Goal: Task Accomplishment & Management: Manage account settings

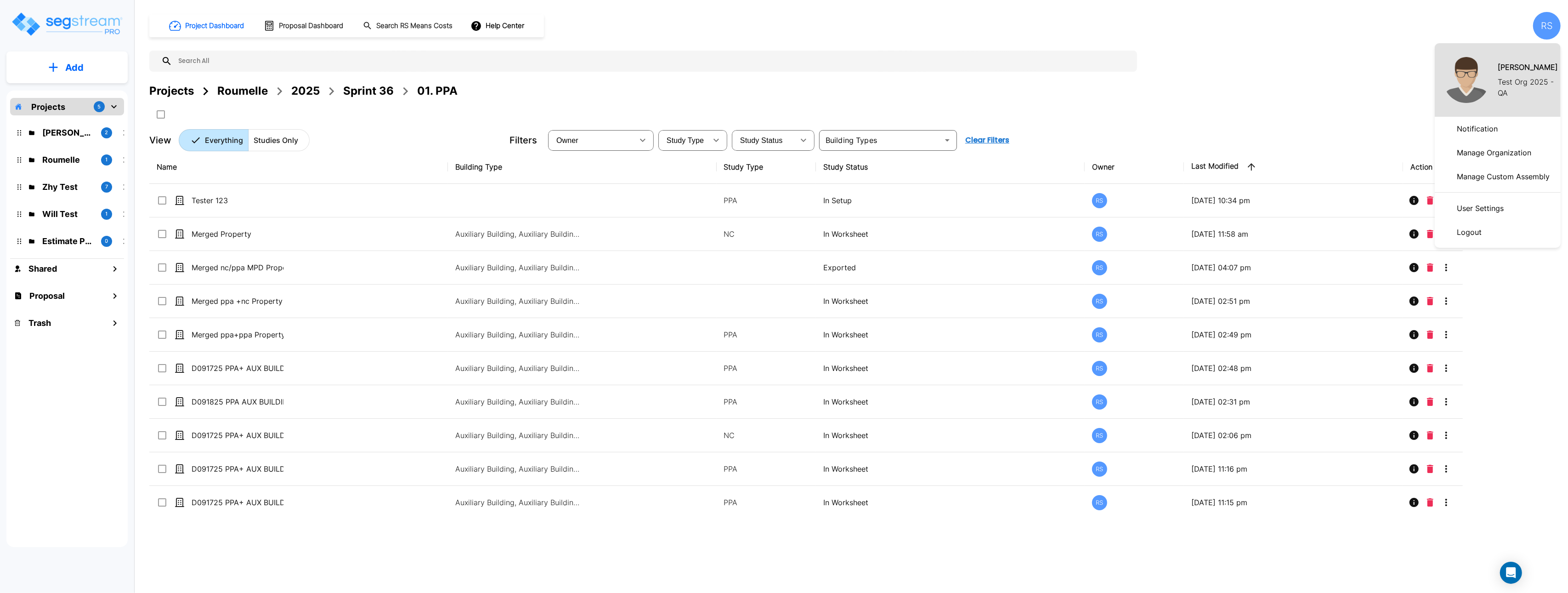
click at [80, 72] on div at bounding box center [784, 296] width 1568 height 593
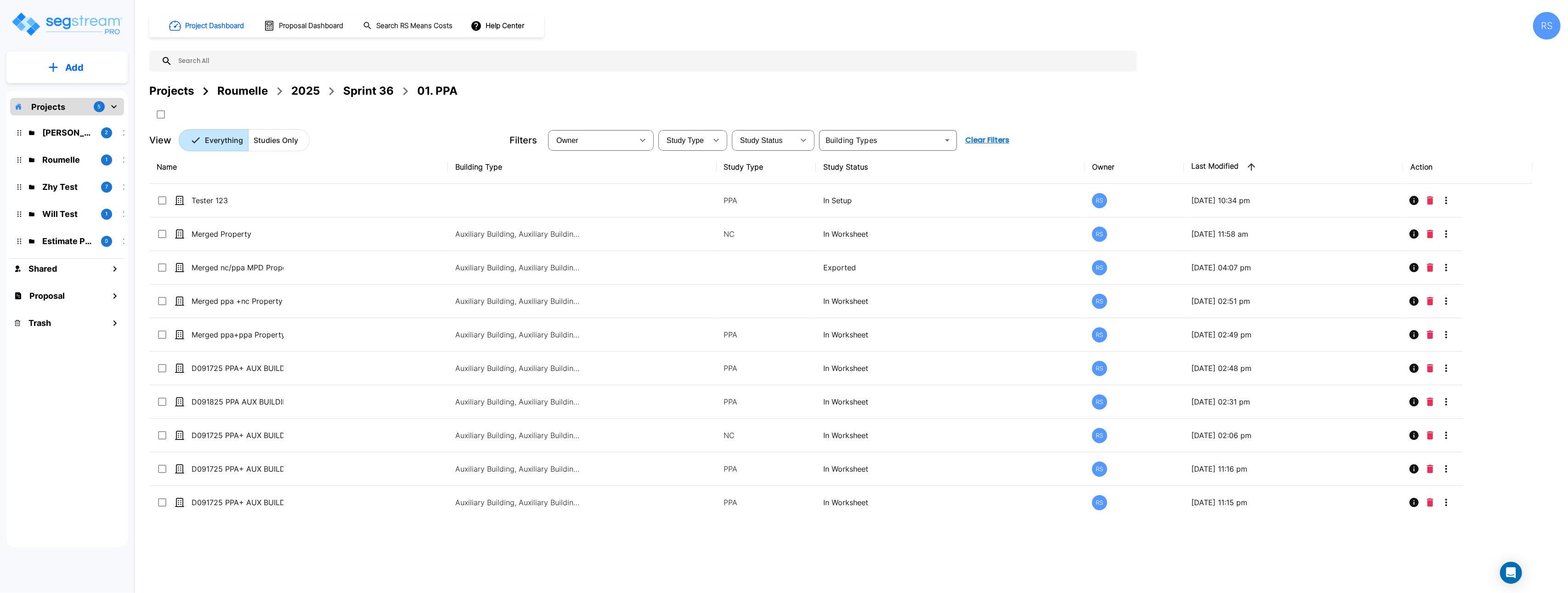
click at [66, 66] on p "Add" at bounding box center [74, 68] width 18 height 14
click at [76, 118] on p "Add Study" at bounding box center [72, 119] width 37 height 11
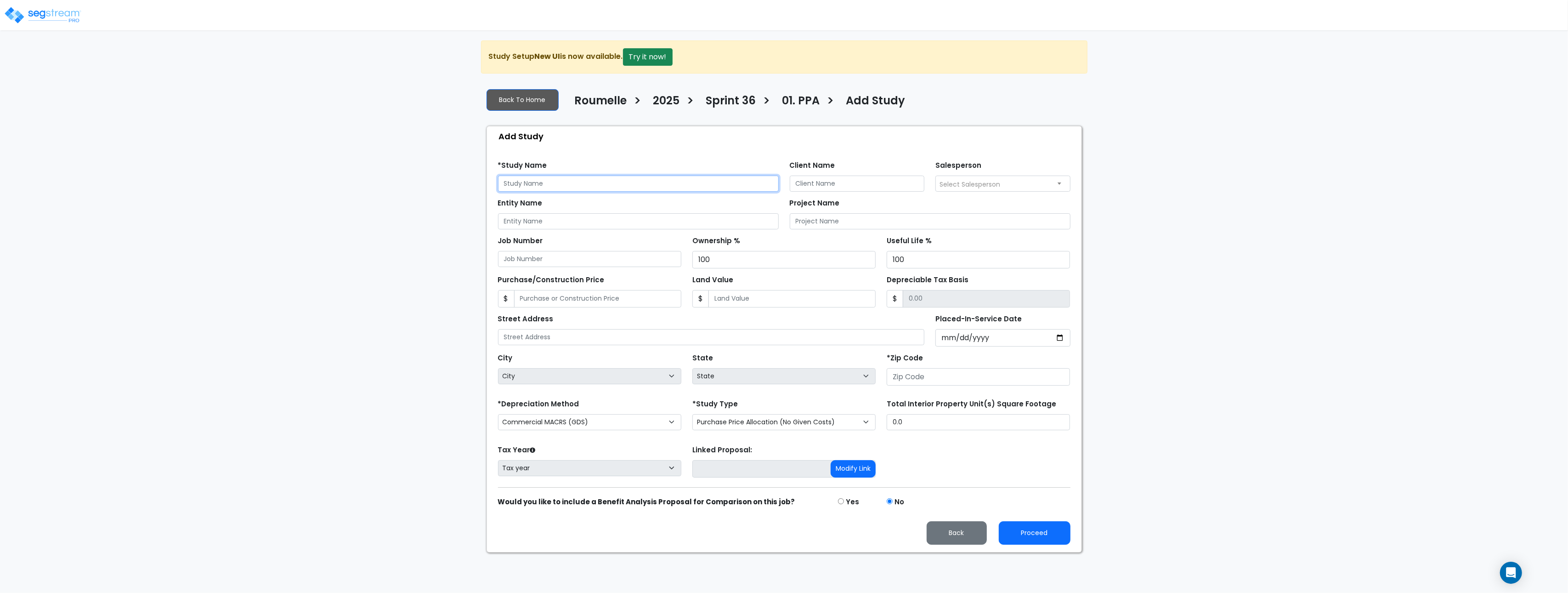
click at [551, 183] on input "text" at bounding box center [638, 183] width 281 height 16
type input "test"
click at [915, 378] on input "number" at bounding box center [978, 377] width 183 height 18
type input "33109"
select select "FL"
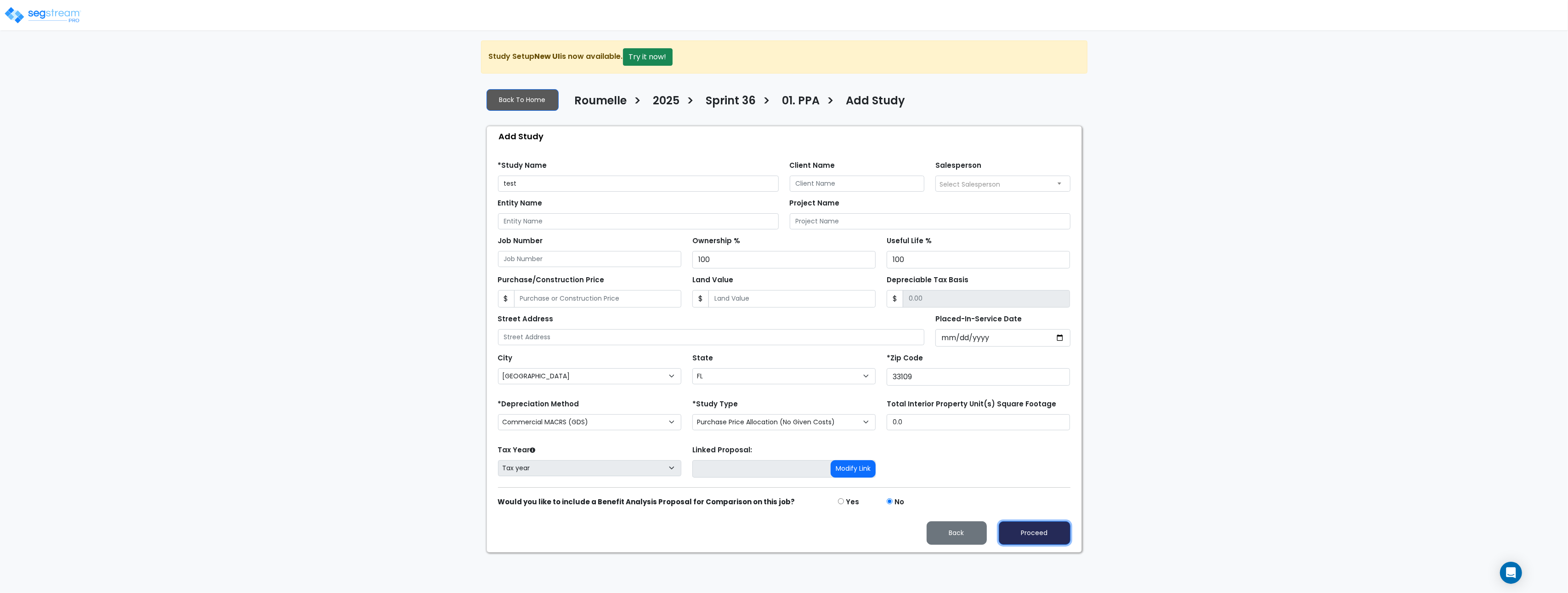
click at [1065, 539] on button "Proceed" at bounding box center [1035, 533] width 72 height 23
click at [1059, 340] on input "Placed-In-Service Date" at bounding box center [1003, 337] width 135 height 18
type input "2025-09-30"
select select "2025"
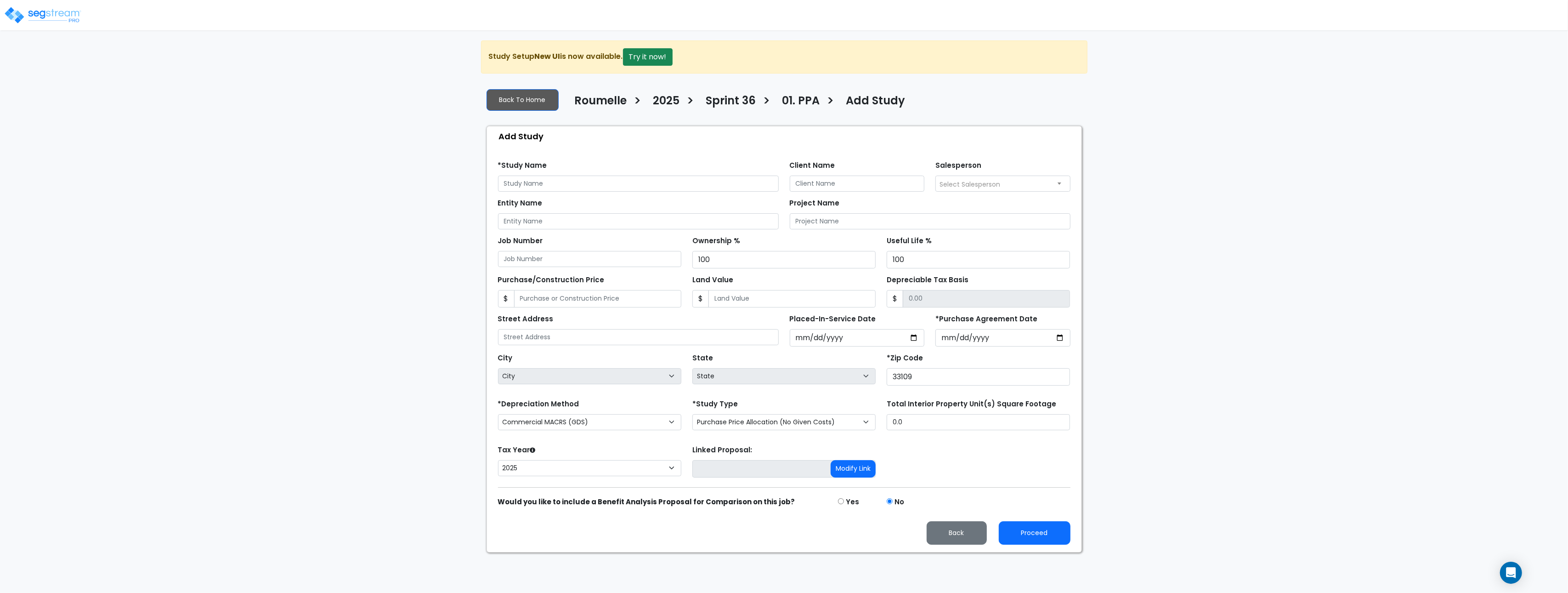
click at [1163, 356] on div "We are Building your Study. So please grab a coffee and let us do the heavy lif…" at bounding box center [784, 296] width 1568 height 512
click at [1059, 341] on input "*Purchase Agreement Date" at bounding box center [1003, 337] width 135 height 18
type input "2025-10-04"
click at [936, 381] on input "33109" at bounding box center [978, 377] width 183 height 18
click at [939, 381] on input "33109" at bounding box center [978, 377] width 183 height 18
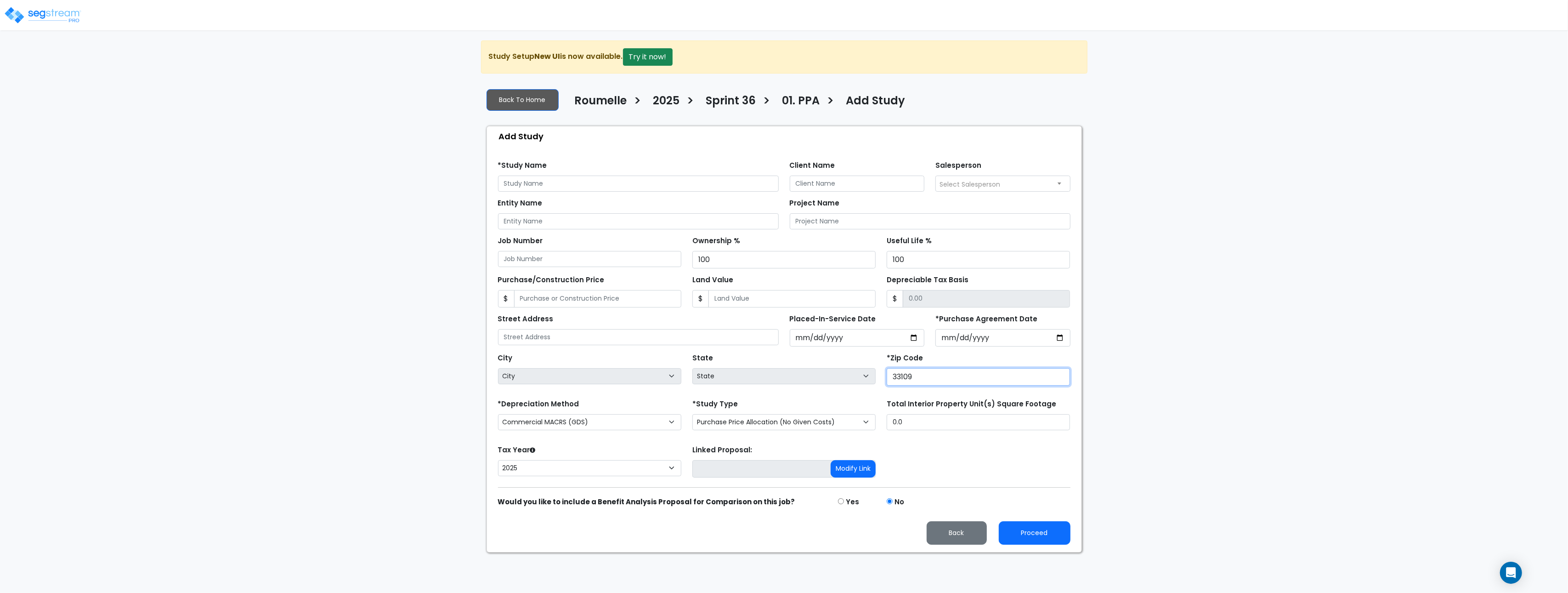
click at [939, 381] on input "33109" at bounding box center [978, 377] width 183 height 18
type input "33109"
select select "FL"
click at [1036, 538] on button "Proceed" at bounding box center [1035, 533] width 72 height 23
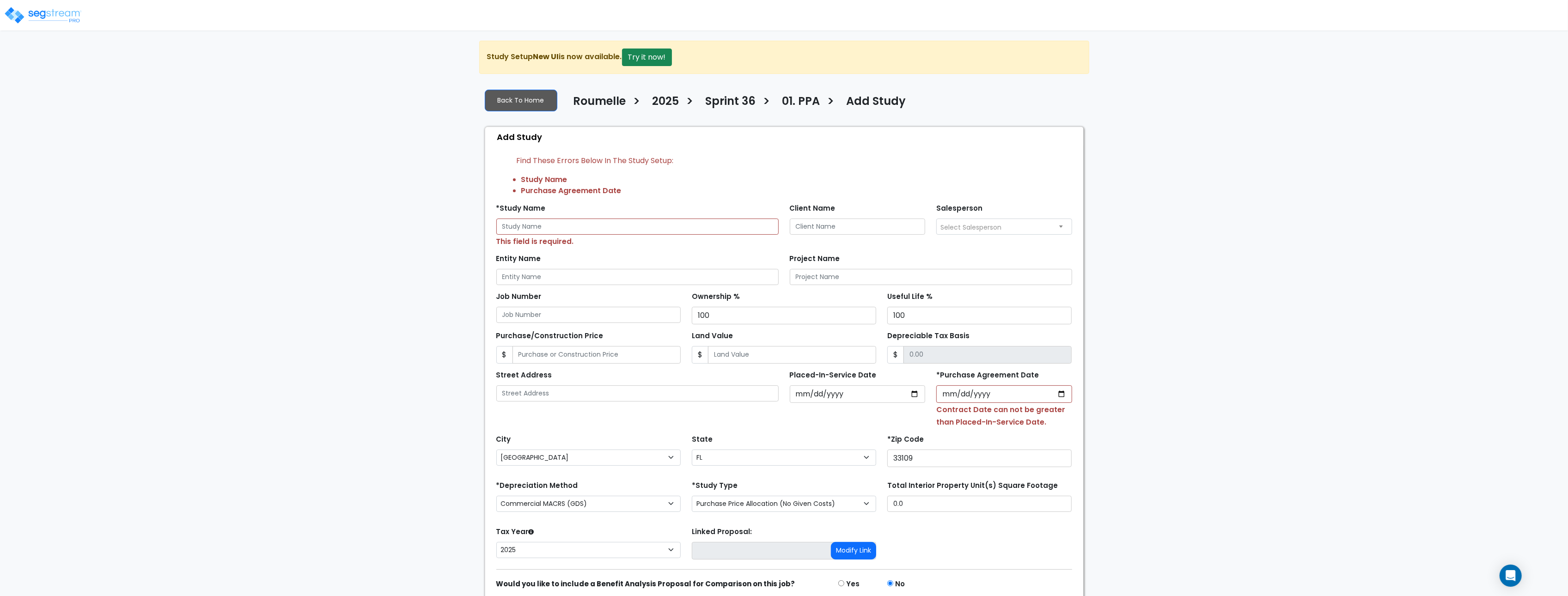
click at [58, 24] on img at bounding box center [43, 15] width 78 height 18
click at [743, 503] on select "Purchase Price Allocation (No Given Costs) New Construction / Reno / TI's (Give…" at bounding box center [784, 504] width 184 height 16
click at [692, 498] on select "Purchase Price Allocation (No Given Costs) New Construction / Reno / TI's (Give…" at bounding box center [784, 504] width 184 height 16
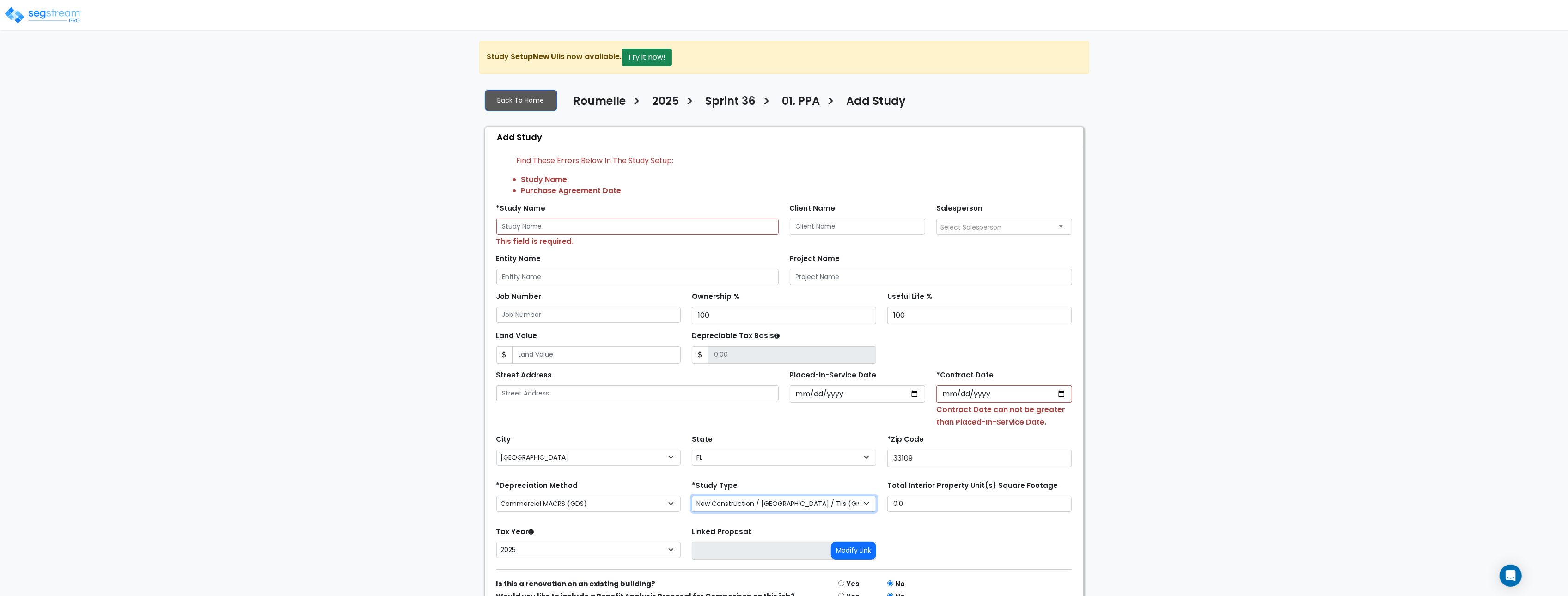
click at [787, 498] on select "Purchase Price Allocation (No Given Costs) New Construction / Reno / TI's (Give…" at bounding box center [784, 504] width 184 height 16
click at [692, 498] on select "Purchase Price Allocation (No Given Costs) New Construction / Reno / TI's (Give…" at bounding box center [784, 504] width 184 height 16
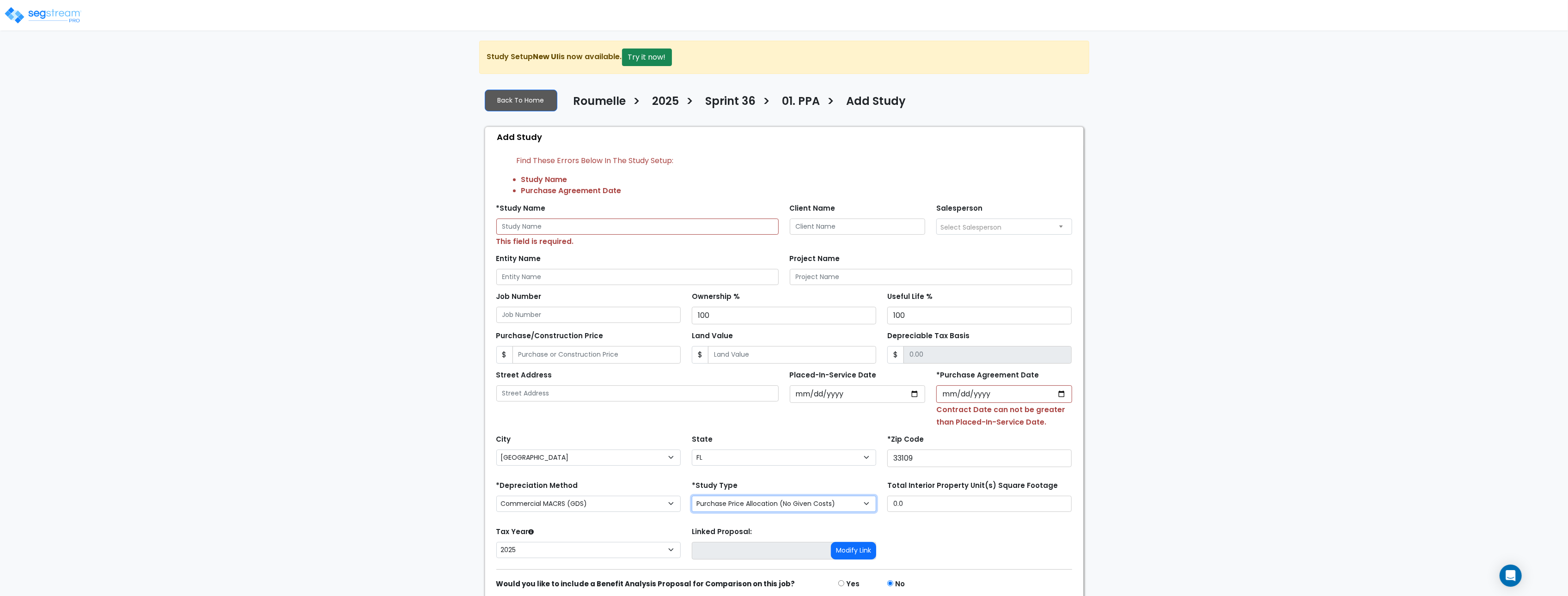
click at [786, 510] on select "Purchase Price Allocation (No Given Costs) New Construction / Reno / TI's (Give…" at bounding box center [784, 504] width 184 height 16
select select "NEW"
click at [692, 498] on select "Purchase Price Allocation (No Given Costs) New Construction / Reno / TI's (Give…" at bounding box center [784, 504] width 184 height 16
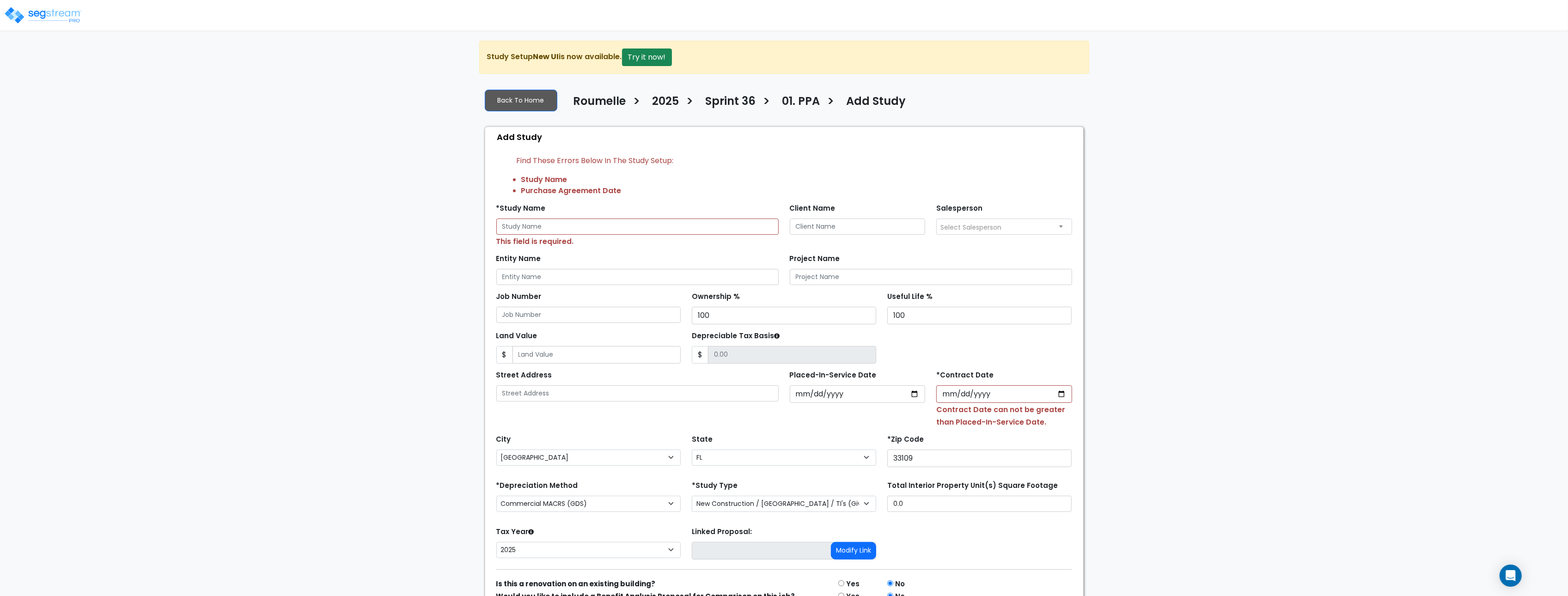
click at [1221, 482] on div "We are Building your Study. So please grab a coffee and let us do the heavy lif…" at bounding box center [784, 343] width 1568 height 606
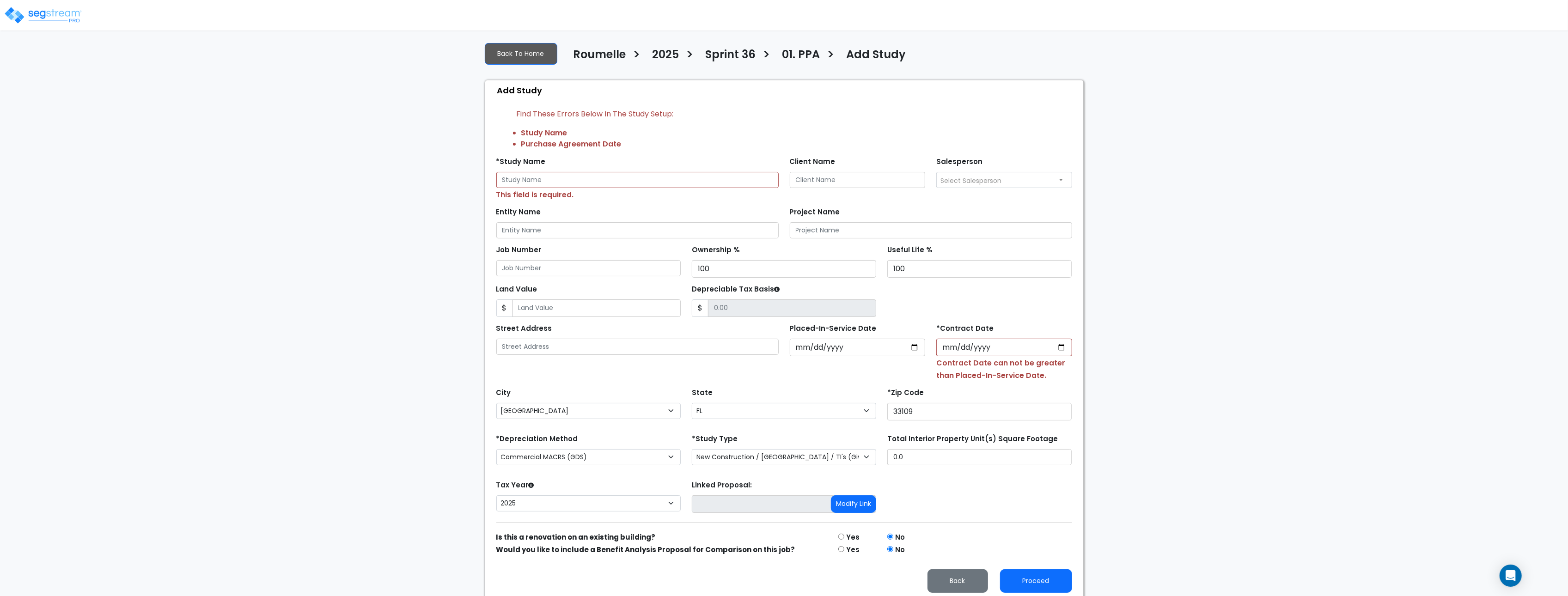
scroll to position [54, 0]
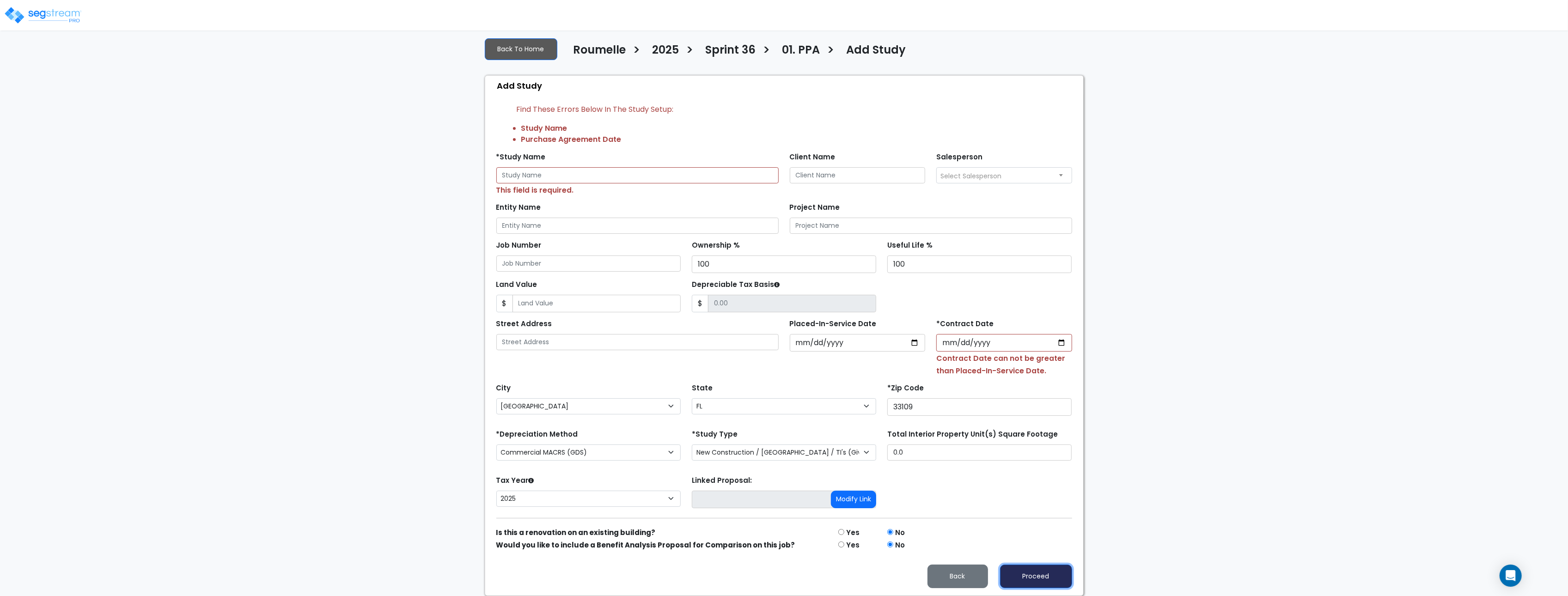
click at [1039, 575] on button "Proceed" at bounding box center [1036, 576] width 72 height 23
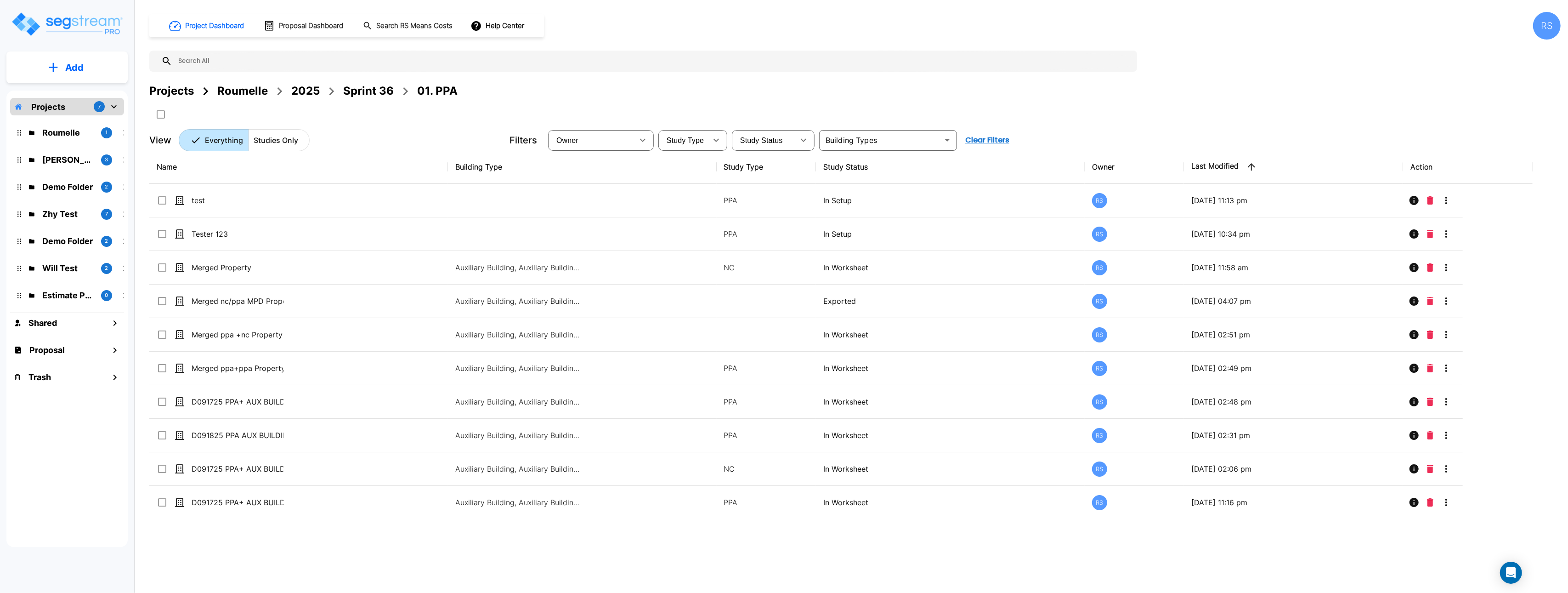
click at [86, 75] on button "Add" at bounding box center [67, 68] width 121 height 27
click at [94, 353] on div "Proposal" at bounding box center [67, 350] width 114 height 19
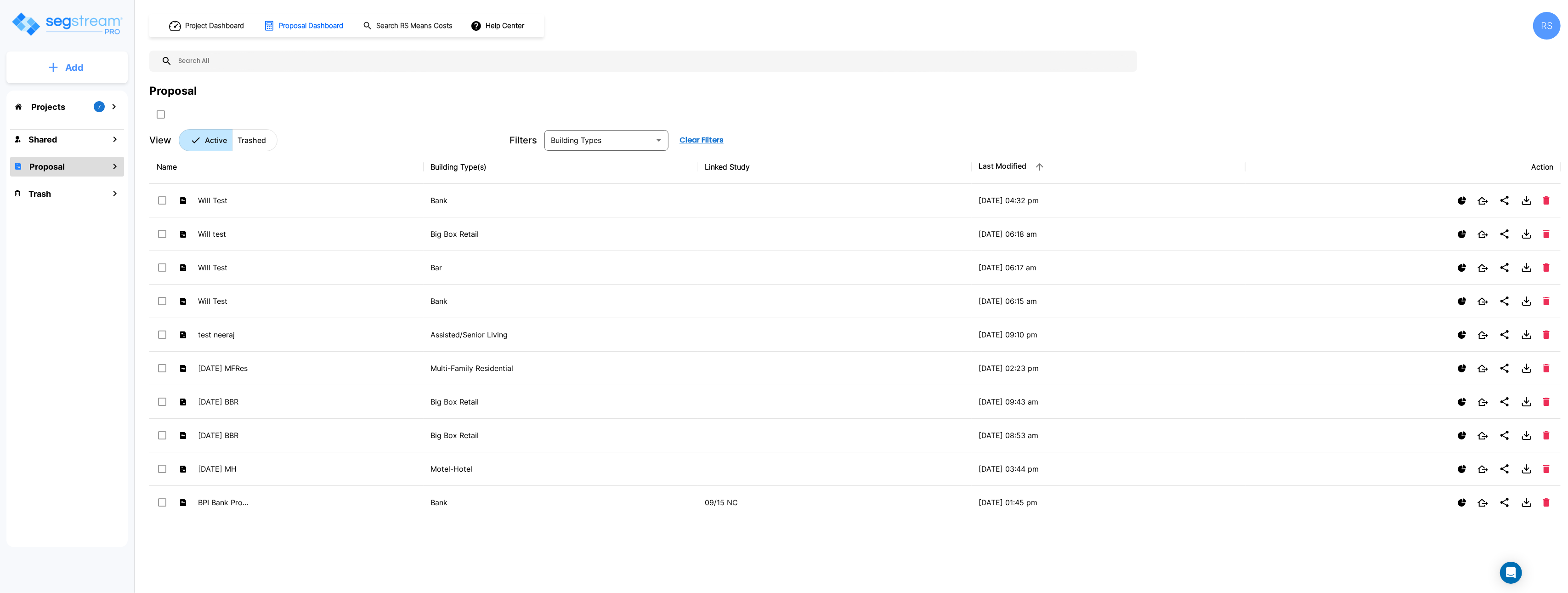
click at [93, 74] on button "Add" at bounding box center [67, 68] width 121 height 27
click at [84, 147] on p "Add Proposal" at bounding box center [73, 145] width 47 height 11
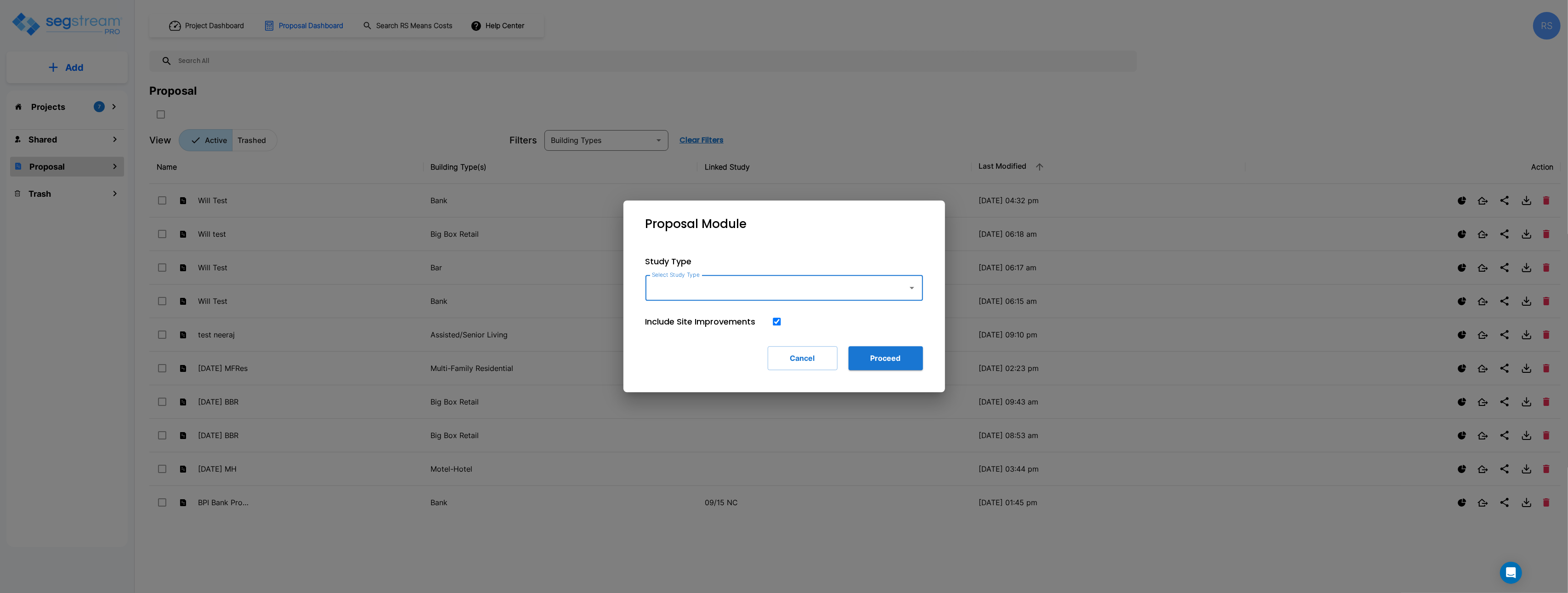
click at [746, 298] on div "Select Study Type" at bounding box center [784, 287] width 278 height 26
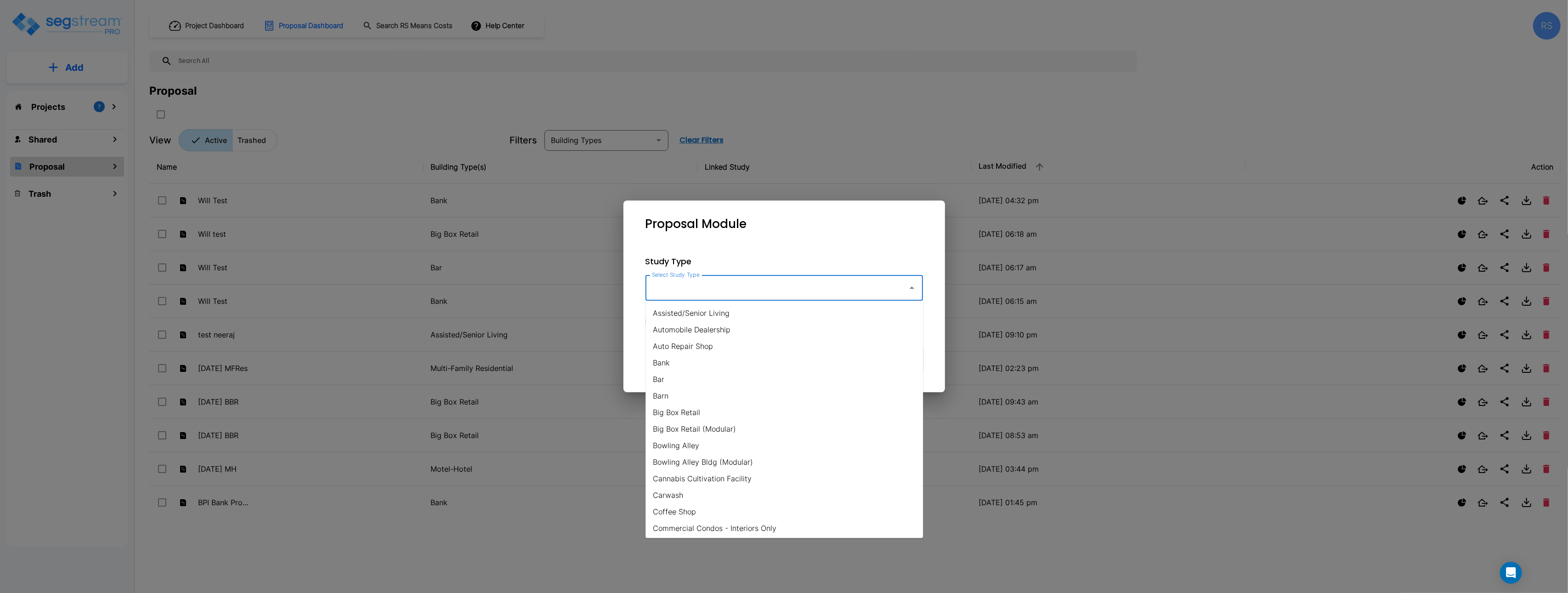
click at [736, 317] on li "Assisted/Senior Living" at bounding box center [784, 312] width 278 height 16
type input "Assisted/Senior Living"
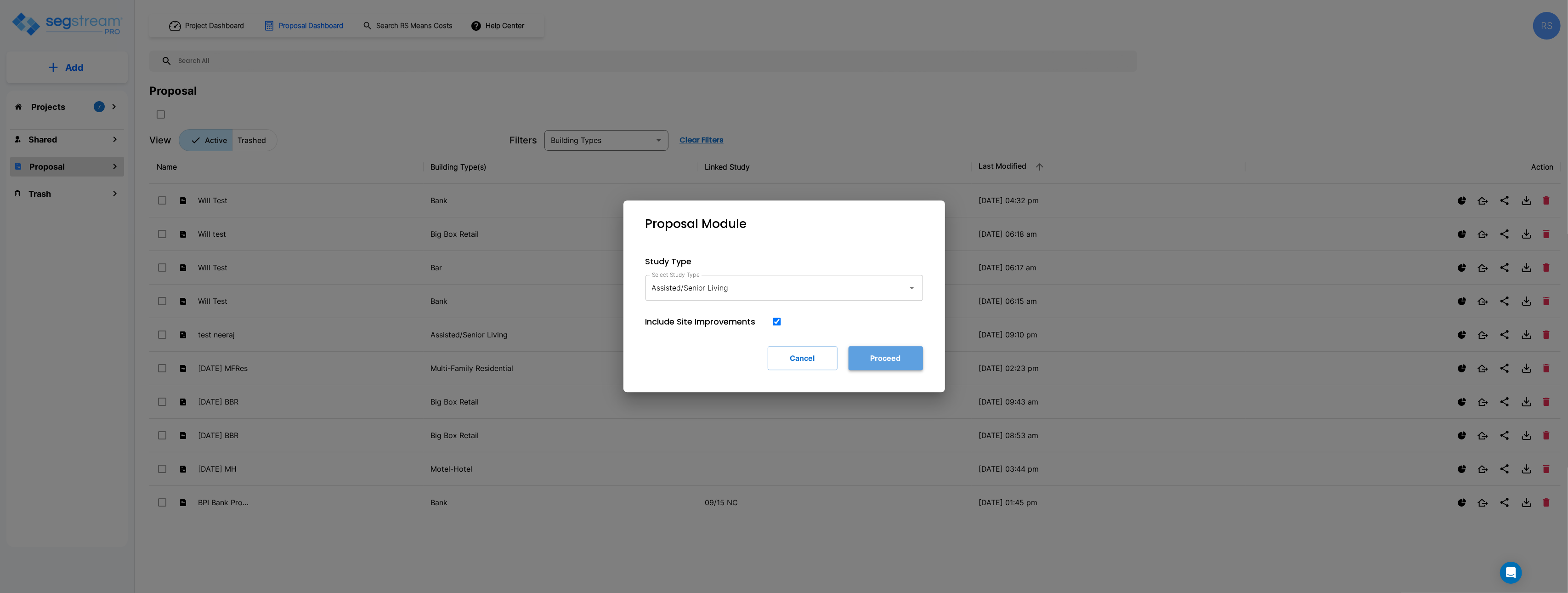
click at [884, 359] on button "Proceed" at bounding box center [886, 357] width 74 height 24
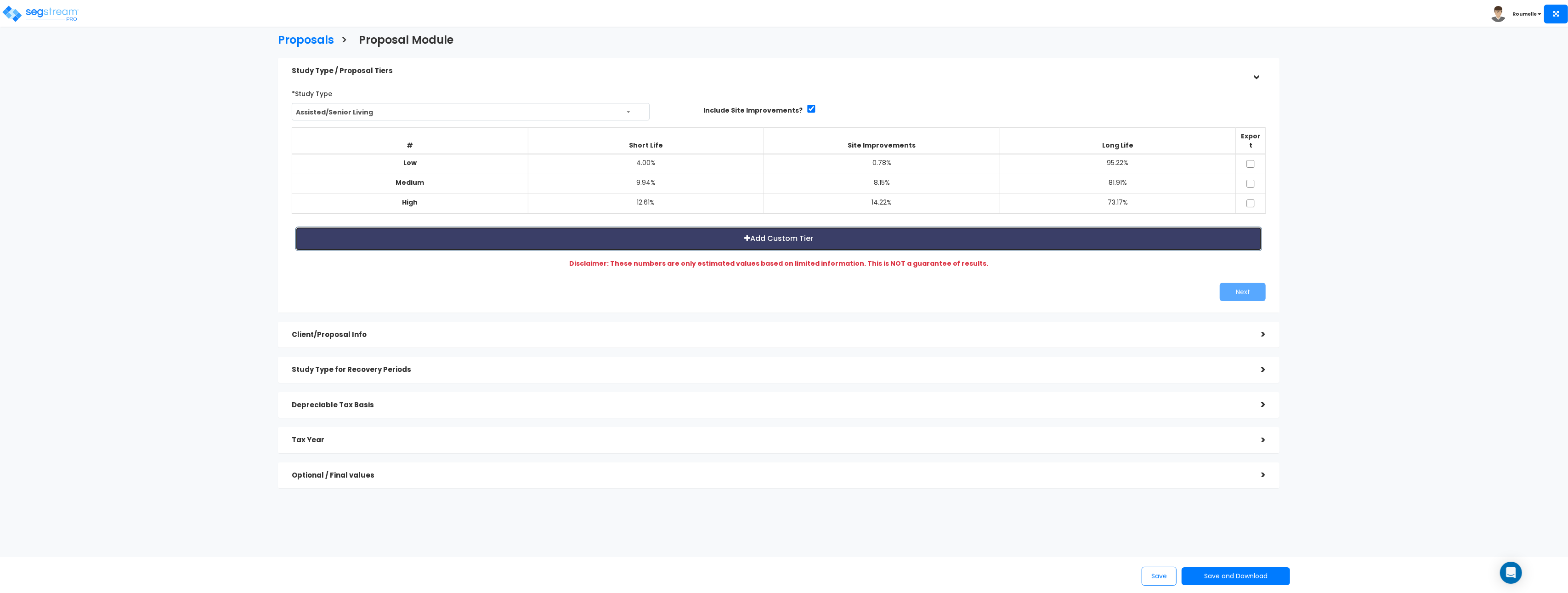
click at [999, 228] on button "Add Custom Tier" at bounding box center [779, 239] width 967 height 24
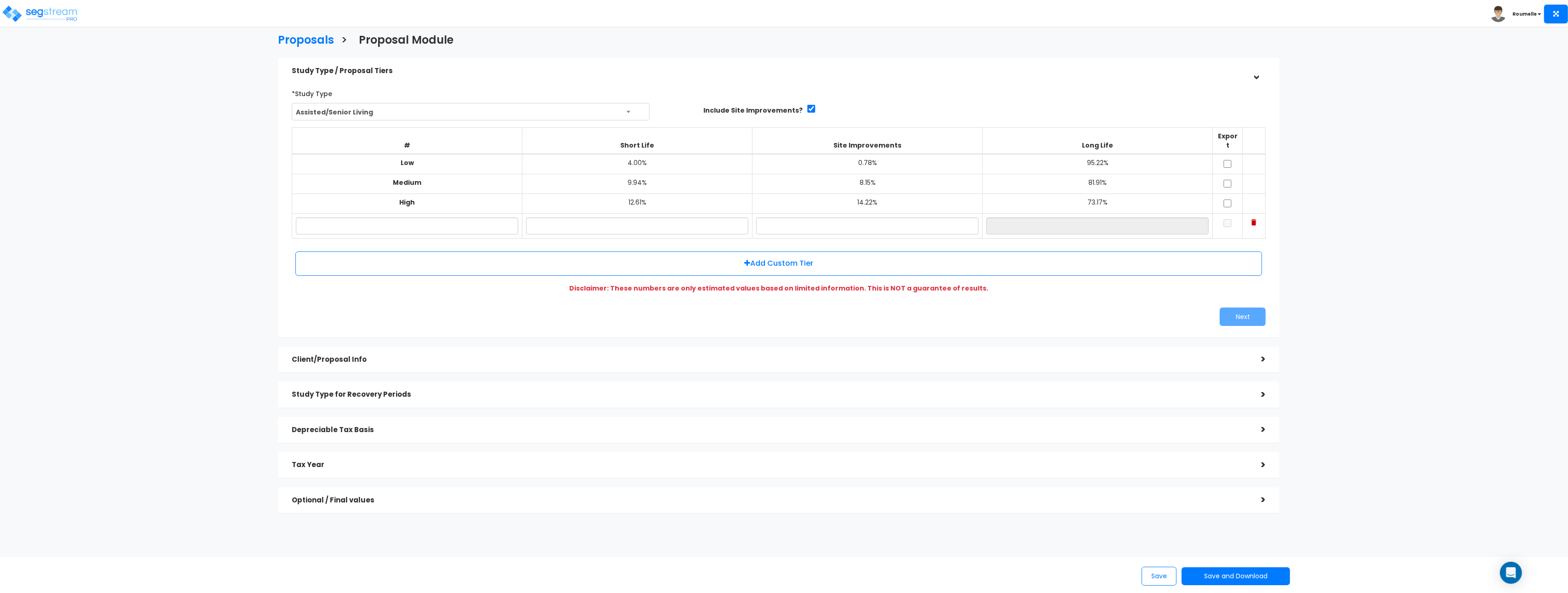
click at [1256, 219] on img at bounding box center [1254, 222] width 5 height 7
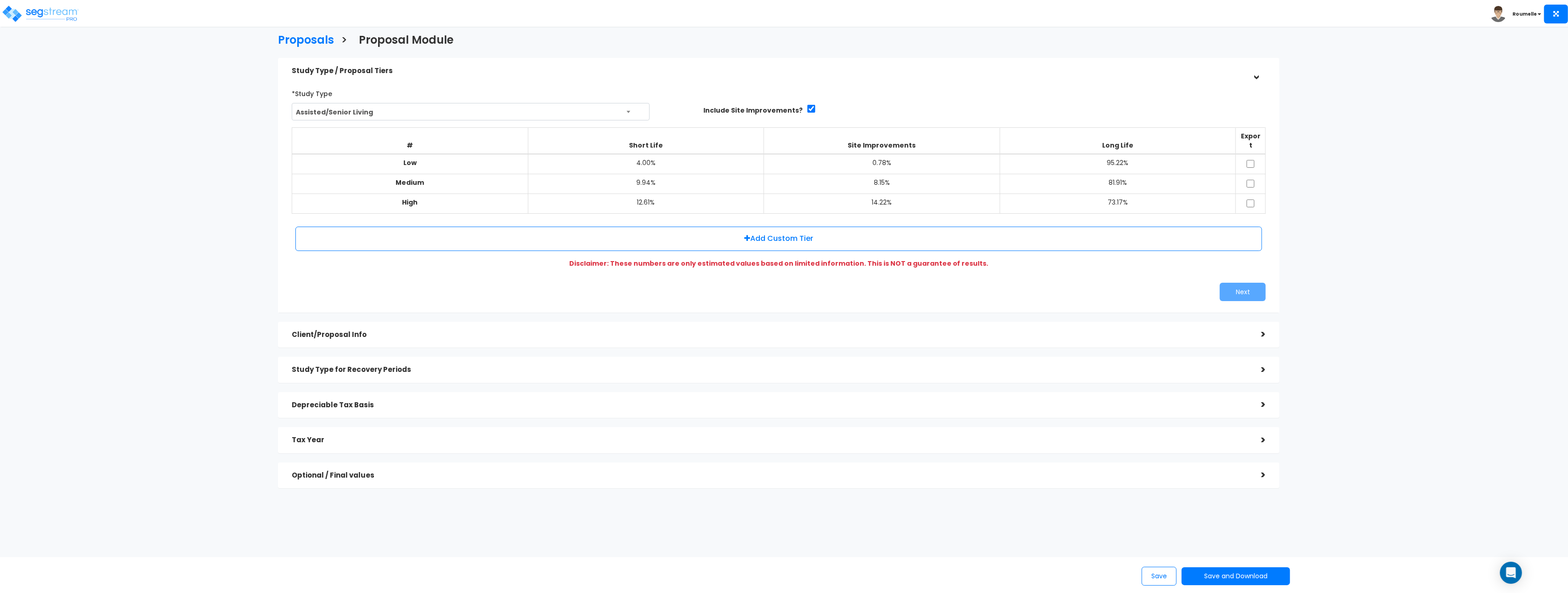
click at [365, 331] on h5 "Client/Proposal Info" at bounding box center [769, 334] width 956 height 8
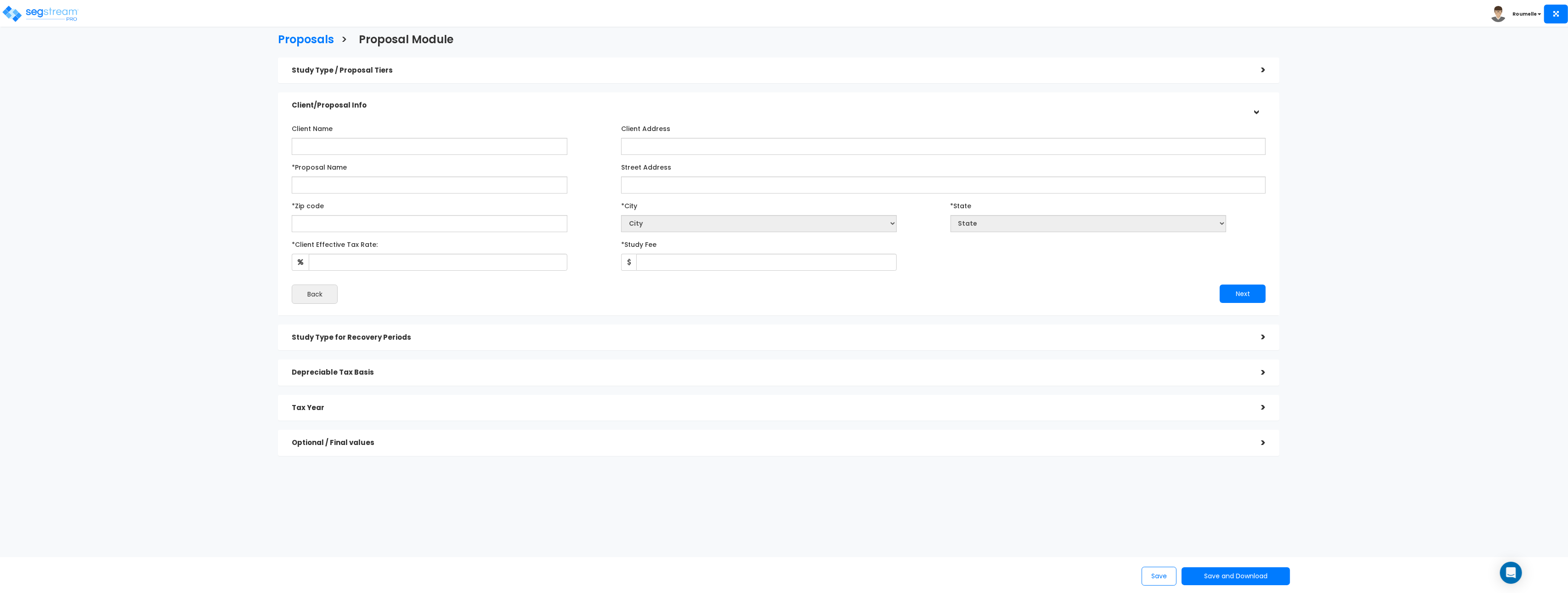
click at [430, 70] on h5 "Study Type / Proposal Tiers" at bounding box center [769, 70] width 956 height 8
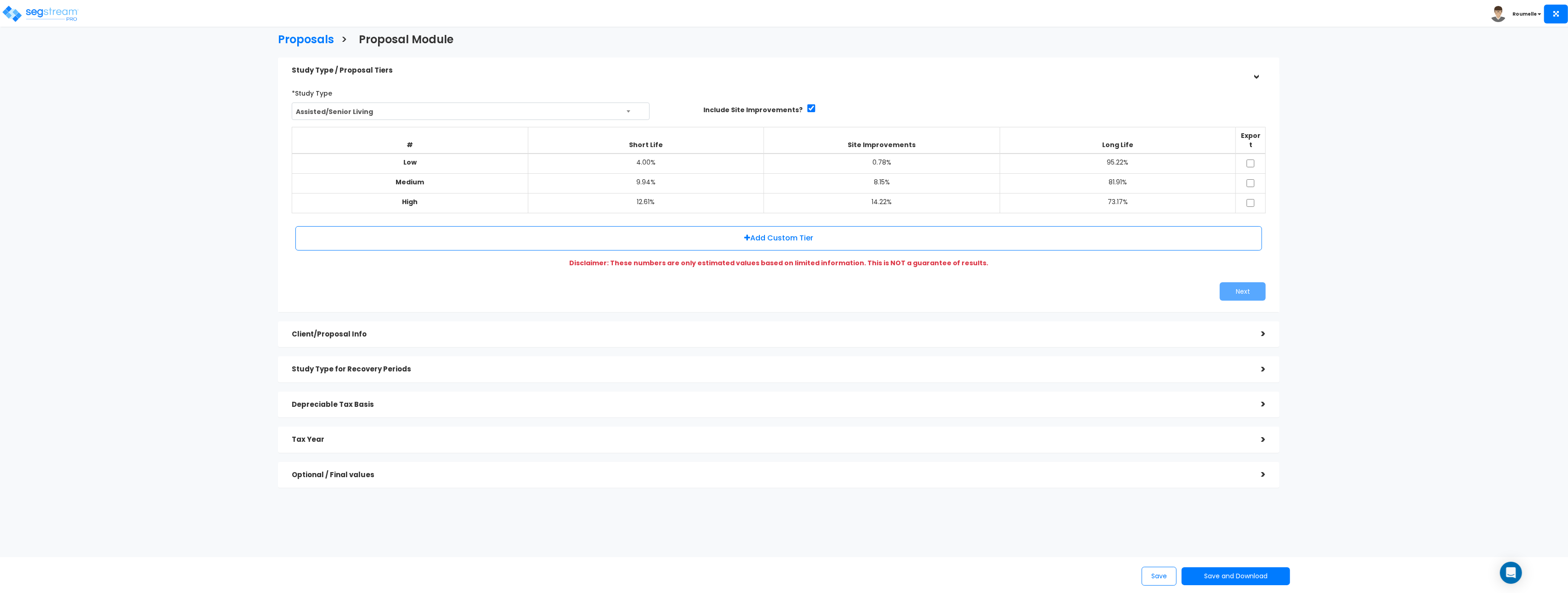
click at [430, 66] on h5 "Study Type / Proposal Tiers" at bounding box center [769, 70] width 956 height 8
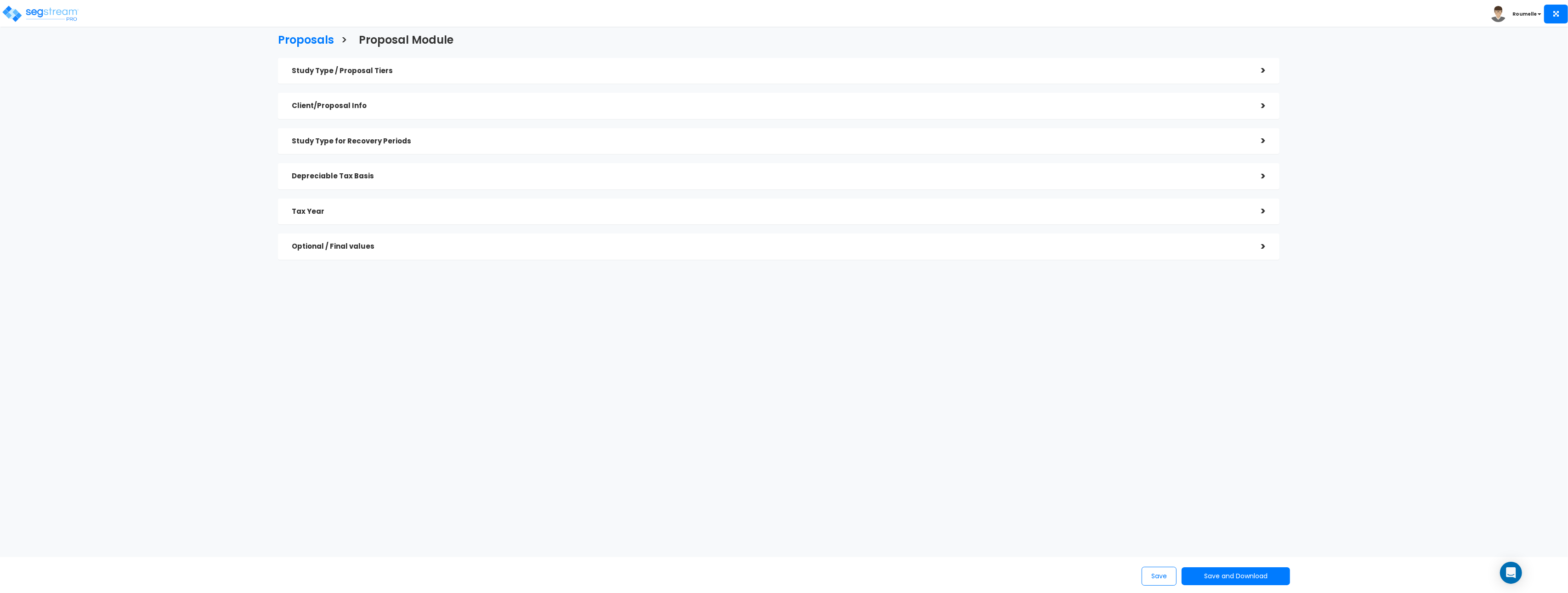
click at [387, 209] on h5 "Tax Year" at bounding box center [769, 211] width 956 height 8
click at [405, 339] on h5 "Optional / Final values" at bounding box center [769, 335] width 956 height 8
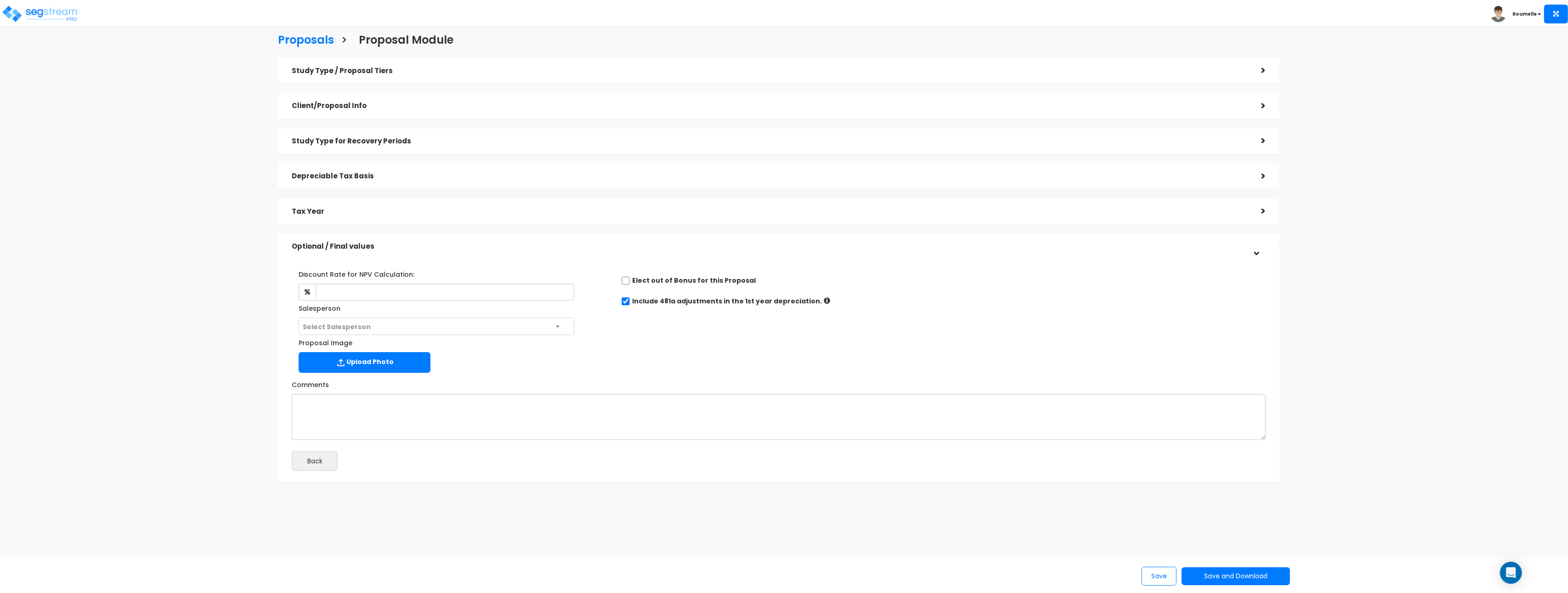
click at [365, 71] on h5 "Study Type / Proposal Tiers" at bounding box center [769, 71] width 956 height 8
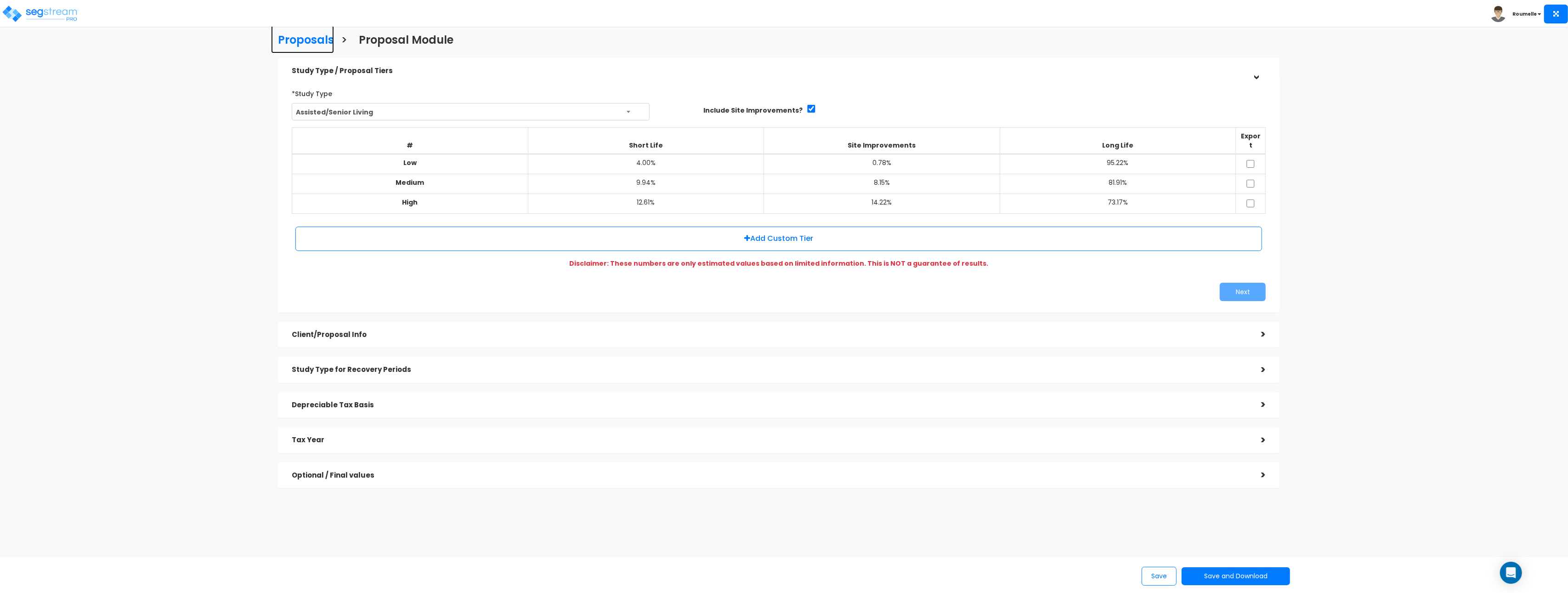
click at [305, 41] on h3 "Proposals" at bounding box center [306, 41] width 56 height 14
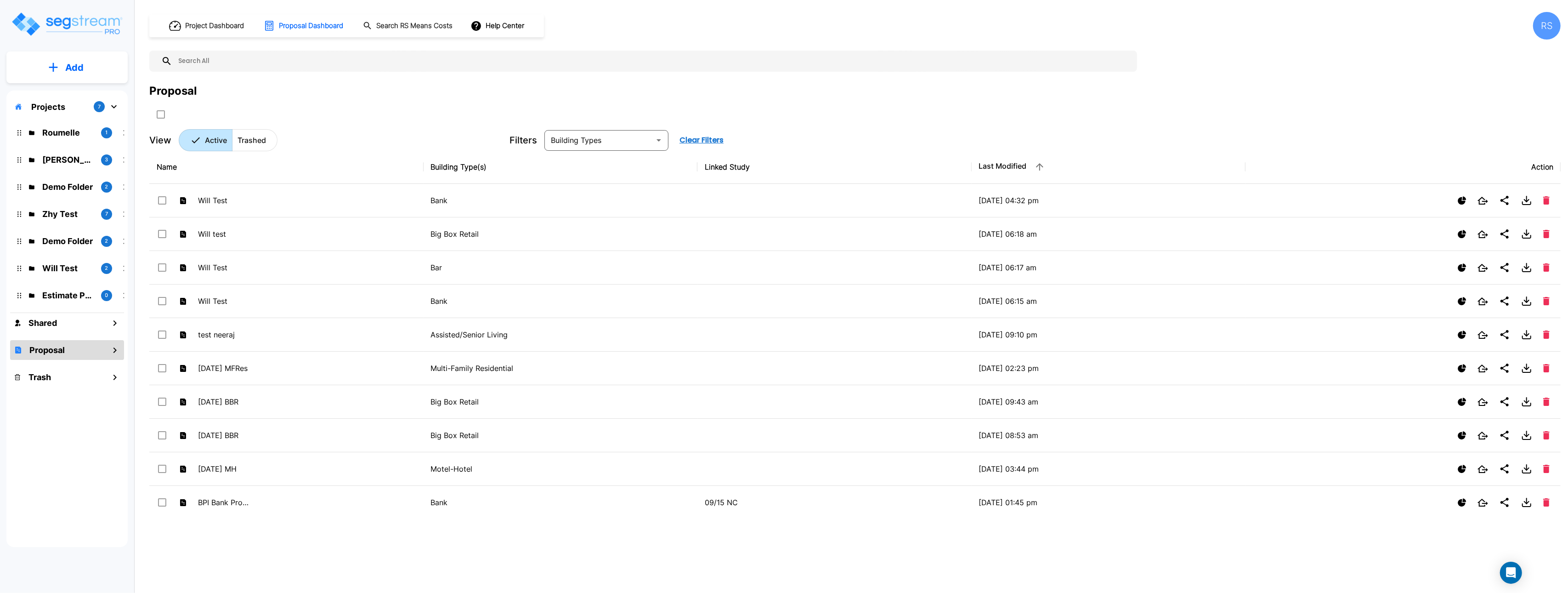
click at [58, 61] on button "Add" at bounding box center [67, 68] width 121 height 27
click at [76, 119] on p "Add Study" at bounding box center [72, 119] width 37 height 11
click at [68, 134] on p "Roumelle" at bounding box center [68, 133] width 52 height 12
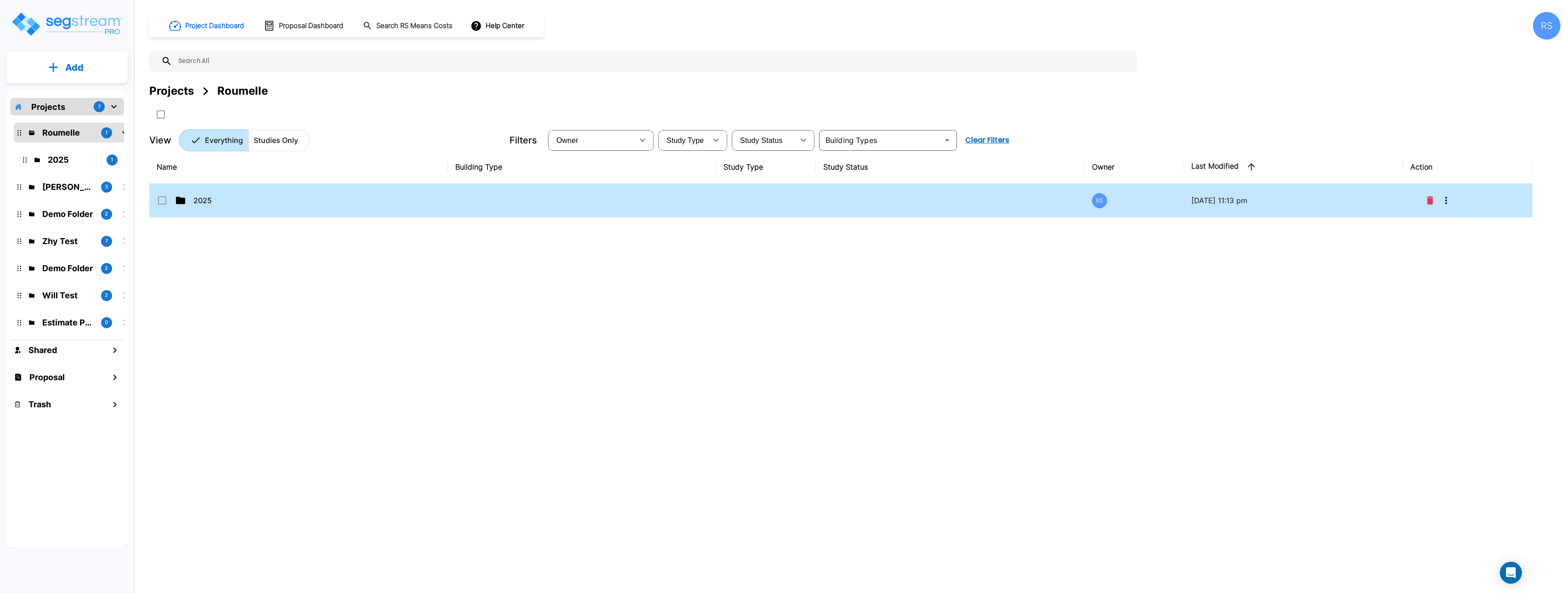
click at [295, 206] on td "2025" at bounding box center [298, 200] width 299 height 33
checkbox input "true"
click at [295, 206] on td "2025" at bounding box center [298, 200] width 299 height 33
click at [293, 209] on td "Sprint 36" at bounding box center [298, 200] width 299 height 33
checkbox input "true"
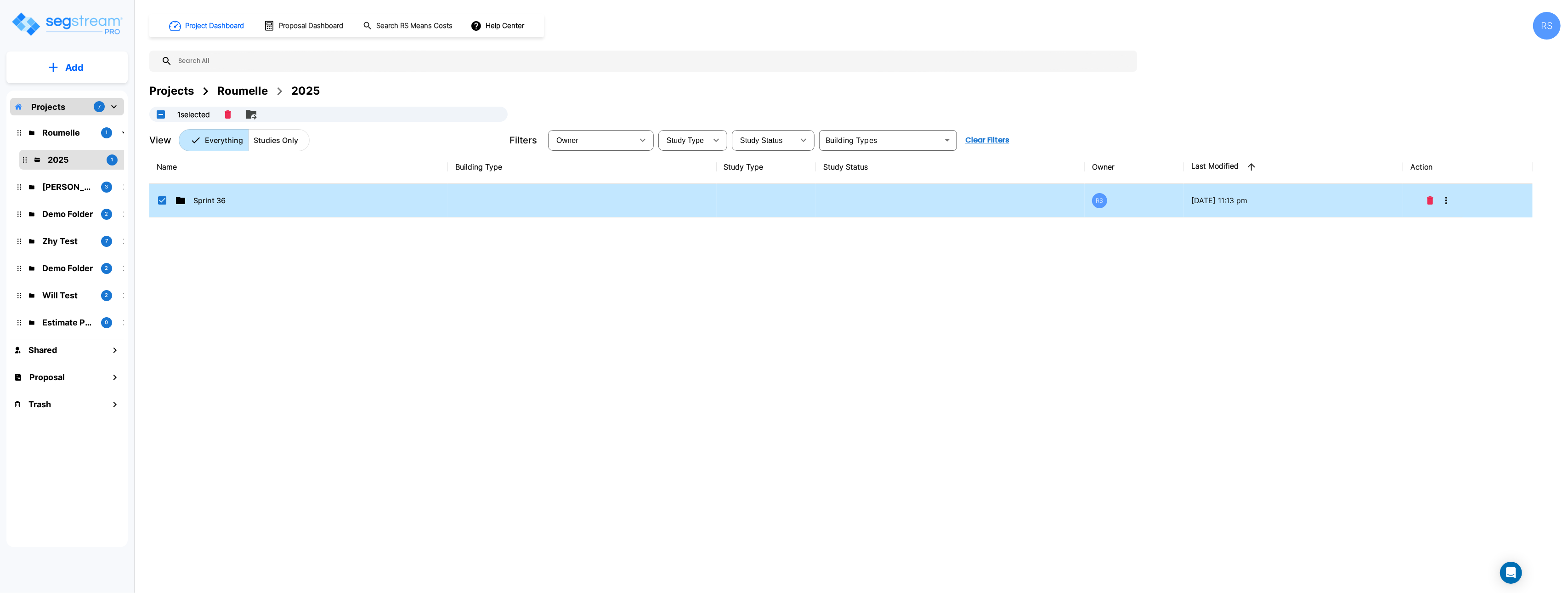
click at [293, 209] on td "Sprint 36" at bounding box center [298, 200] width 299 height 33
click at [293, 209] on td "01. PPA" at bounding box center [298, 200] width 299 height 33
checkbox input "true"
click at [293, 209] on td "01. PPA" at bounding box center [298, 200] width 299 height 33
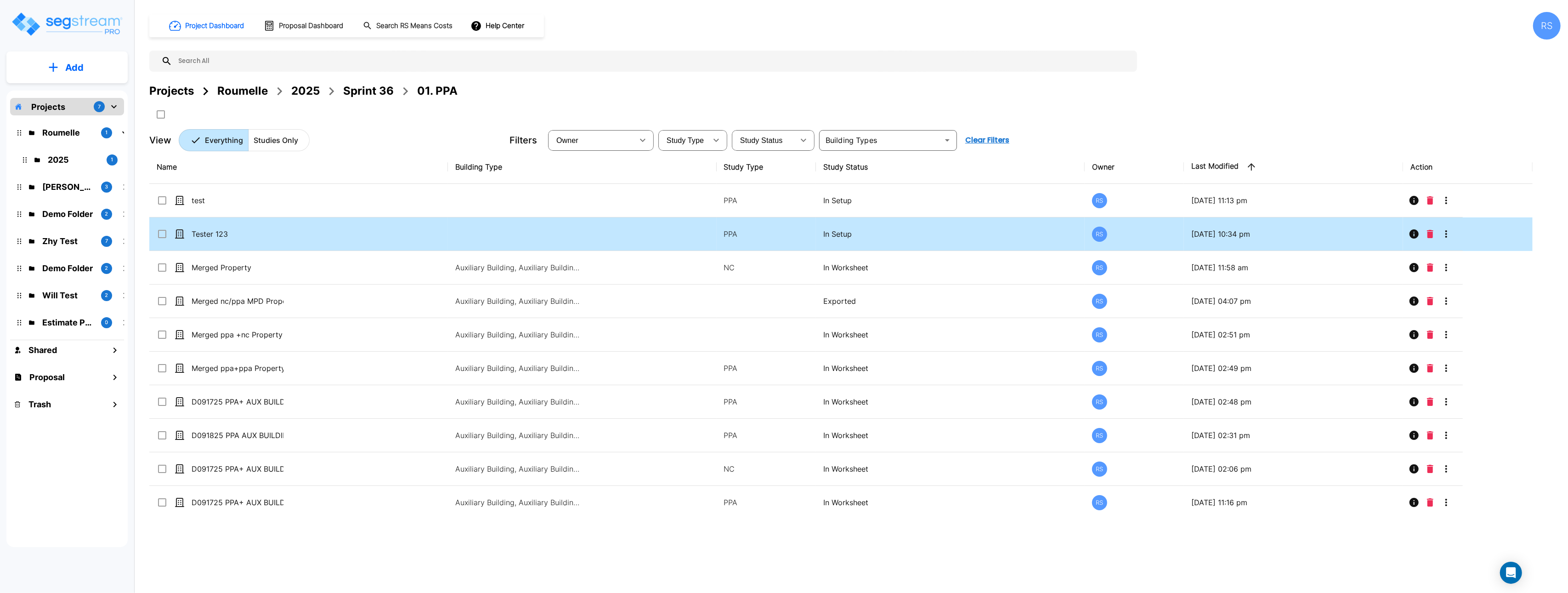
click at [328, 237] on td "Tester 123" at bounding box center [298, 234] width 299 height 33
checkbox input "true"
click at [328, 237] on td "Tester 123" at bounding box center [298, 234] width 299 height 33
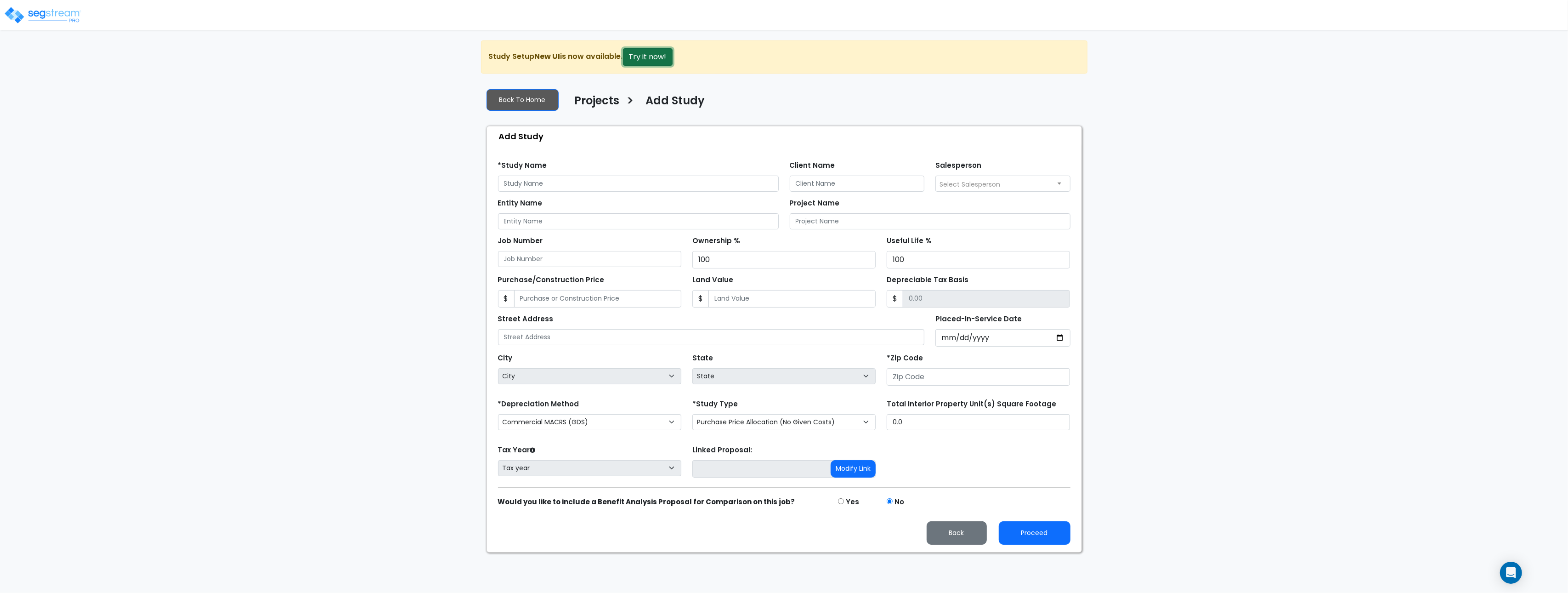
click at [654, 50] on button "Try it now!" at bounding box center [648, 57] width 50 height 18
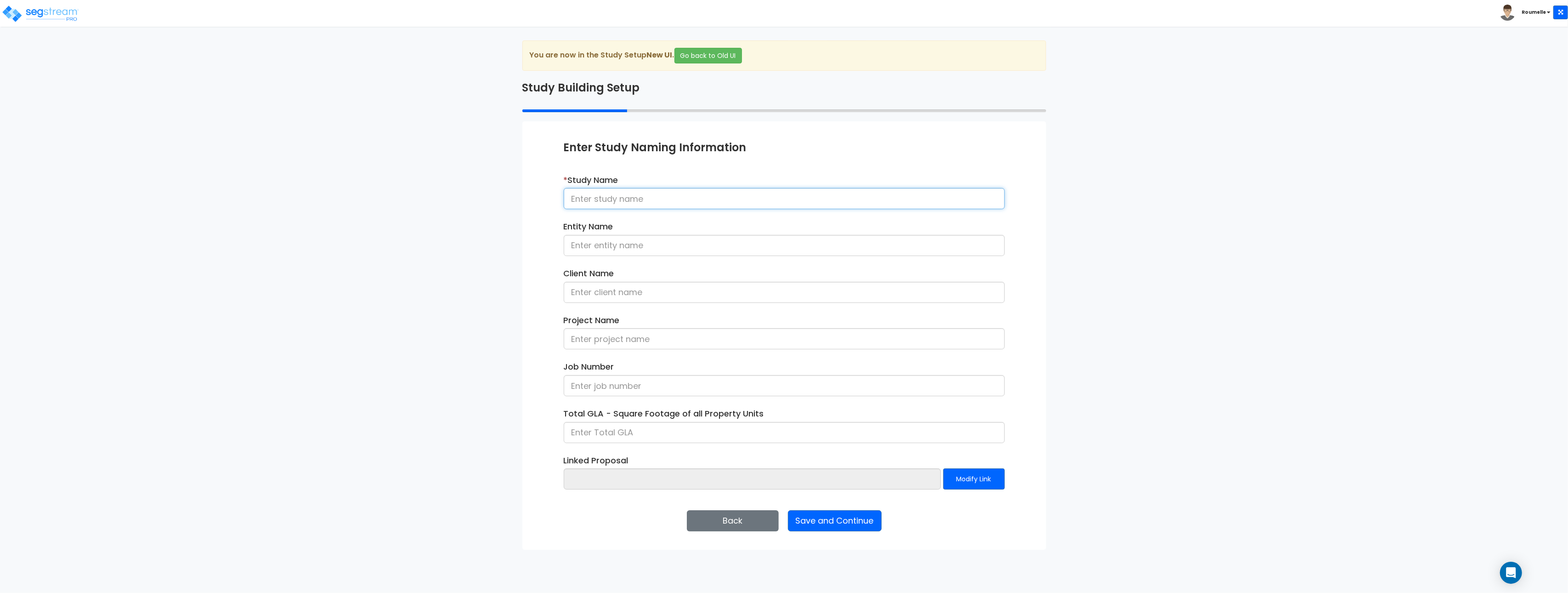
click at [620, 195] on input at bounding box center [784, 198] width 441 height 21
type input "tester"
click at [844, 525] on button "Save and Continue" at bounding box center [835, 521] width 94 height 21
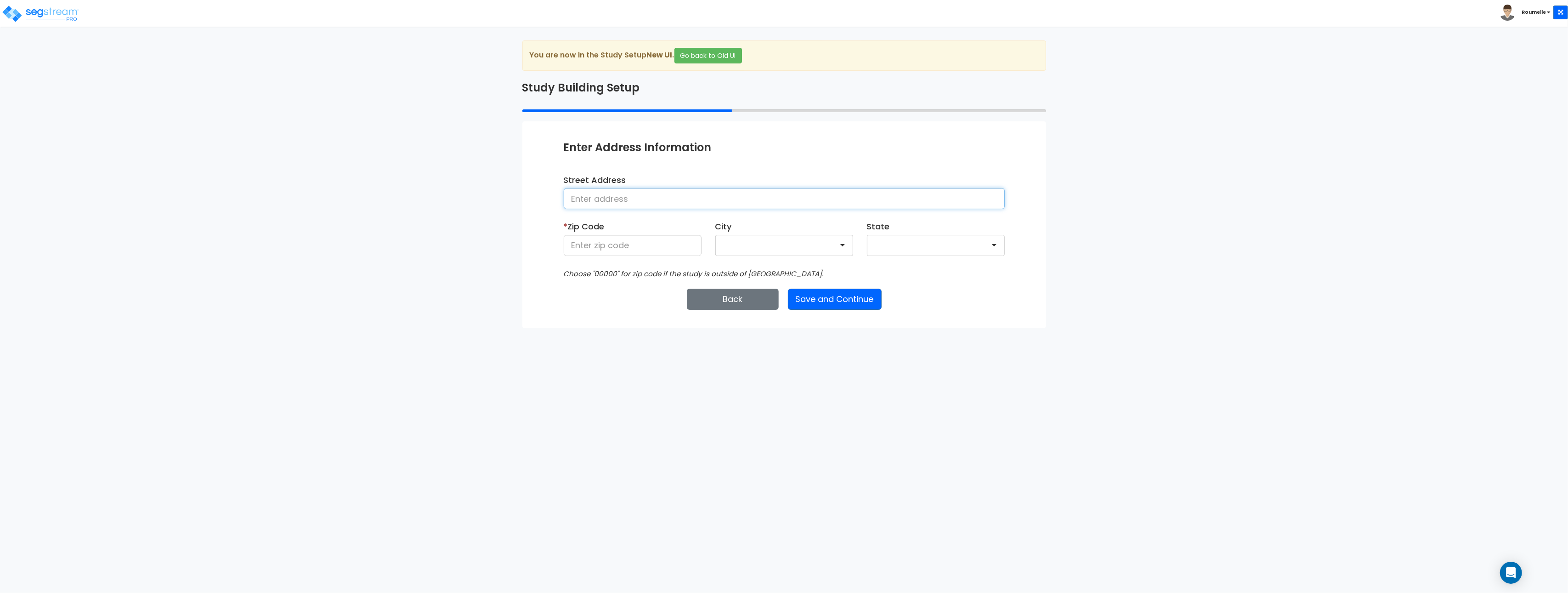
click at [637, 197] on input at bounding box center [784, 198] width 441 height 21
type input "block"
type input "33109"
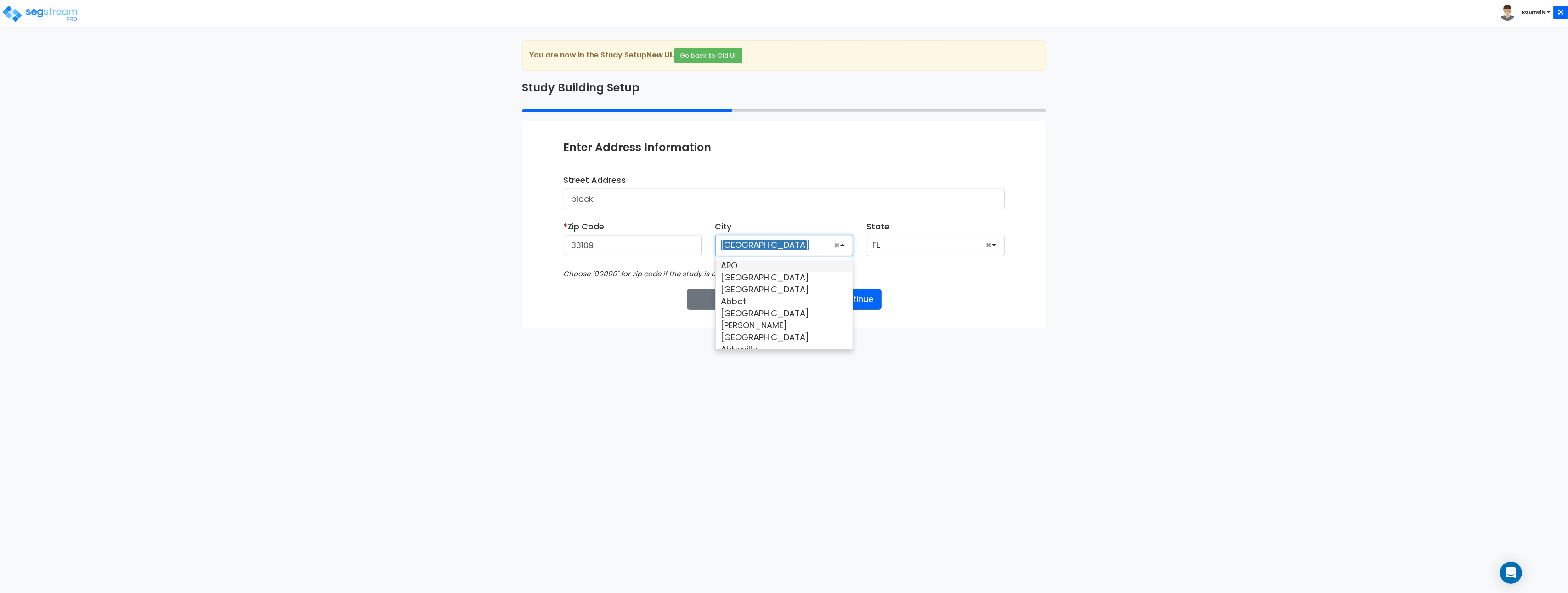
scroll to position [58, 0]
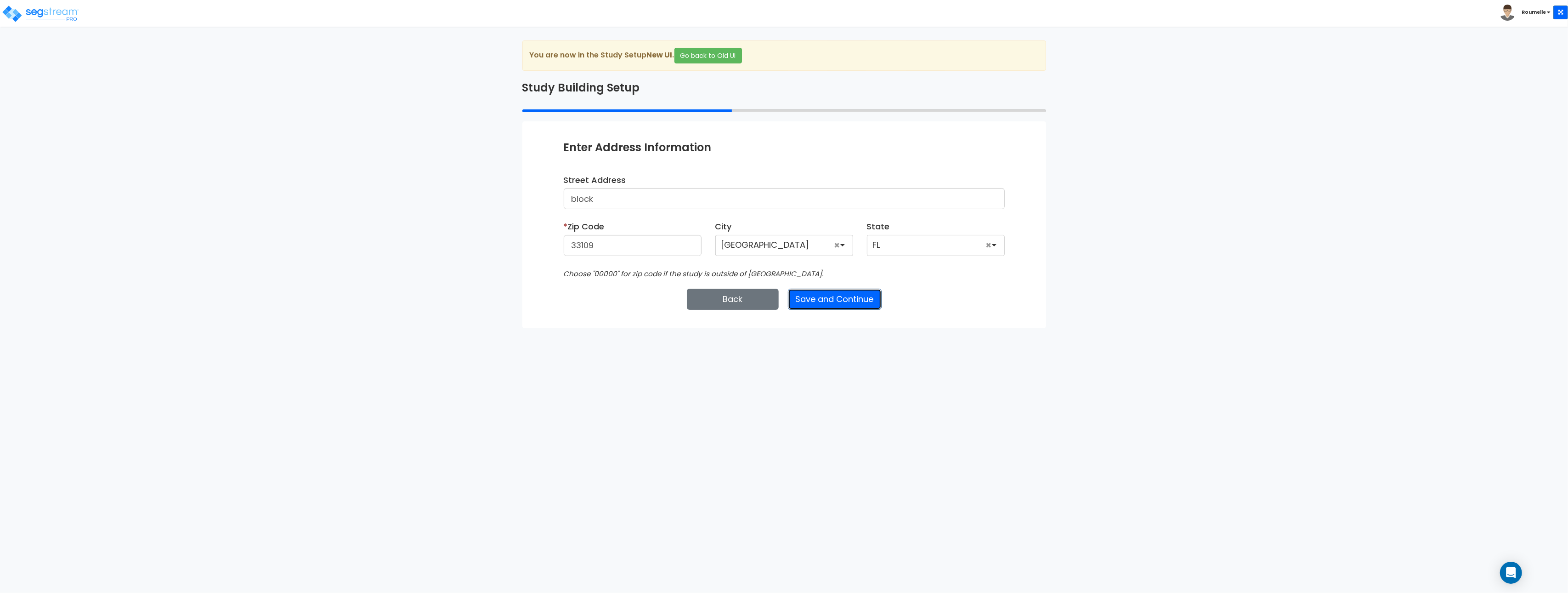
click at [808, 304] on button "Save and Continue" at bounding box center [835, 299] width 94 height 21
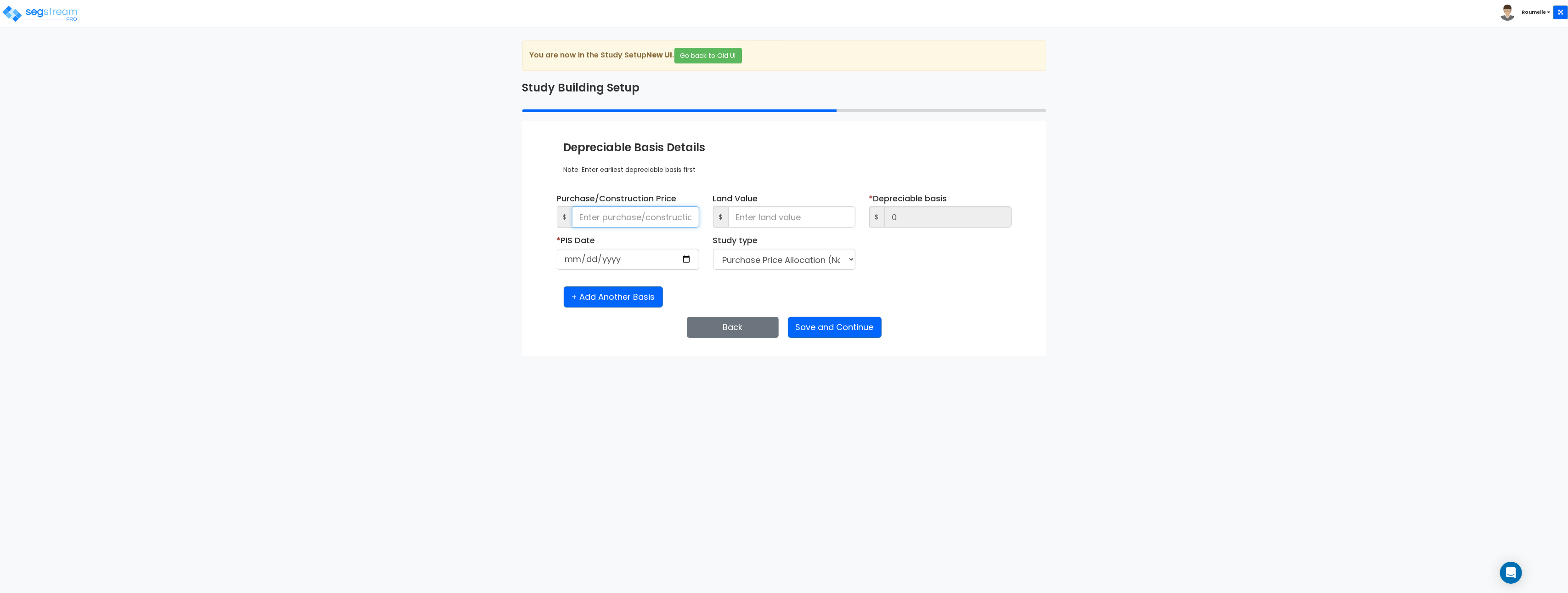
click at [628, 220] on input at bounding box center [635, 217] width 127 height 21
click at [631, 295] on button "+ Add Another Basis" at bounding box center [613, 296] width 99 height 21
select select "NEW"
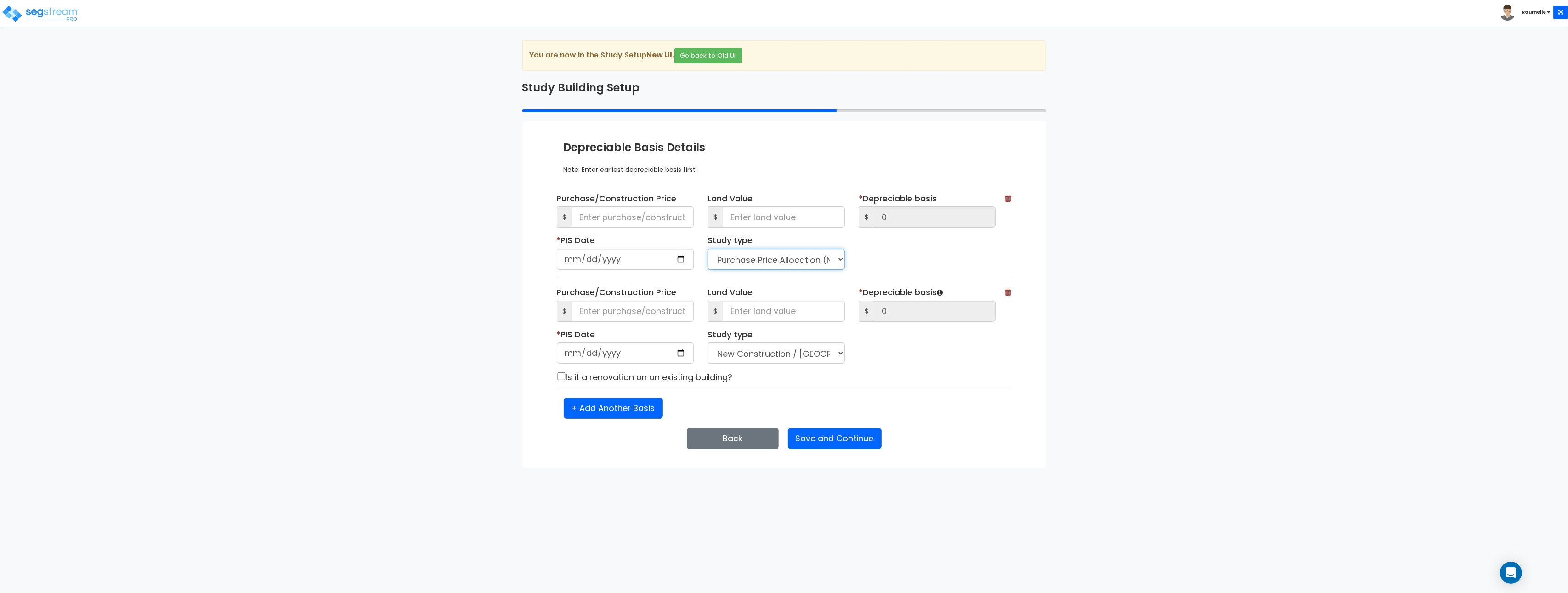
click at [776, 265] on select "Purchase Price Allocation (No Given Costs) New Construction / Reno / TI's (Give…" at bounding box center [776, 259] width 138 height 21
click at [707, 249] on select "Purchase Price Allocation (No Given Costs) New Construction / Reno / TI's (Give…" at bounding box center [776, 259] width 138 height 21
drag, startPoint x: 913, startPoint y: 365, endPoint x: 908, endPoint y: 363, distance: 5.4
click at [913, 365] on div "Purchase/Construction Price $ Land Value $ * $ 0 * PIS Date * Study type" at bounding box center [776, 328] width 453 height 84
click at [618, 258] on input "date" at bounding box center [626, 259] width 138 height 21
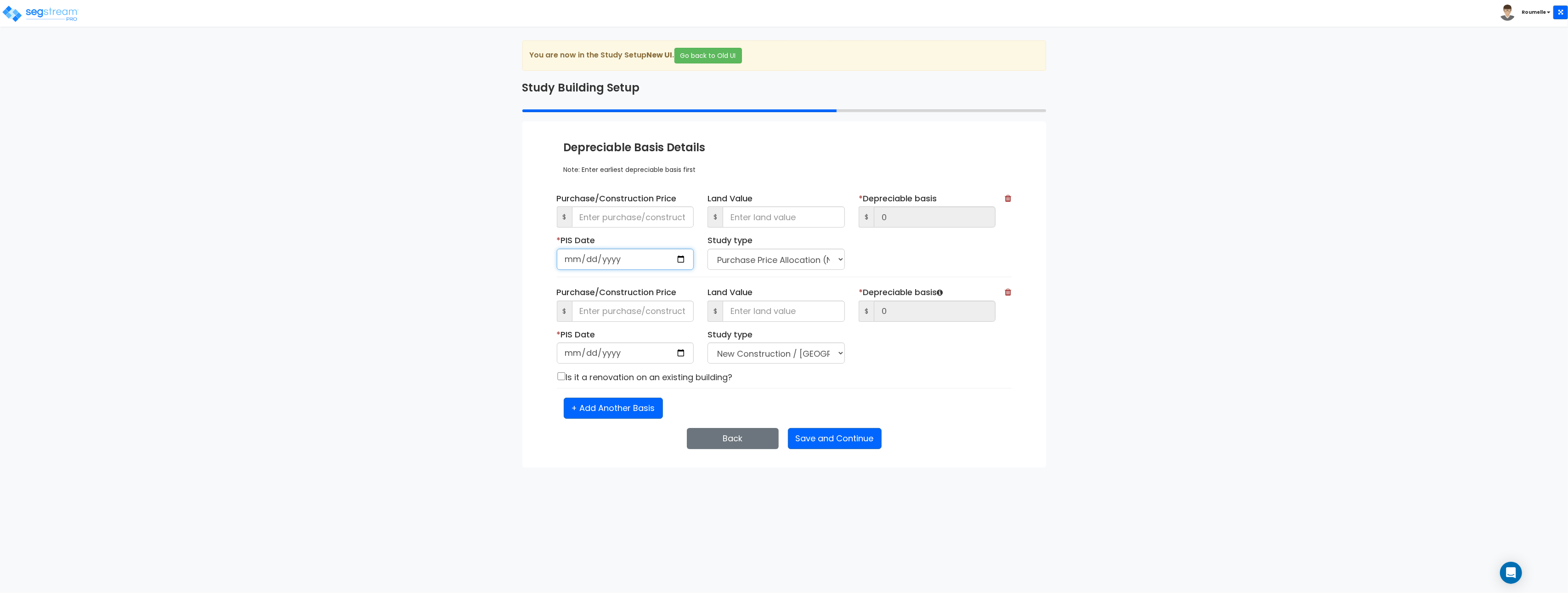
click at [676, 261] on input "date" at bounding box center [626, 259] width 138 height 21
type input "2025-10-02"
click at [639, 212] on input at bounding box center [633, 217] width 122 height 21
click at [639, 212] on input at bounding box center [633, 217] width 122 height 21
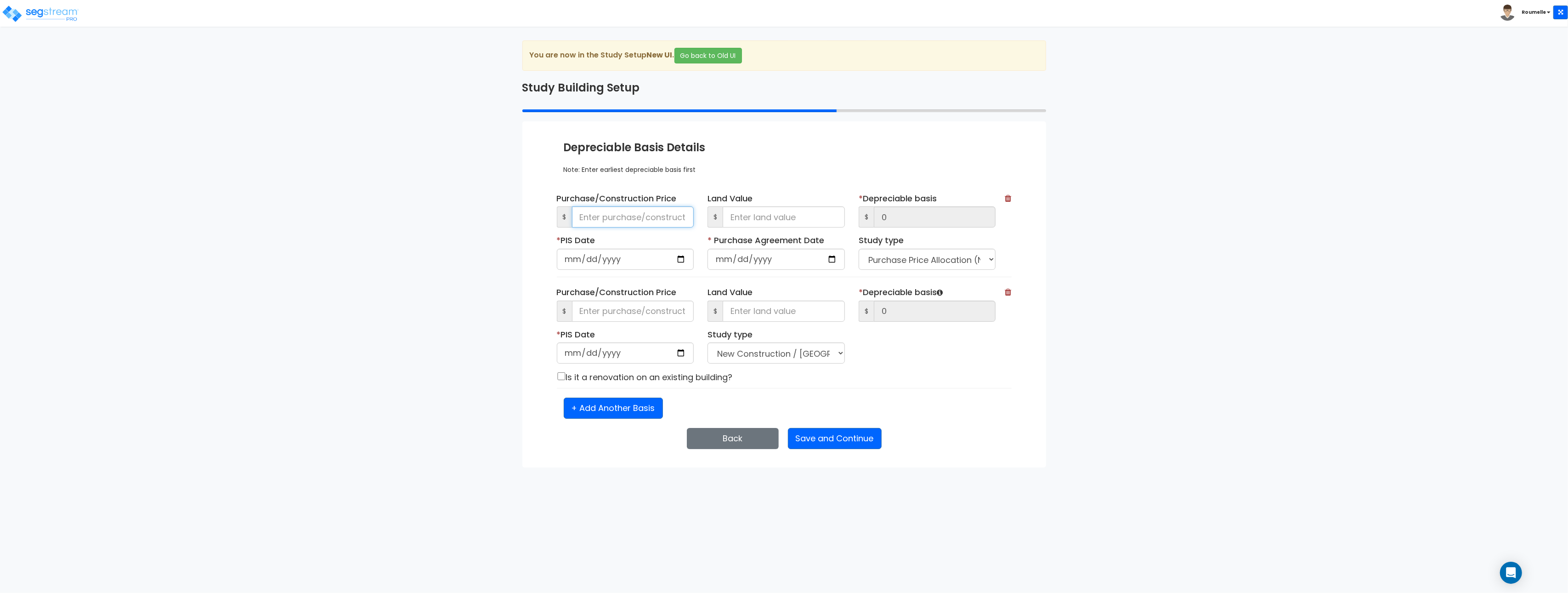
type input "7"
type input "75"
type input "750"
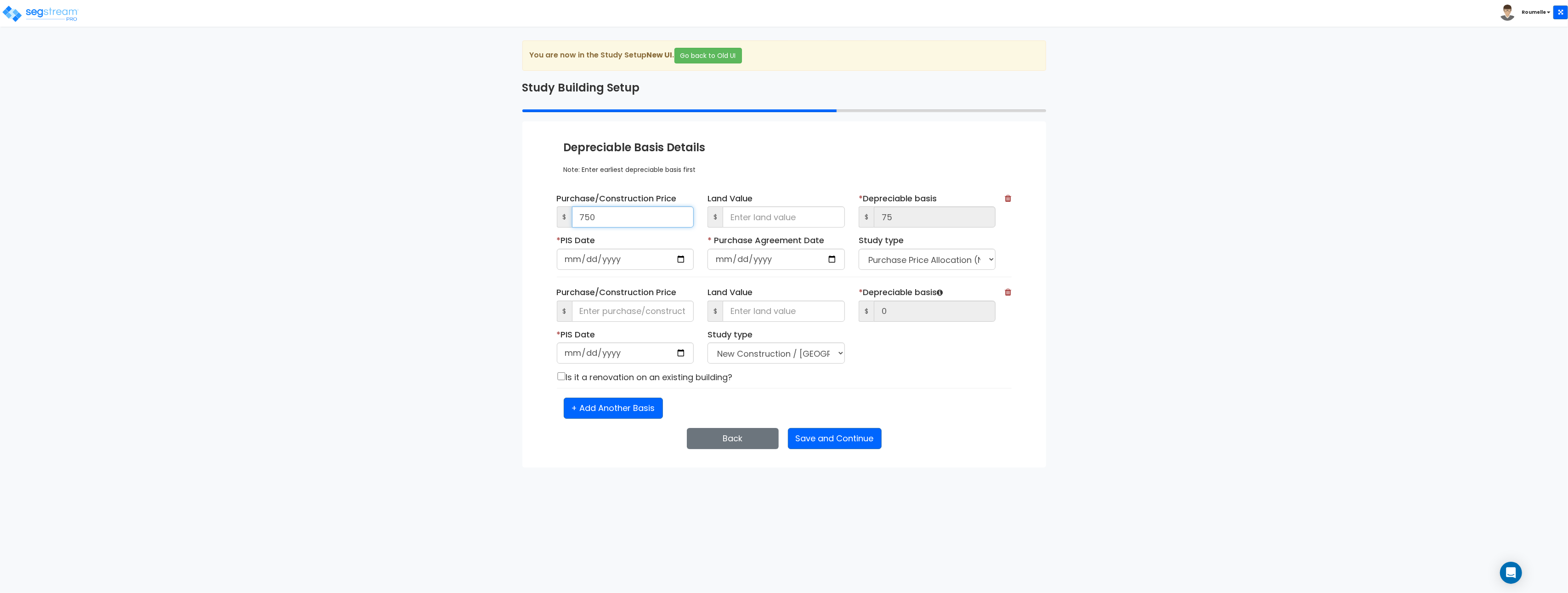
type input "750"
type input "7,500"
type input "75,000"
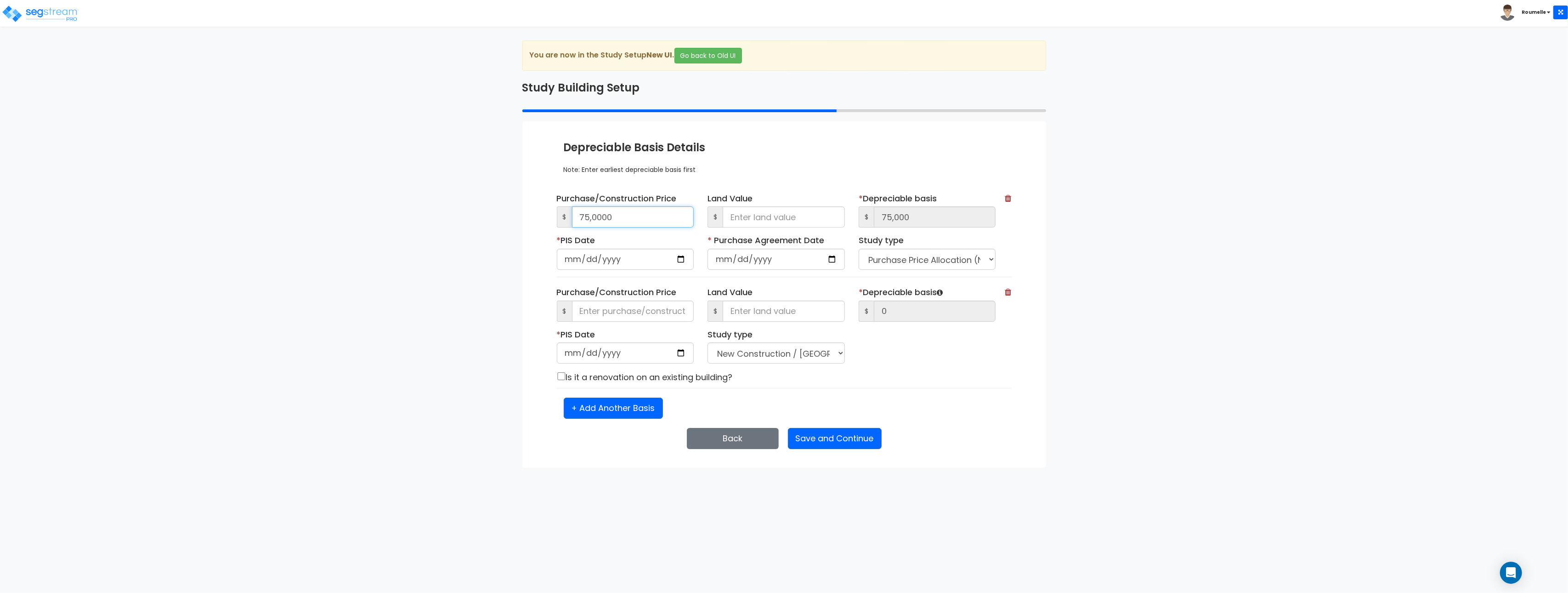
type input "750,000"
type input "10"
type input "749,990"
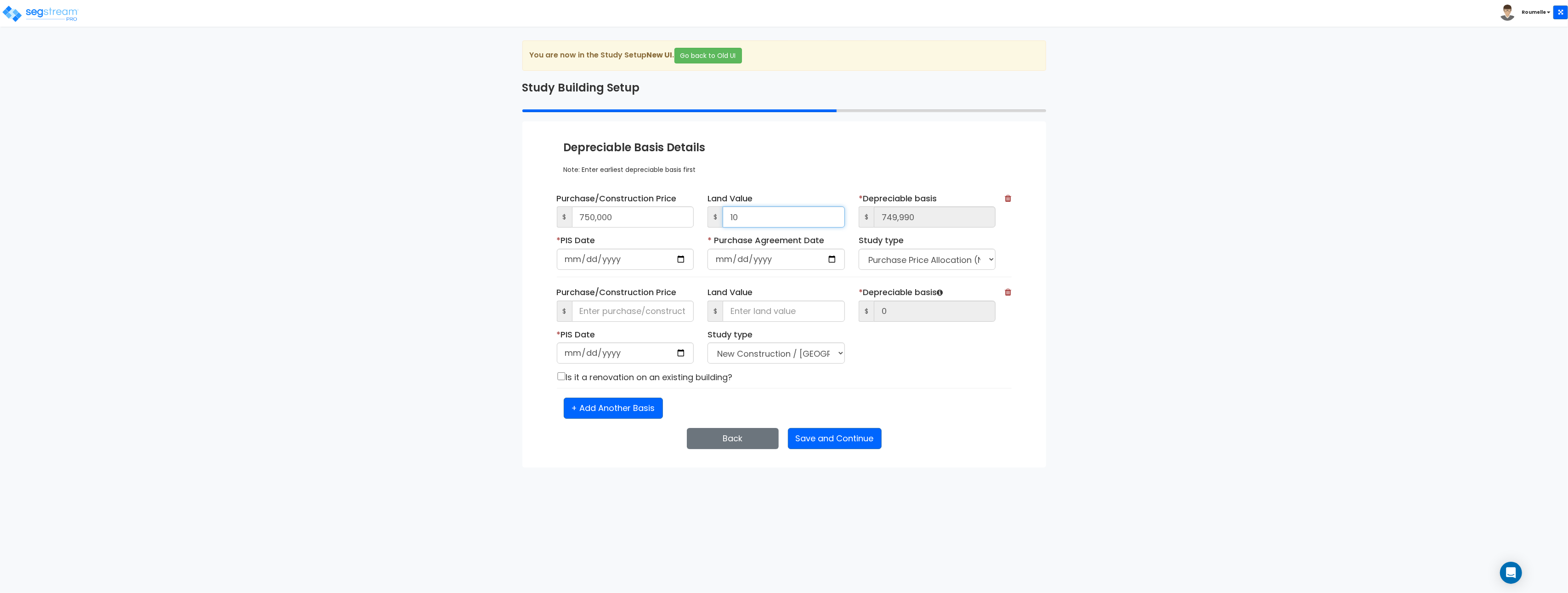
type input "100"
type input "749,900"
type input "1,000"
type input "749,000"
type input "1,000"
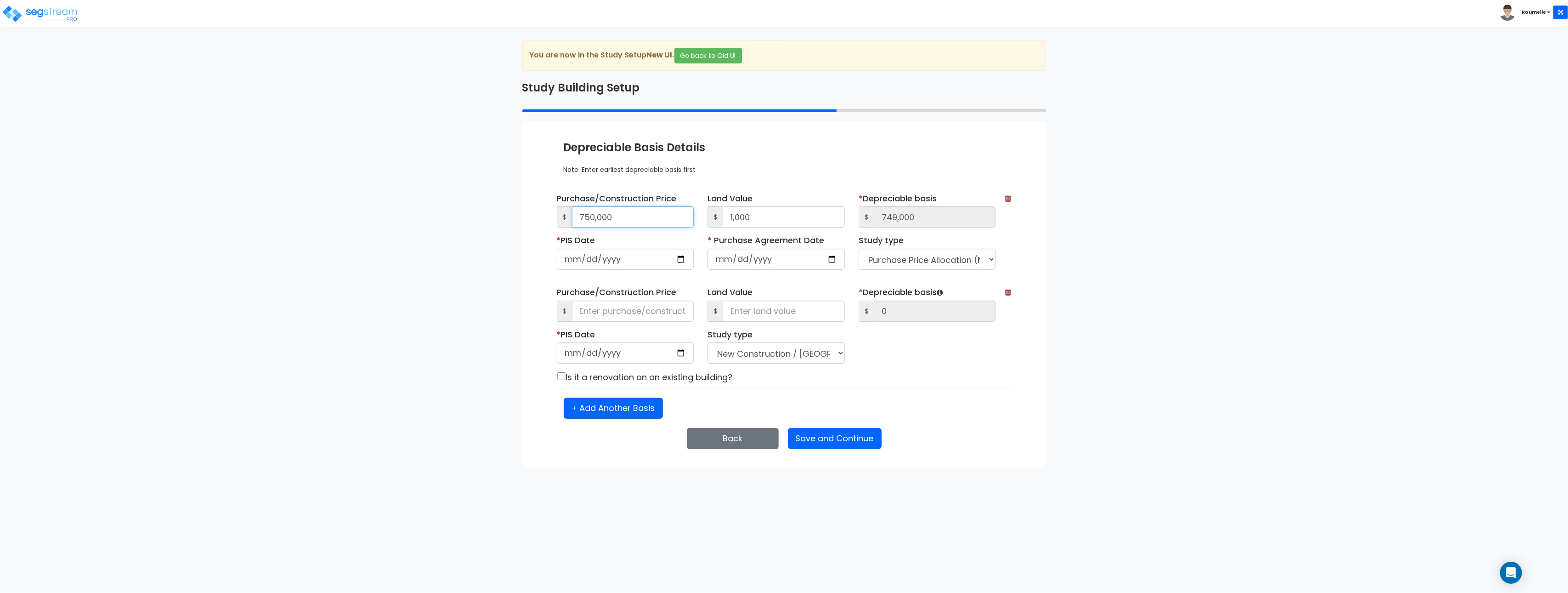
click at [632, 219] on input "750,000" at bounding box center [633, 217] width 122 height 21
drag, startPoint x: 632, startPoint y: 219, endPoint x: 626, endPoint y: 329, distance: 110.2
click at [632, 219] on input "750,000" at bounding box center [633, 217] width 122 height 21
click at [621, 312] on input at bounding box center [633, 311] width 122 height 21
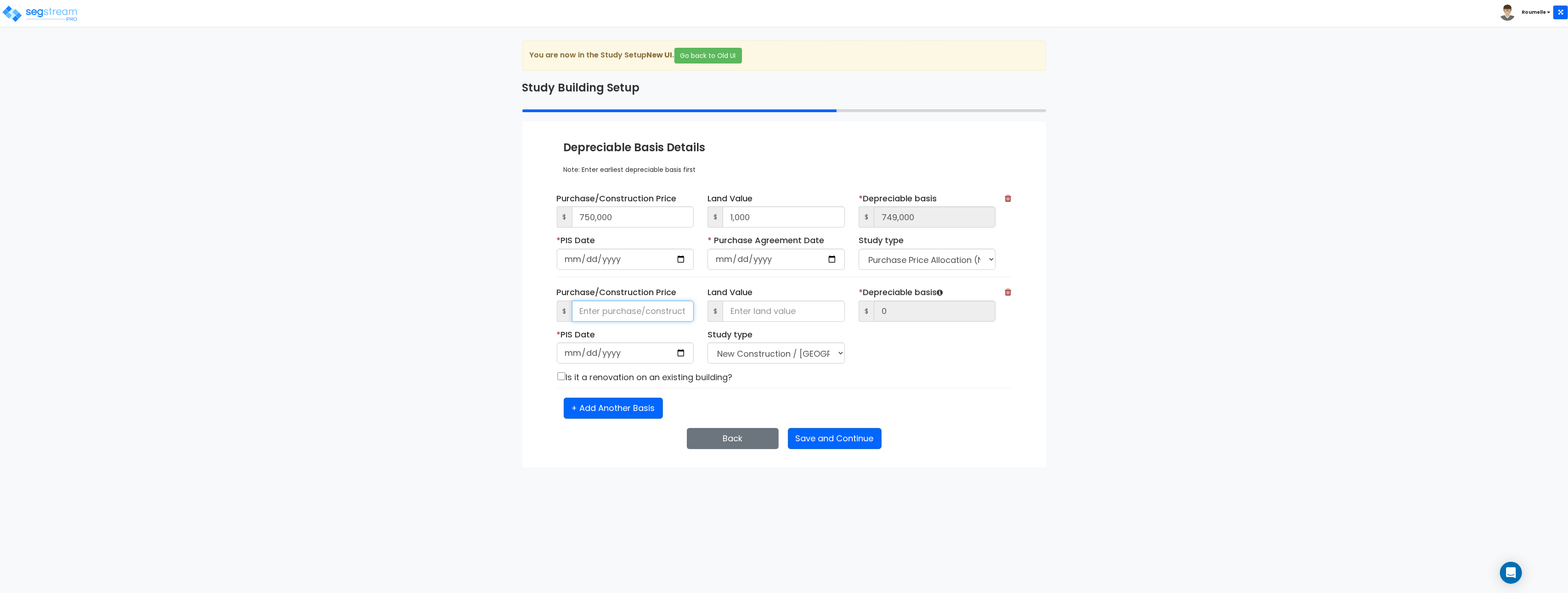
paste input "750,000"
type input "750,000"
drag, startPoint x: 758, startPoint y: 312, endPoint x: 764, endPoint y: 264, distance: 48.4
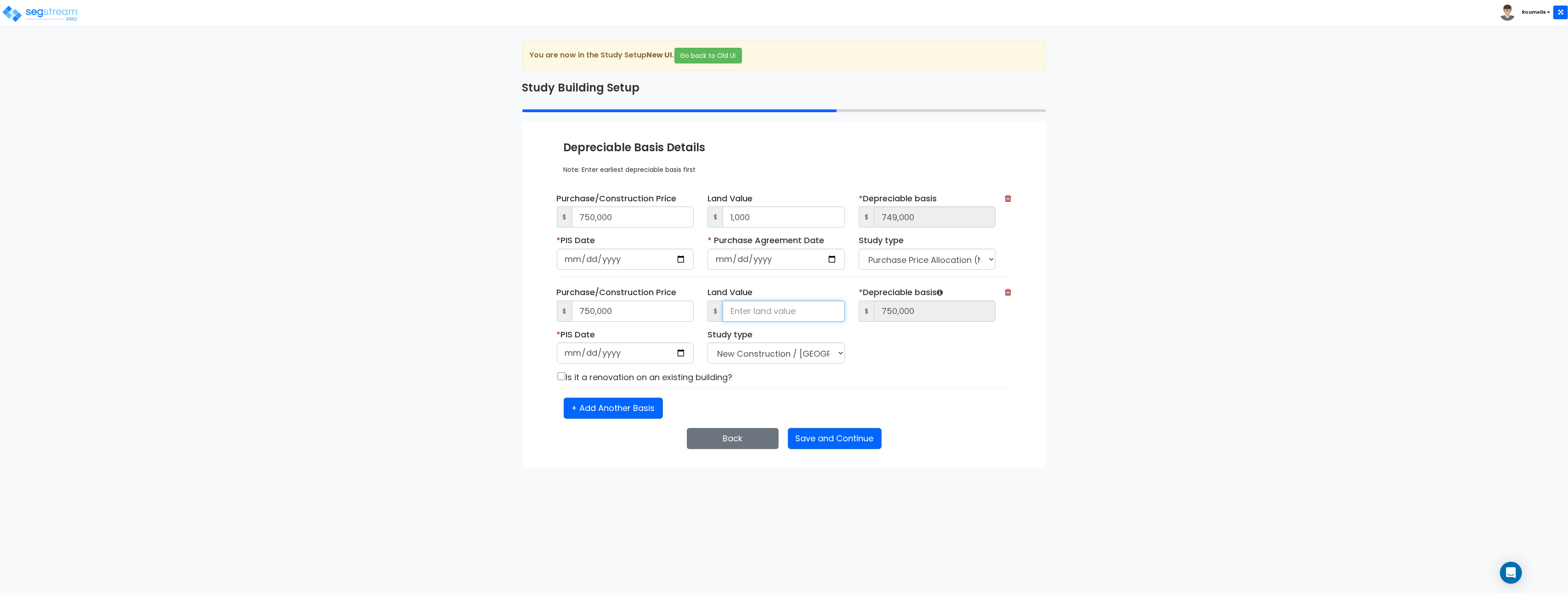
click at [758, 312] on input at bounding box center [783, 311] width 122 height 21
type input "1"
type input "749,999"
type input "10"
type input "749,990"
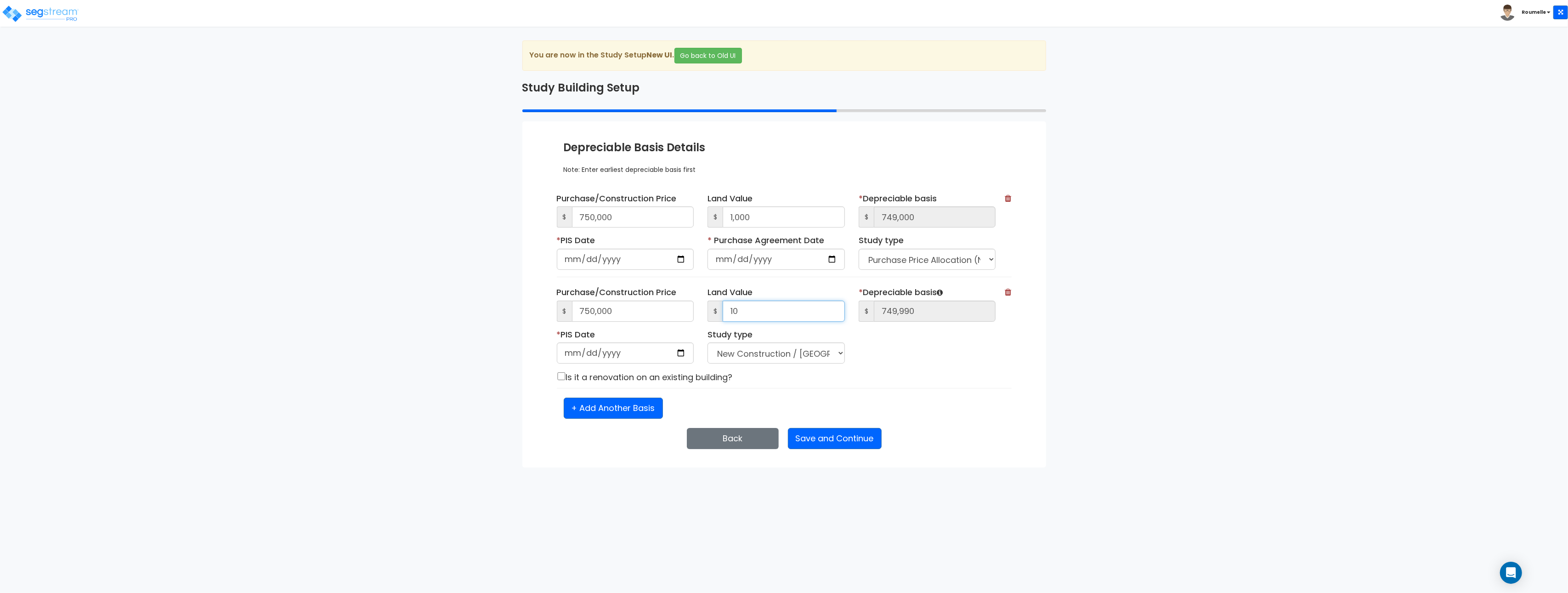
type input "100"
type input "749,900"
type input "1,000"
type input "749,000"
type input "1,000"
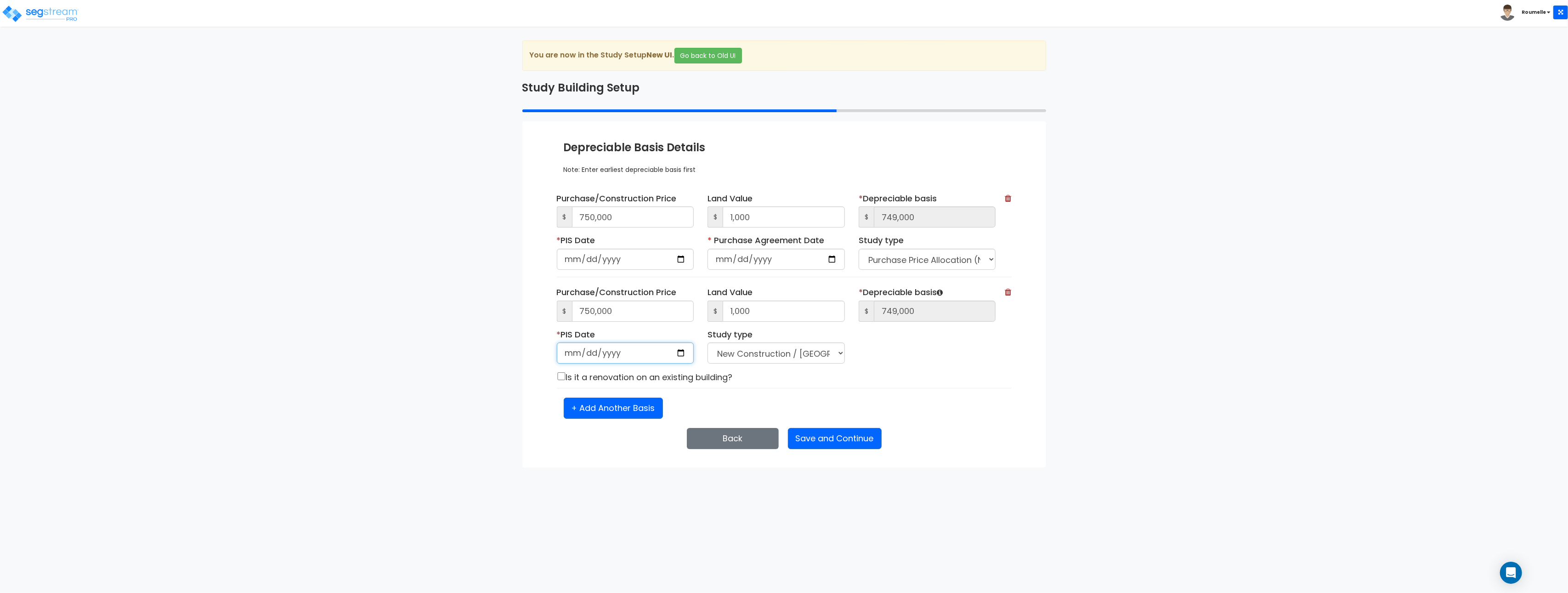
click at [679, 357] on input "date" at bounding box center [626, 353] width 138 height 21
type input "[DATE]"
click at [833, 258] on input "date" at bounding box center [776, 259] width 138 height 21
type input "2025-10-31"
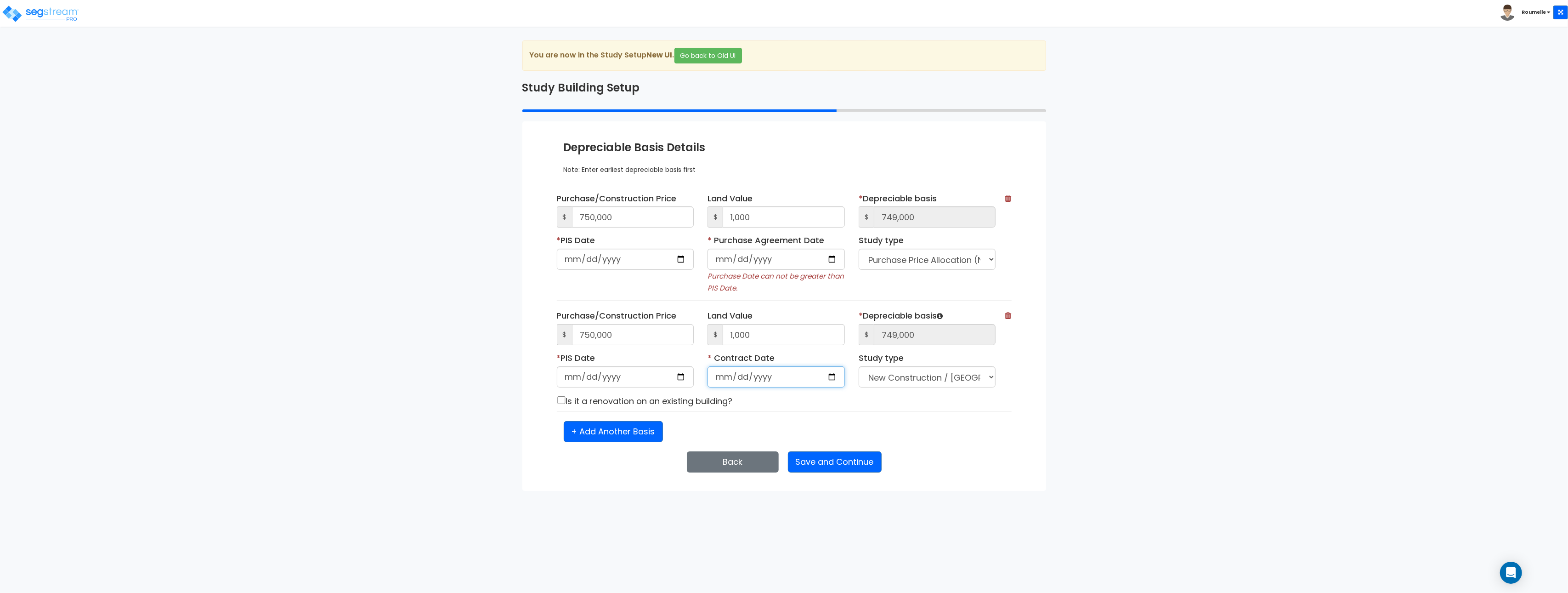
click at [814, 374] on input "date" at bounding box center [776, 377] width 138 height 21
click at [836, 377] on input "date" at bounding box center [776, 377] width 138 height 21
type input "2025-10-09"
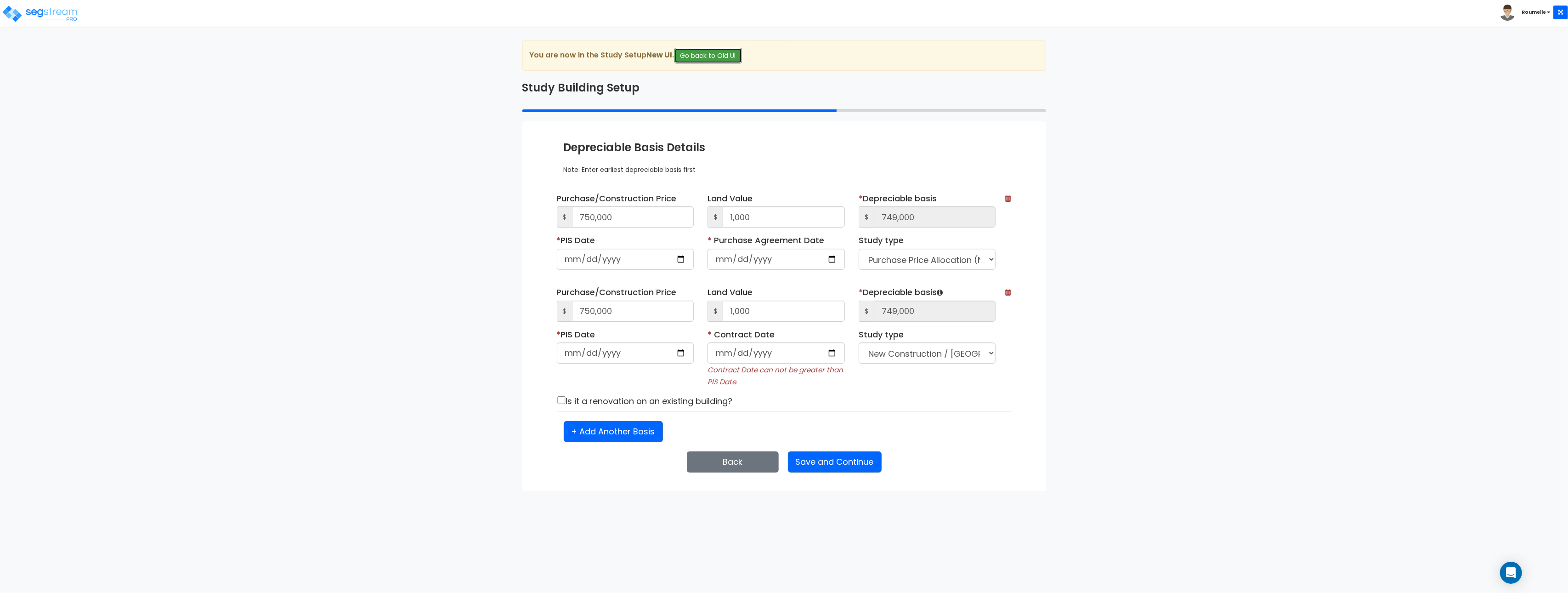
click at [705, 54] on button "Go back to Old UI" at bounding box center [708, 55] width 68 height 16
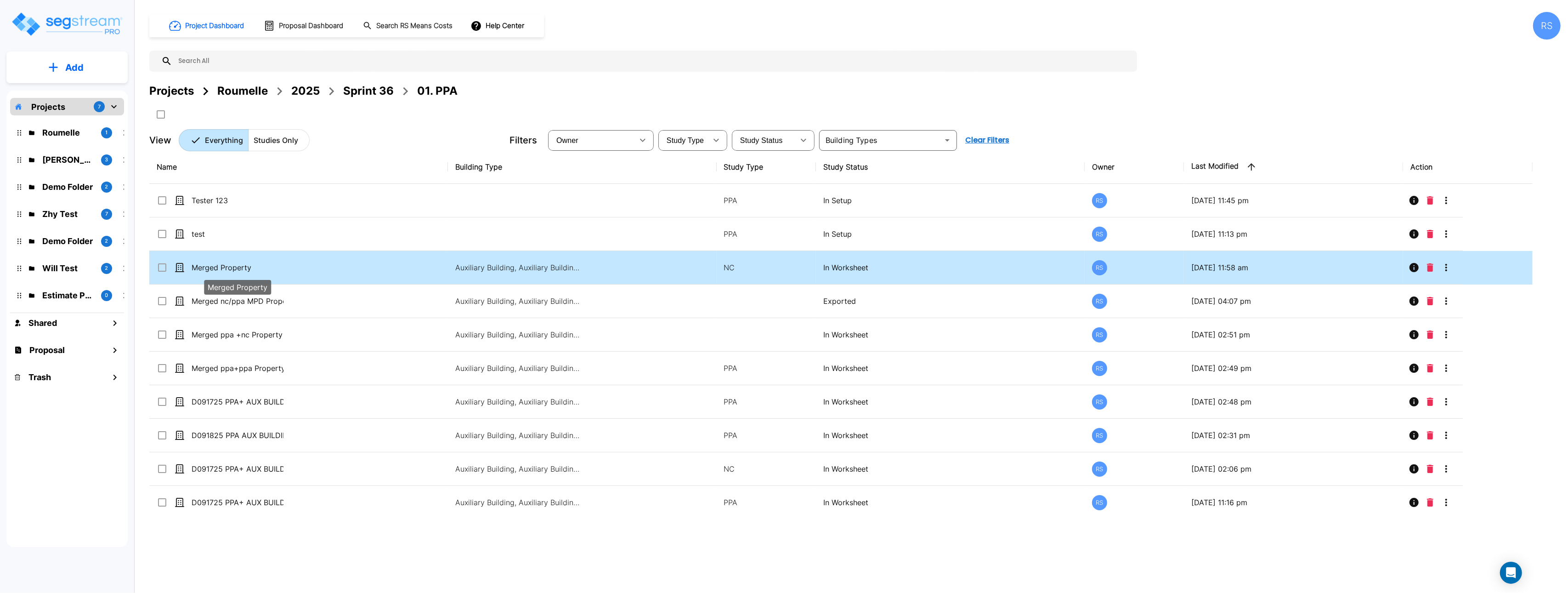
click at [242, 268] on p "Merged Property" at bounding box center [237, 267] width 92 height 11
checkbox input "true"
click at [243, 268] on p "Merged Property" at bounding box center [237, 267] width 92 height 11
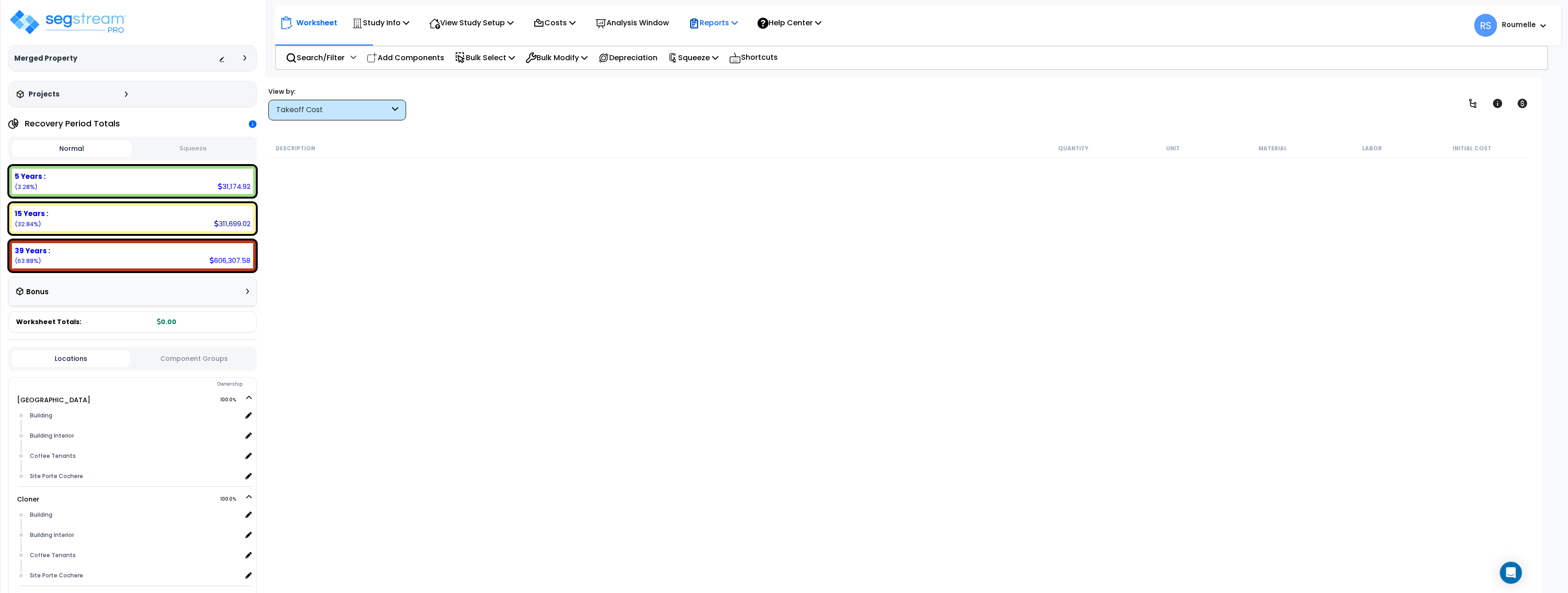
click at [738, 24] on p "Reports" at bounding box center [713, 23] width 49 height 12
click at [503, 23] on p "View Study Setup" at bounding box center [471, 23] width 85 height 12
click at [394, 24] on p "Study Info" at bounding box center [380, 23] width 57 height 12
click at [395, 46] on link "Study Setup" at bounding box center [393, 44] width 91 height 18
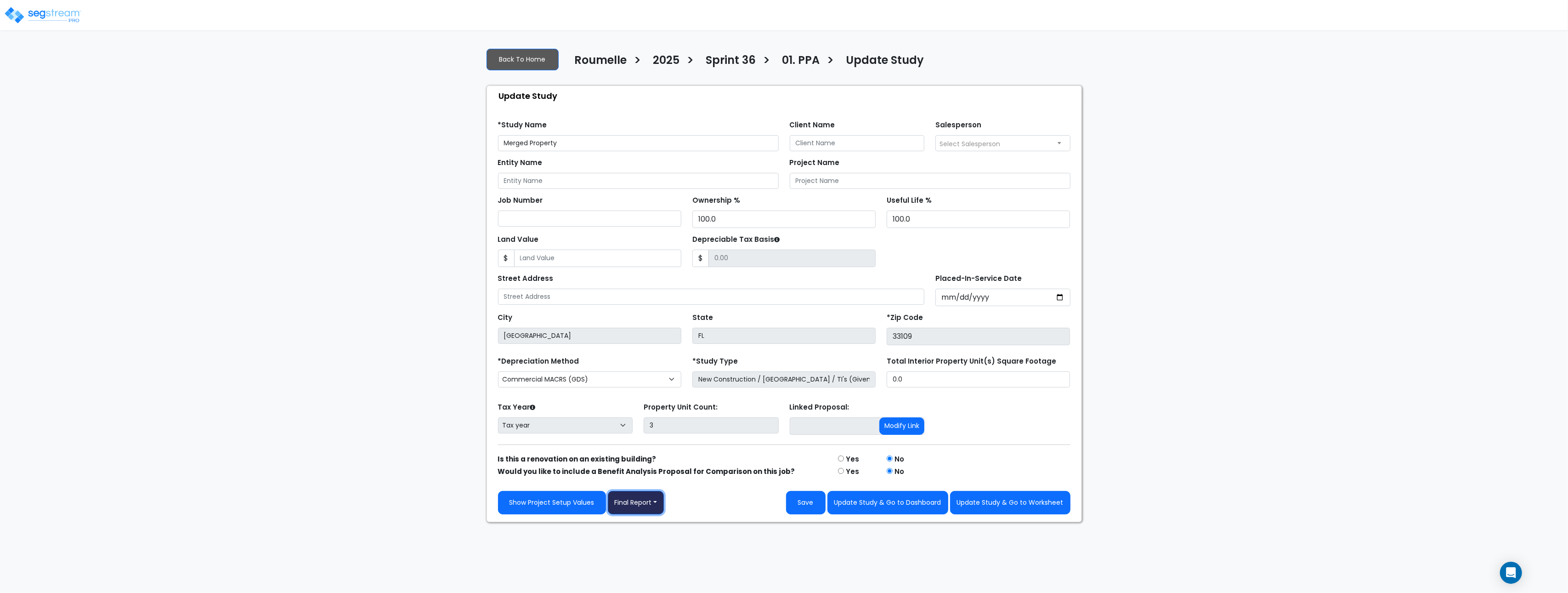
click at [654, 506] on button "Final Report" at bounding box center [636, 502] width 57 height 23
drag, startPoint x: 1128, startPoint y: 447, endPoint x: 848, endPoint y: 205, distance: 370.1
click at [1127, 446] on div "We are Building your Study. So please grab a coffee and let us do the heavy lif…" at bounding box center [784, 281] width 1568 height 482
click at [521, 63] on link "Back To Home" at bounding box center [522, 59] width 72 height 21
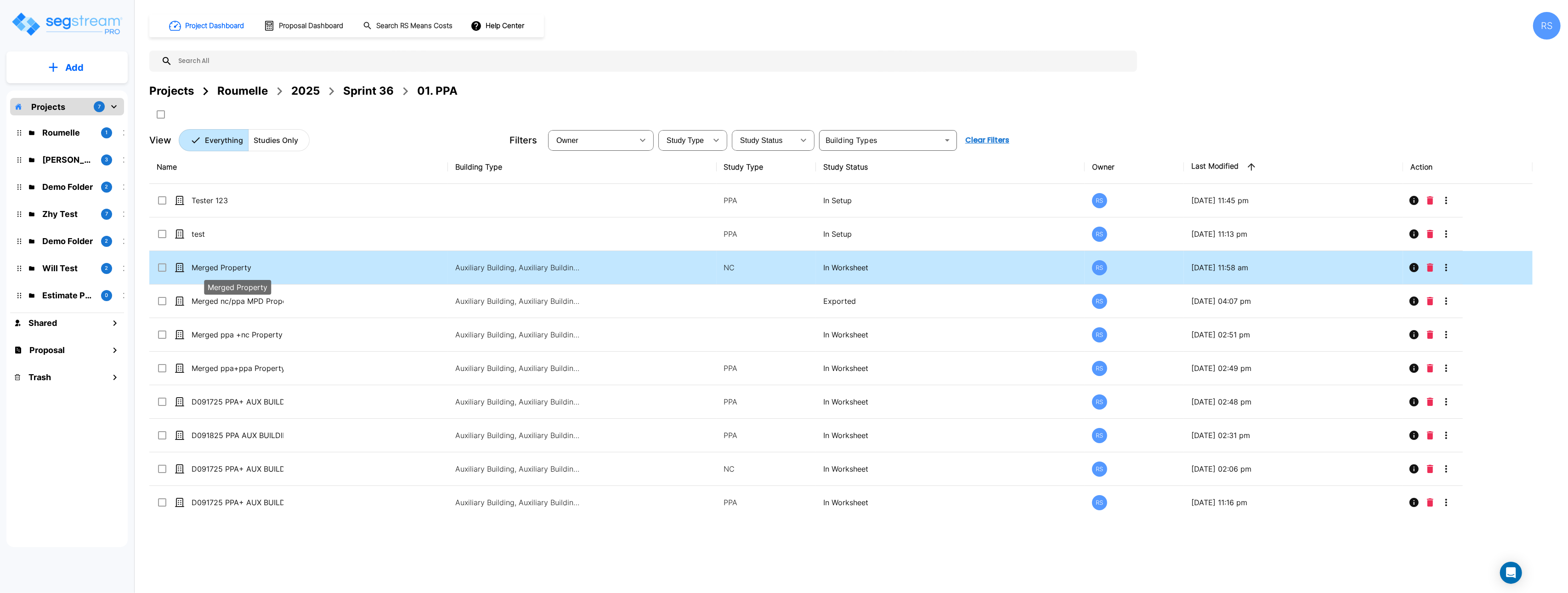
click at [229, 265] on p "Merged Property" at bounding box center [237, 267] width 92 height 11
checkbox input "true"
click at [229, 265] on p "Merged Property" at bounding box center [237, 267] width 92 height 11
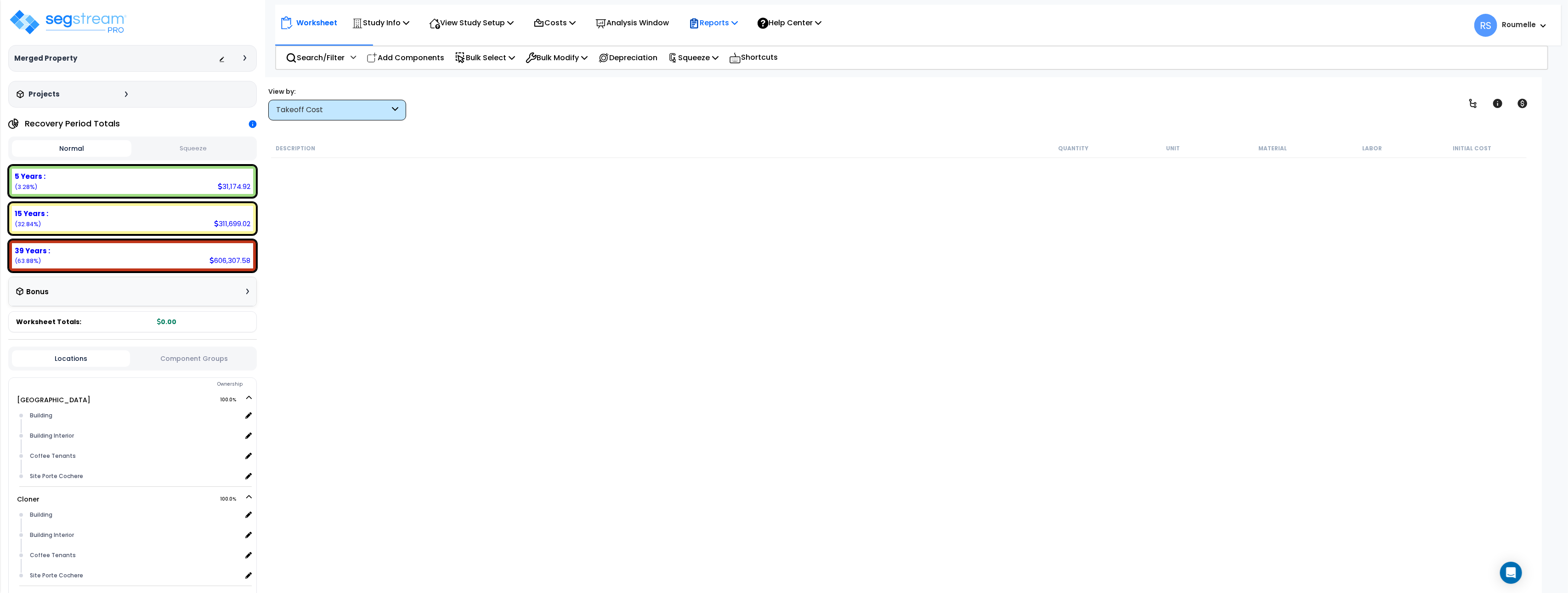
click at [743, 26] on div "Reports Get Report Manage Report Images Manage Report Custom Fields Download Re…" at bounding box center [713, 23] width 59 height 21
click at [738, 23] on icon at bounding box center [735, 23] width 7 height 7
click at [724, 44] on link "Get Report" at bounding box center [729, 44] width 91 height 18
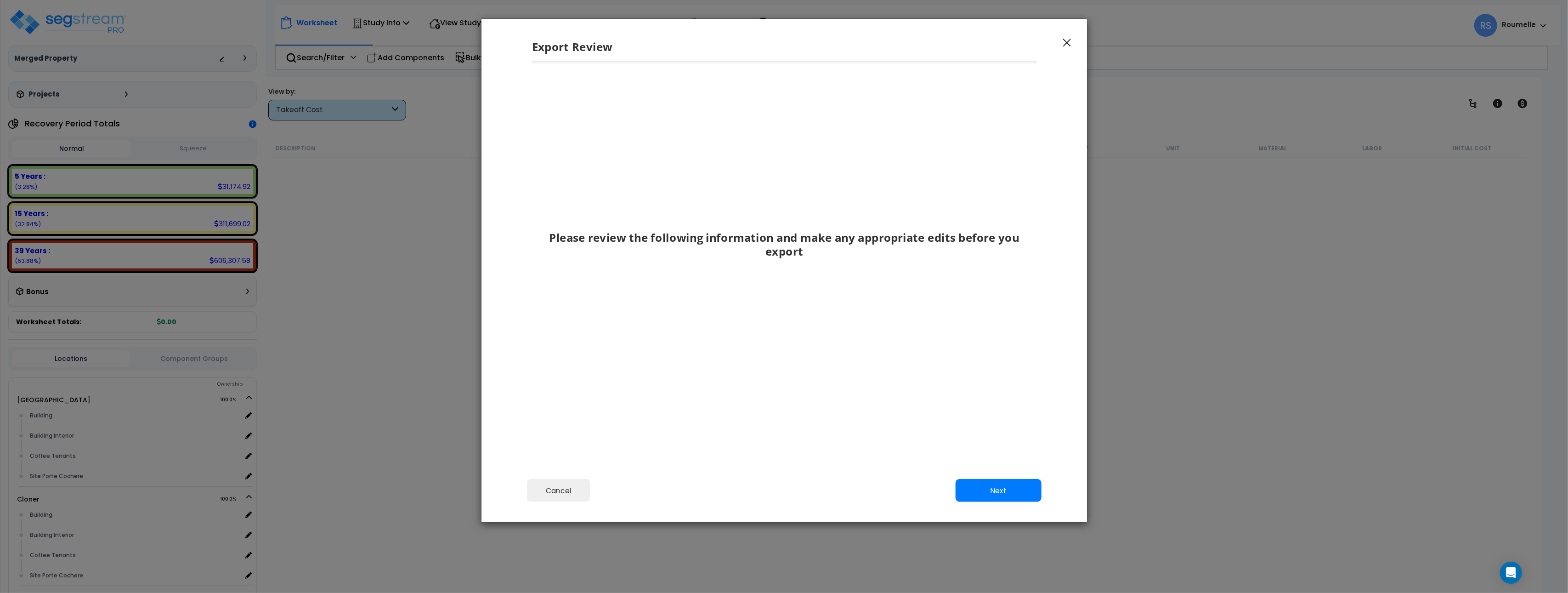
click at [727, 253] on h3 "Please review the following information and make any appropriate edits before y…" at bounding box center [784, 244] width 505 height 27
click at [989, 494] on button "Next" at bounding box center [998, 490] width 86 height 23
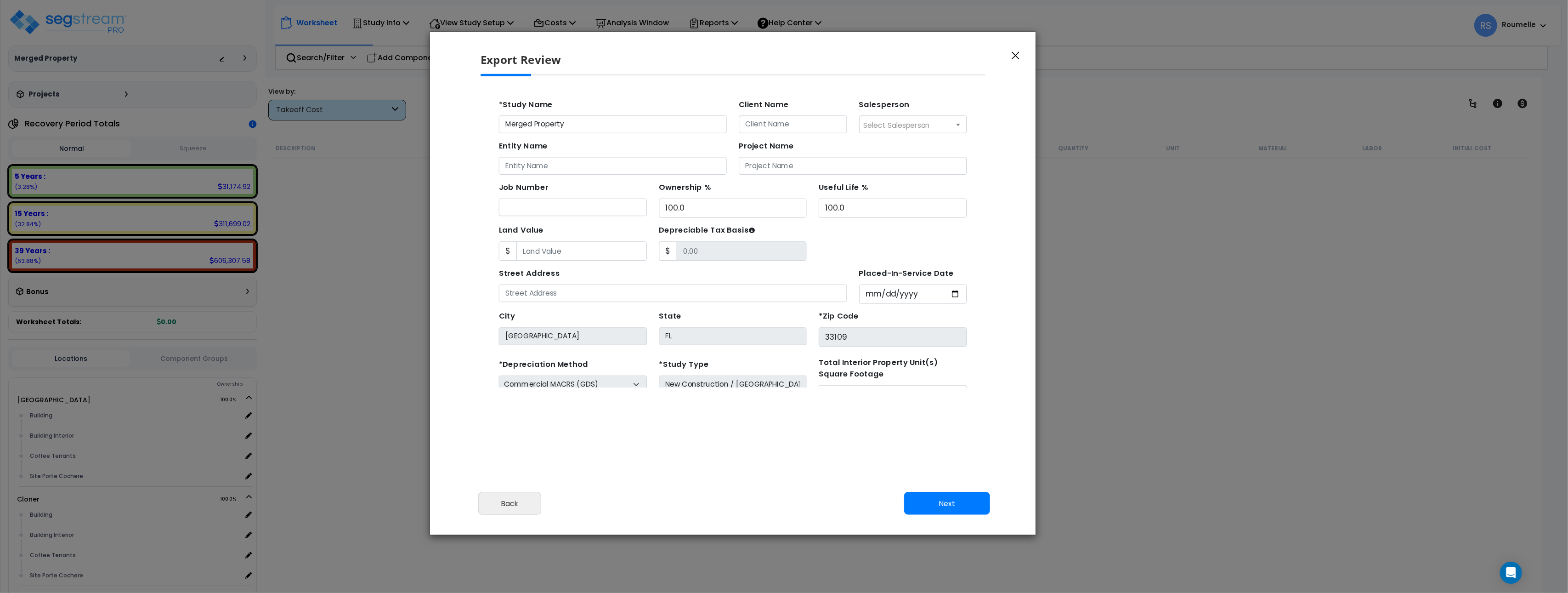
drag, startPoint x: 911, startPoint y: 44, endPoint x: 867, endPoint y: 69, distance: 50.6
click at [859, 57] on h5 "Export Review" at bounding box center [735, 60] width 509 height 16
drag, startPoint x: 1015, startPoint y: 51, endPoint x: 988, endPoint y: 46, distance: 27.5
click at [1015, 51] on button "button" at bounding box center [1015, 55] width 14 height 11
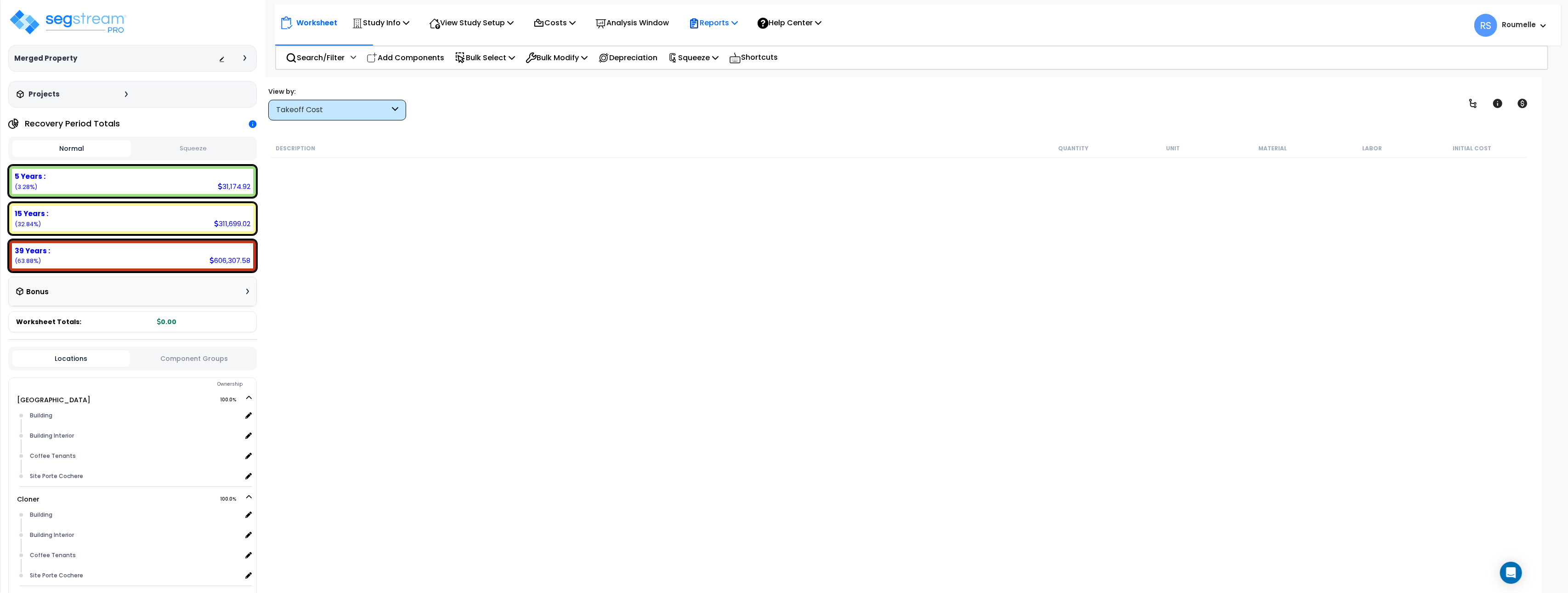
click at [738, 27] on p "Reports" at bounding box center [713, 23] width 49 height 12
click at [728, 42] on link "Get Report" at bounding box center [729, 44] width 91 height 18
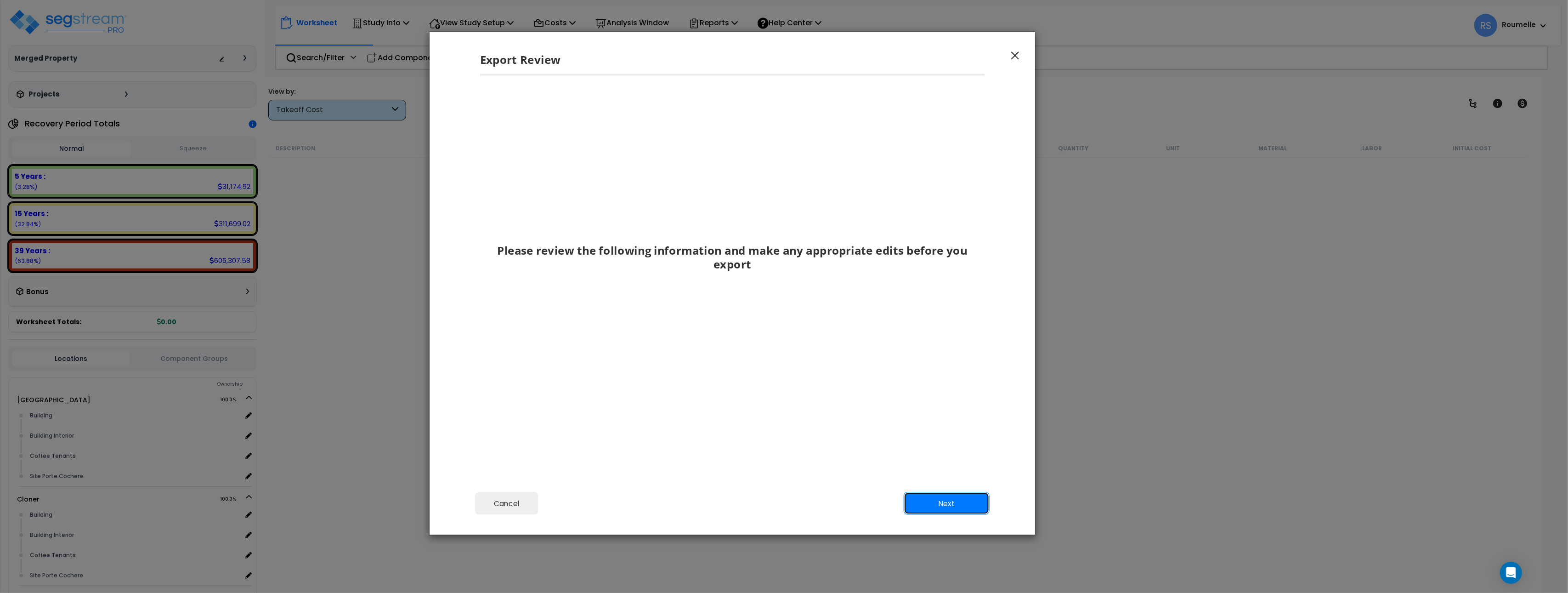
click at [947, 504] on button "Next" at bounding box center [947, 504] width 86 height 23
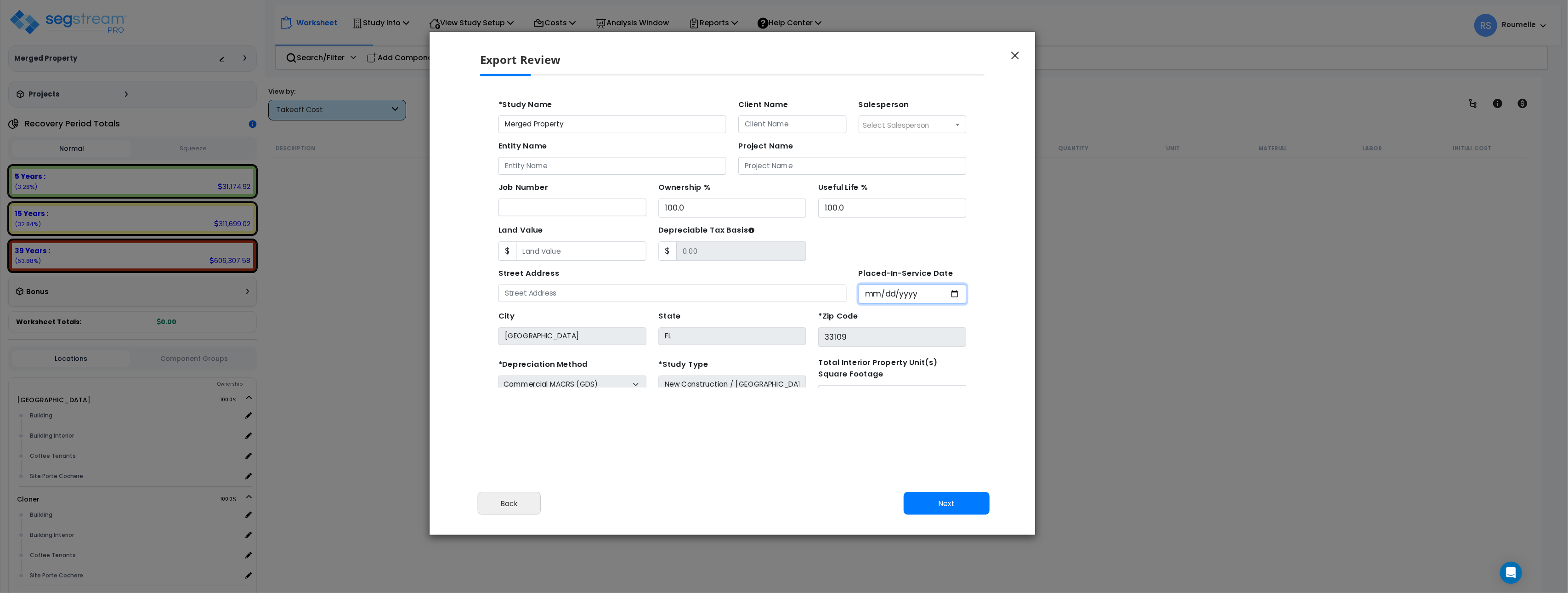
click at [881, 275] on input "Placed-In-Service Date" at bounding box center [873, 275] width 99 height 18
click at [850, 276] on input "Placed-In-Service Date" at bounding box center [873, 275] width 99 height 18
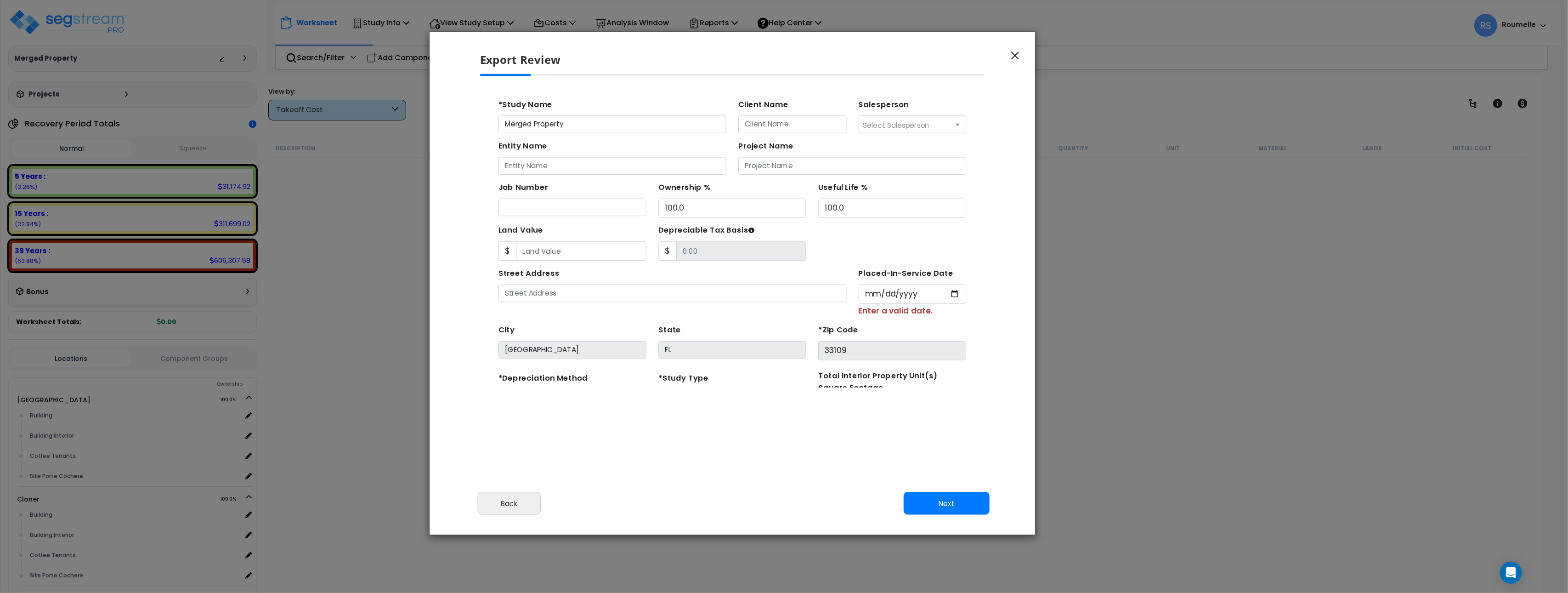
type input "1985-10-02"
select select "1985"
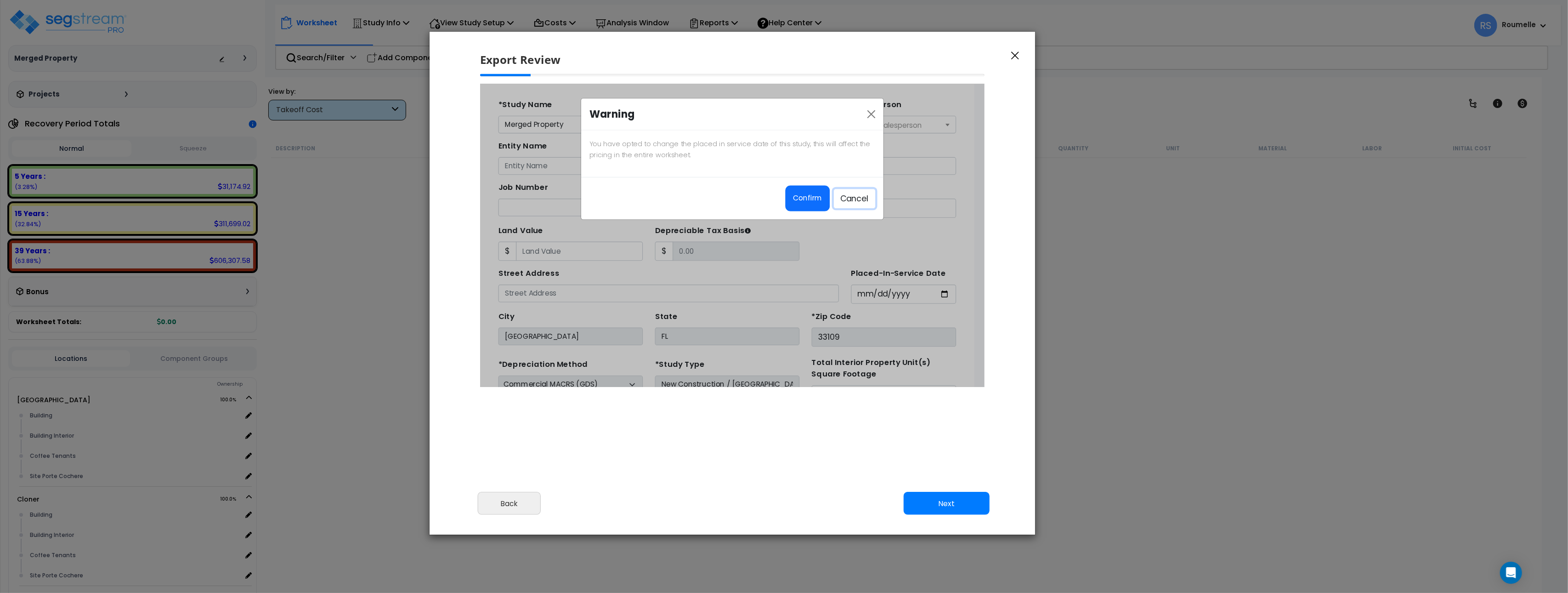
click at [824, 184] on button "Cancel" at bounding box center [821, 188] width 38 height 18
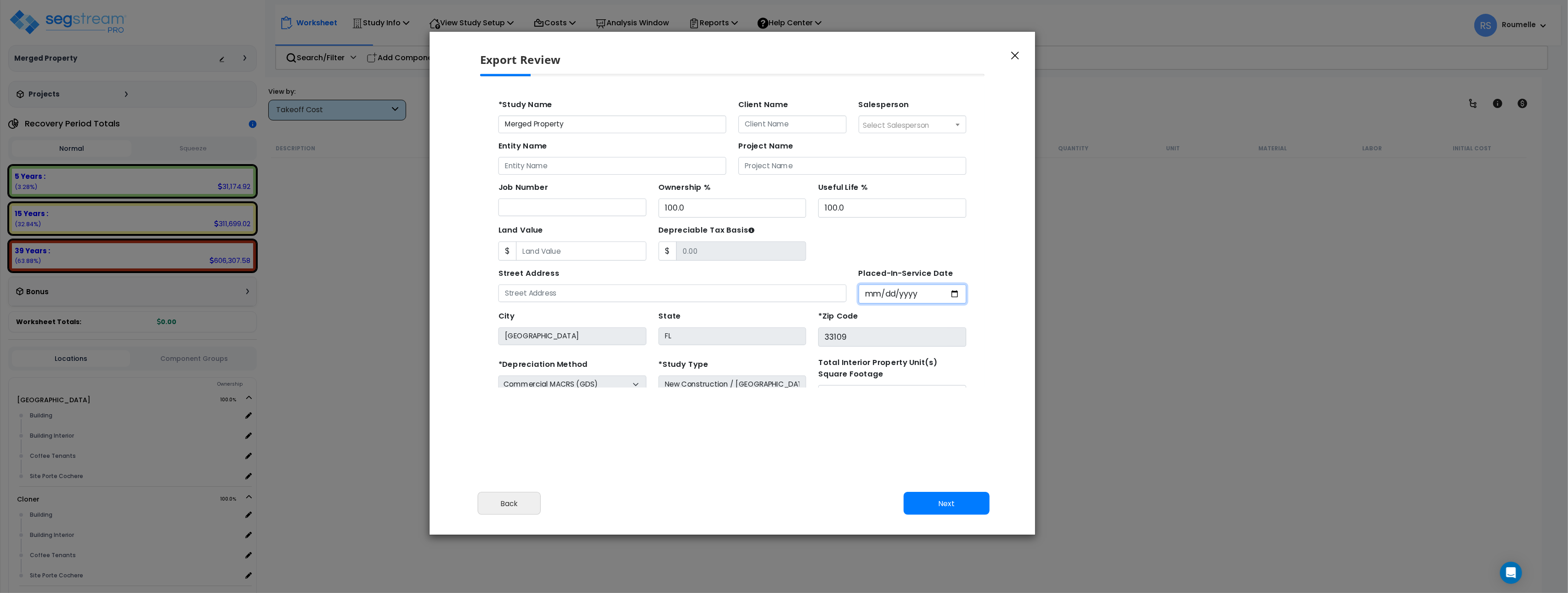
click at [828, 275] on input "Placed-In-Service Date" at bounding box center [873, 275] width 99 height 18
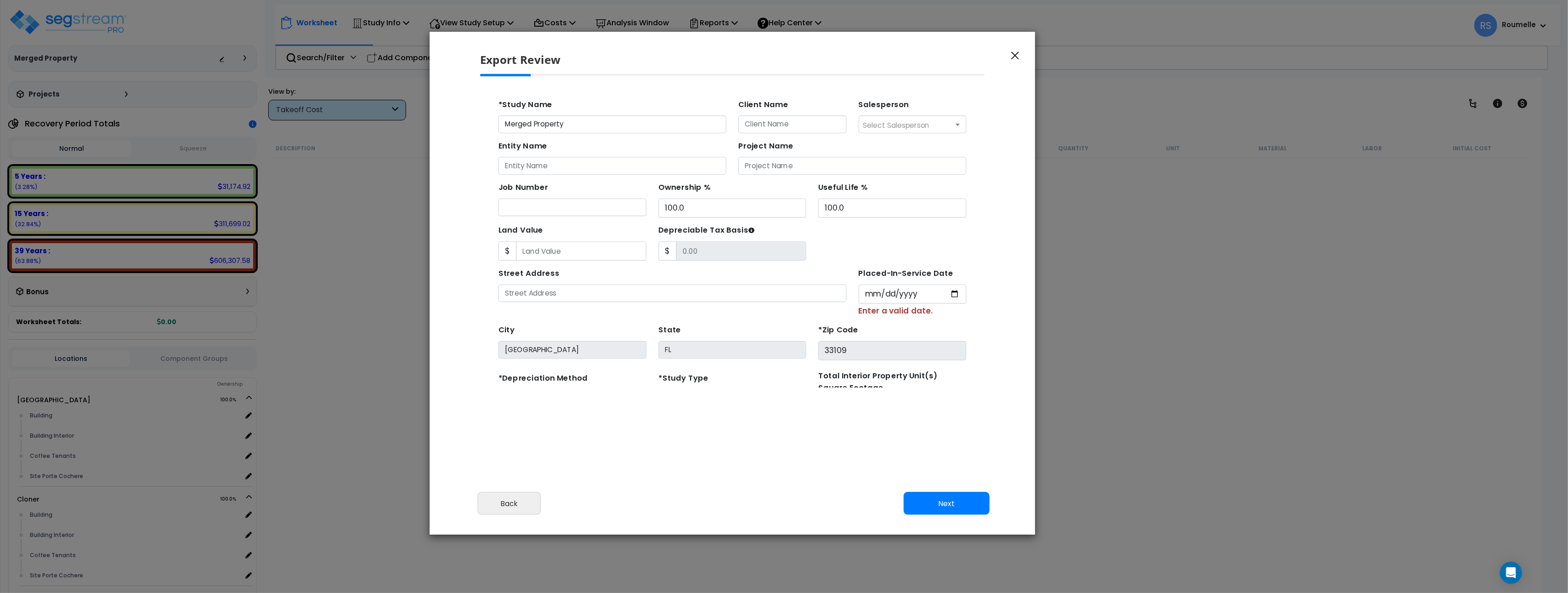
type input "1985-10-02"
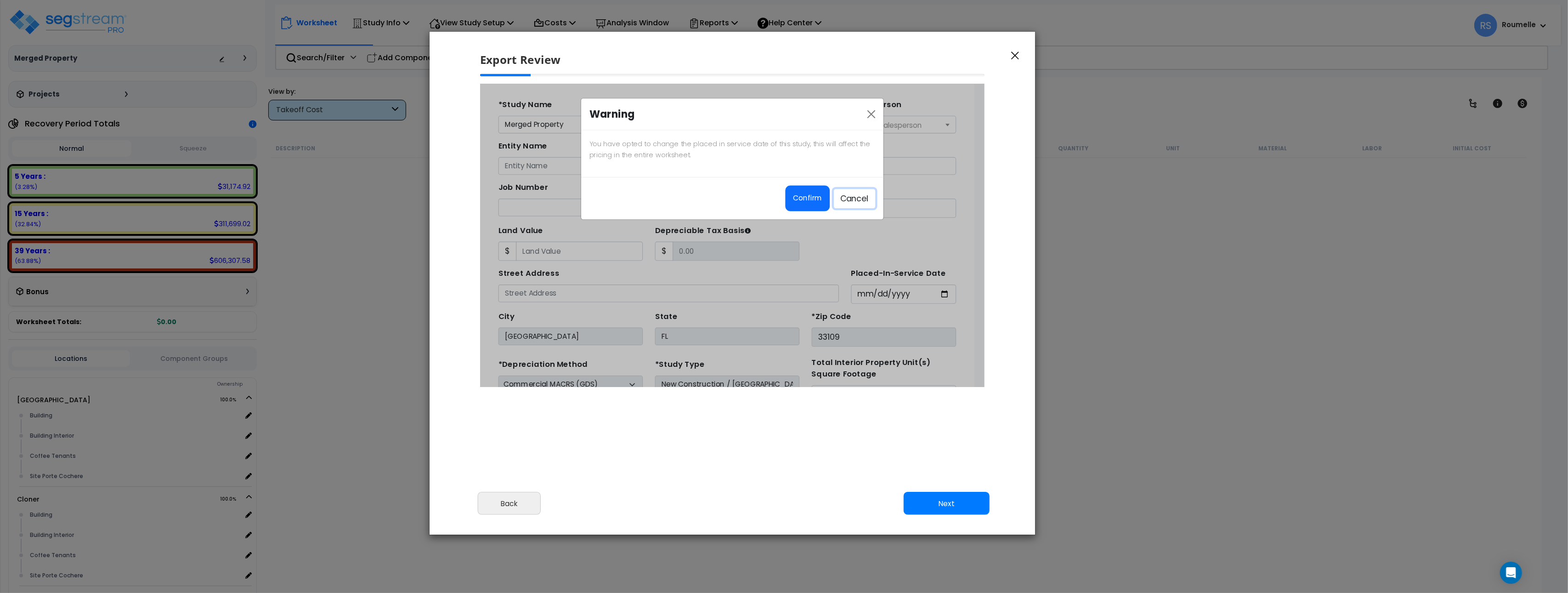
click at [820, 190] on button "Cancel" at bounding box center [821, 188] width 38 height 18
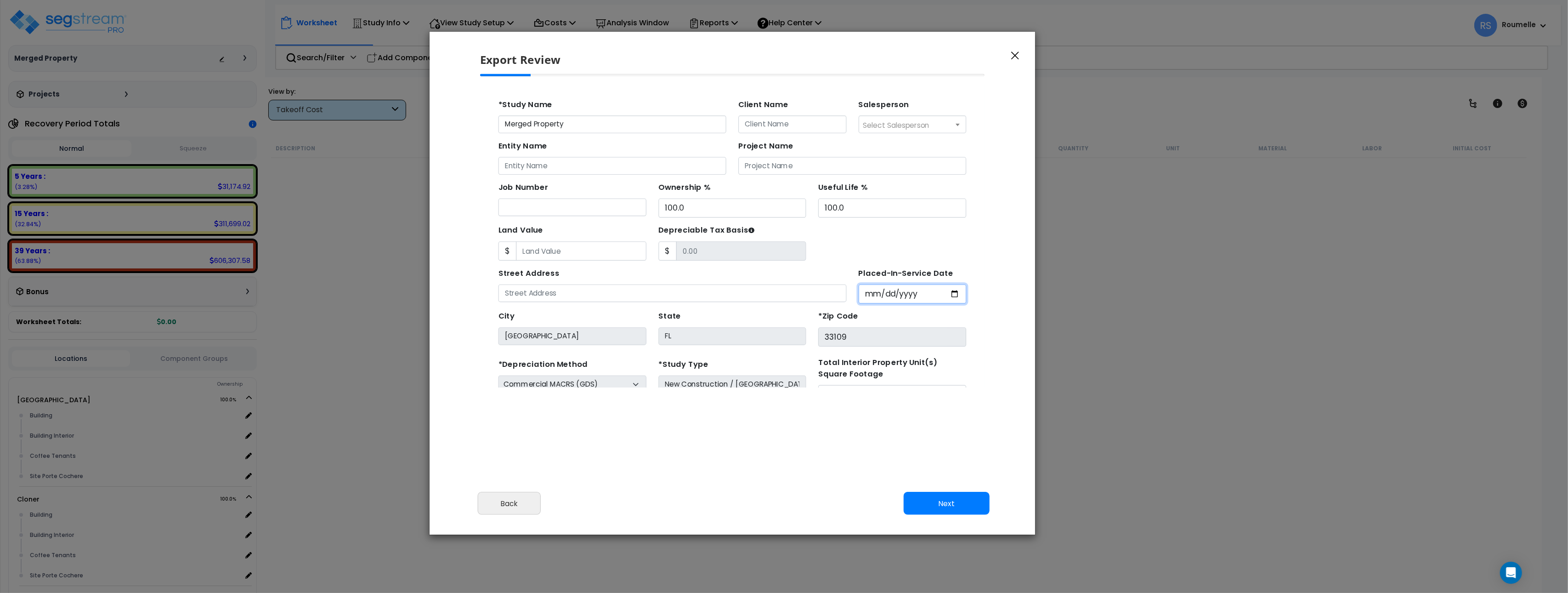
click at [829, 276] on input "Placed-In-Service Date" at bounding box center [873, 275] width 99 height 18
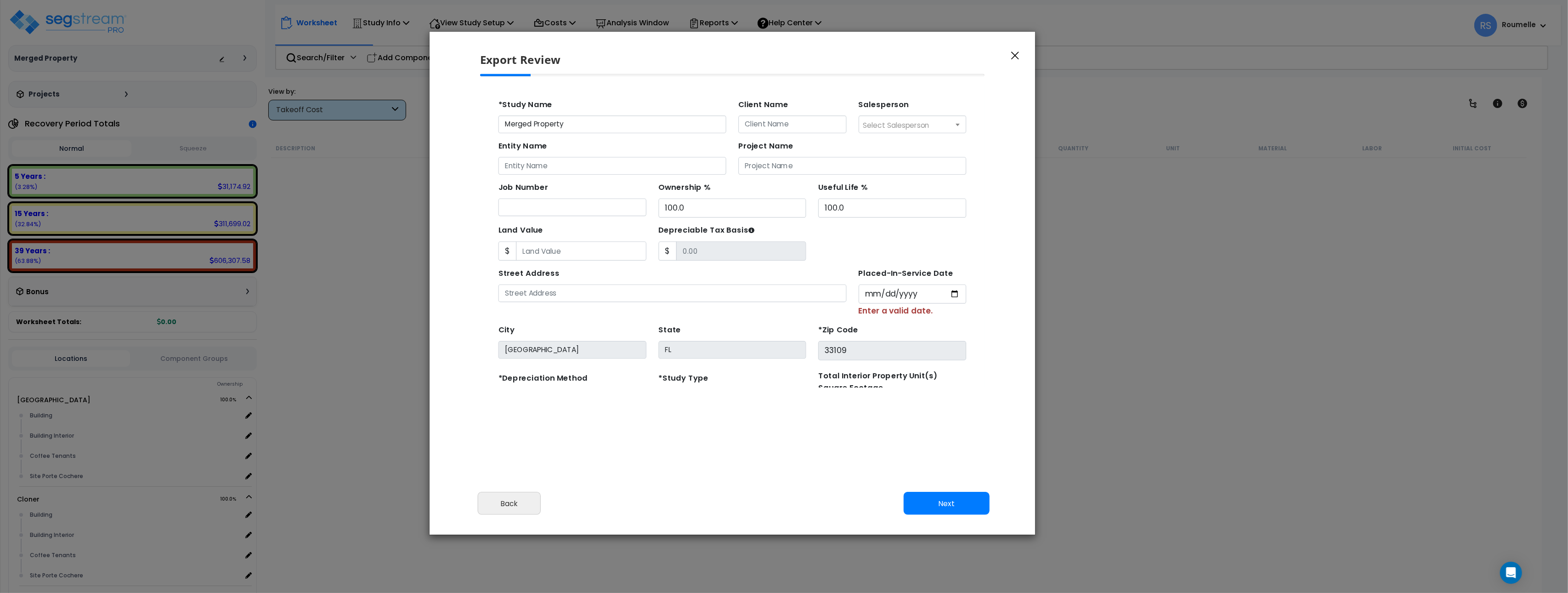
type input "1985-10-02"
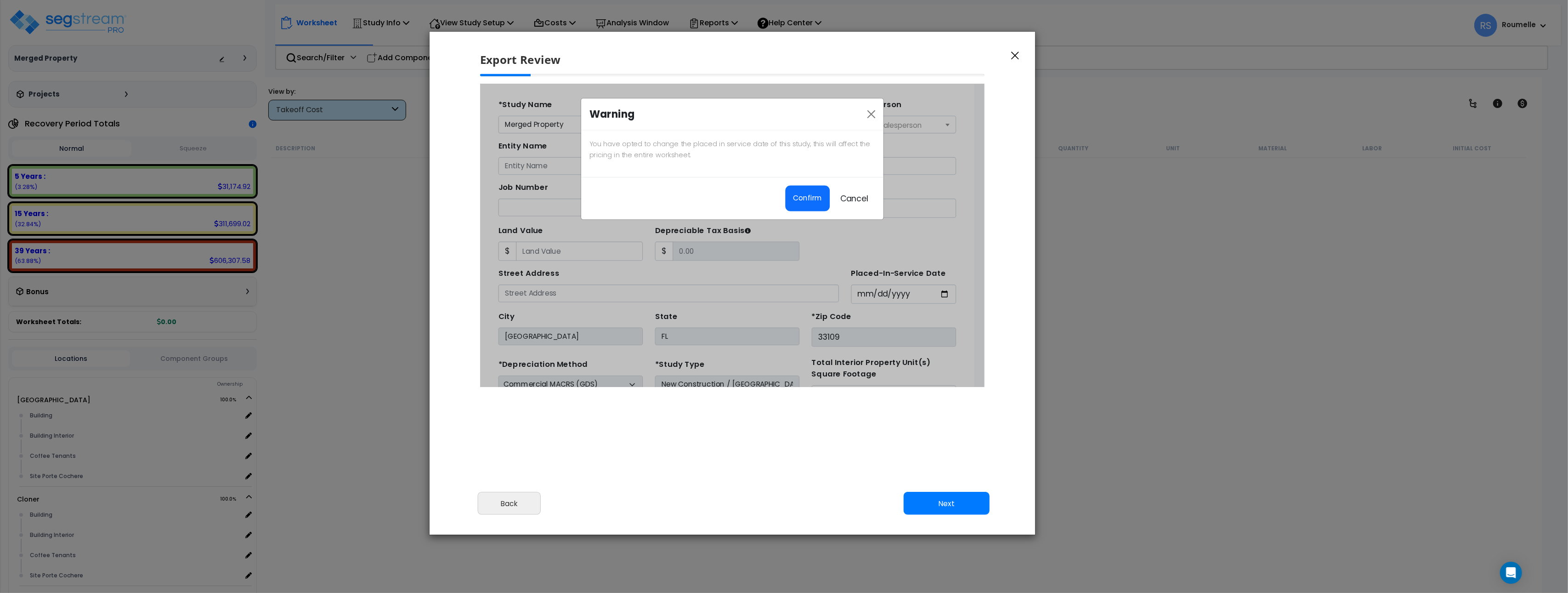
click at [1015, 57] on icon "button" at bounding box center [1015, 56] width 8 height 9
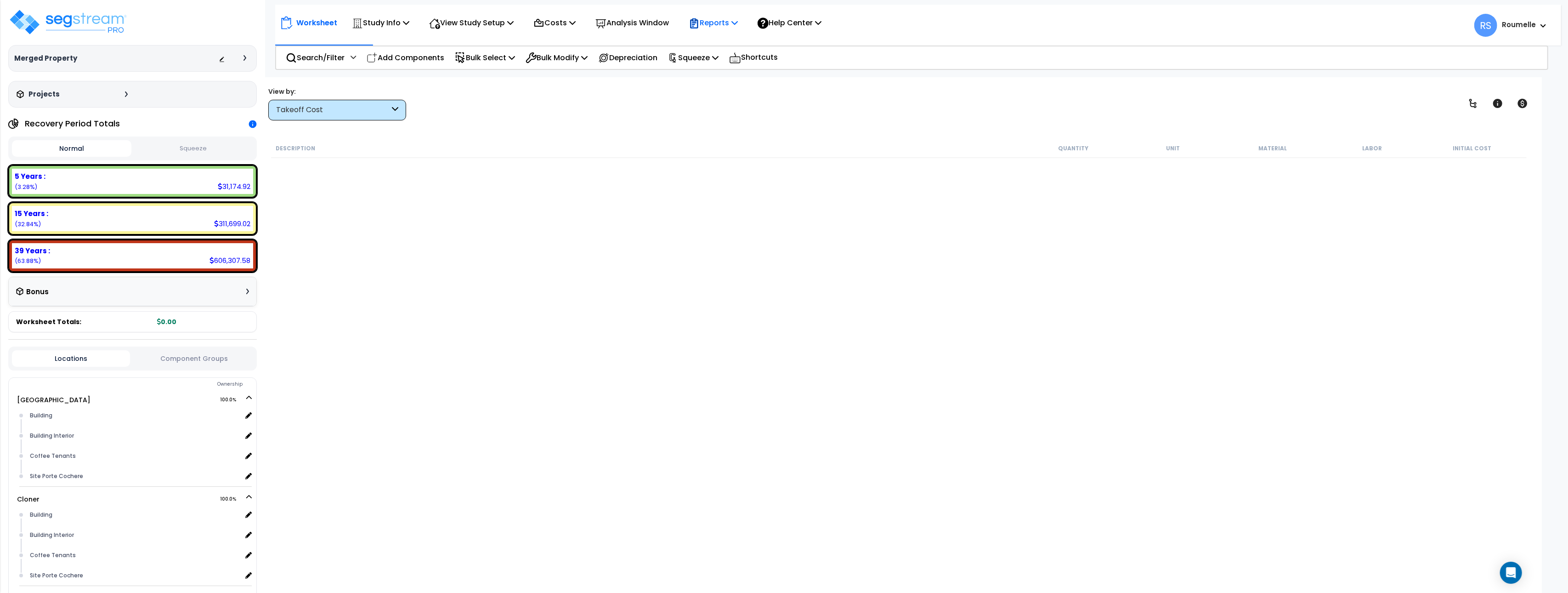
click at [727, 23] on p "Reports" at bounding box center [713, 23] width 49 height 12
click at [727, 37] on link "Get Report" at bounding box center [729, 44] width 91 height 18
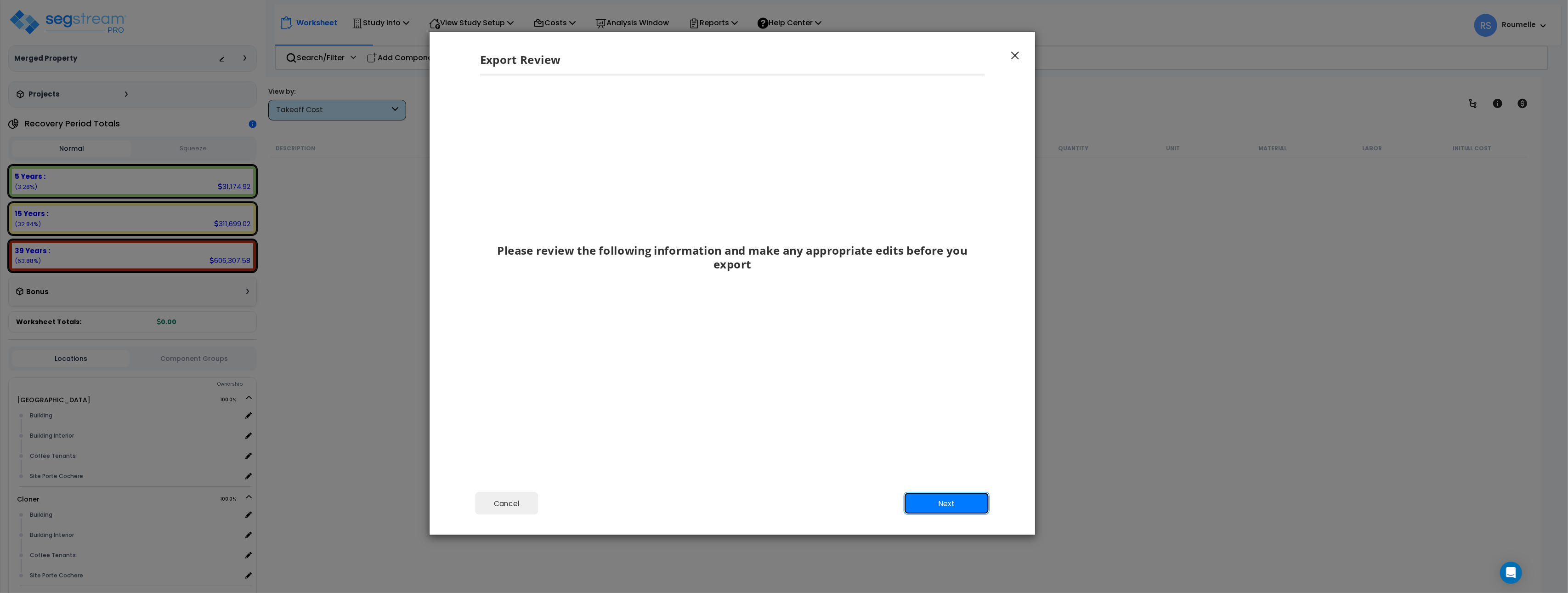
click at [923, 505] on button "Next" at bounding box center [947, 504] width 86 height 23
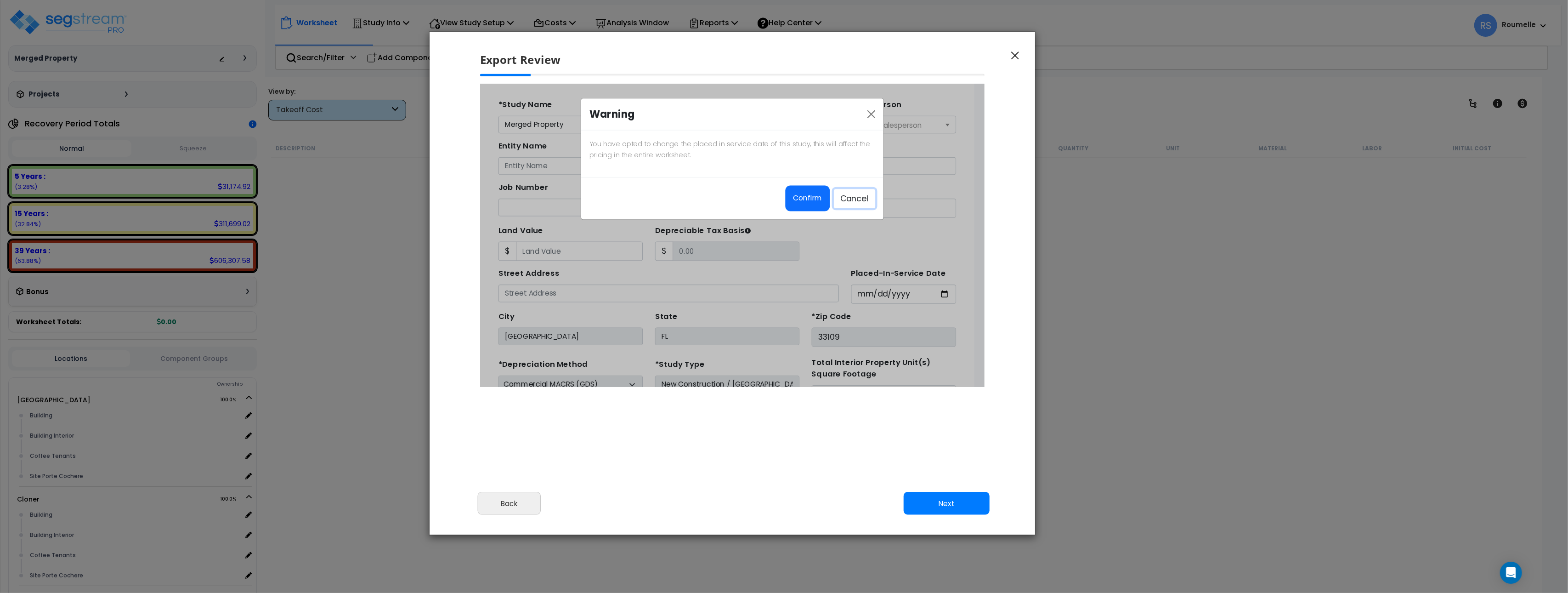
click at [814, 190] on button "Cancel" at bounding box center [821, 188] width 38 height 18
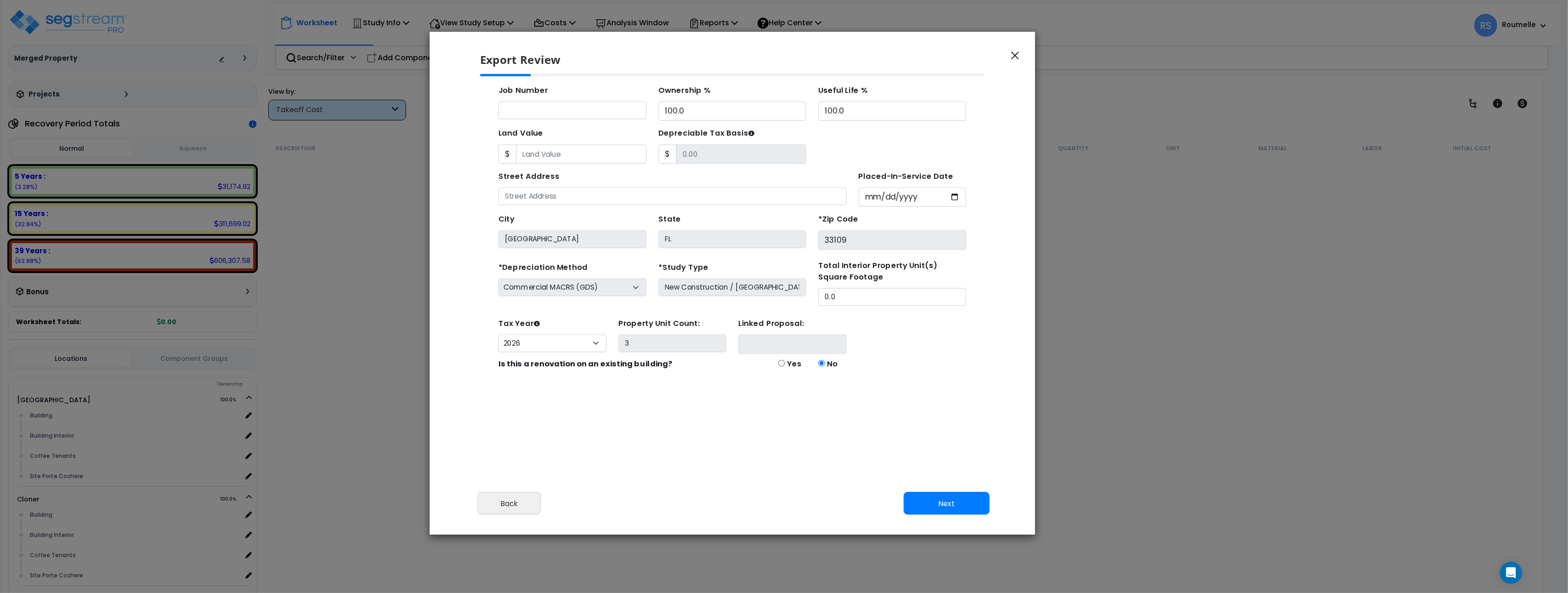
scroll to position [96, 0]
click at [590, 265] on div "Commercial MACRS (GDS) Commercial MACRS (GDS with QIP) Commercial MACRS (ADS) C…" at bounding box center [564, 263] width 135 height 16
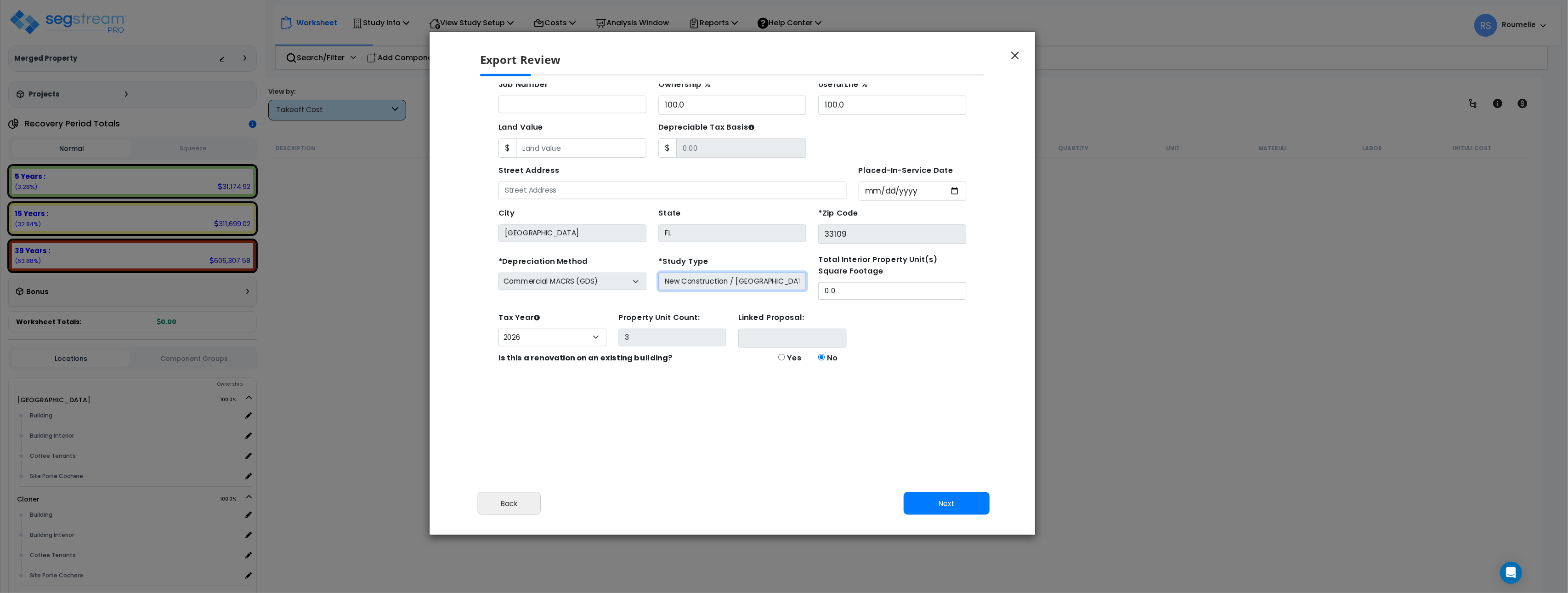
click at [716, 263] on input "New Construction / Reno / TI's (Given Costs)" at bounding box center [709, 263] width 135 height 16
drag, startPoint x: 822, startPoint y: 220, endPoint x: 741, endPoint y: 225, distance: 81.2
click at [822, 220] on input "33109" at bounding box center [855, 220] width 135 height 18
click at [718, 225] on input "FL" at bounding box center [709, 219] width 135 height 16
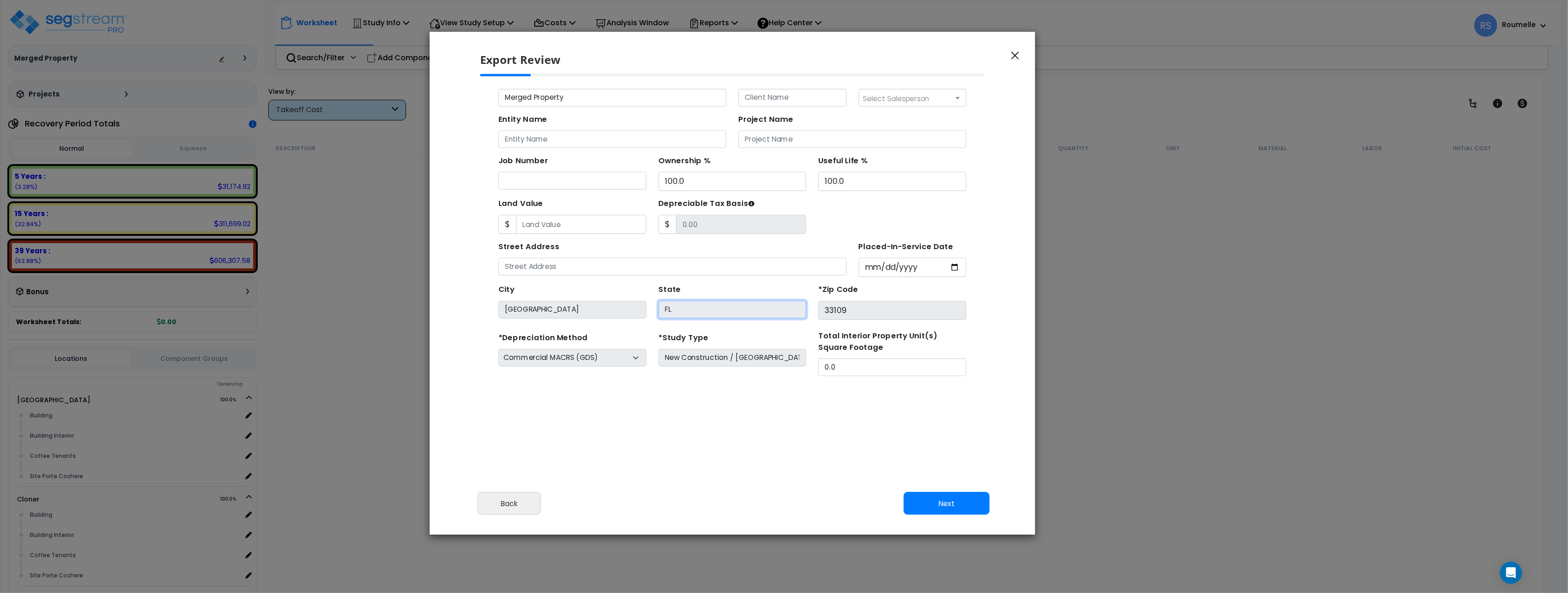
scroll to position [0, 0]
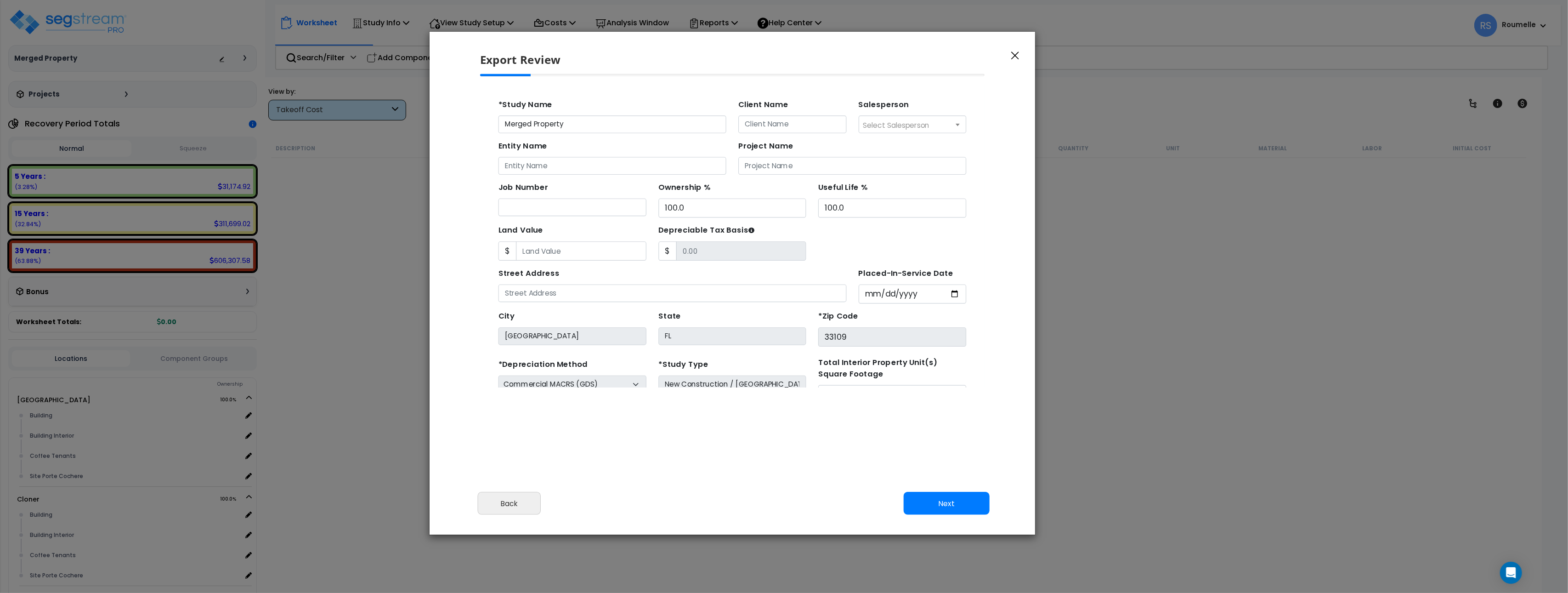
click at [849, 125] on span "Select Salesperson" at bounding box center [859, 121] width 61 height 9
click at [854, 124] on span "× emmanuel segstreampro" at bounding box center [873, 121] width 97 height 15
select select "307"
drag, startPoint x: 1017, startPoint y: 55, endPoint x: 1003, endPoint y: 50, distance: 14.9
click at [1016, 55] on icon "button" at bounding box center [1015, 56] width 8 height 9
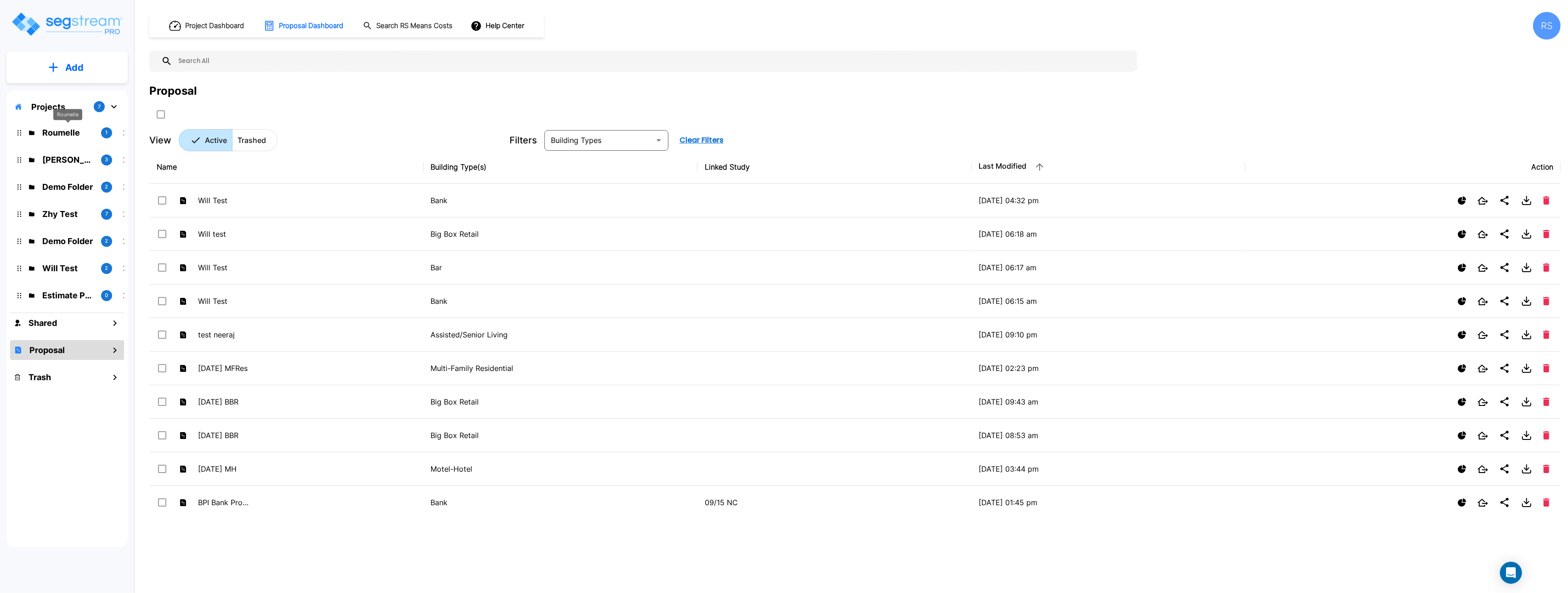
click at [69, 133] on p "Roumelle" at bounding box center [68, 133] width 52 height 12
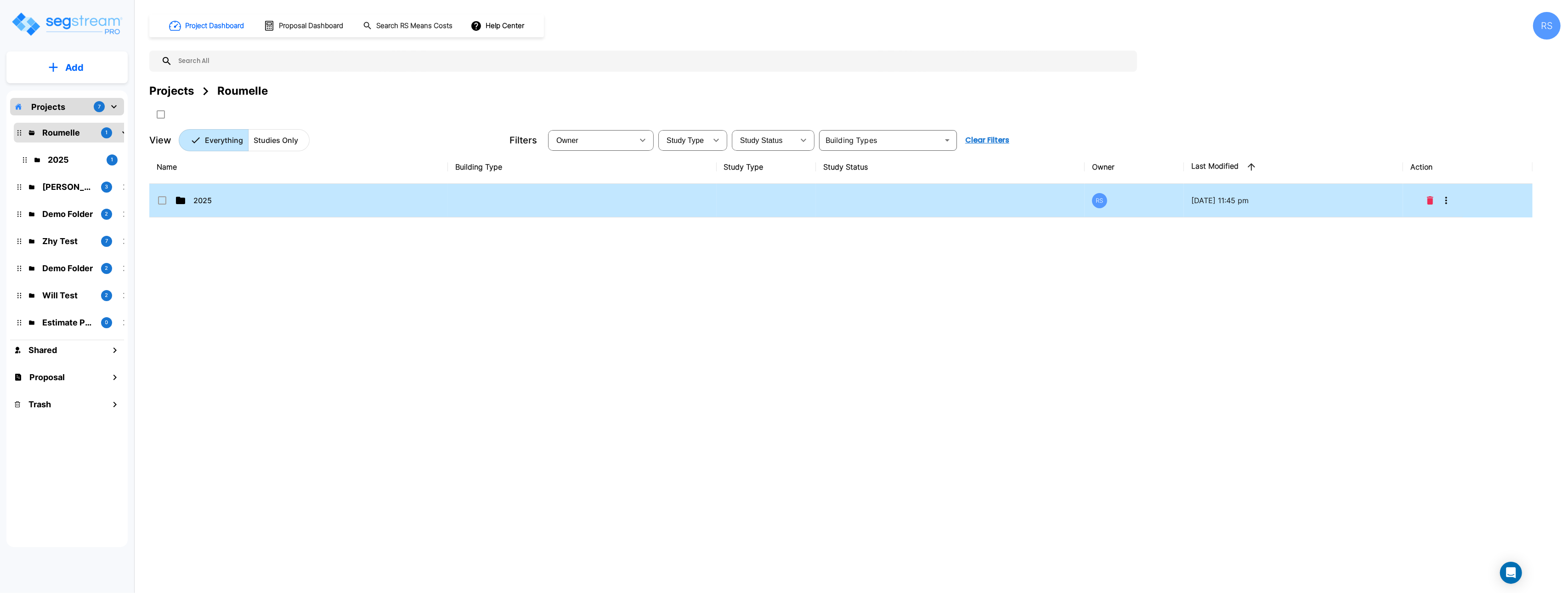
click at [292, 205] on div "2025" at bounding box center [225, 200] width 138 height 11
checkbox input "true"
click at [292, 205] on div "2025" at bounding box center [225, 200] width 138 height 11
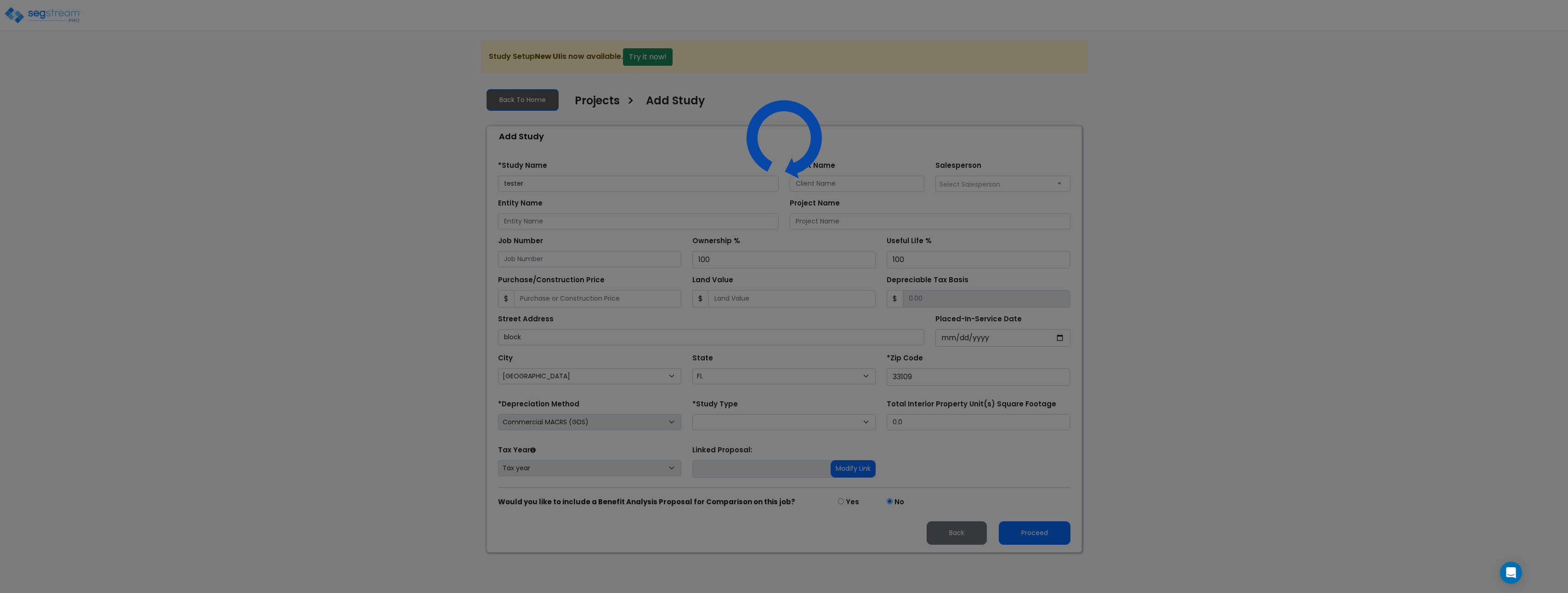
select select "[GEOGRAPHIC_DATA]"
select select "FL"
select select
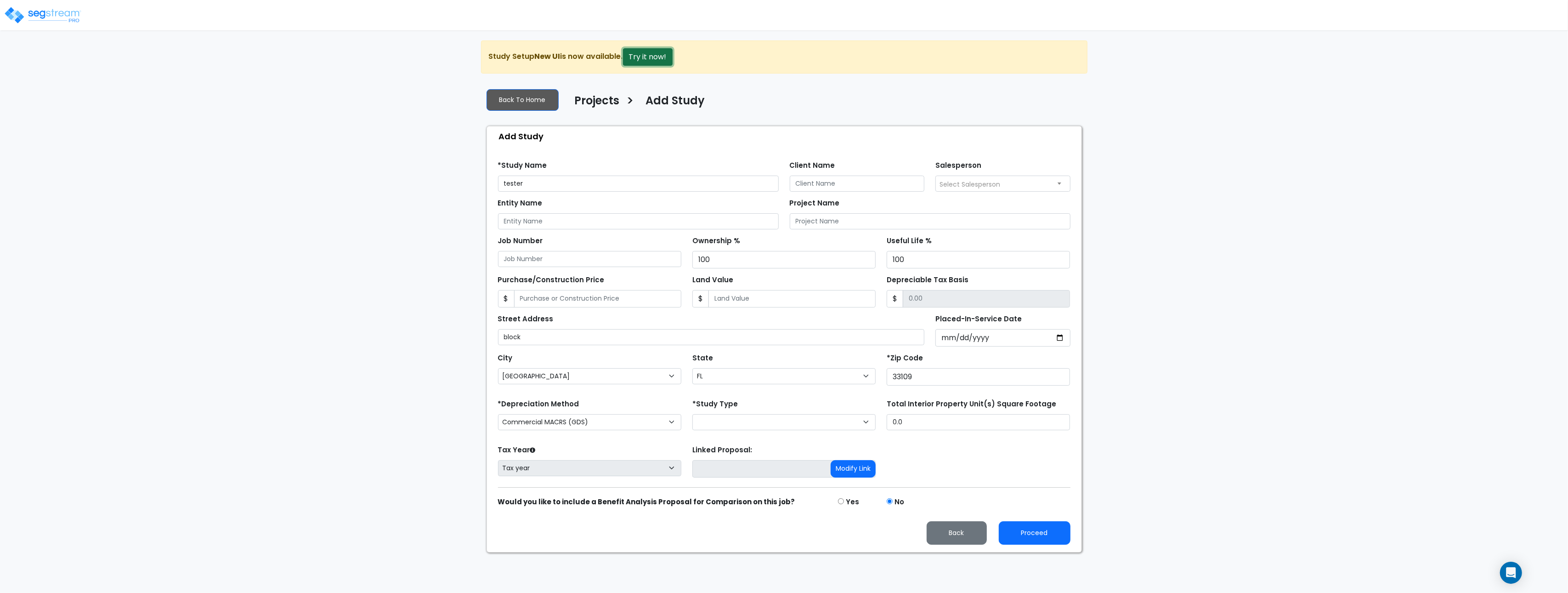
click at [642, 51] on button "Try it now!" at bounding box center [648, 57] width 50 height 18
select select "[GEOGRAPHIC_DATA]"
select select "FL"
select select
click at [946, 342] on input "Placed-In-Service Date" at bounding box center [1003, 337] width 135 height 18
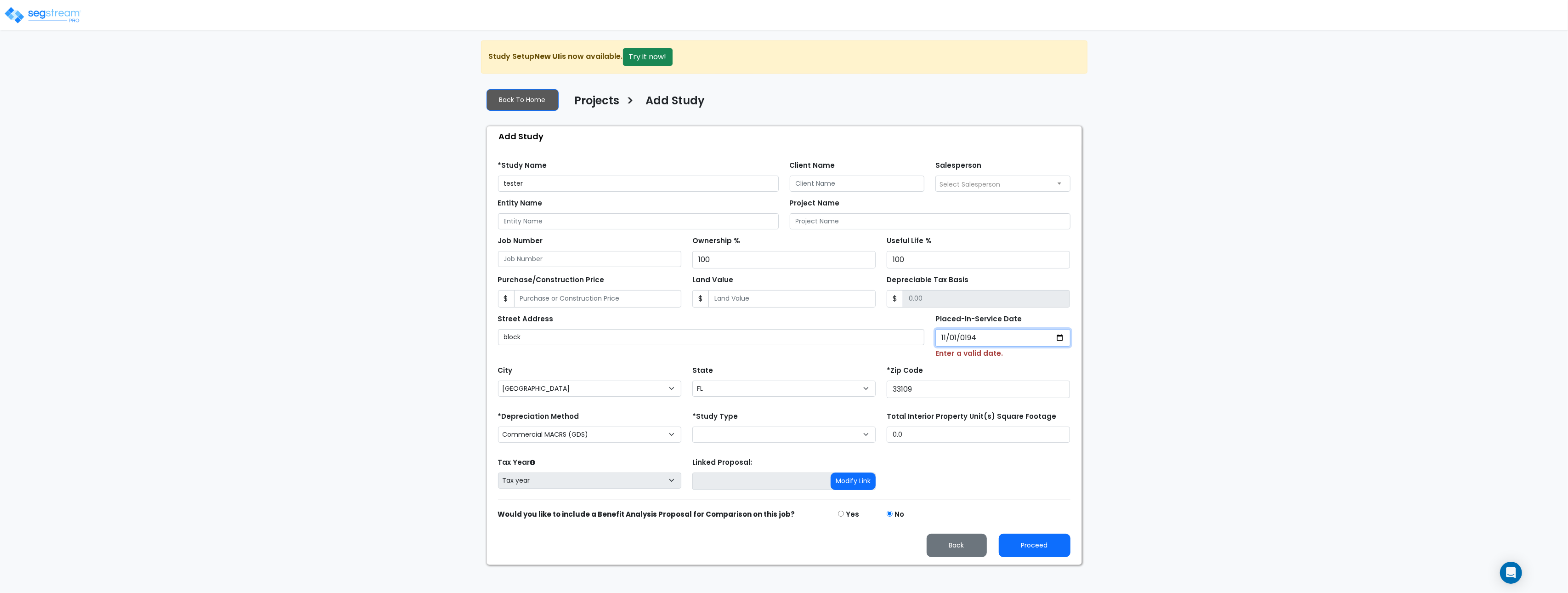
type input "[DATE]"
select select "1940"
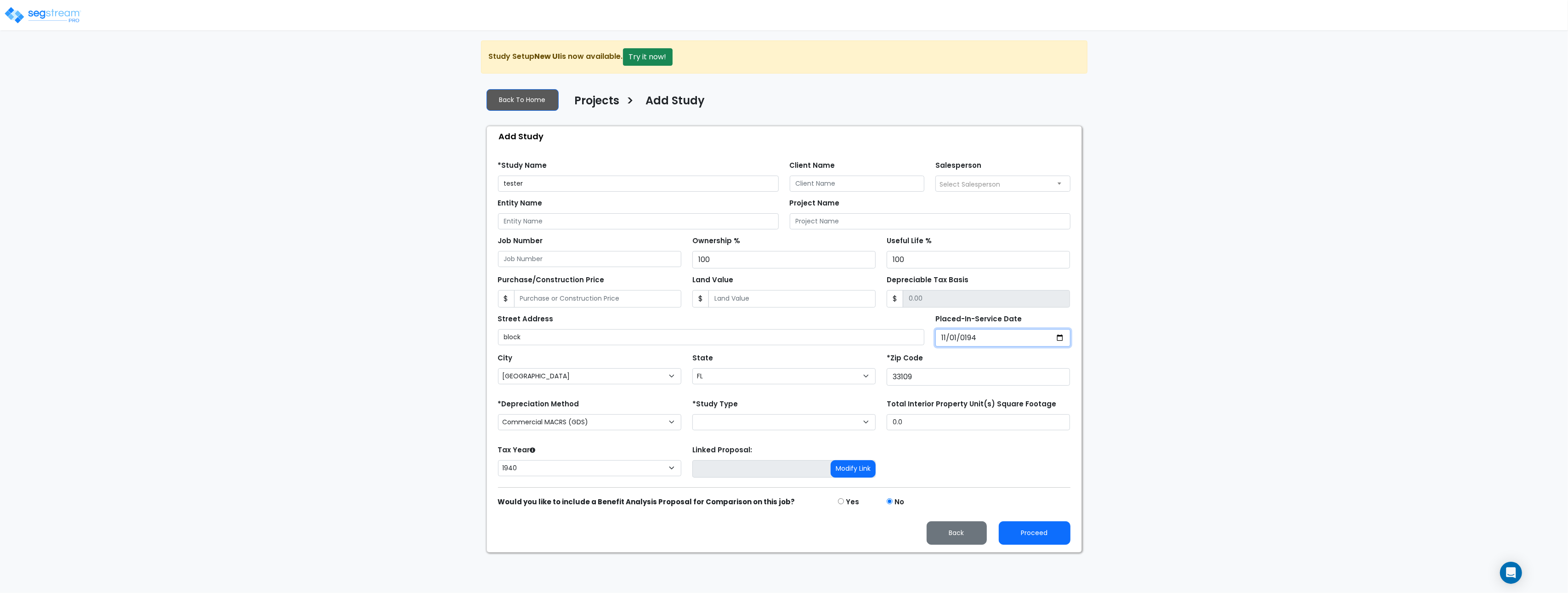
drag, startPoint x: 968, startPoint y: 339, endPoint x: 654, endPoint y: 14, distance: 451.9
click at [968, 339] on input "[DATE]" at bounding box center [1003, 337] width 135 height 18
click at [973, 343] on input "[DATE]" at bounding box center [1003, 337] width 135 height 18
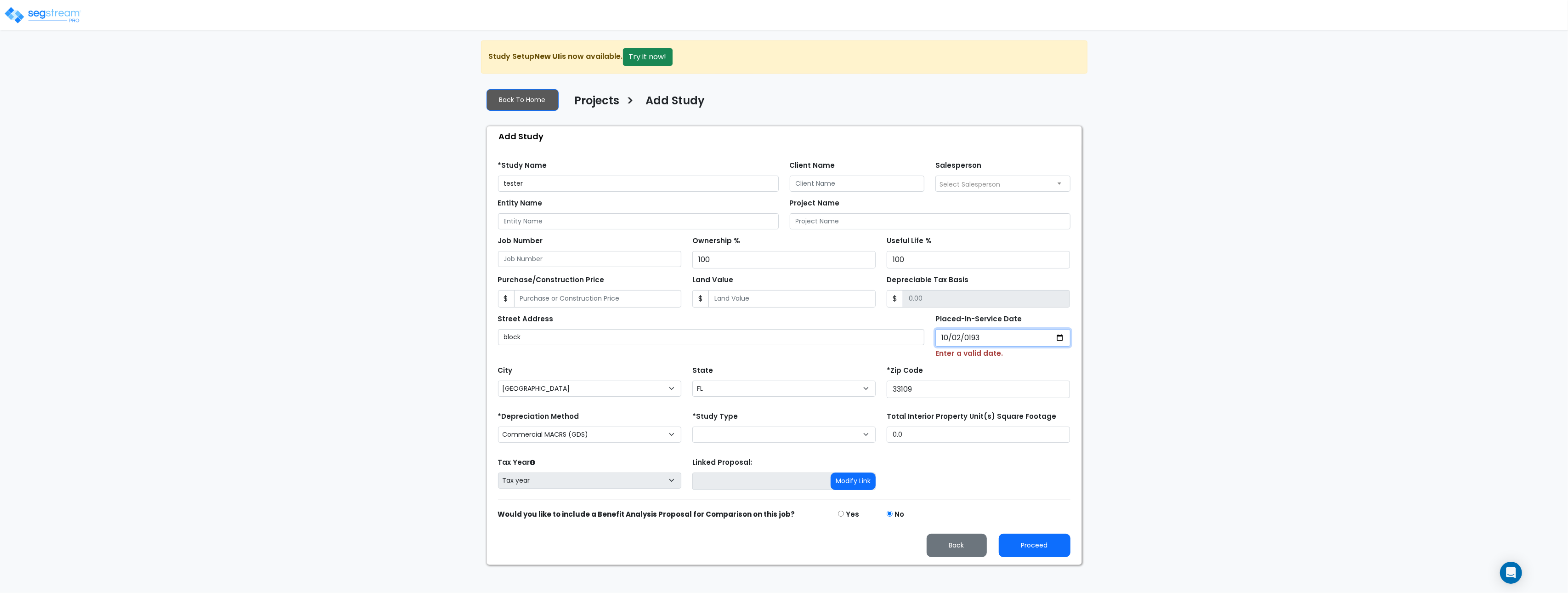
type input "[DATE]"
select select "1930"
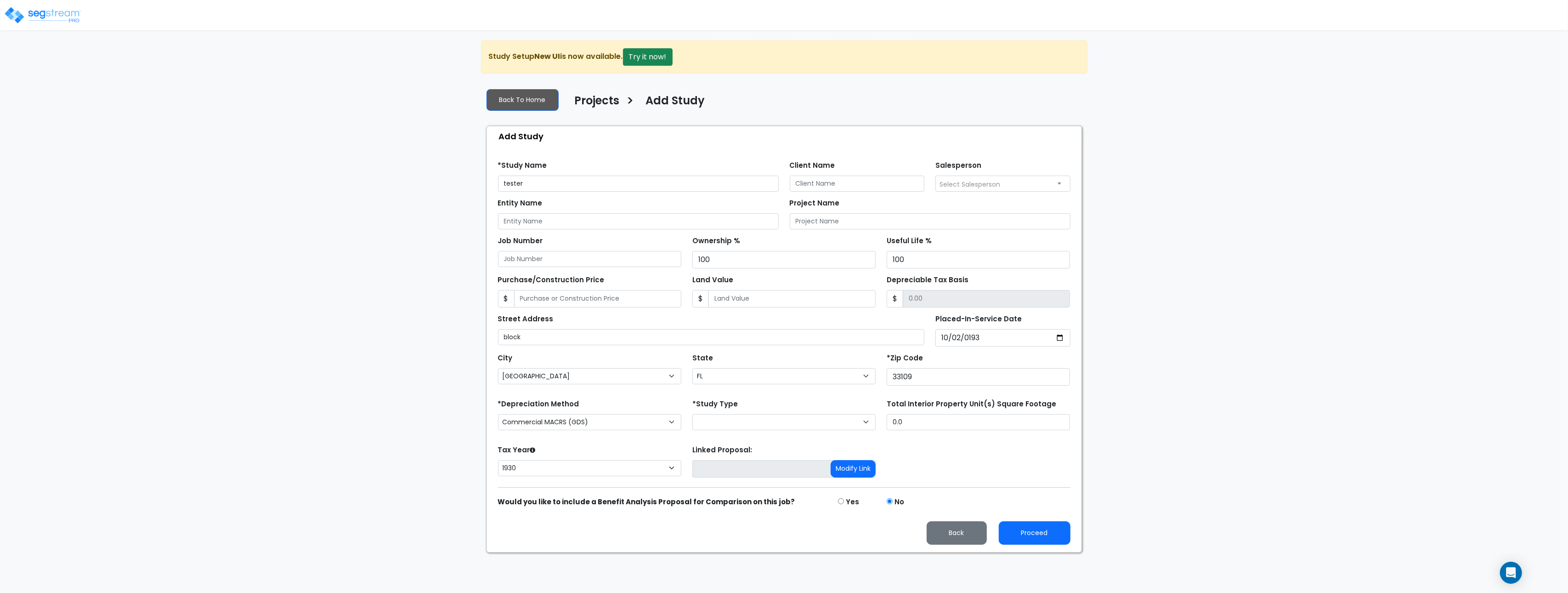
type input "1985-10-02"
click at [987, 354] on div "*Zip Code 33109" at bounding box center [978, 368] width 183 height 35
click at [973, 341] on input "1985-10-02" at bounding box center [1003, 337] width 135 height 18
click at [617, 300] on input "Purchase/Construction Price" at bounding box center [598, 298] width 167 height 18
type input "7"
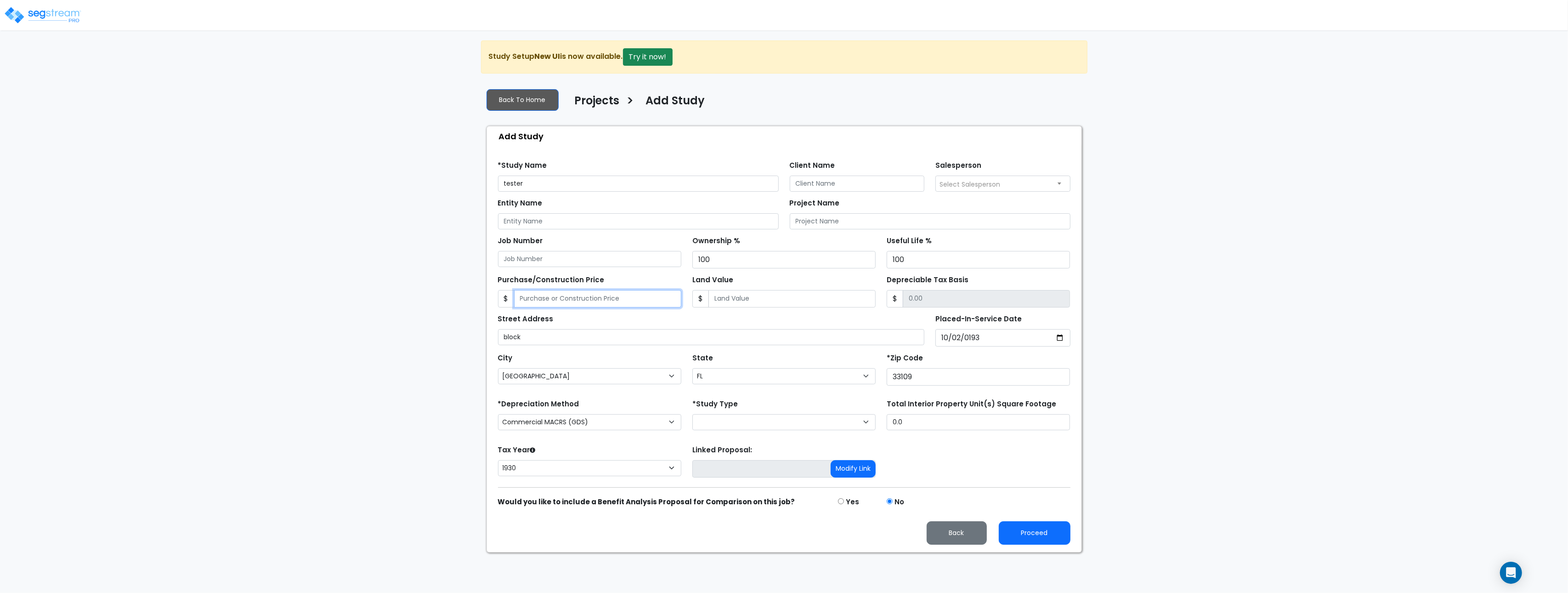
type input "7.00"
type input "75"
type input "75.00"
type input "750"
type input "750.00"
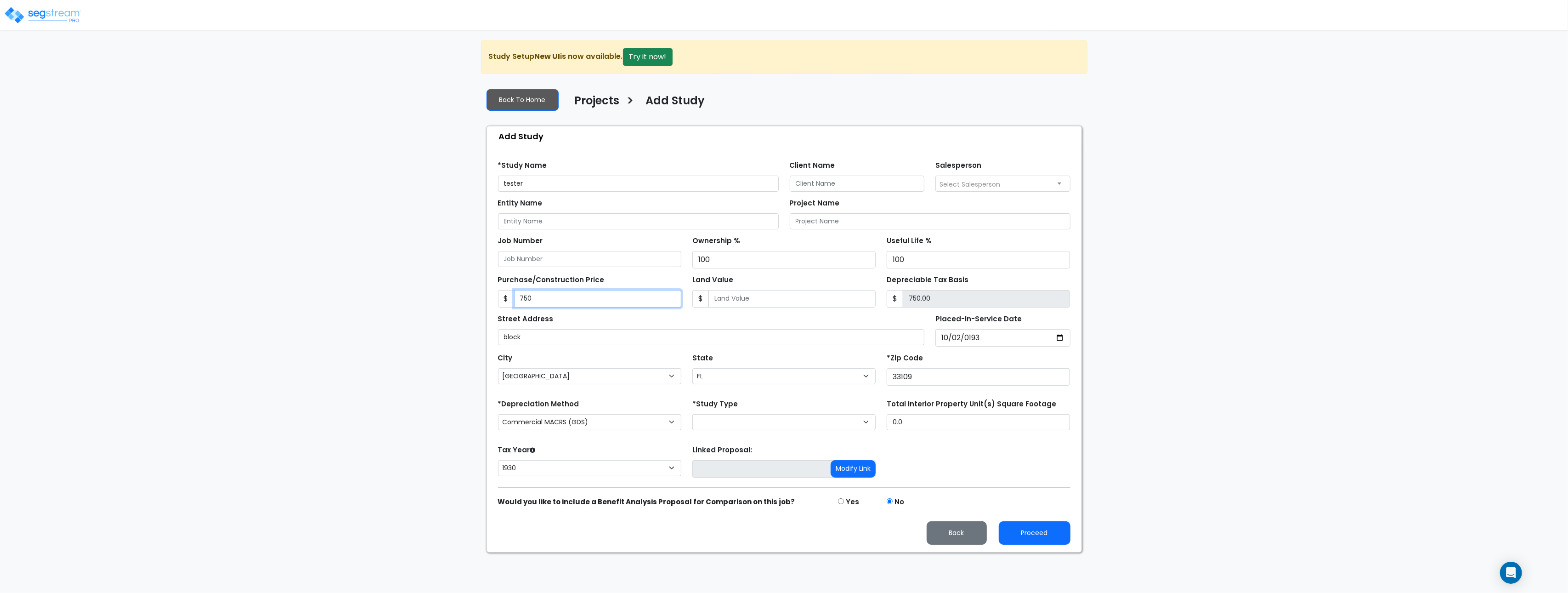
type input "7500"
type input "7,500.00"
type input "7,5000"
type input "75,000.00"
type input "75,0000"
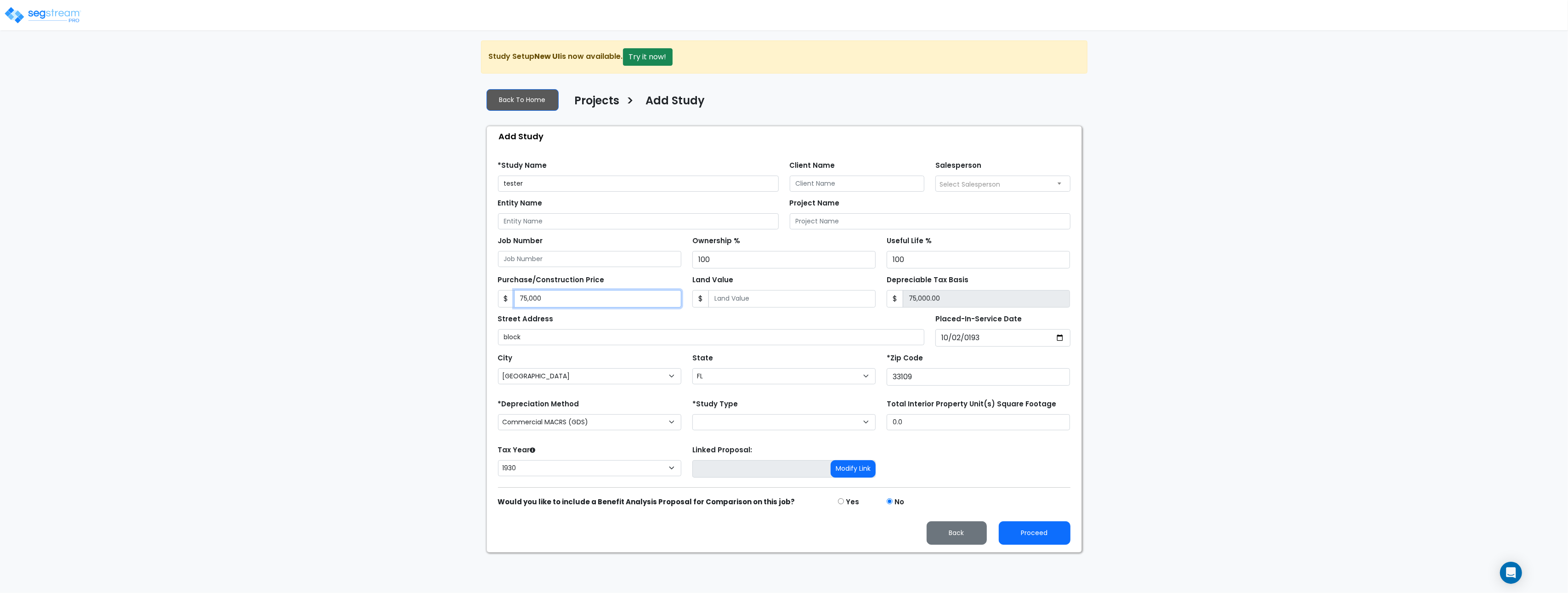
type input "750,000.00"
type input "750,000"
type input "1"
type input "749,999.00"
type input "10"
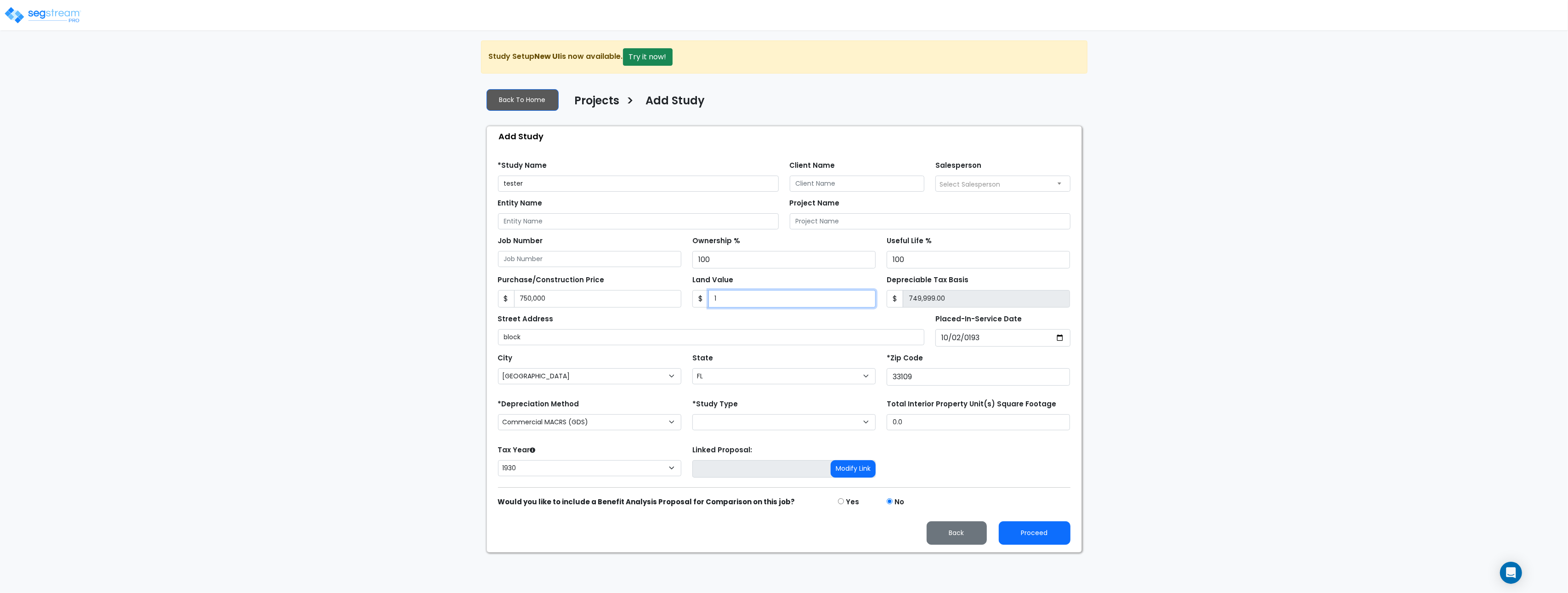
type input "749,990.00"
type input "100"
type input "749,900.00"
type input "1000"
type input "749,000.00"
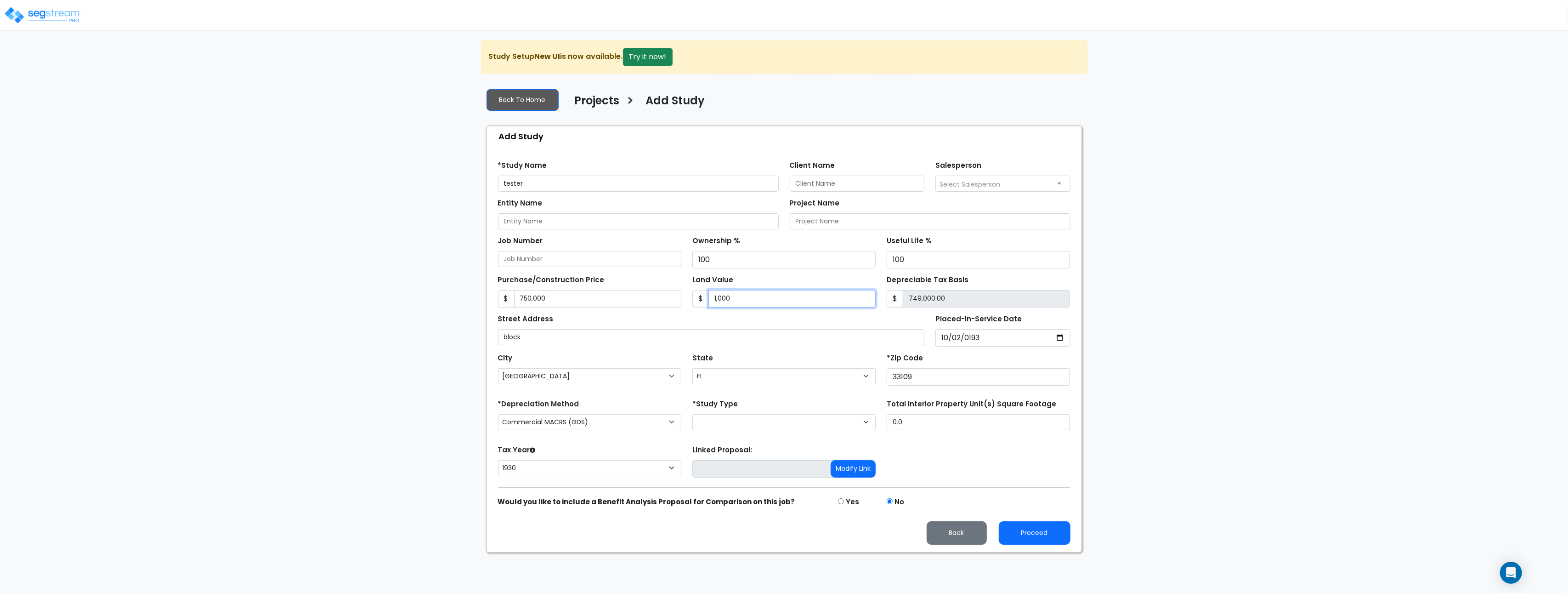
type input "1,000"
click at [755, 331] on input "block" at bounding box center [711, 337] width 427 height 16
drag, startPoint x: 1017, startPoint y: 359, endPoint x: 1030, endPoint y: 359, distance: 13.0
click at [1017, 359] on div "*Zip Code 33109" at bounding box center [978, 368] width 183 height 35
drag, startPoint x: 968, startPoint y: 339, endPoint x: 977, endPoint y: 340, distance: 9.1
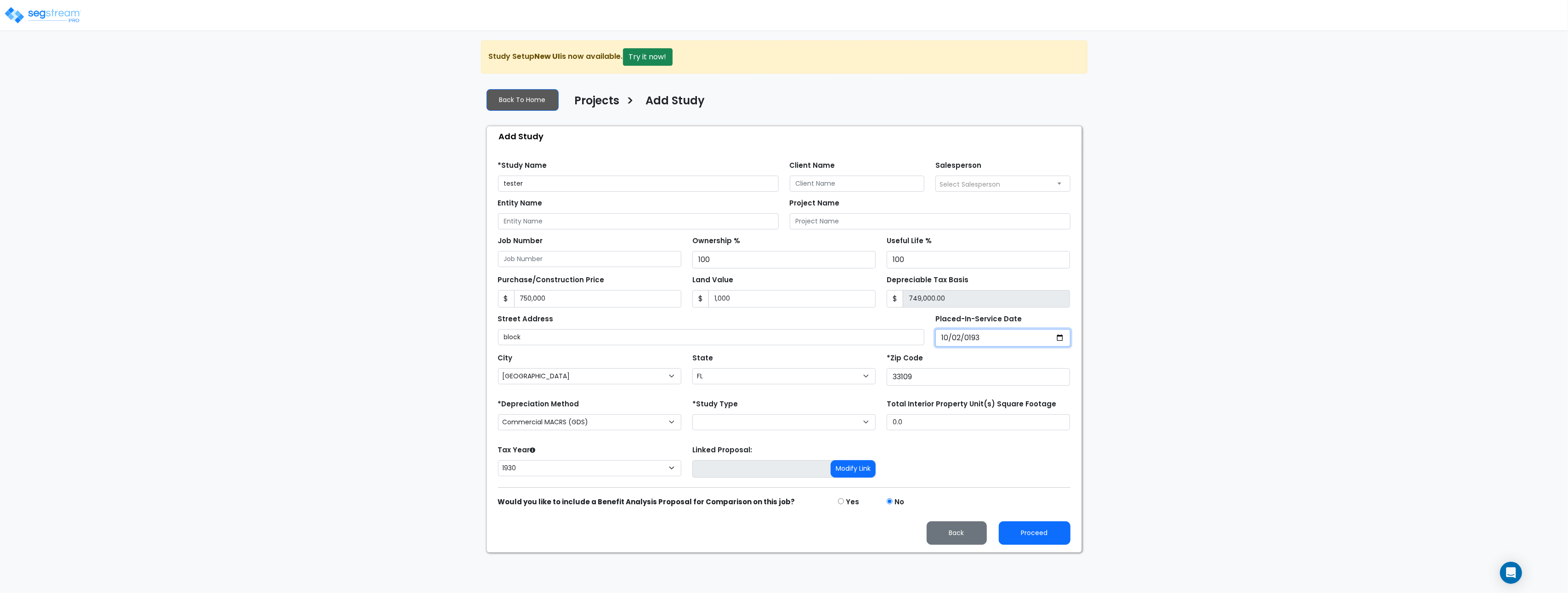
click at [968, 340] on input "[DATE]" at bounding box center [1003, 337] width 135 height 18
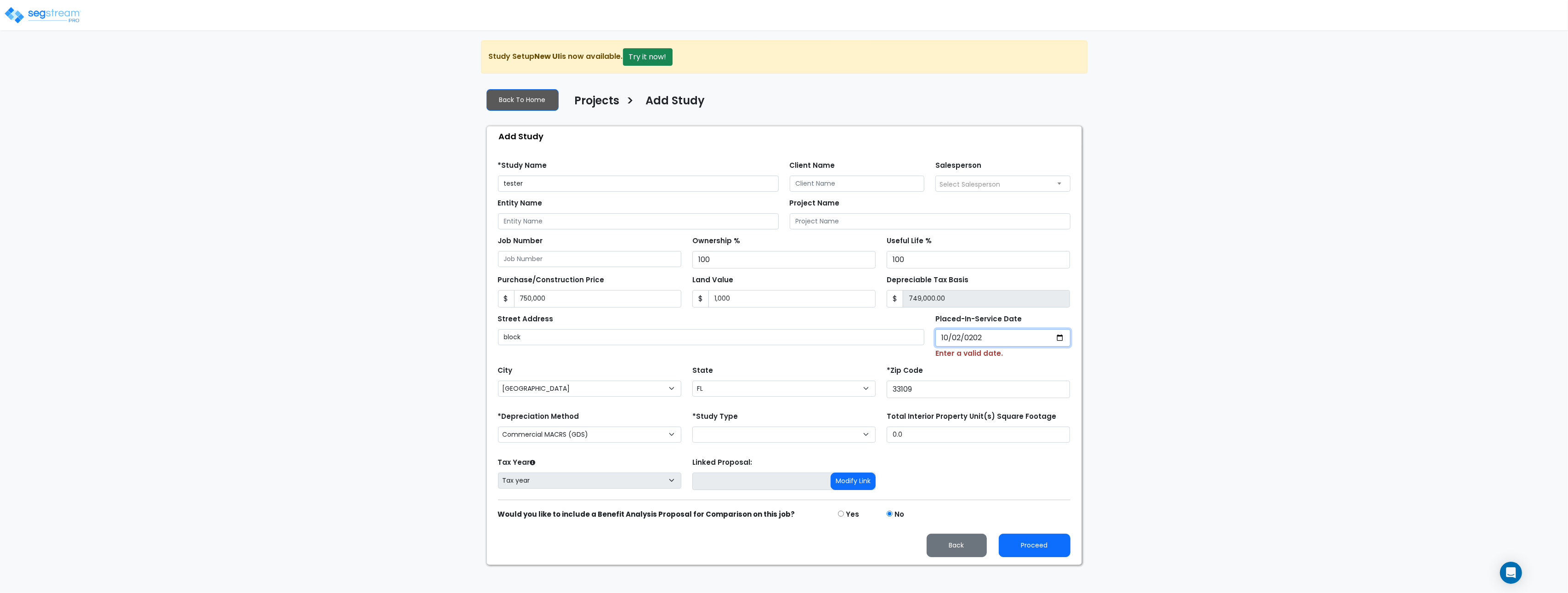
type input "2025-10-02"
select select "2025"
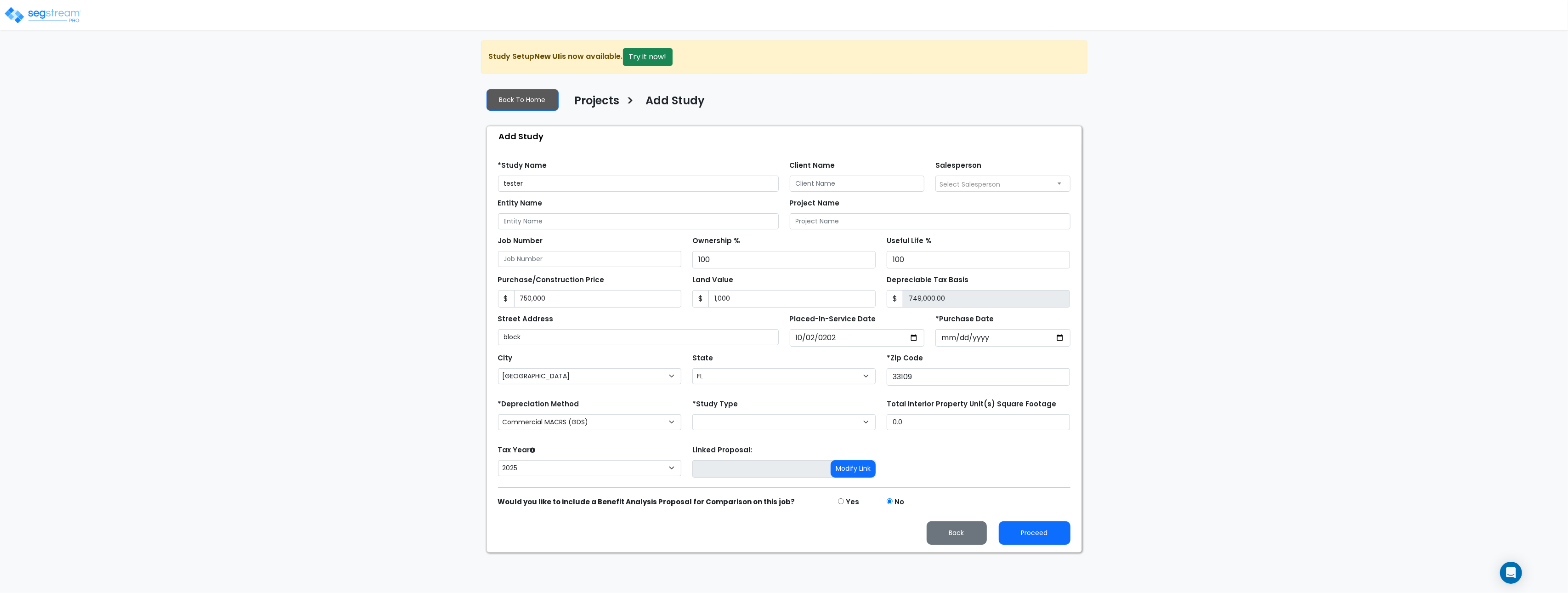
drag, startPoint x: 360, startPoint y: 119, endPoint x: 422, endPoint y: 13, distance: 122.8
click at [365, 113] on div "We are Building your Study. So please grab a coffee and let us do the heavy lif…" at bounding box center [784, 296] width 1568 height 512
click at [794, 100] on div "Back To Home Projects > Add Study" at bounding box center [784, 102] width 595 height 25
click at [954, 339] on input "*Purchase Date" at bounding box center [1003, 337] width 135 height 18
type input "2024-10-11"
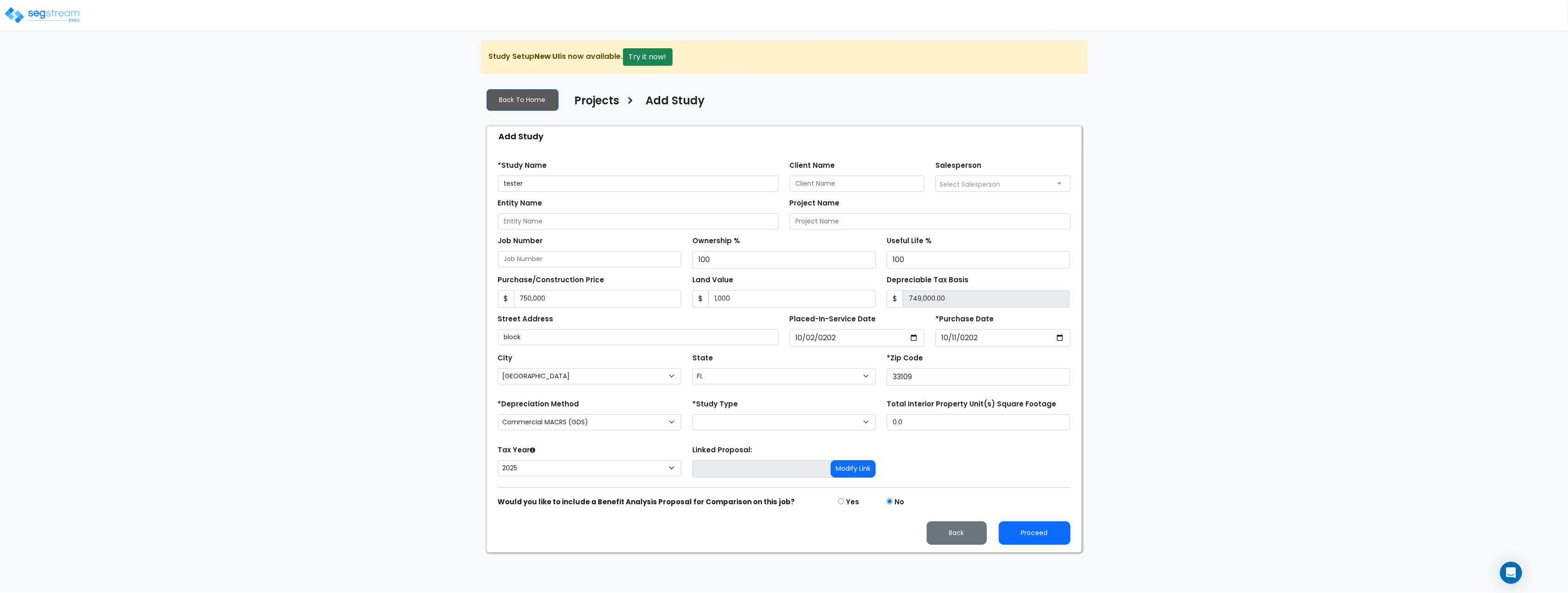
drag, startPoint x: 1220, startPoint y: 449, endPoint x: 1095, endPoint y: 569, distance: 173.3
click at [1219, 449] on div "We are Building your Study. So please grab a coffee and let us do the heavy lif…" at bounding box center [784, 296] width 1568 height 512
click at [1045, 536] on button "Proceed" at bounding box center [1035, 533] width 72 height 23
type input "750000"
type input "1000"
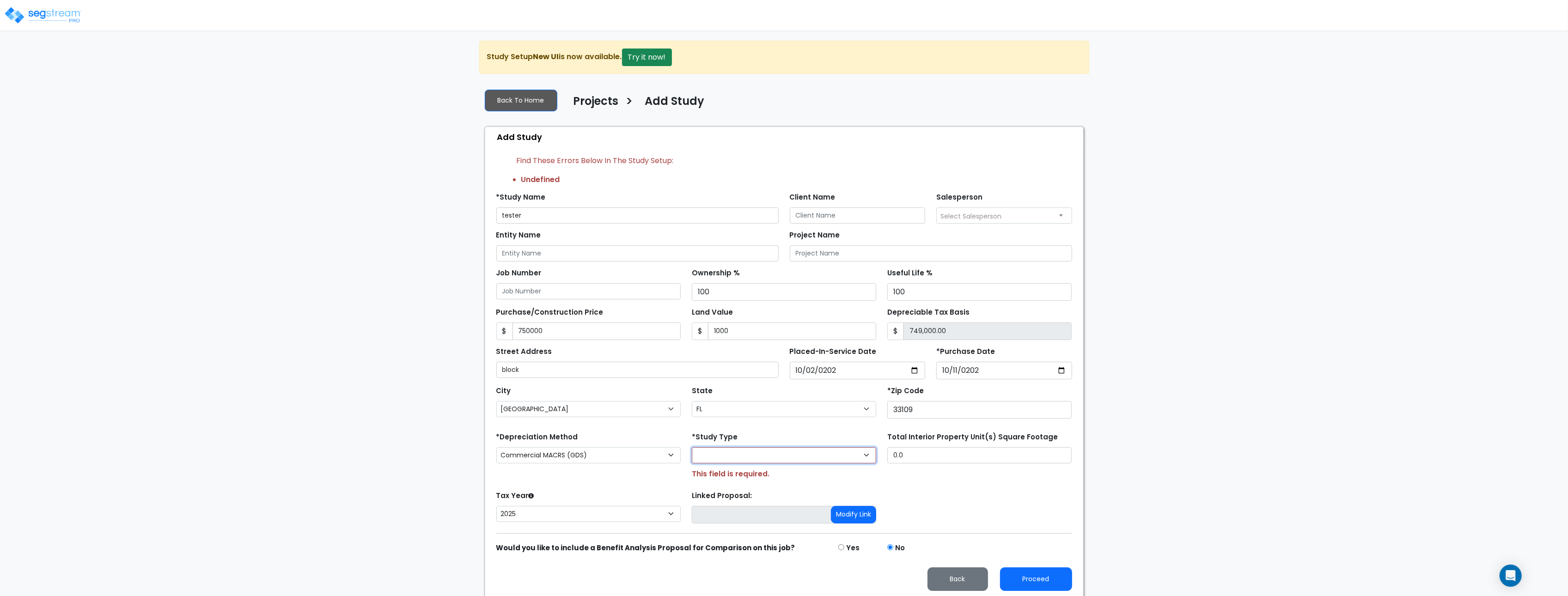
click at [782, 455] on select "Purchase Price Allocation (No Given Costs) New Construction / Reno / TI's (Give…" at bounding box center [784, 455] width 184 height 16
select select "PPA"
click at [692, 449] on select "Purchase Price Allocation (No Given Costs) New Construction / Reno / TI's (Give…" at bounding box center [784, 455] width 184 height 16
click at [1034, 579] on button "Proceed" at bounding box center [1036, 579] width 72 height 23
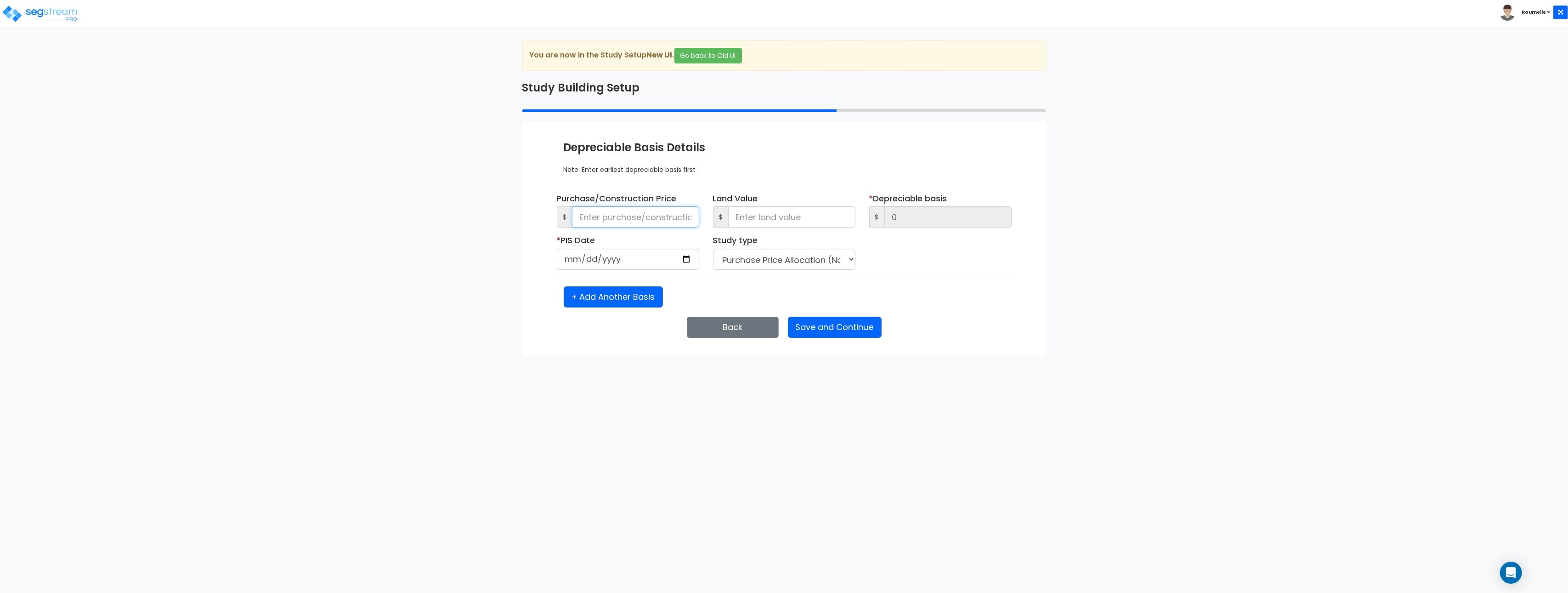
click at [634, 218] on input at bounding box center [635, 217] width 127 height 21
type input "7"
type input "75"
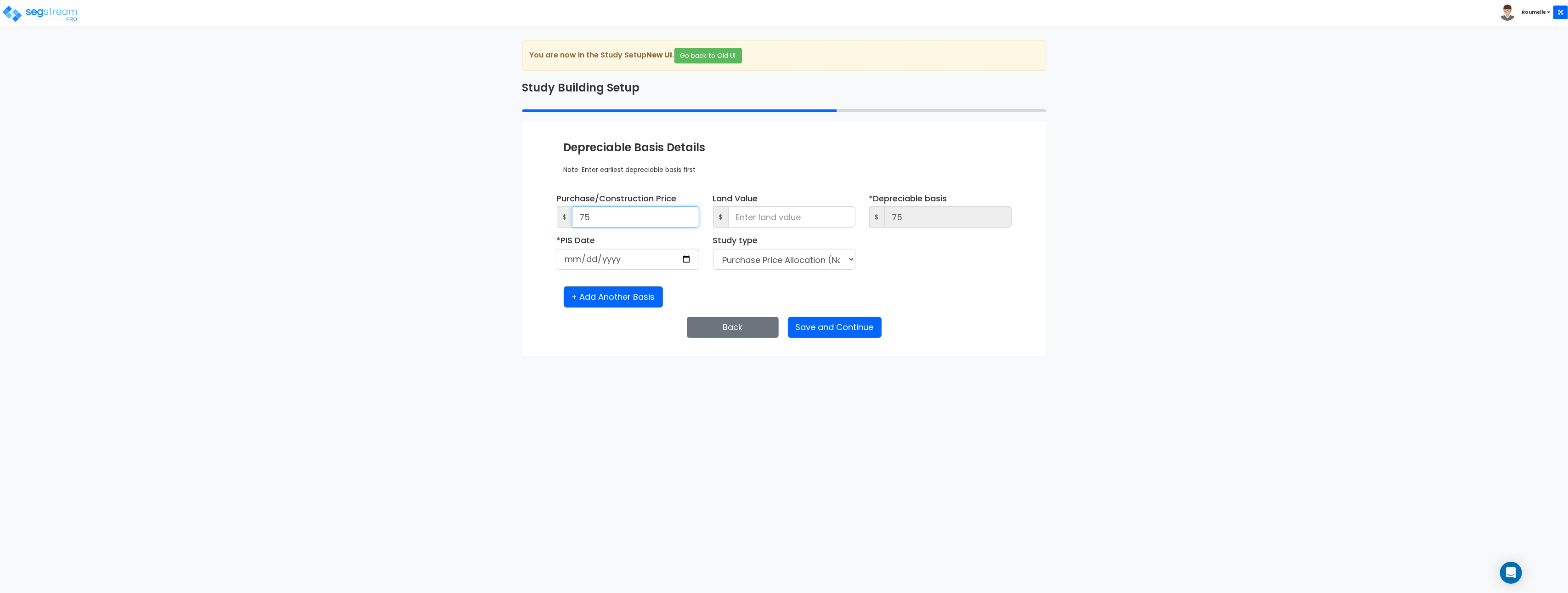
type input "750"
type input "7,500"
type input "75,000"
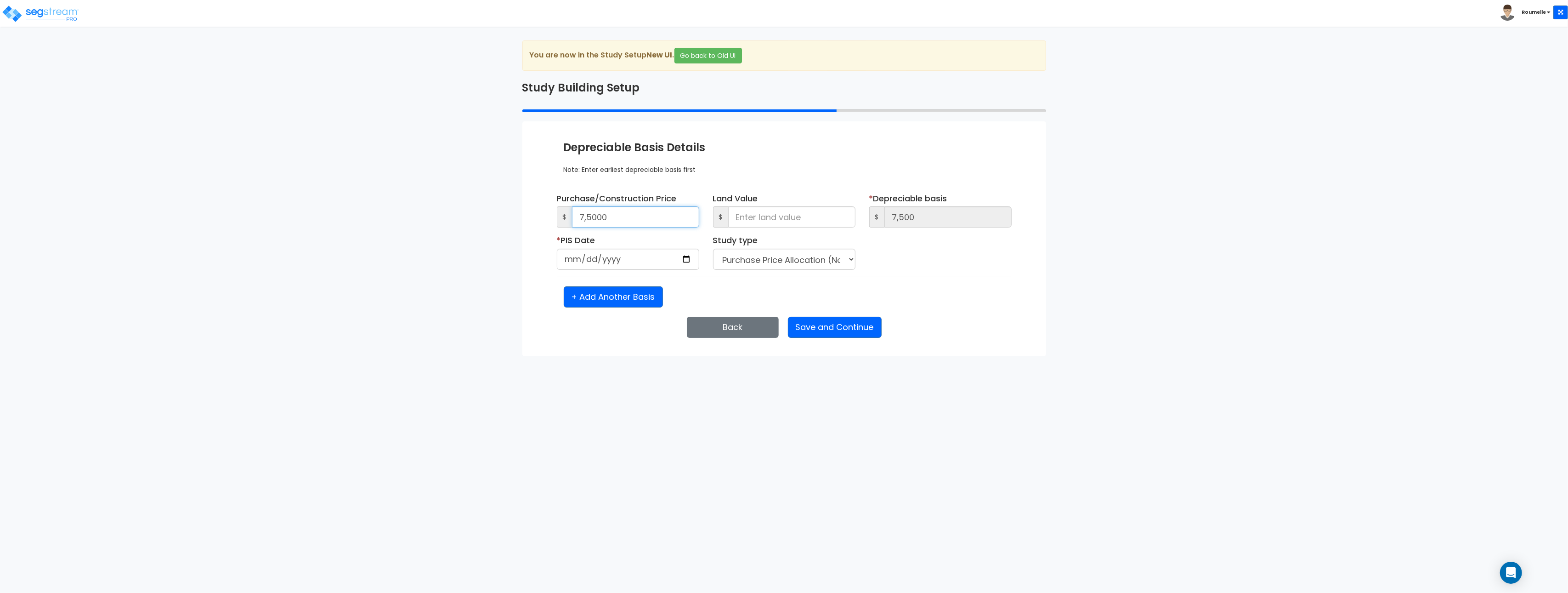
type input "75,000"
type input "750,000"
click at [636, 260] on input "date" at bounding box center [628, 259] width 142 height 21
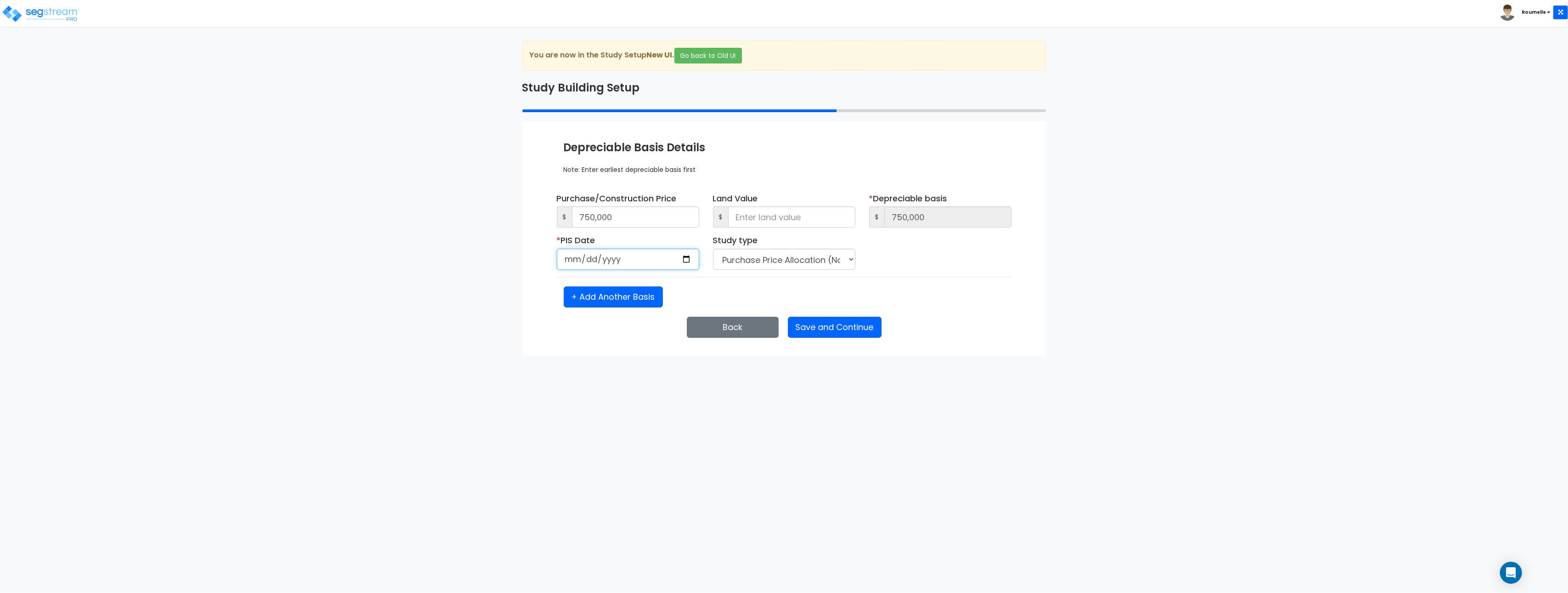
type input "0009-01-01"
type input "1985-10-02"
click at [825, 331] on button "Save and Continue" at bounding box center [835, 327] width 94 height 21
select select "1930"
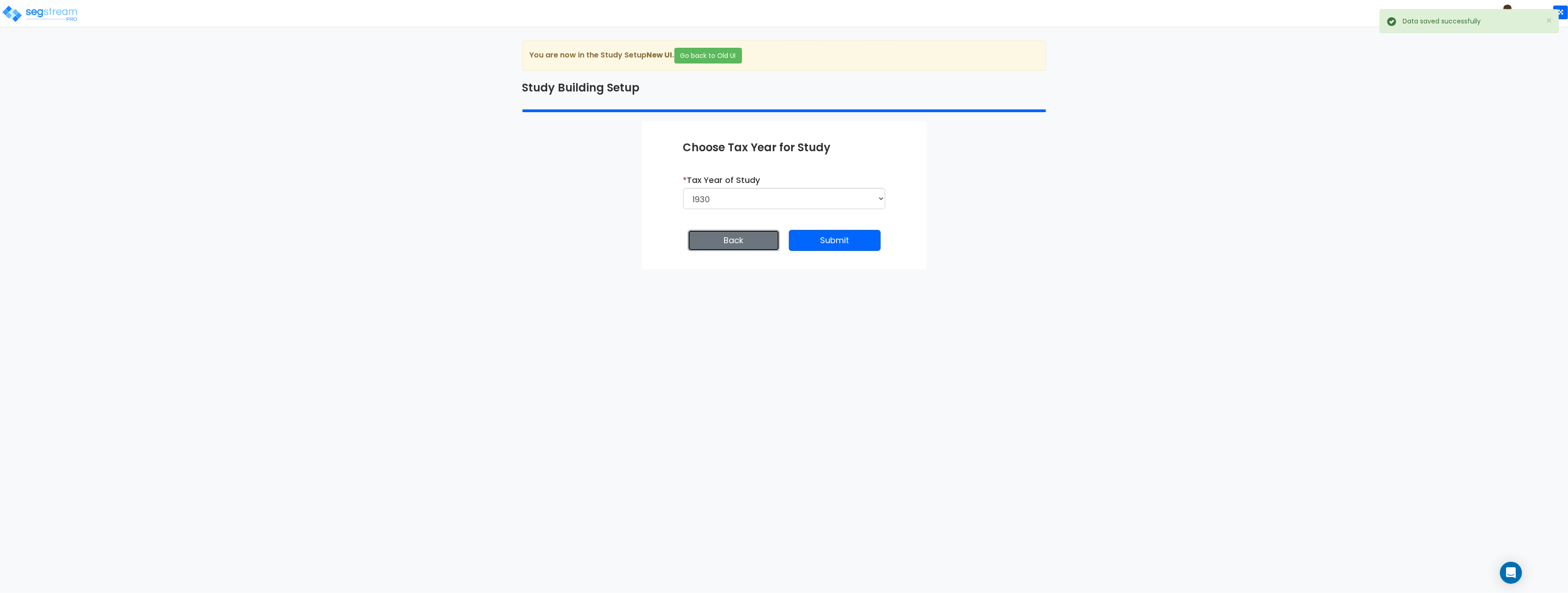
click at [735, 238] on button "Back" at bounding box center [733, 240] width 92 height 21
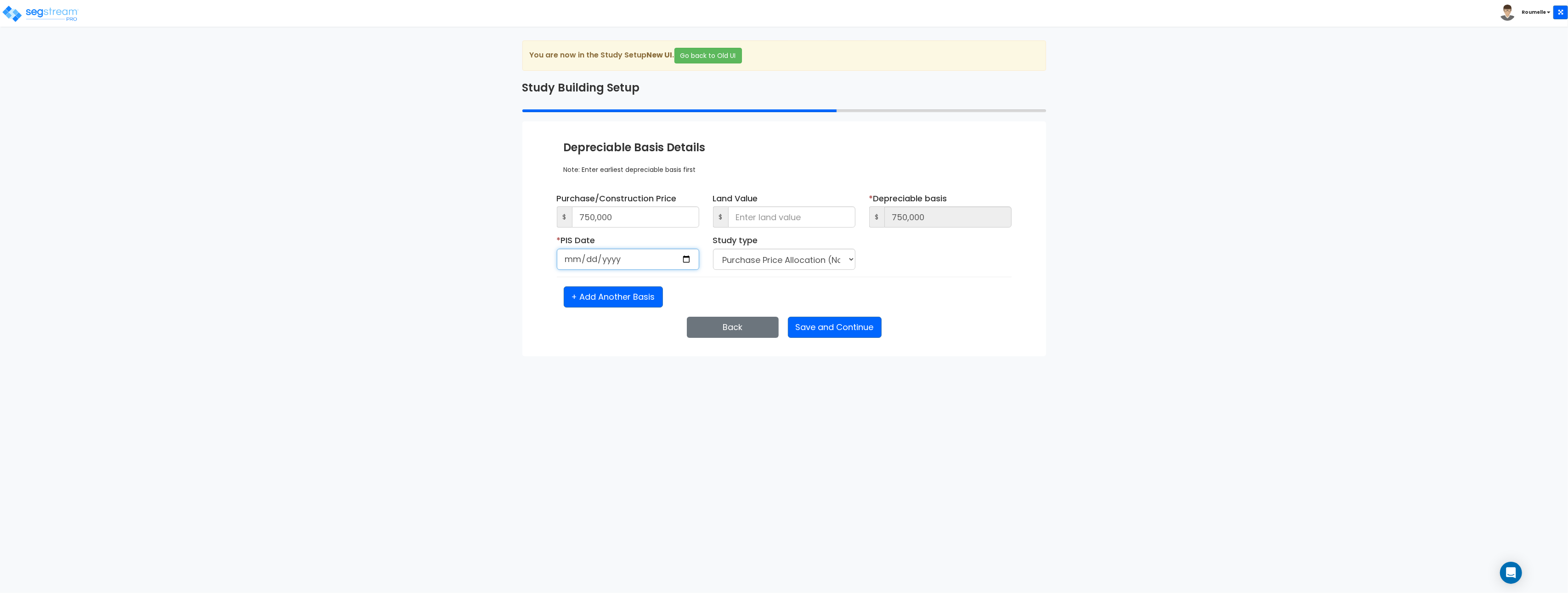
click at [636, 256] on input "1985-10-02" at bounding box center [628, 259] width 142 height 21
click at [604, 261] on input "1985-10-02" at bounding box center [628, 259] width 142 height 21
click at [625, 262] on input "1985-10-02" at bounding box center [628, 259] width 142 height 21
click at [600, 261] on input "1985-10-02" at bounding box center [628, 259] width 142 height 21
click at [606, 259] on input "1985-10-02" at bounding box center [628, 259] width 142 height 21
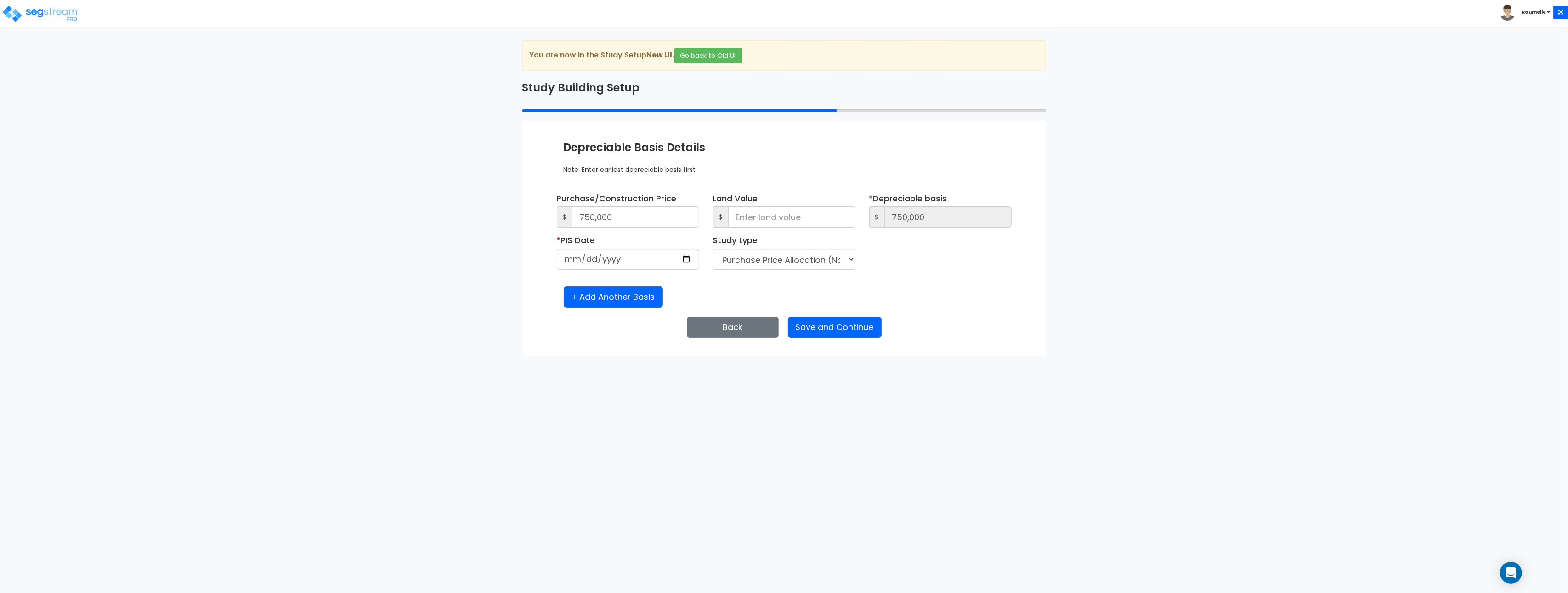
type input "1985-10-02"
click at [696, 291] on div "+ Add Another Basis" at bounding box center [784, 296] width 455 height 21
click at [600, 259] on input "1985-10-02" at bounding box center [628, 259] width 142 height 21
click at [572, 261] on input "1985-10-02" at bounding box center [628, 259] width 142 height 21
click at [723, 282] on div "Purchase/Construction Price $ 750,000 Land Value $" at bounding box center [784, 250] width 441 height 115
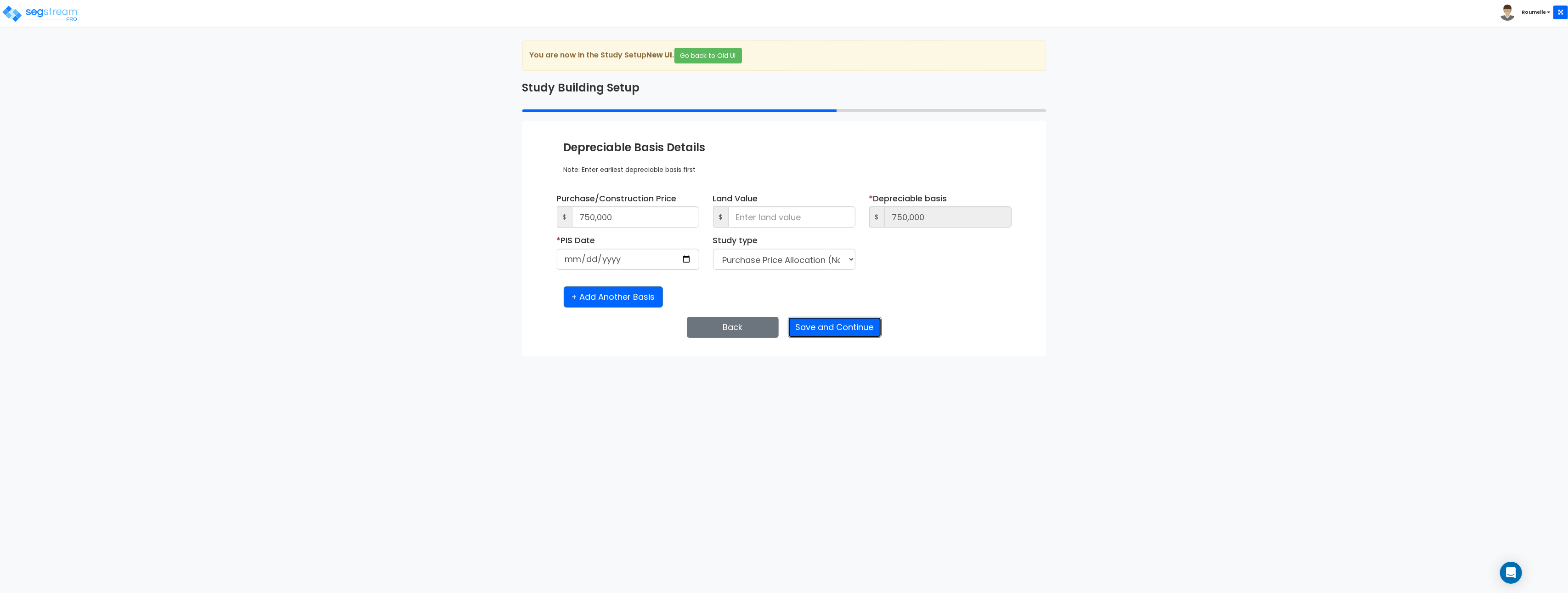
click at [838, 330] on button "Save and Continue" at bounding box center [835, 327] width 94 height 21
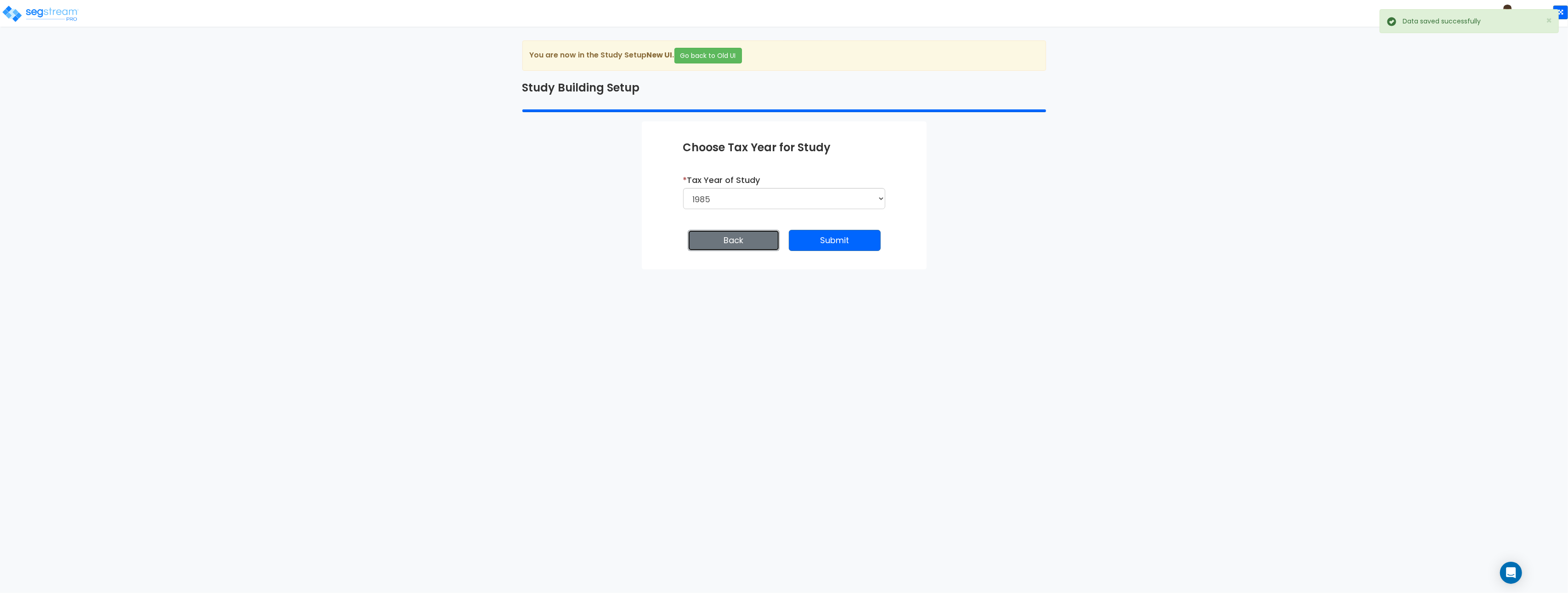
click at [719, 235] on button "Back" at bounding box center [733, 240] width 92 height 21
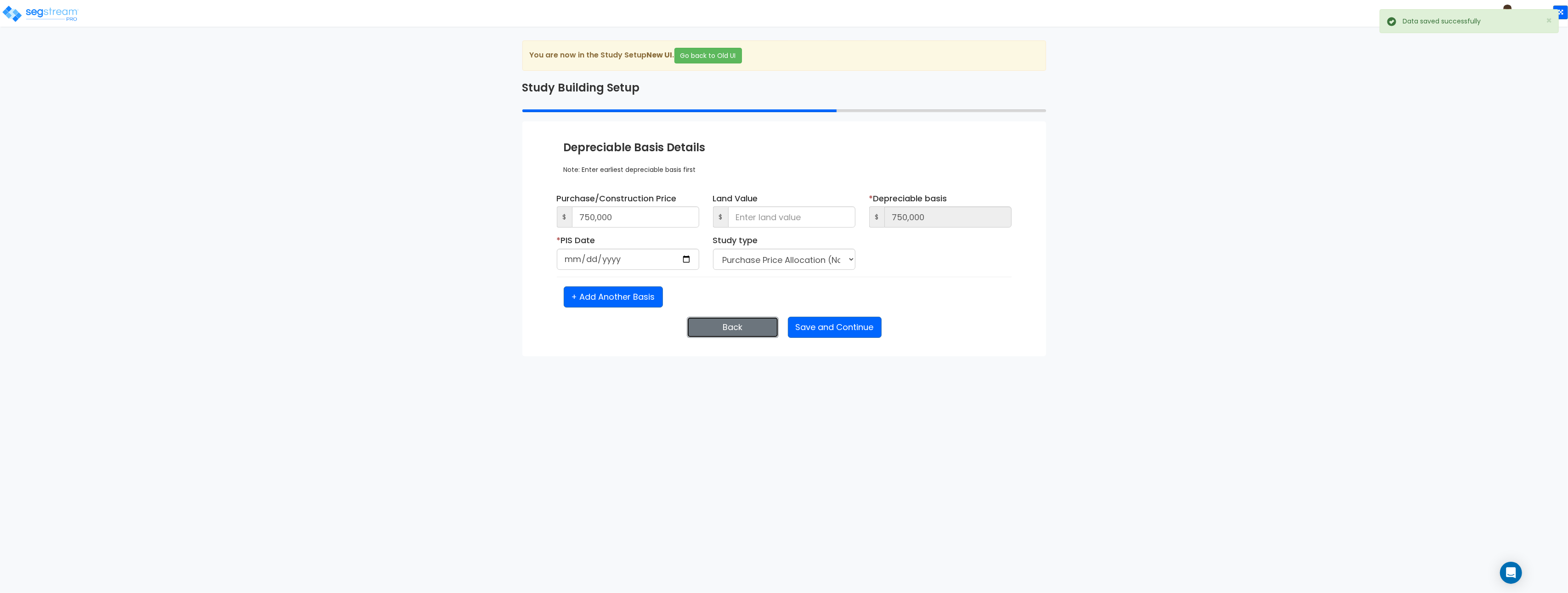
click at [736, 323] on button "Back" at bounding box center [732, 327] width 92 height 21
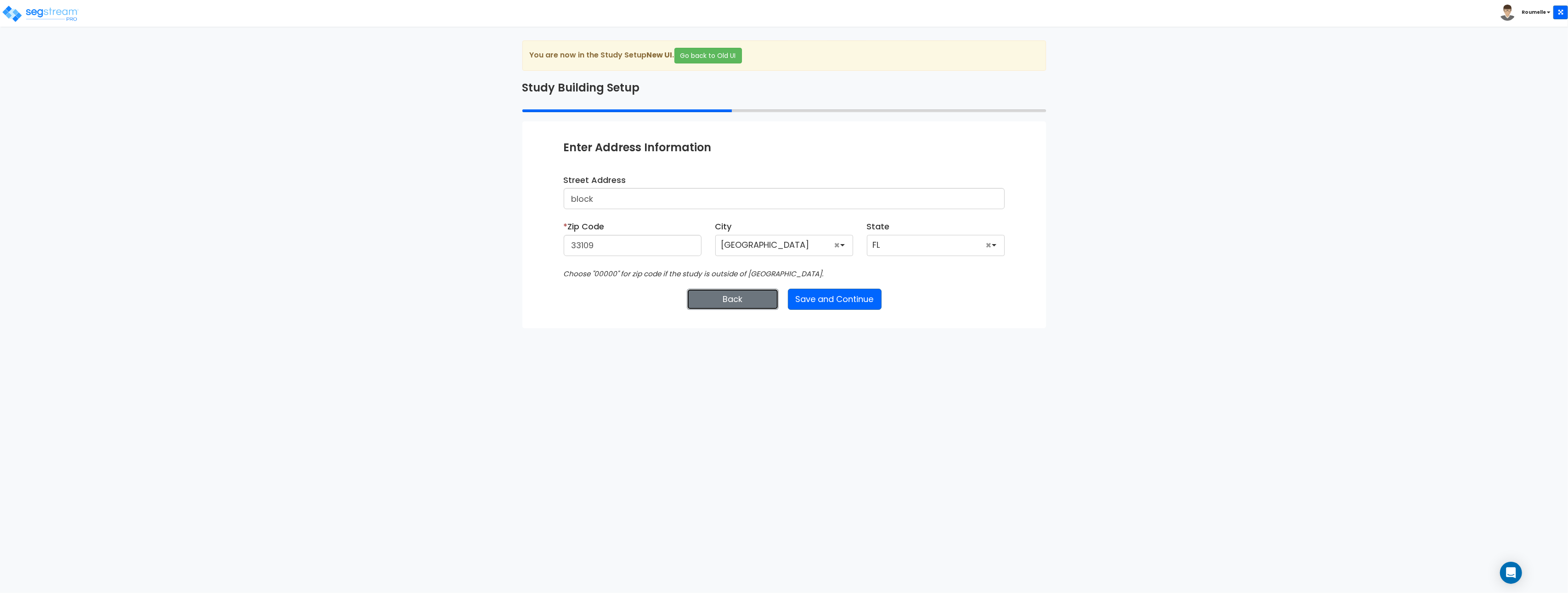
click at [735, 300] on button "Back" at bounding box center [732, 299] width 92 height 21
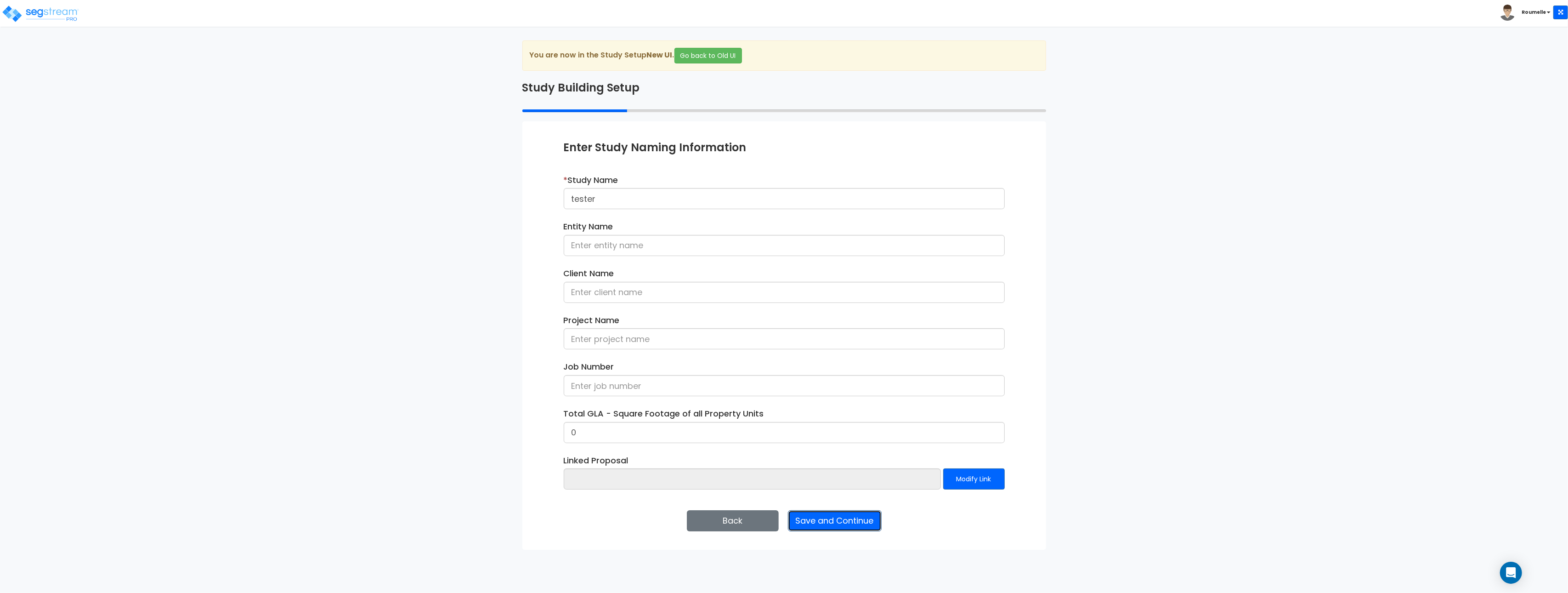
click at [842, 519] on button "Save and Continue" at bounding box center [835, 521] width 94 height 21
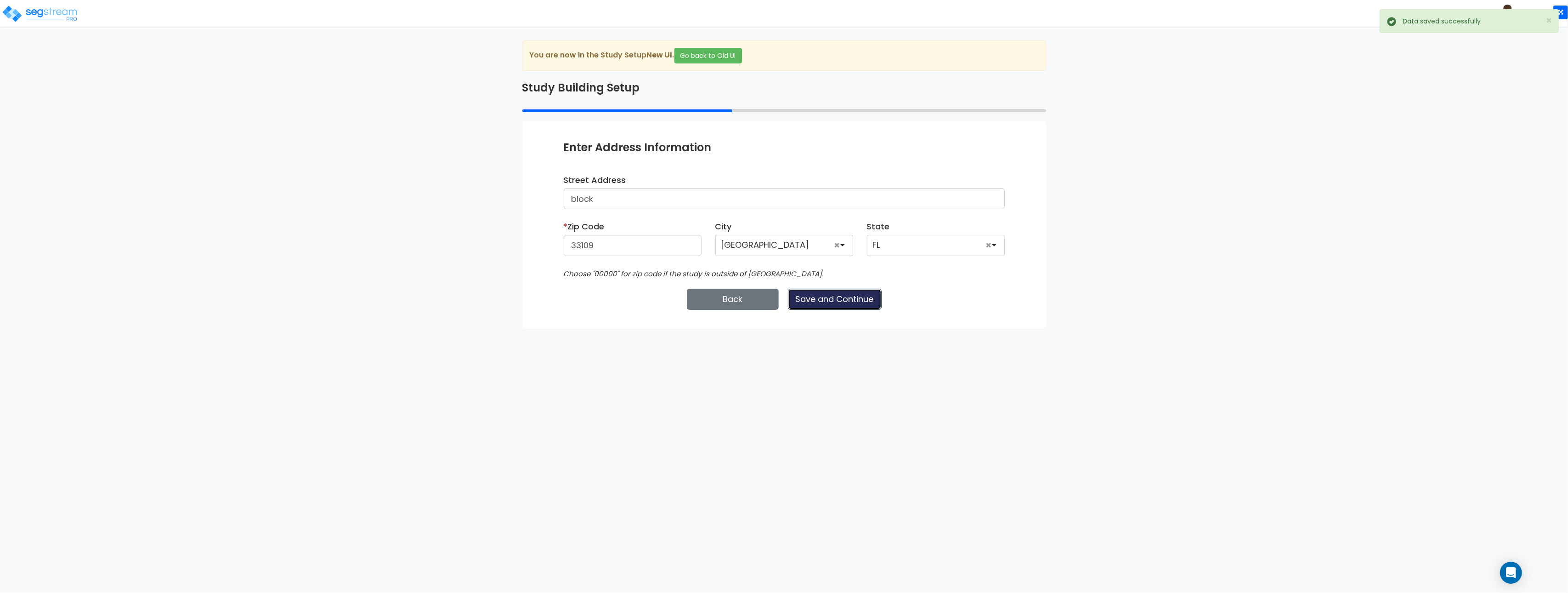
click at [837, 300] on button "Save and Continue" at bounding box center [835, 299] width 94 height 21
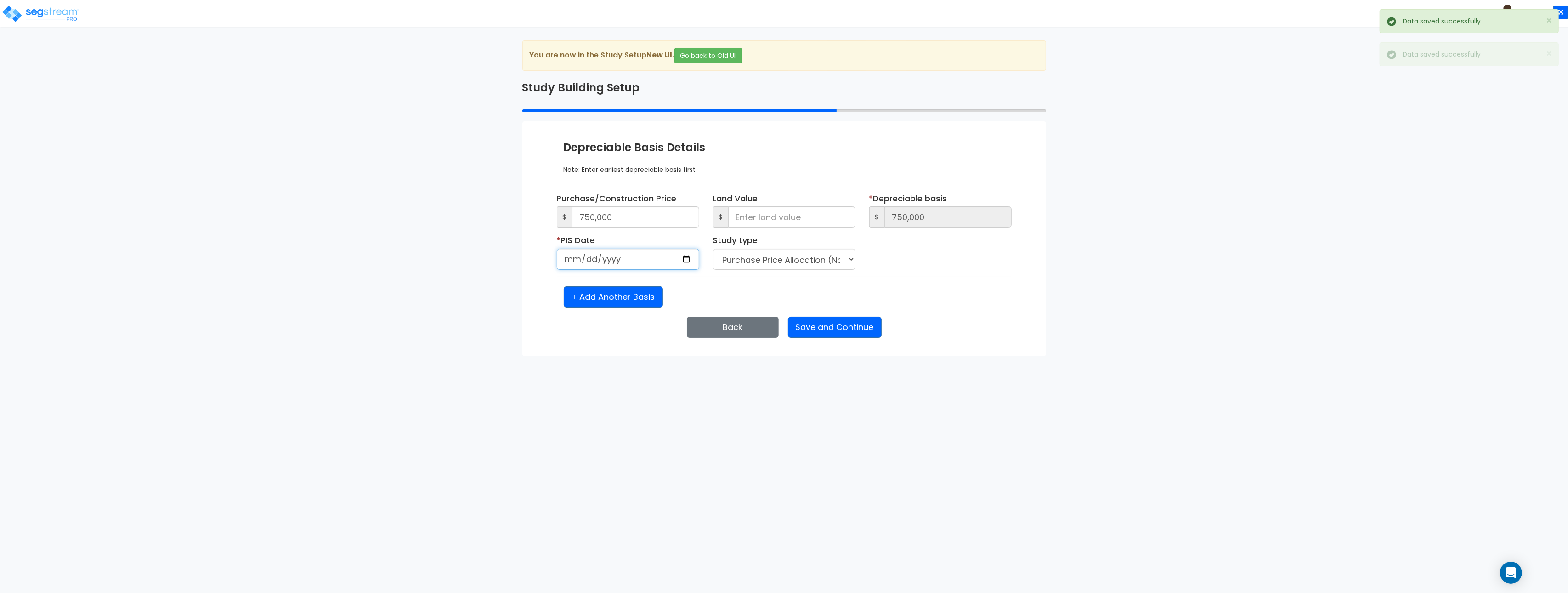
click at [627, 261] on input "1985-10-02" at bounding box center [628, 259] width 142 height 21
click at [686, 263] on input "1985-10-02" at bounding box center [628, 259] width 142 height 21
click at [610, 261] on input "1986-01-02" at bounding box center [628, 259] width 142 height 21
type input "2025-01-02"
click at [783, 220] on input at bounding box center [791, 217] width 127 height 21
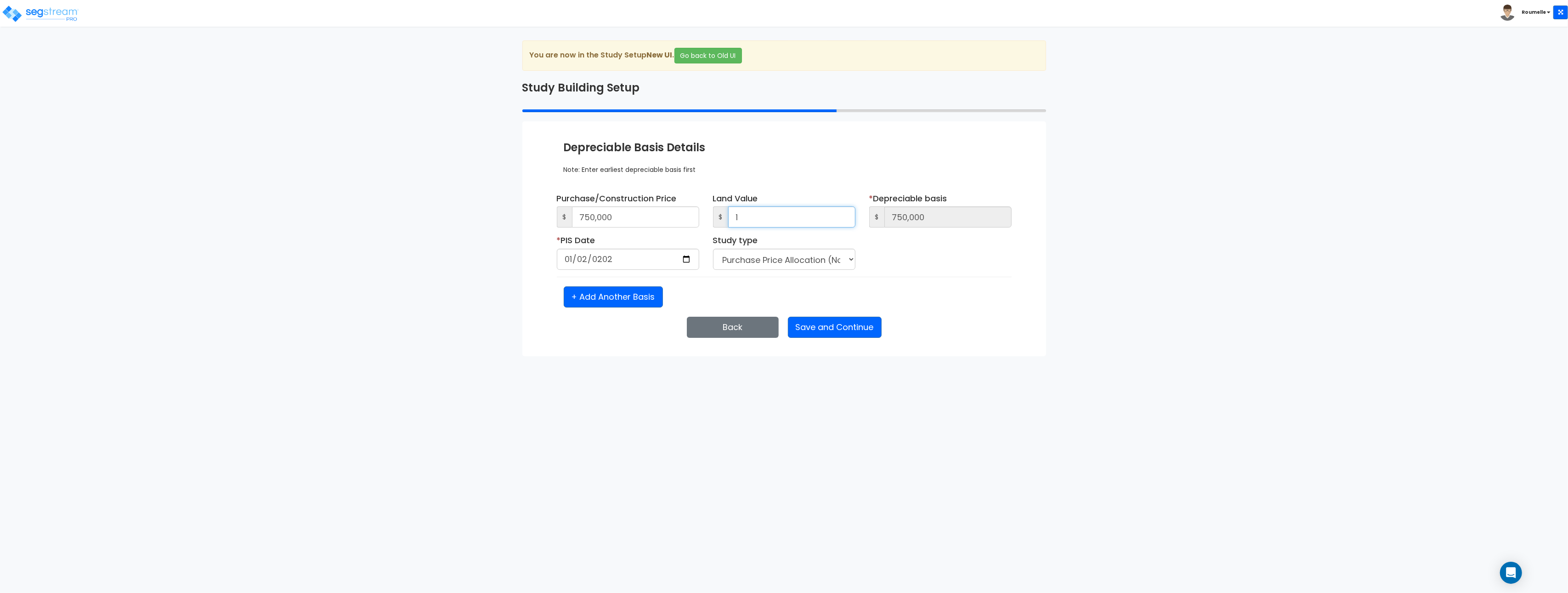
type input "10"
type input "749,990"
type input "100"
type input "749,900"
type input "1,000"
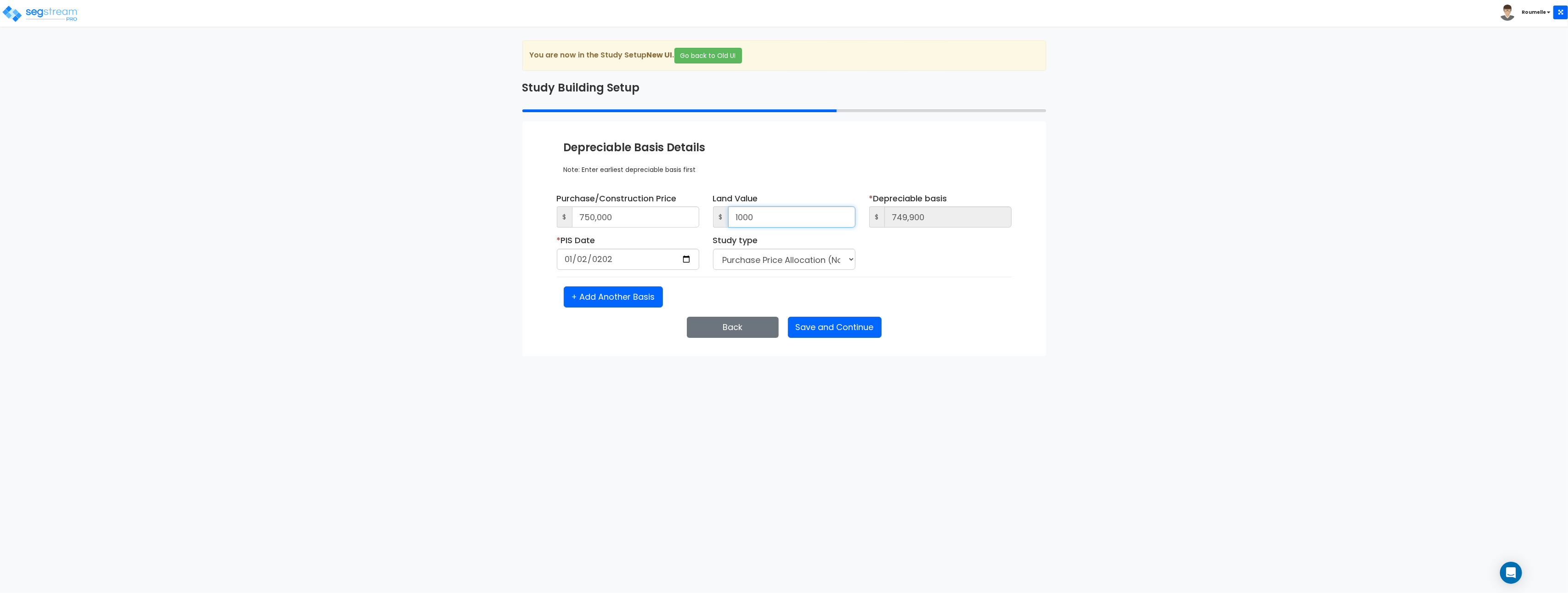
type input "749,000"
type input "10,000"
type input "740,000"
type input "100,000"
type input "650,000"
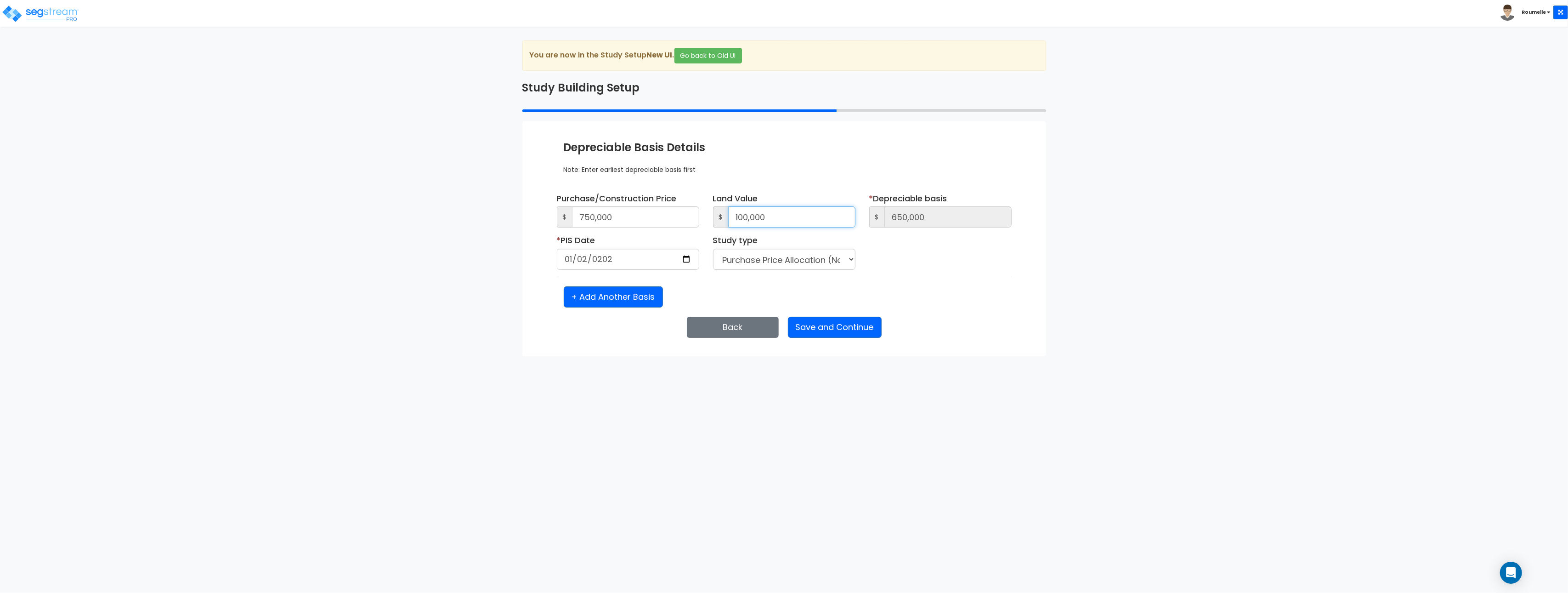
type input "100,000"
click at [820, 265] on select "Purchase Price Allocation (No Given Costs) New Construction / Reno / TI's (Give…" at bounding box center [784, 259] width 142 height 21
click at [713, 249] on select "Purchase Price Allocation (No Given Costs) New Construction / Reno / TI's (Give…" at bounding box center [784, 259] width 142 height 21
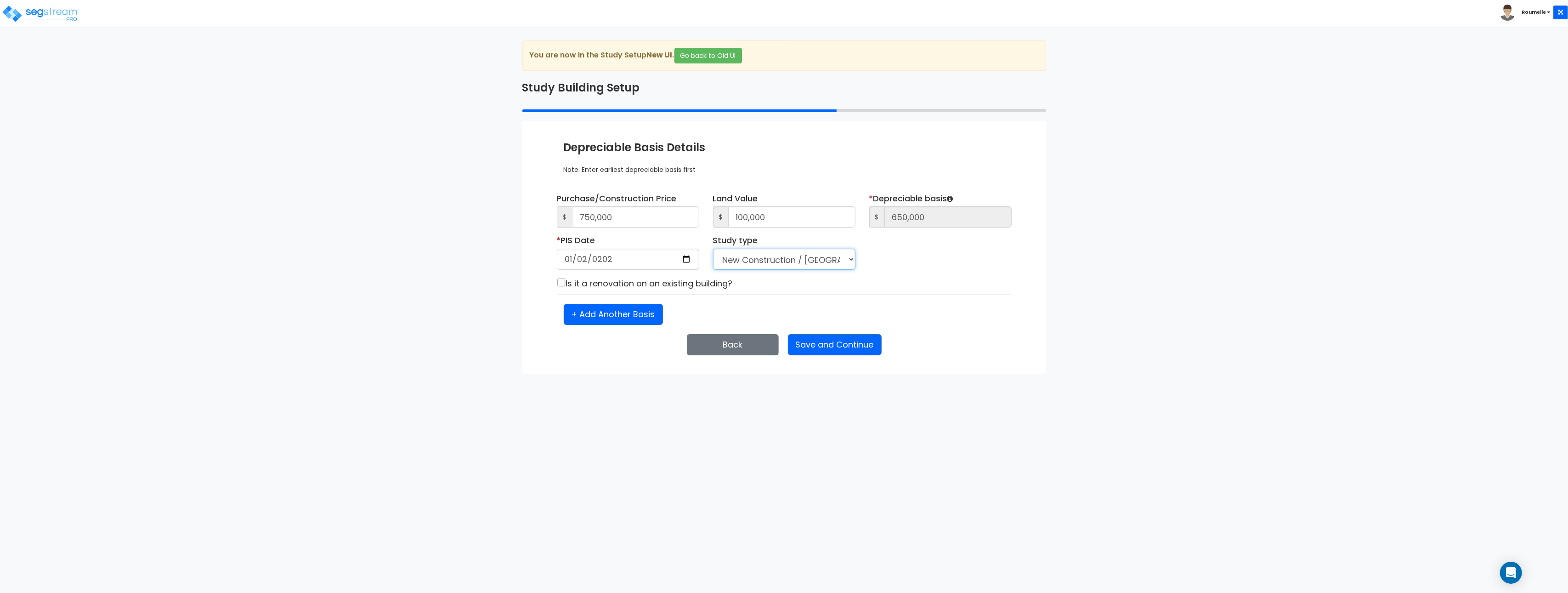
click at [803, 262] on select "Purchase Price Allocation (No Given Costs) New Construction / Reno / TI's (Give…" at bounding box center [784, 259] width 142 height 21
click at [713, 249] on select "Purchase Price Allocation (No Given Costs) New Construction / Reno / TI's (Give…" at bounding box center [784, 259] width 142 height 21
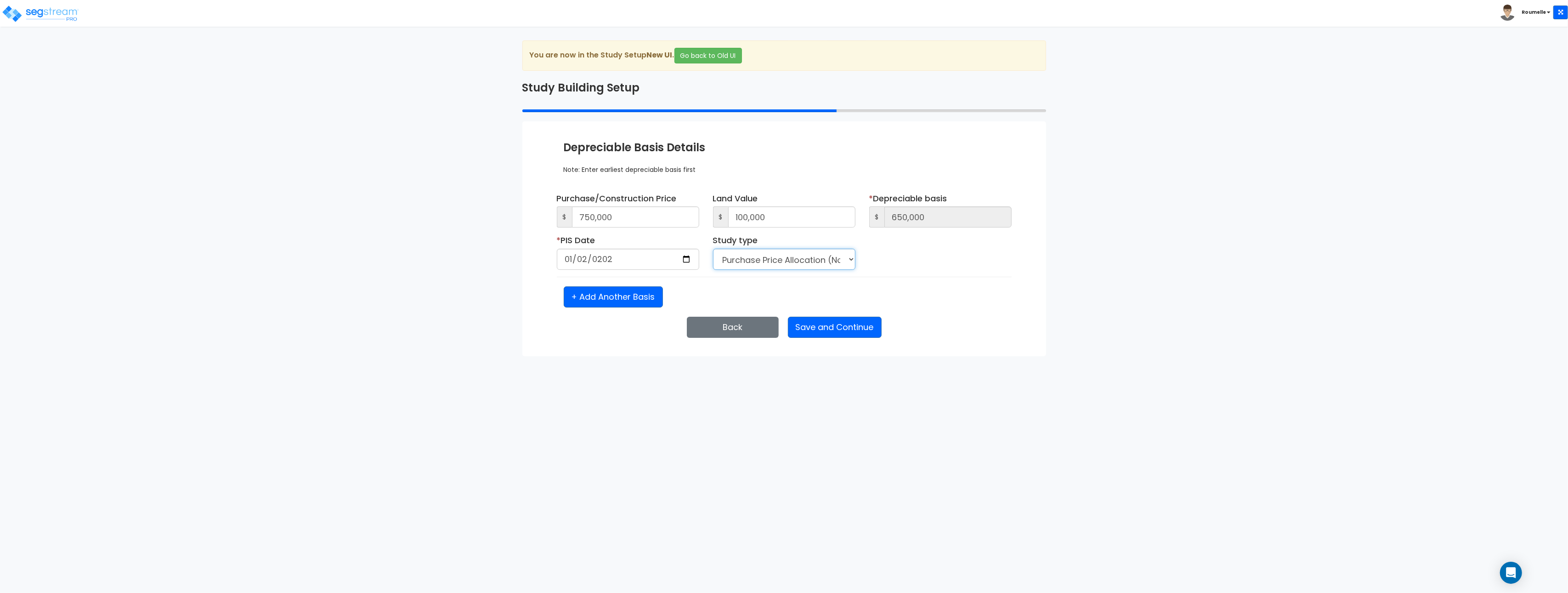
click at [761, 255] on select "Purchase Price Allocation (No Given Costs) New Construction / Reno / TI's (Give…" at bounding box center [784, 259] width 142 height 21
click at [713, 249] on select "Purchase Price Allocation (No Given Costs) New Construction / Reno / TI's (Give…" at bounding box center [784, 259] width 142 height 21
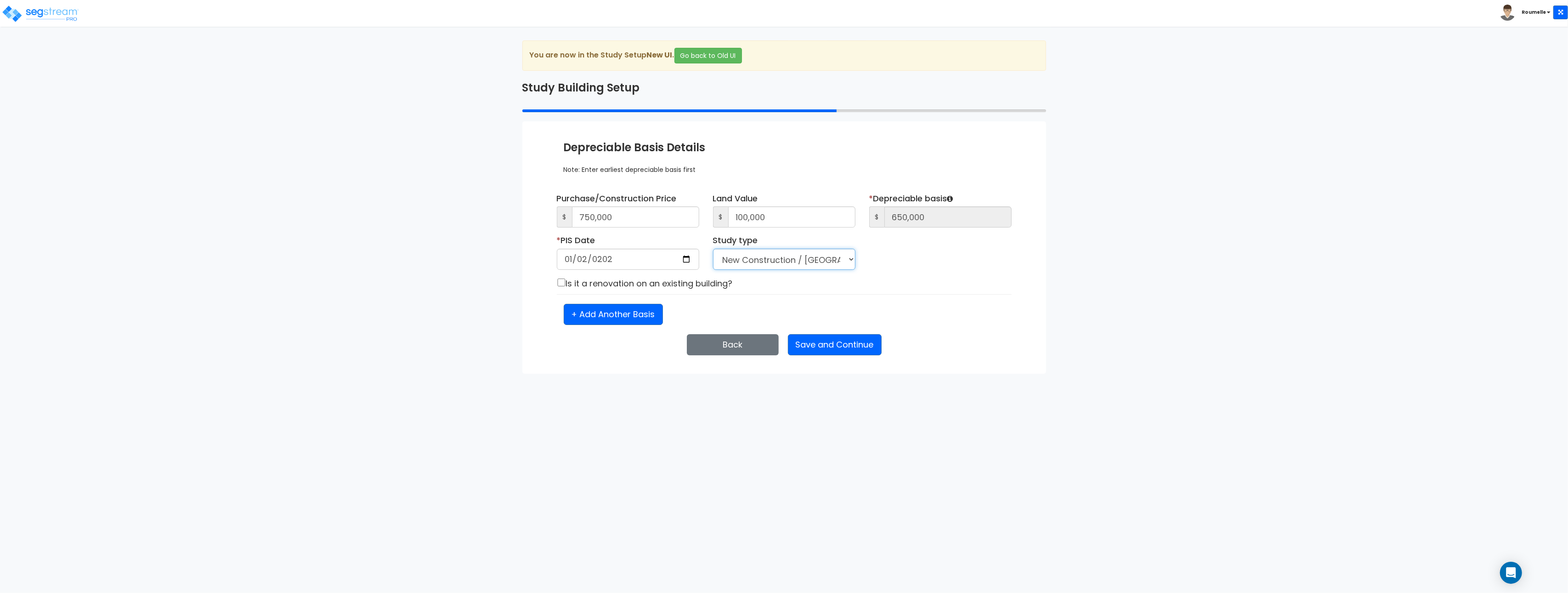
click at [789, 262] on select "Purchase Price Allocation (No Given Costs) New Construction / Reno / TI's (Give…" at bounding box center [784, 259] width 142 height 21
select select "PPA"
click at [713, 249] on select "Purchase Price Allocation (No Given Costs) New Construction / Reno / TI's (Give…" at bounding box center [784, 259] width 142 height 21
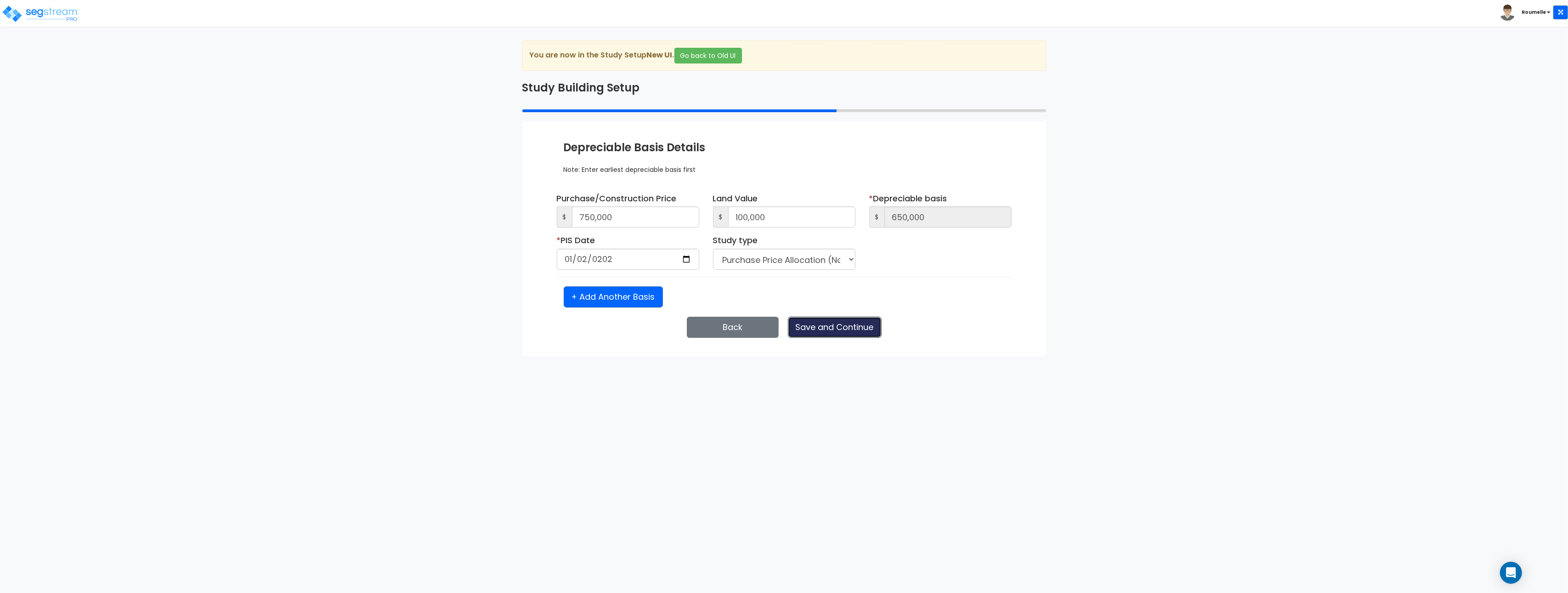
click at [830, 331] on button "Save and Continue" at bounding box center [835, 327] width 94 height 21
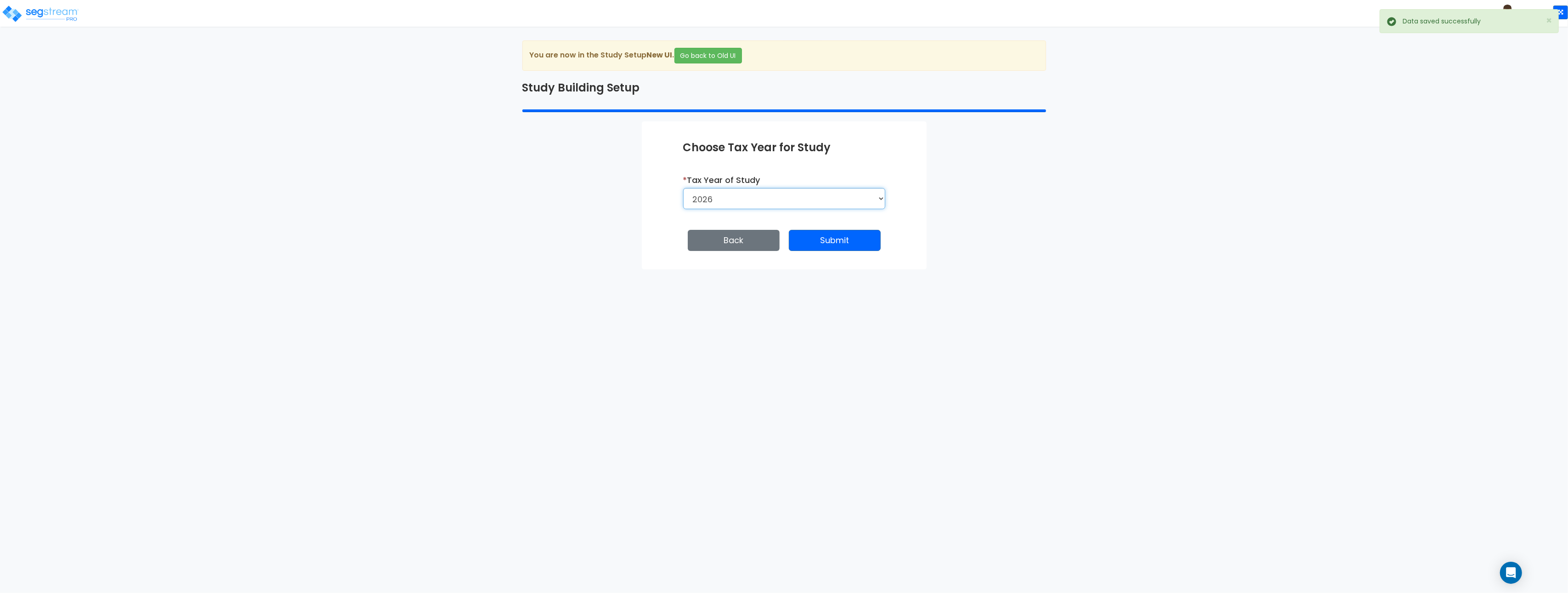
click at [830, 201] on select "2026 2025" at bounding box center [784, 198] width 202 height 21
select select "2026"
click at [683, 188] on select "2026 2025" at bounding box center [784, 198] width 202 height 21
click at [849, 246] on button "Save and Continue" at bounding box center [835, 240] width 94 height 21
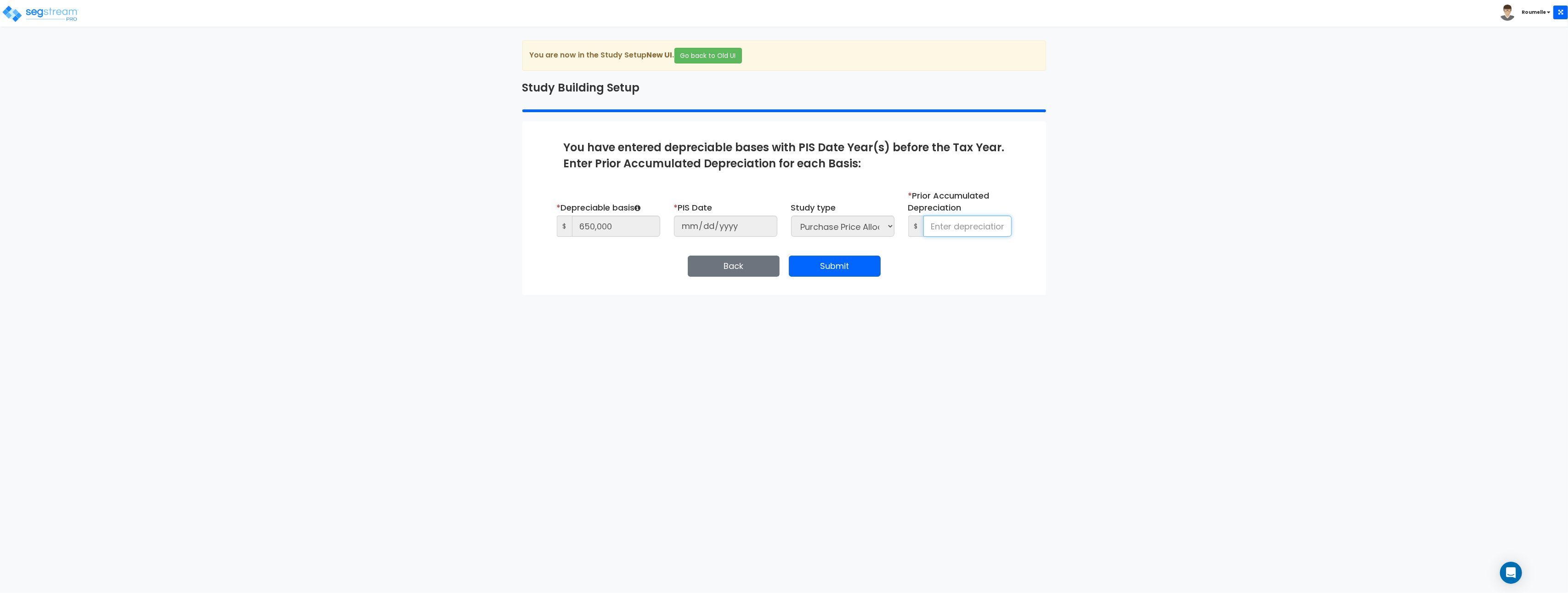
click at [952, 229] on input at bounding box center [967, 226] width 88 height 21
type input "75,000"
drag, startPoint x: 943, startPoint y: 273, endPoint x: 922, endPoint y: 278, distance: 21.6
click at [943, 273] on div "Back Save and Continue Next Submit Save & Go to Dashboard Save & Continue" at bounding box center [784, 266] width 441 height 21
click at [740, 269] on button "Back" at bounding box center [733, 266] width 92 height 21
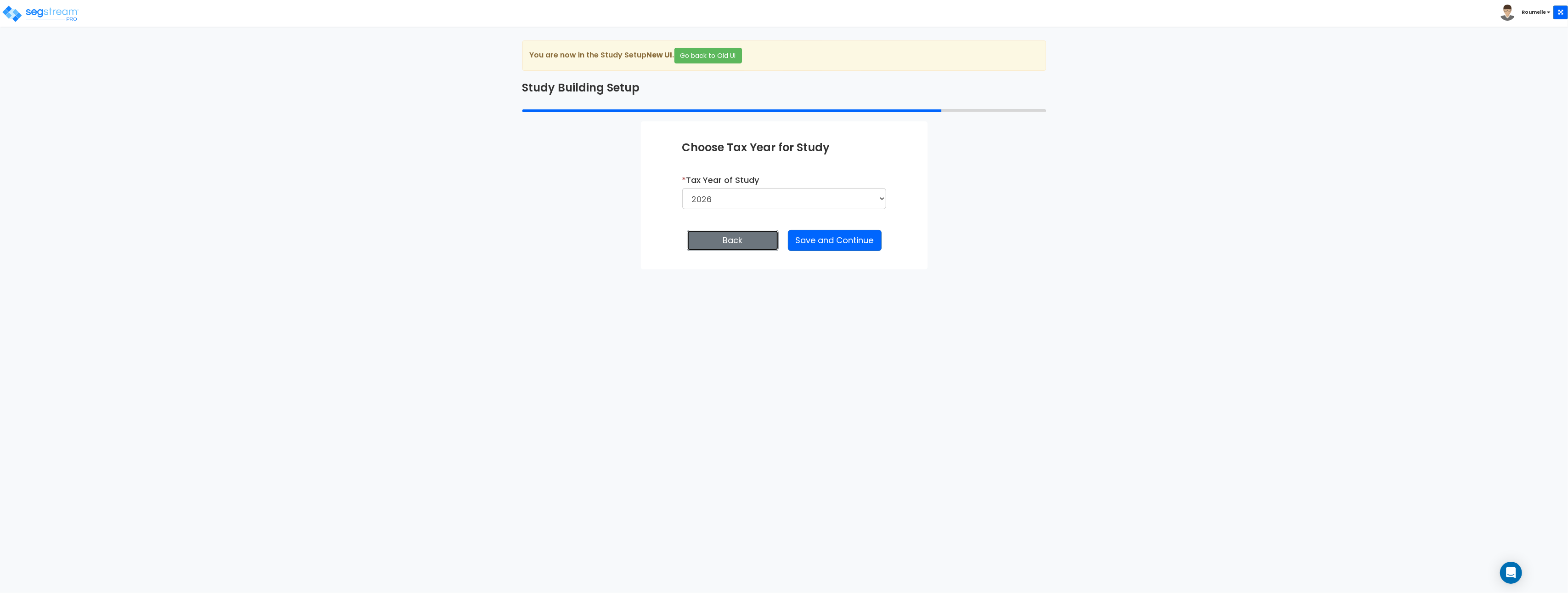
click at [741, 240] on button "Back" at bounding box center [732, 240] width 92 height 21
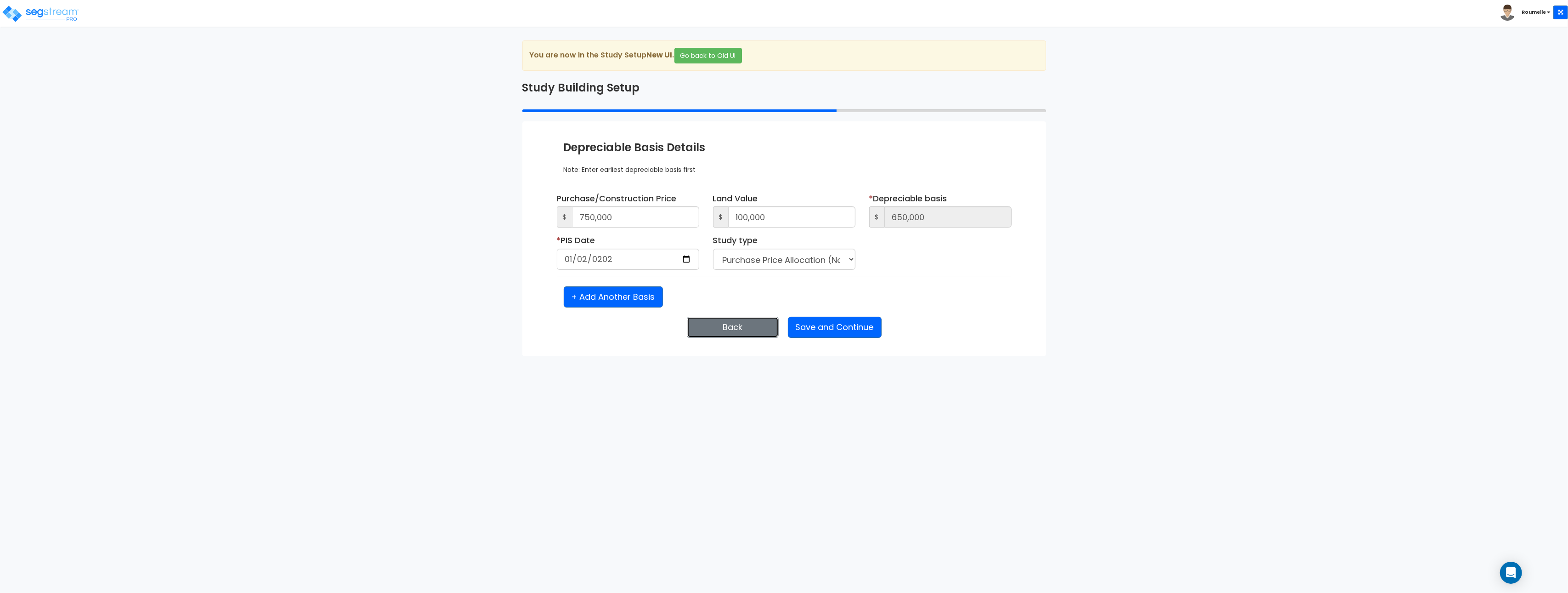
click at [743, 329] on button "Back" at bounding box center [732, 327] width 92 height 21
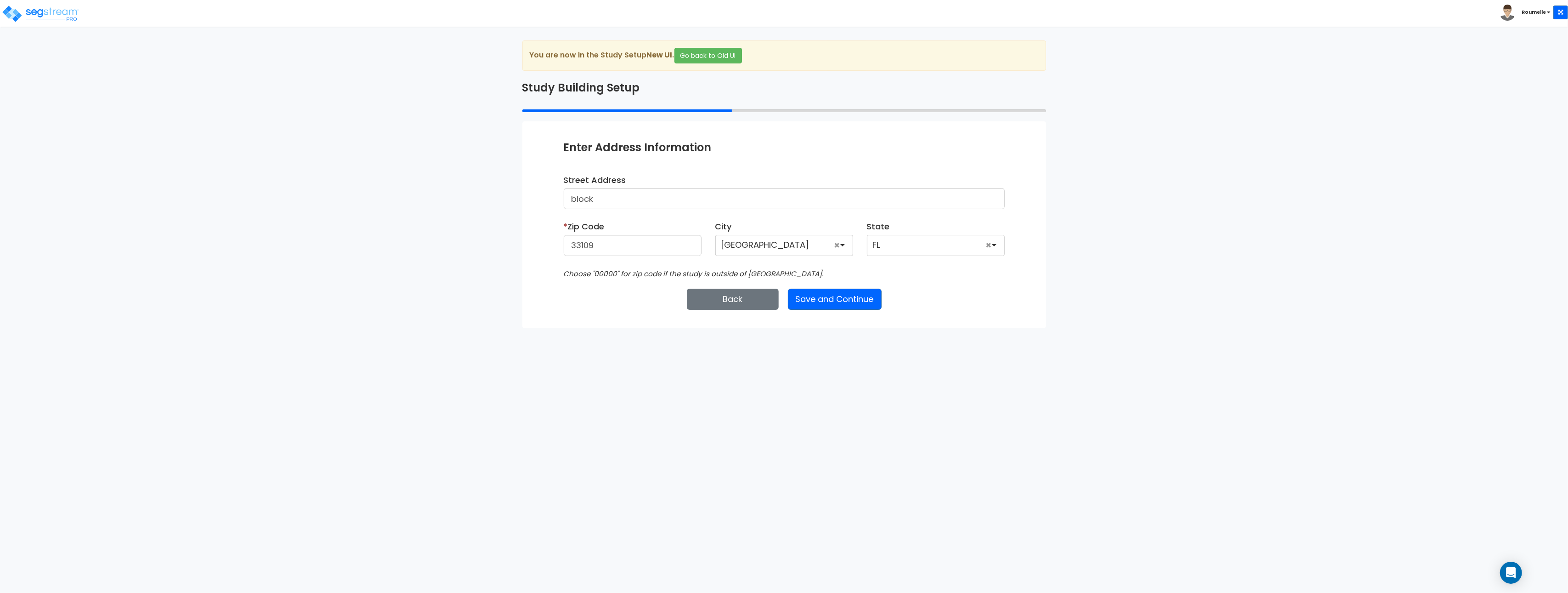
drag, startPoint x: 739, startPoint y: 285, endPoint x: 739, endPoint y: 299, distance: 14.0
click at [740, 285] on div "Enter Study Naming Information * Study Name tester Entity Name Client Name Proj…" at bounding box center [784, 224] width 523 height 206
click at [739, 300] on button "Back" at bounding box center [732, 299] width 92 height 21
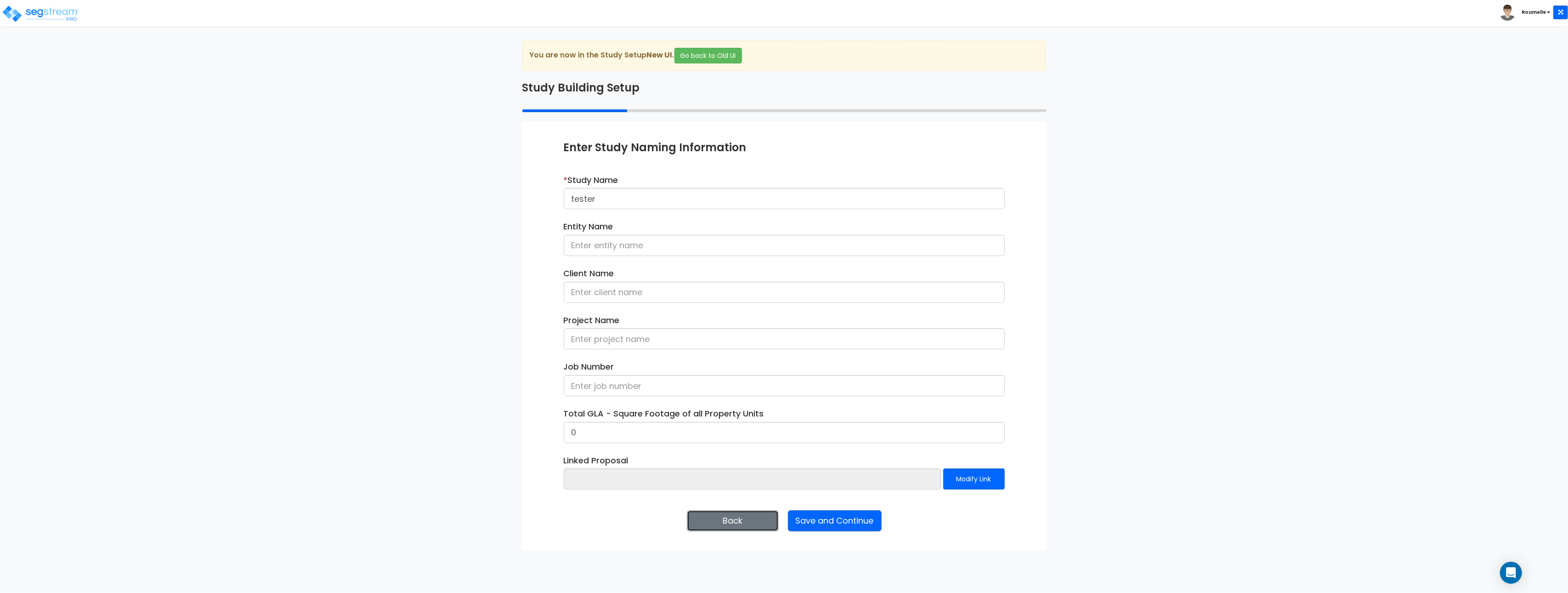
click at [733, 523] on button "Back" at bounding box center [732, 521] width 92 height 21
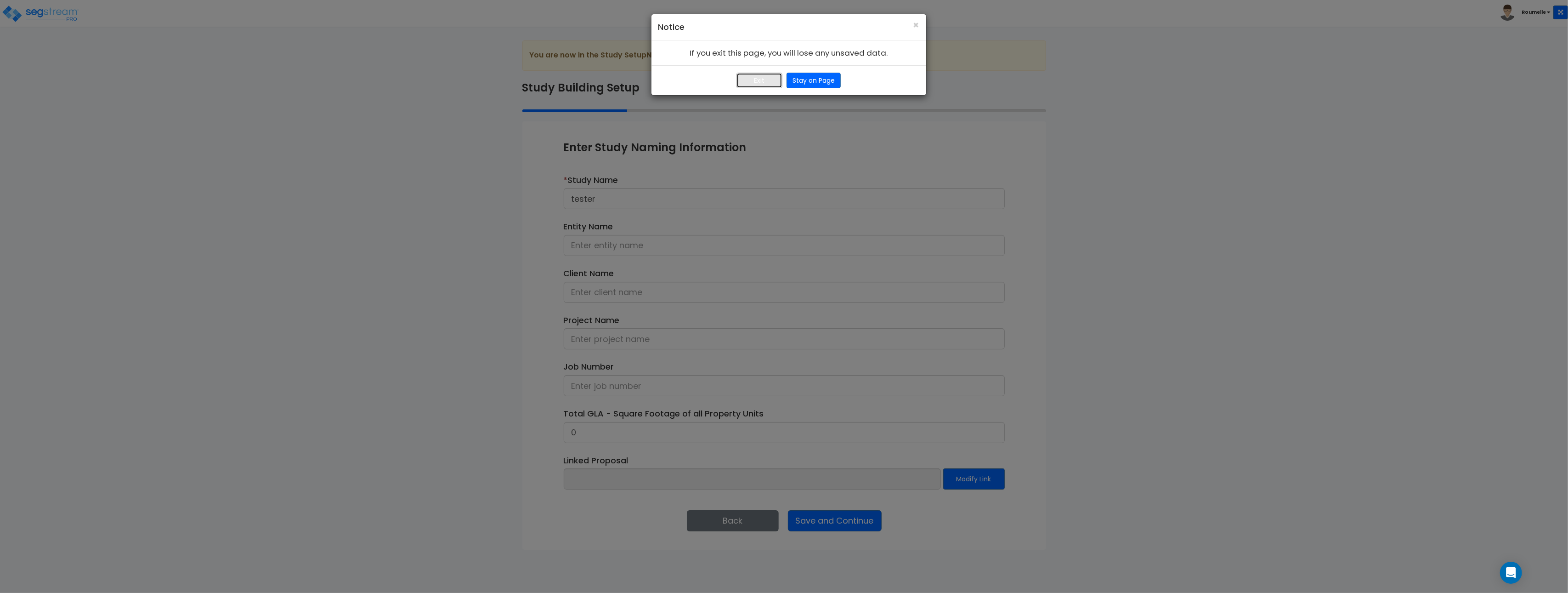
click at [766, 82] on button "Exit" at bounding box center [759, 80] width 46 height 16
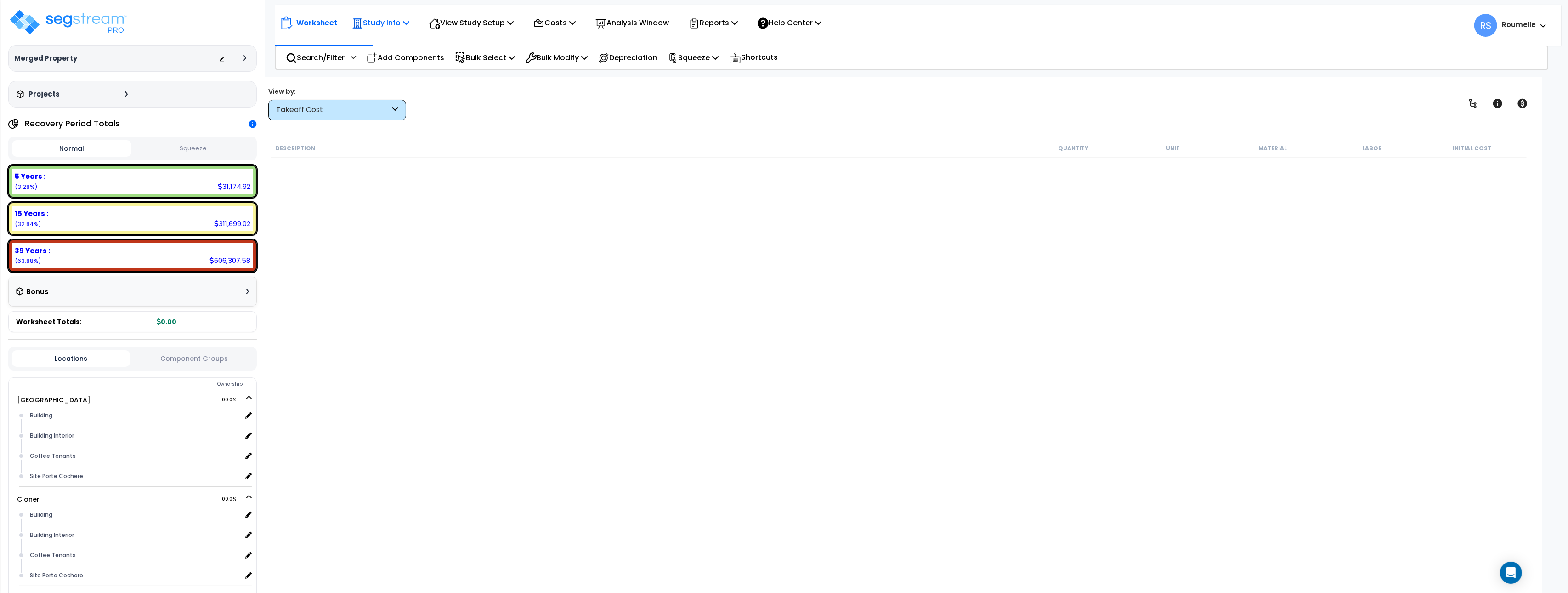
click at [409, 27] on p "Study Info" at bounding box center [380, 23] width 57 height 12
click at [391, 42] on link "Study Setup" at bounding box center [393, 44] width 91 height 18
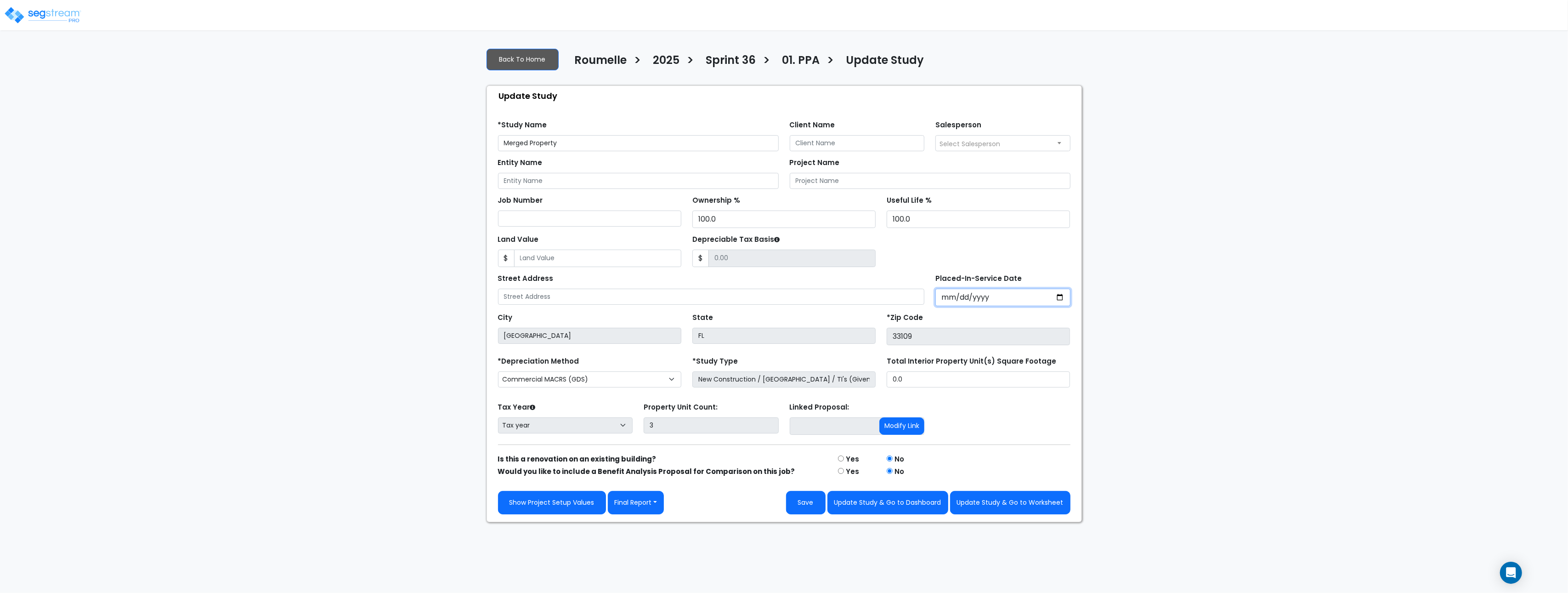
click at [1006, 300] on input "Placed-In-Service Date" at bounding box center [1003, 297] width 135 height 18
drag, startPoint x: 1172, startPoint y: 249, endPoint x: 1013, endPoint y: 57, distance: 249.3
click at [1172, 248] on div "We are Building your Study. So please grab a coffee and let us do the heavy lif…" at bounding box center [784, 281] width 1568 height 482
click at [948, 299] on input "Placed-In-Service Date" at bounding box center [1003, 297] width 135 height 18
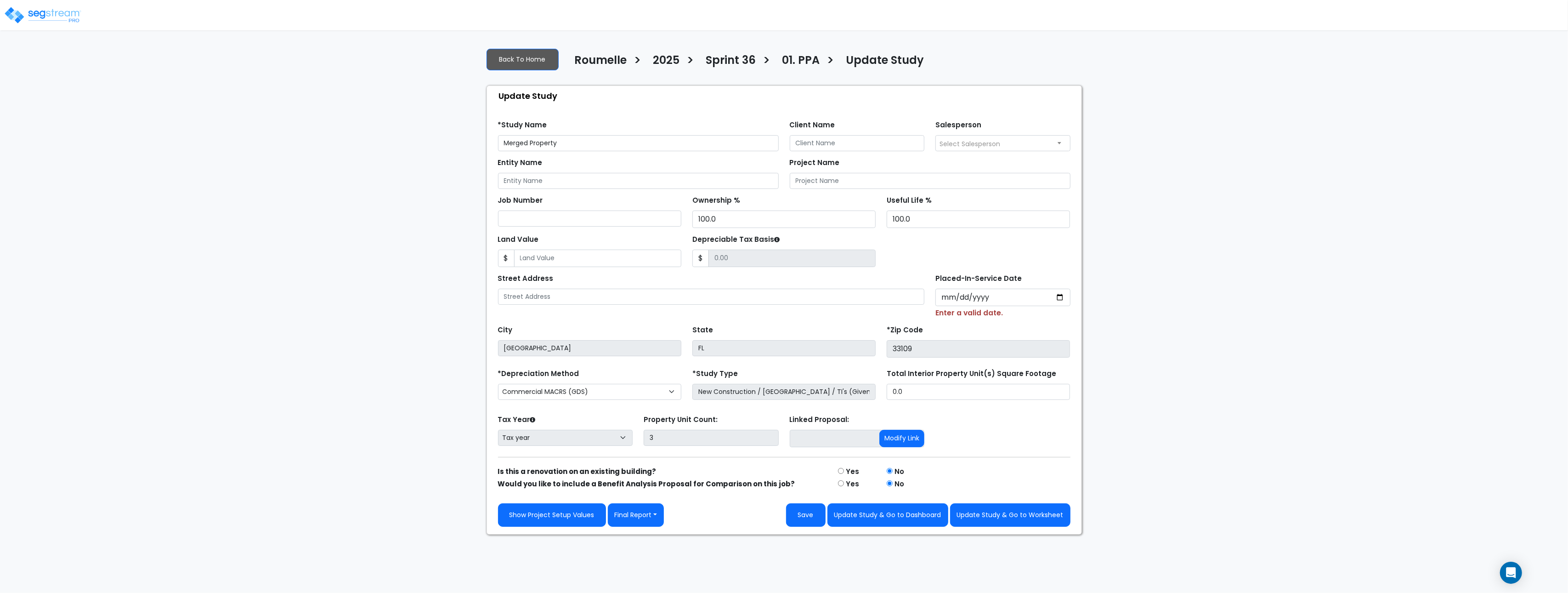
type input "[DATE]"
select select "1985"
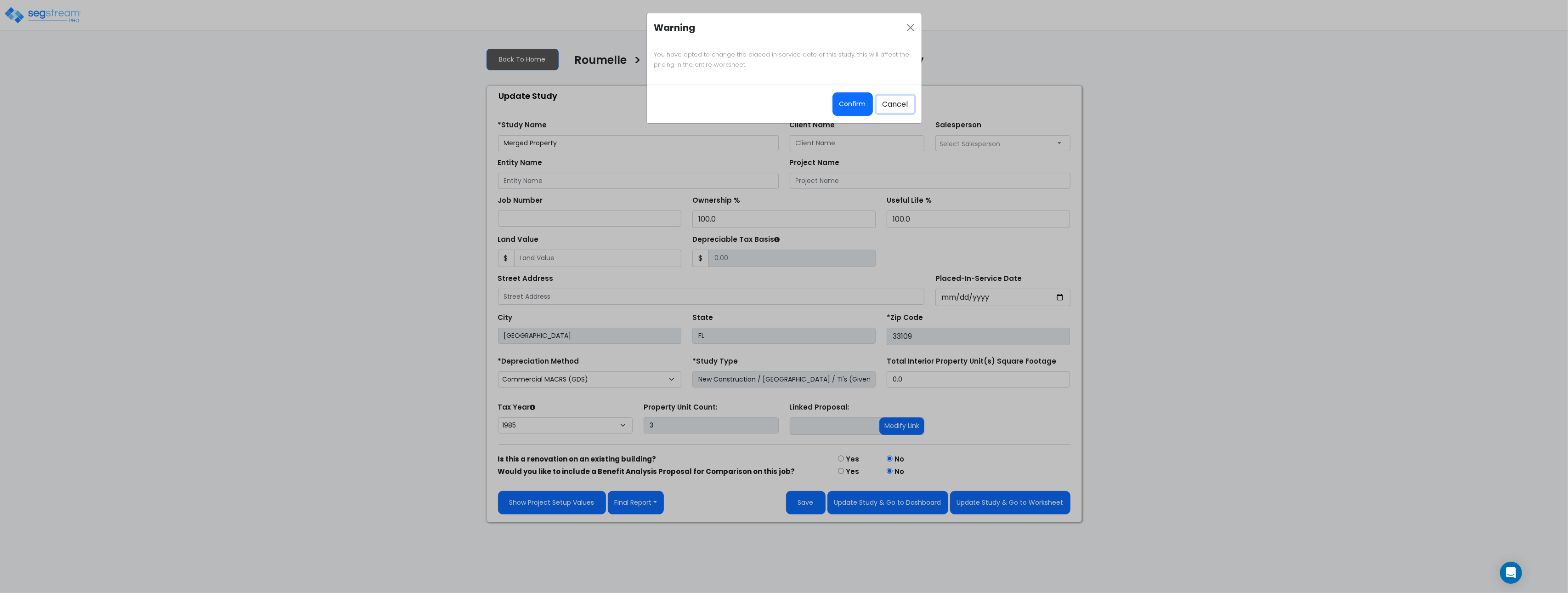
click at [891, 105] on button "Cancel" at bounding box center [895, 104] width 38 height 18
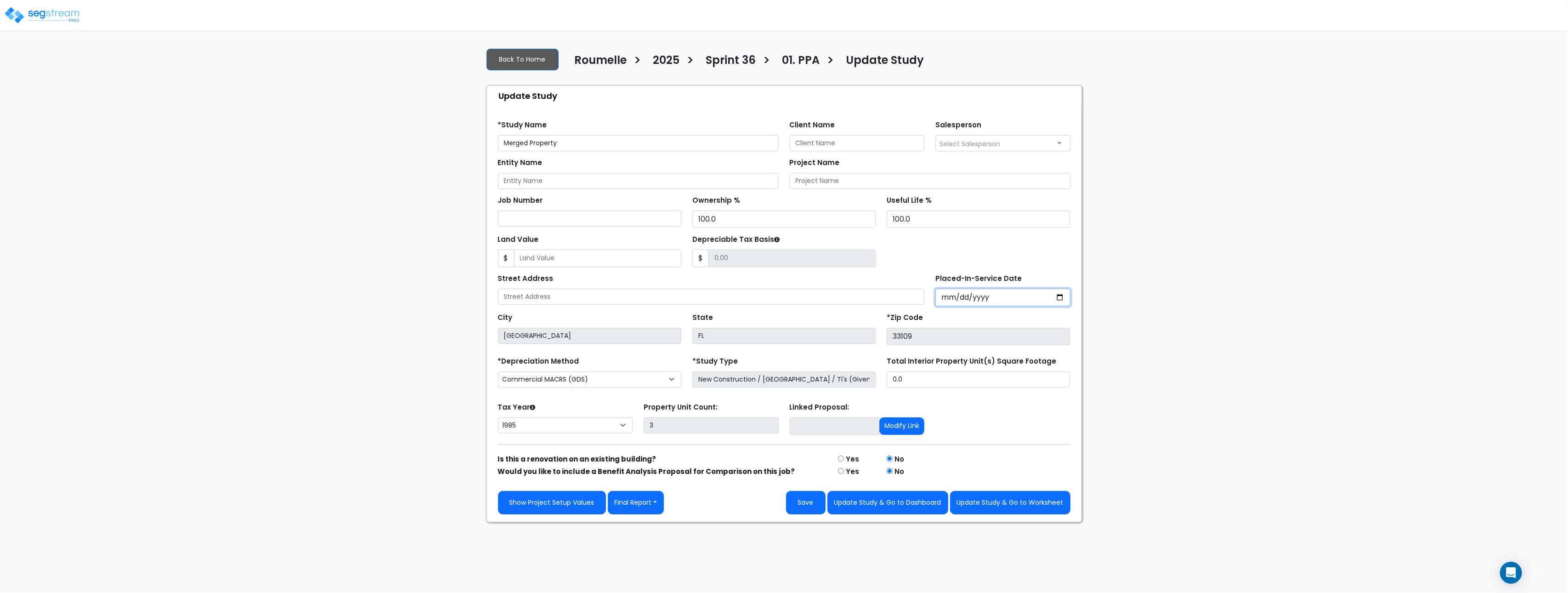
click at [945, 300] on input "Placed-In-Service Date" at bounding box center [1003, 297] width 135 height 18
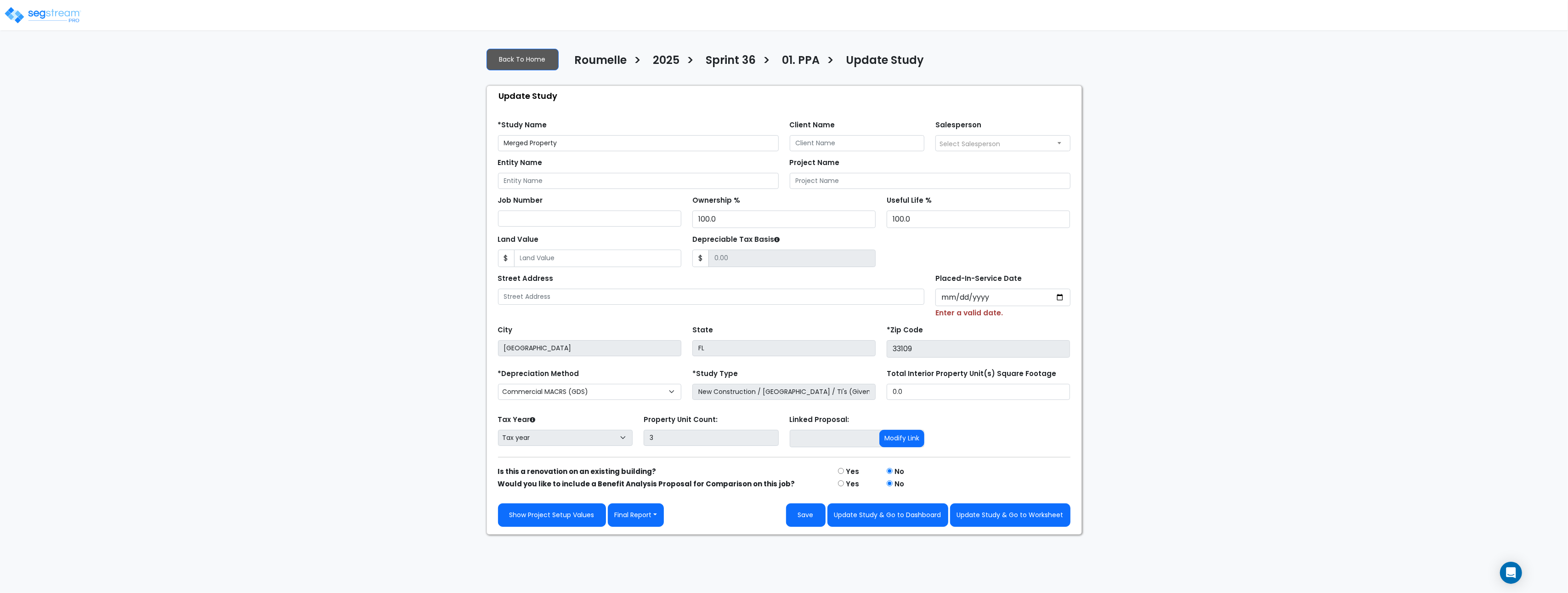
type input "[DATE]"
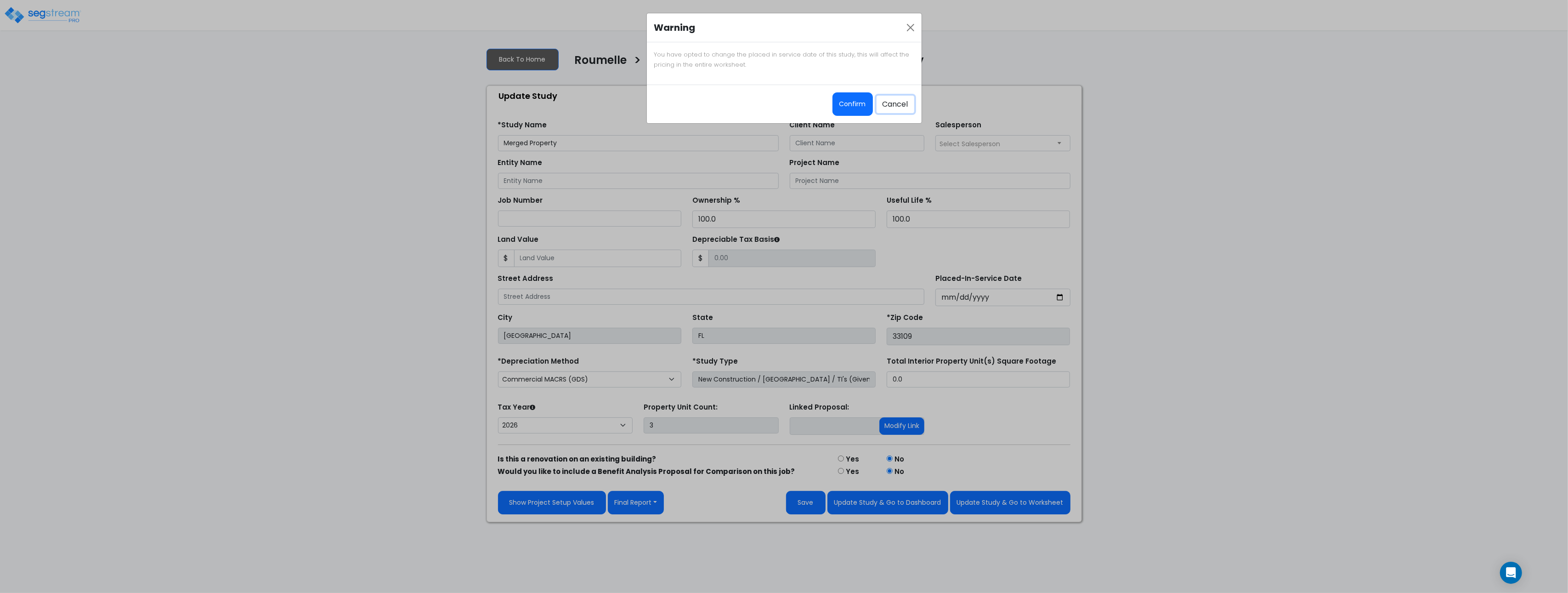
click at [897, 104] on button "Cancel" at bounding box center [895, 104] width 38 height 18
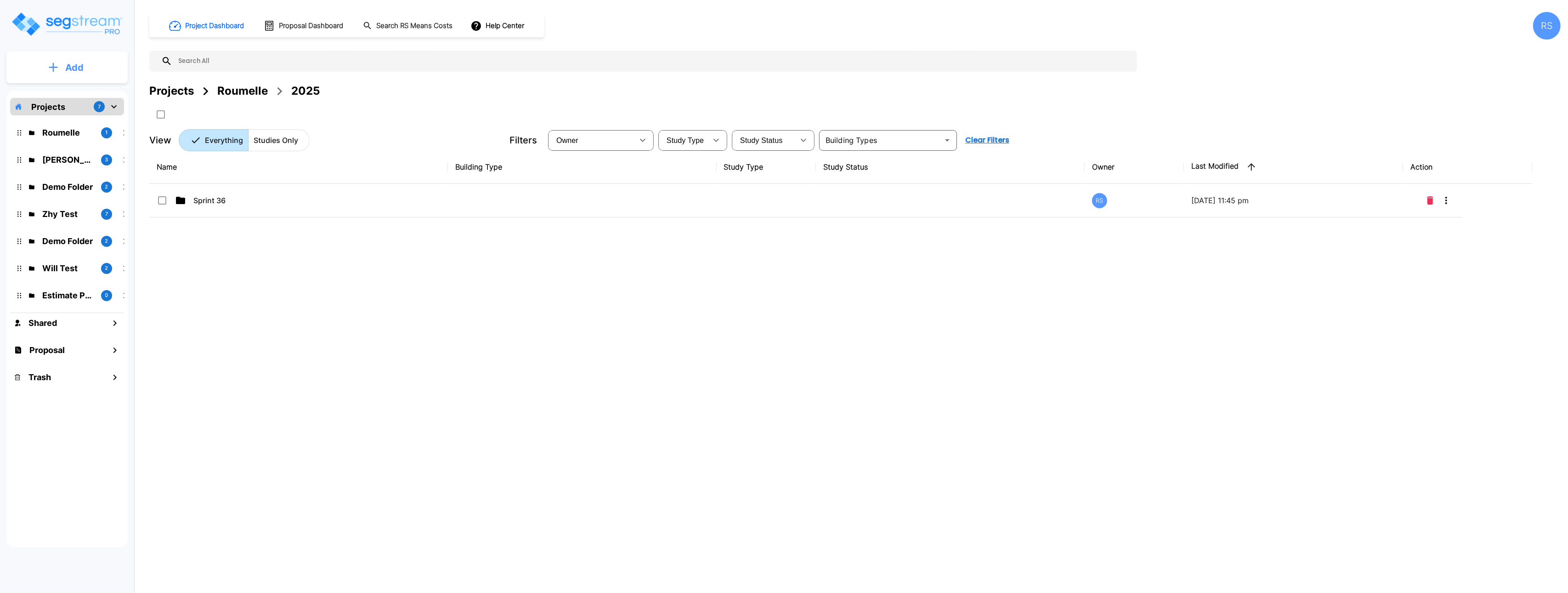
click at [80, 69] on p "Add" at bounding box center [74, 68] width 18 height 14
click at [75, 121] on p "Add Study" at bounding box center [72, 119] width 37 height 11
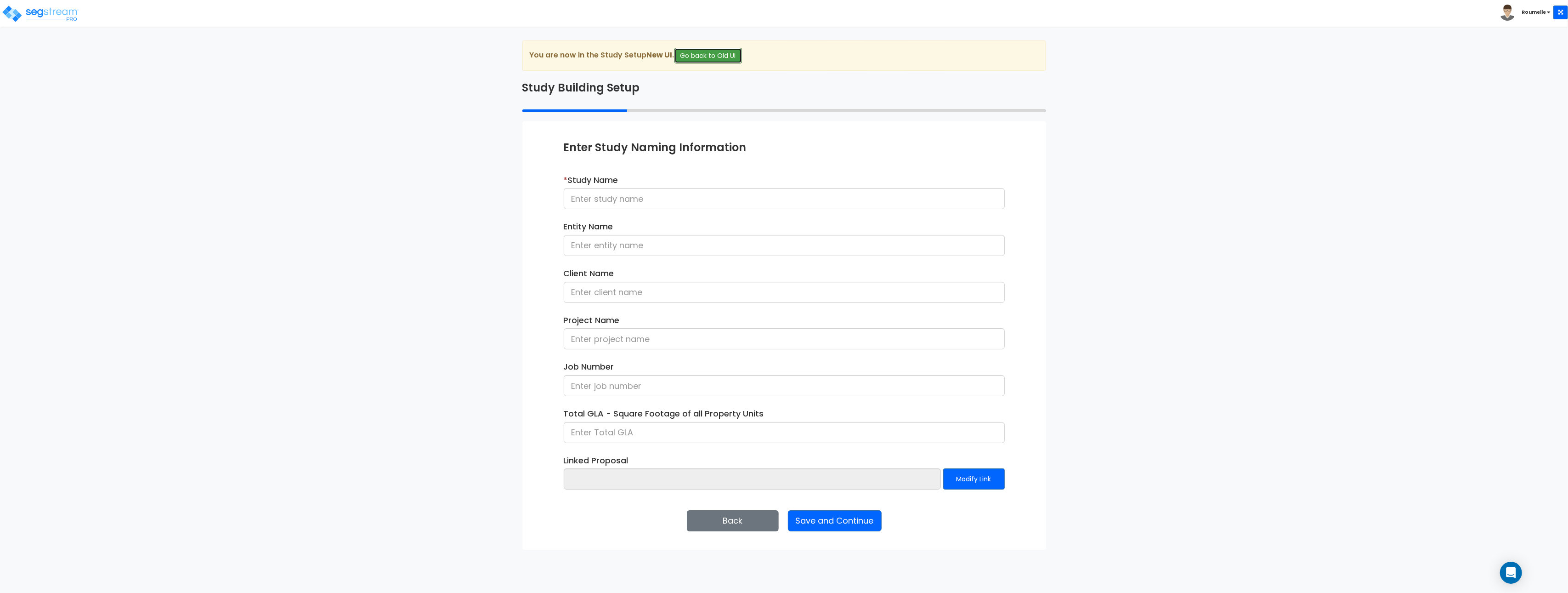
click at [719, 54] on button "Go back to Old UI" at bounding box center [708, 55] width 68 height 16
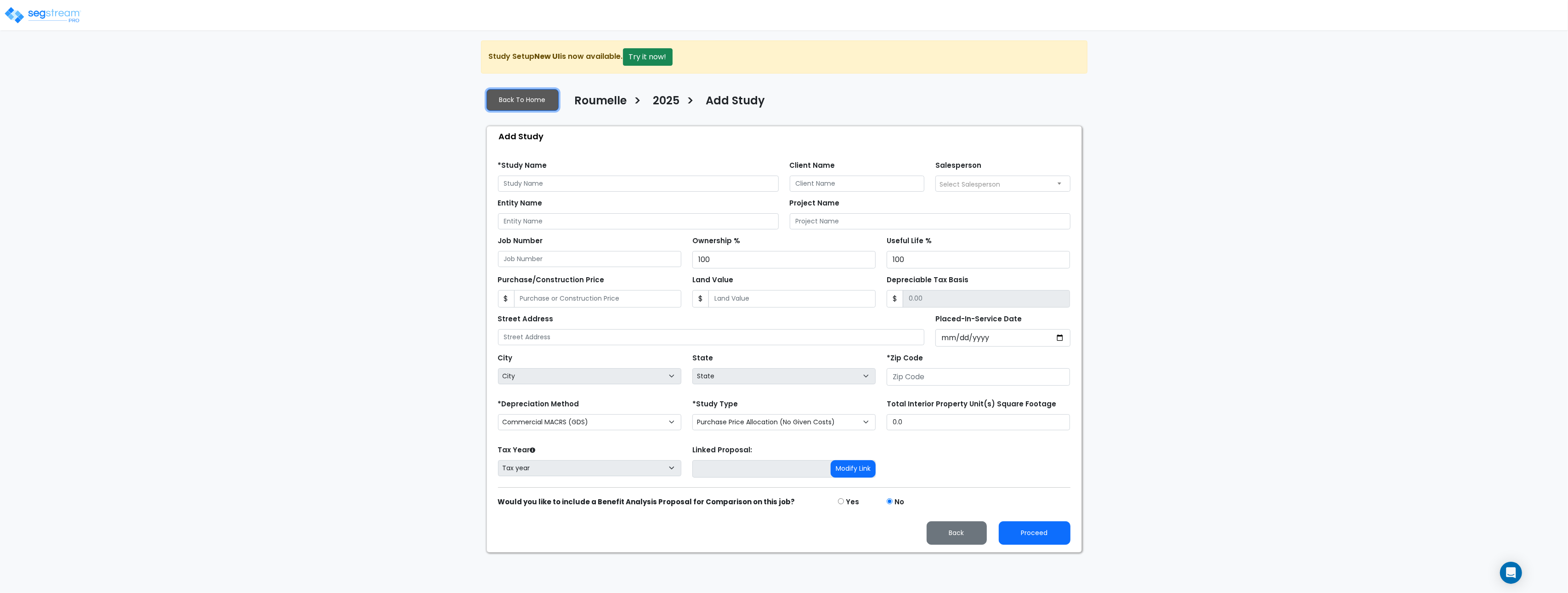
drag, startPoint x: 537, startPoint y: 101, endPoint x: 384, endPoint y: 7, distance: 179.6
click at [537, 101] on link "Back To Home" at bounding box center [522, 99] width 72 height 21
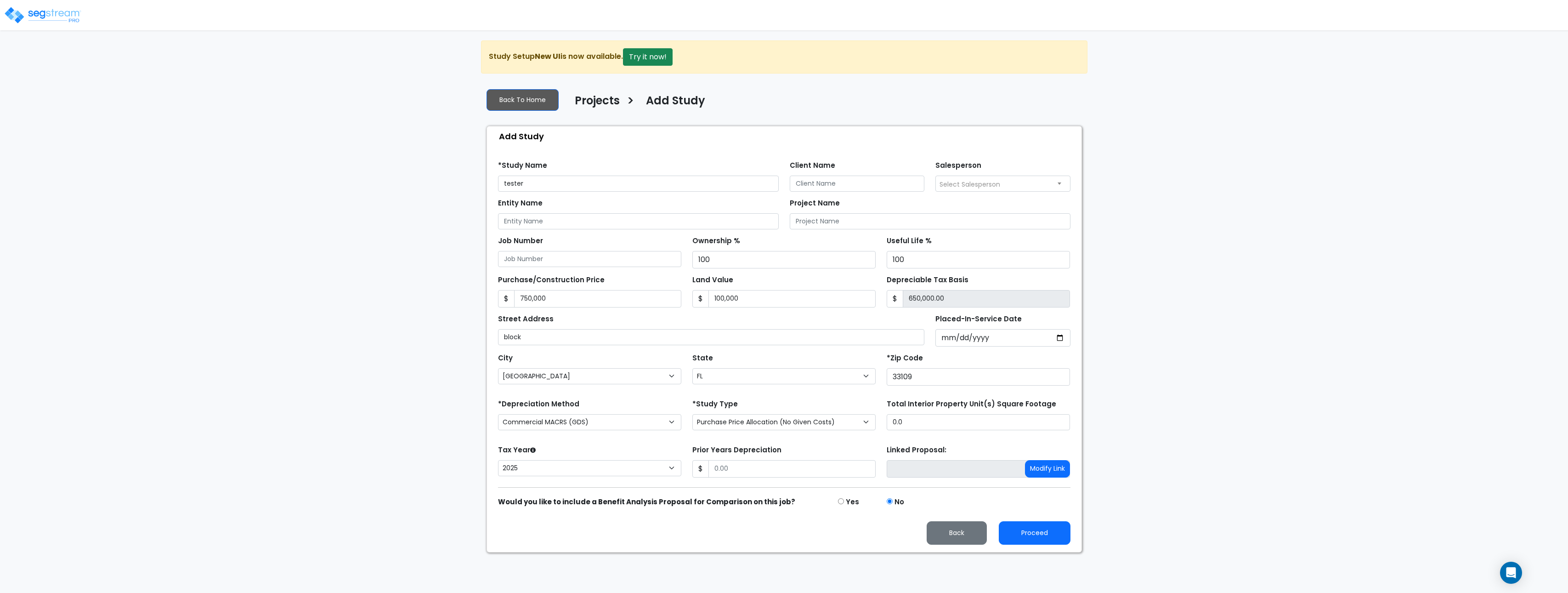
select select "[GEOGRAPHIC_DATA]"
select select "FL"
select select "2025"
click at [1017, 339] on input "[DATE]" at bounding box center [1003, 337] width 135 height 18
drag, startPoint x: 973, startPoint y: 342, endPoint x: 979, endPoint y: 342, distance: 6.0
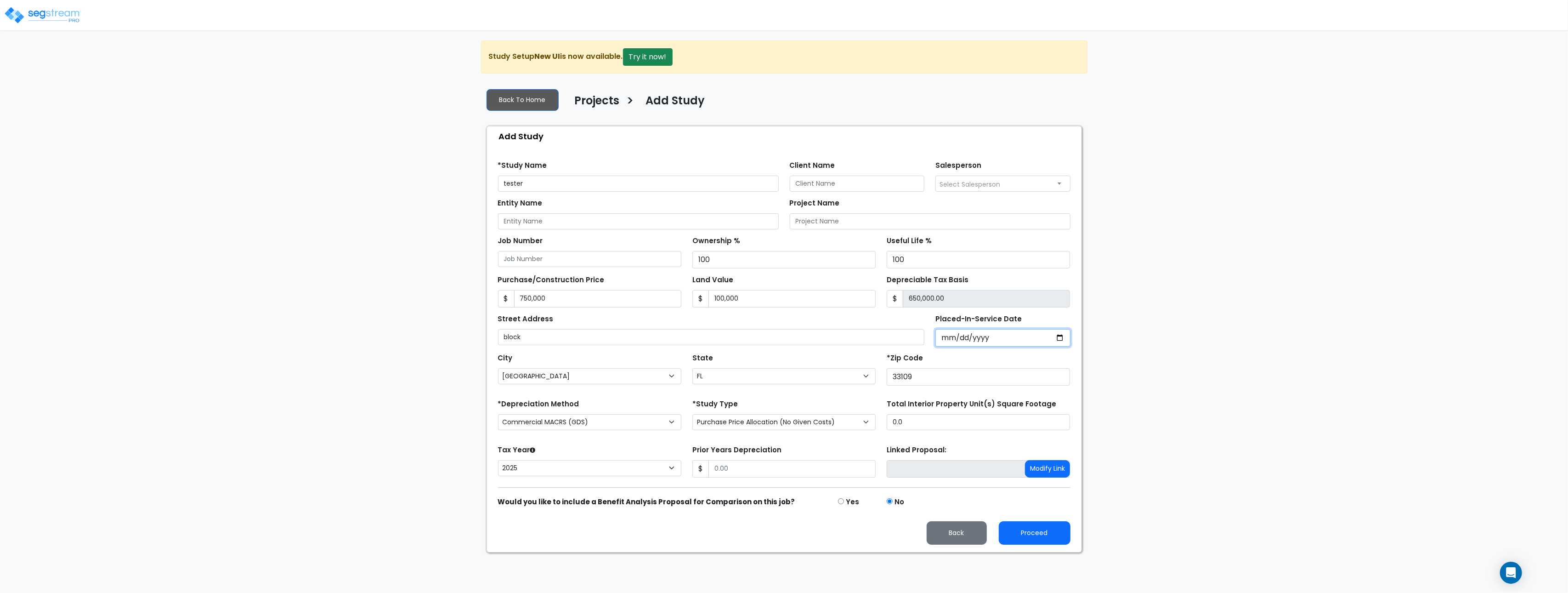
click at [973, 342] on input "2025-10-02" at bounding box center [1003, 337] width 135 height 18
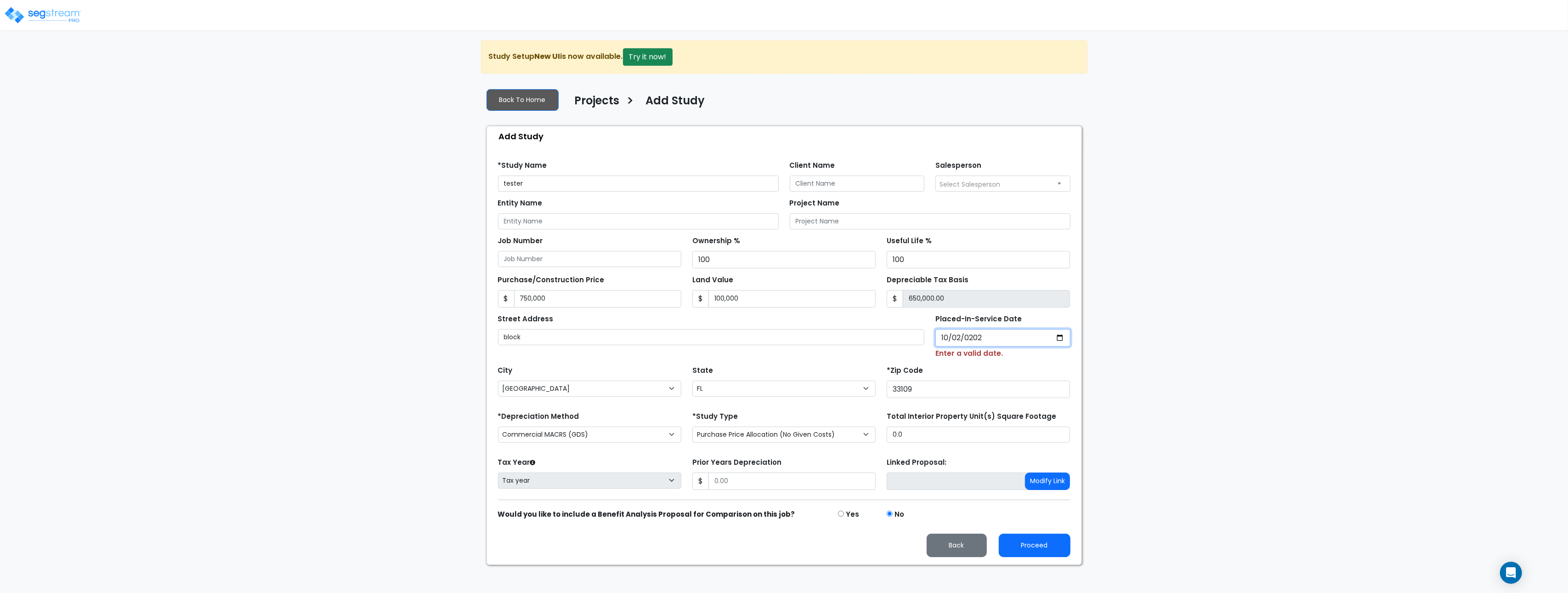
type input "2024-10-02"
select select "2024"
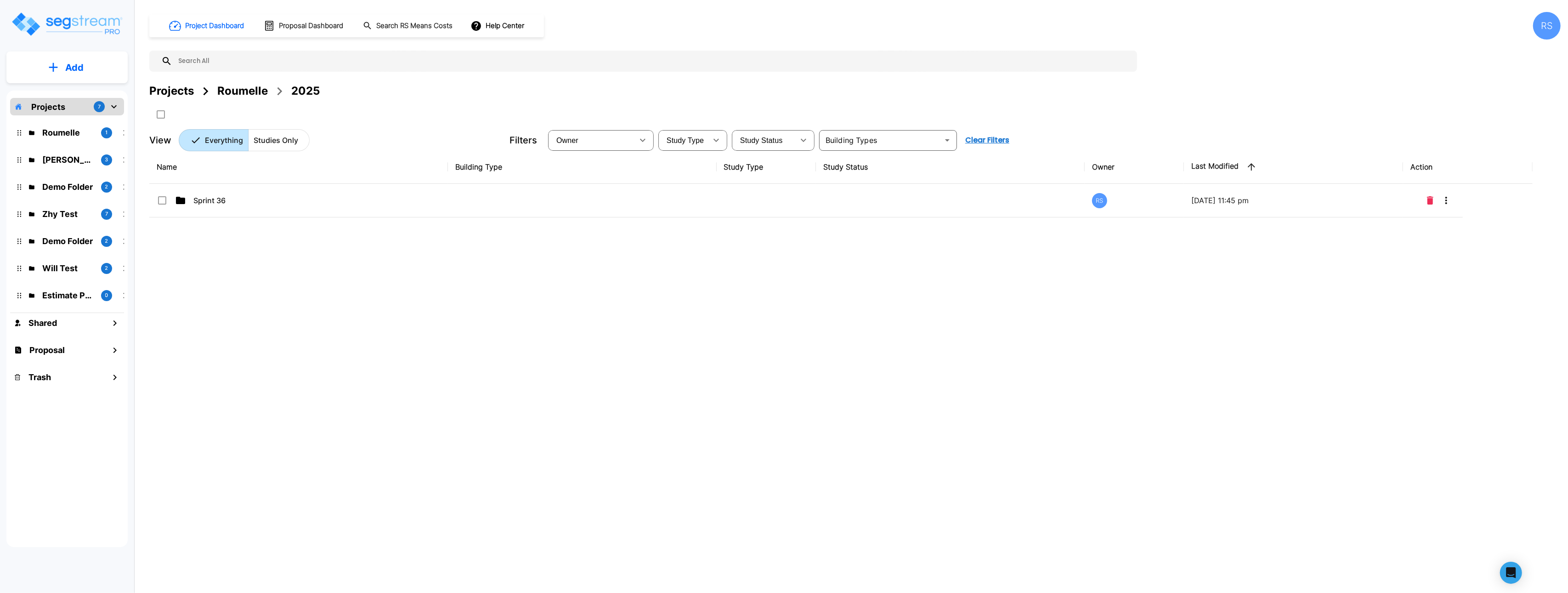
click at [93, 72] on button "Add" at bounding box center [67, 68] width 121 height 27
click at [80, 119] on p "Add Study" at bounding box center [72, 119] width 37 height 11
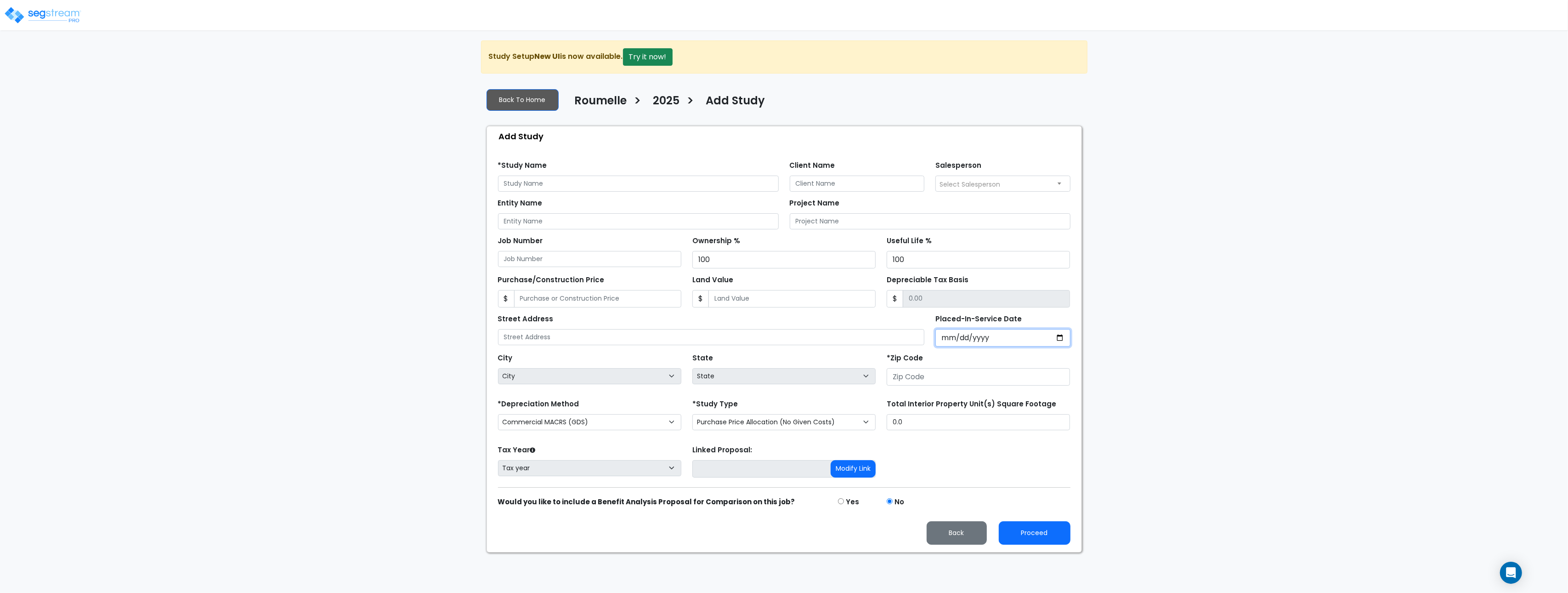
click at [1061, 339] on input "Placed-In-Service Date" at bounding box center [1003, 337] width 135 height 18
type input "[DATE]"
select select "2025"
click at [822, 426] on select "Purchase Price Allocation (No Given Costs) New Construction / Reno / TI's (Give…" at bounding box center [783, 422] width 183 height 16
click at [692, 416] on select "Purchase Price Allocation (No Given Costs) New Construction / Reno / TI's (Give…" at bounding box center [783, 422] width 183 height 16
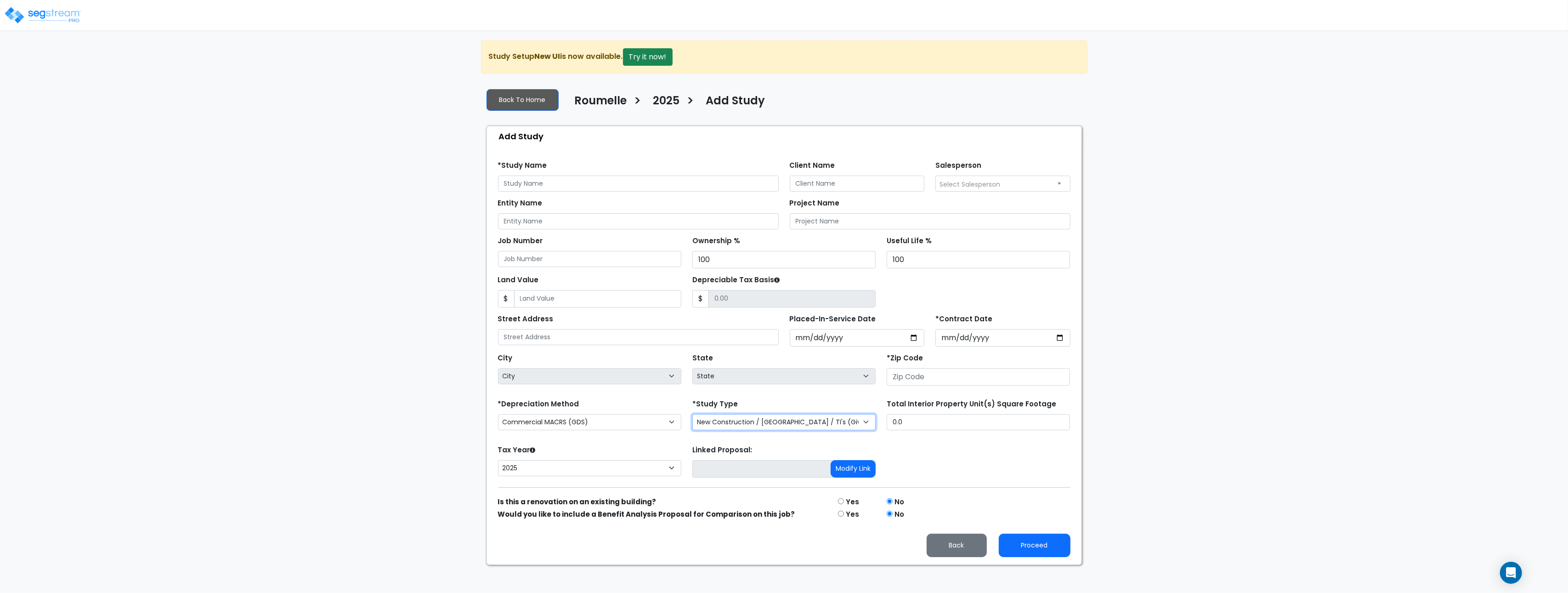
click at [810, 421] on select "Purchase Price Allocation (No Given Costs) New Construction / Reno / TI's (Give…" at bounding box center [783, 422] width 183 height 16
click at [692, 416] on select "Purchase Price Allocation (No Given Costs) New Construction / Reno / TI's (Give…" at bounding box center [783, 422] width 183 height 16
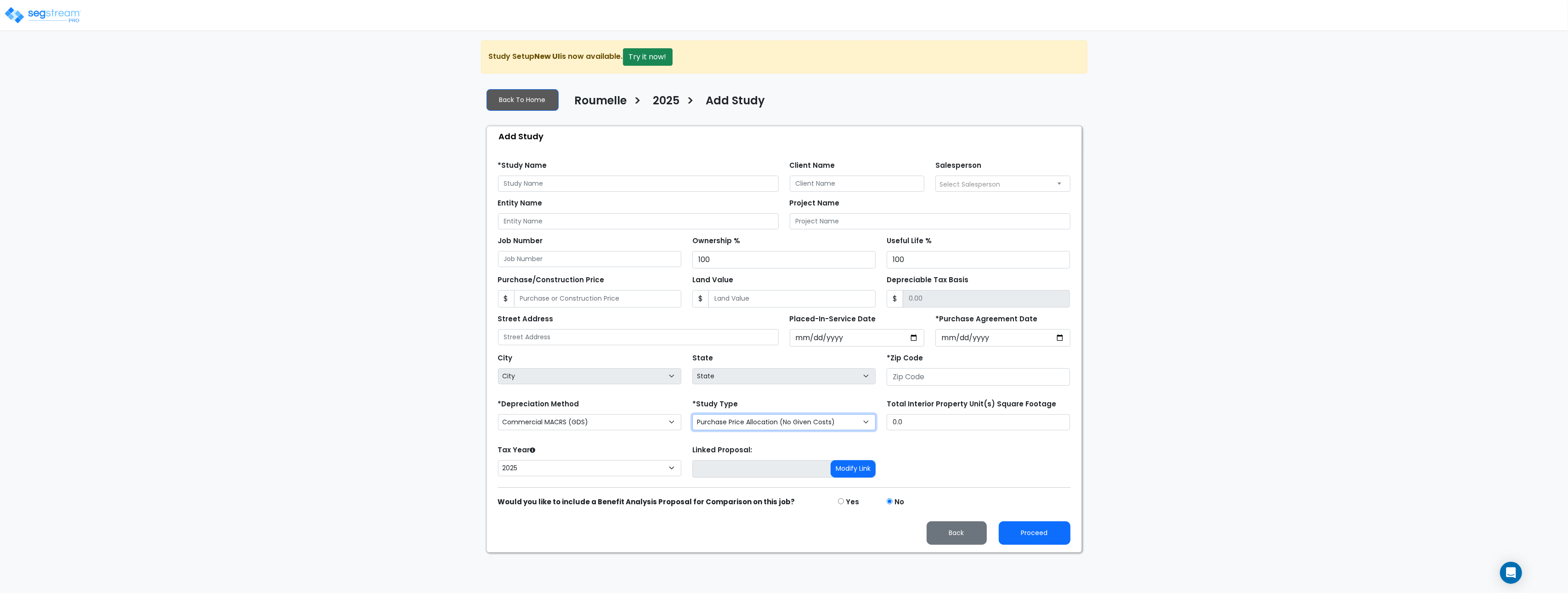
click at [850, 423] on select "Purchase Price Allocation (No Given Costs) New Construction / Reno / TI's (Give…" at bounding box center [783, 422] width 183 height 16
click at [692, 416] on select "Purchase Price Allocation (No Given Costs) New Construction / Reno / TI's (Give…" at bounding box center [783, 422] width 183 height 16
click at [850, 416] on div "Purchase Price Allocation (No Given Costs) New Construction / Reno / TI's (Give…" at bounding box center [783, 422] width 183 height 16
click at [980, 317] on label "*Purchase Agreement Date" at bounding box center [987, 319] width 102 height 10
click at [980, 329] on input "*Purchase Agreement Date" at bounding box center [1003, 337] width 135 height 18
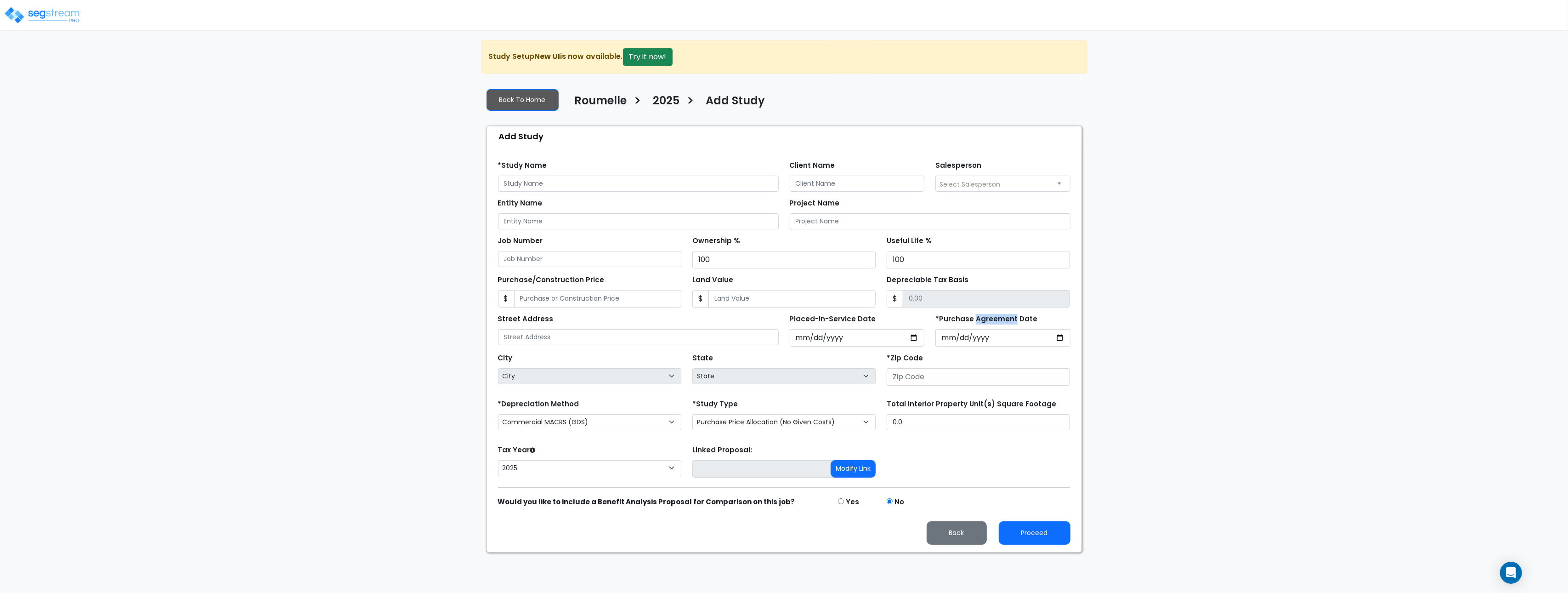
click at [979, 317] on label "*Purchase Agreement Date" at bounding box center [987, 319] width 102 height 10
click at [979, 329] on input "*Purchase Agreement Date" at bounding box center [1003, 337] width 135 height 18
drag, startPoint x: 980, startPoint y: 317, endPoint x: 972, endPoint y: 322, distance: 9.4
click at [980, 317] on label "*Purchase Agreement Date" at bounding box center [987, 319] width 102 height 10
click at [980, 329] on input "*Purchase Agreement Date" at bounding box center [1003, 337] width 135 height 18
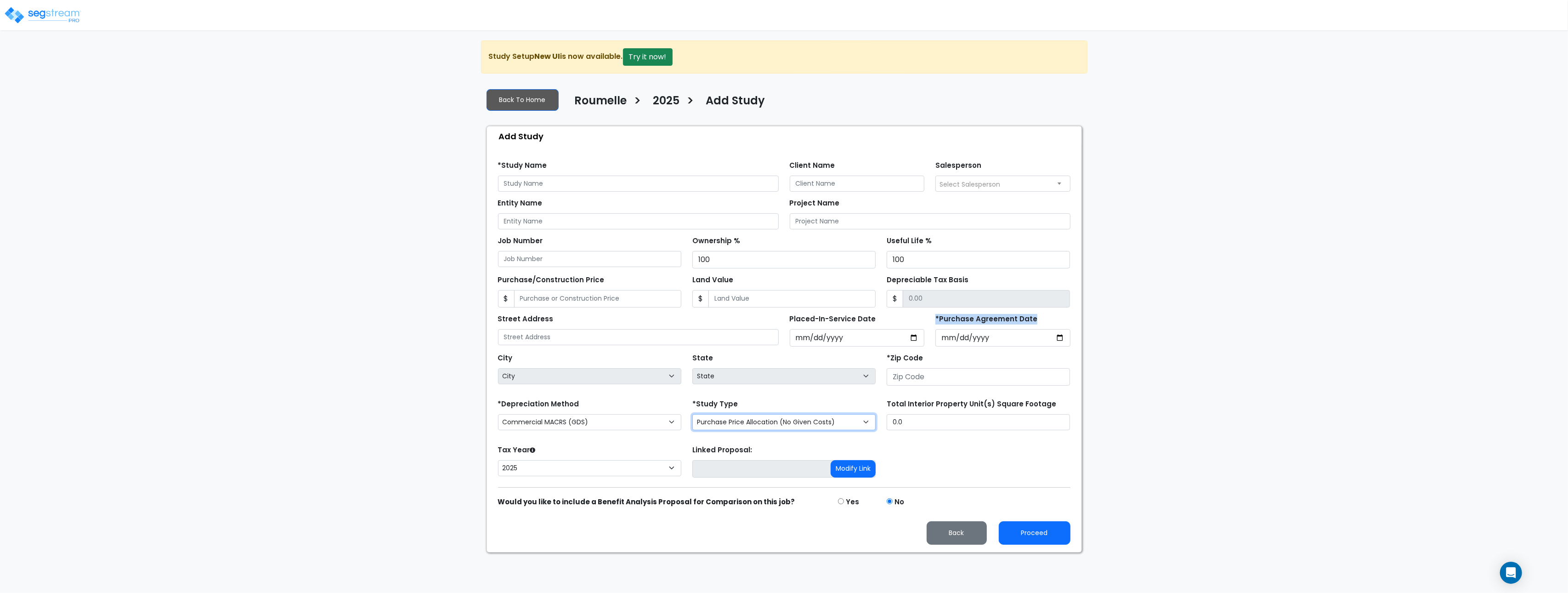
click at [799, 423] on select "Purchase Price Allocation (No Given Costs) New Construction / Reno / TI's (Give…" at bounding box center [783, 422] width 183 height 16
select select "NEW"
click at [692, 416] on select "Purchase Price Allocation (No Given Costs) New Construction / Reno / TI's (Give…" at bounding box center [783, 422] width 183 height 16
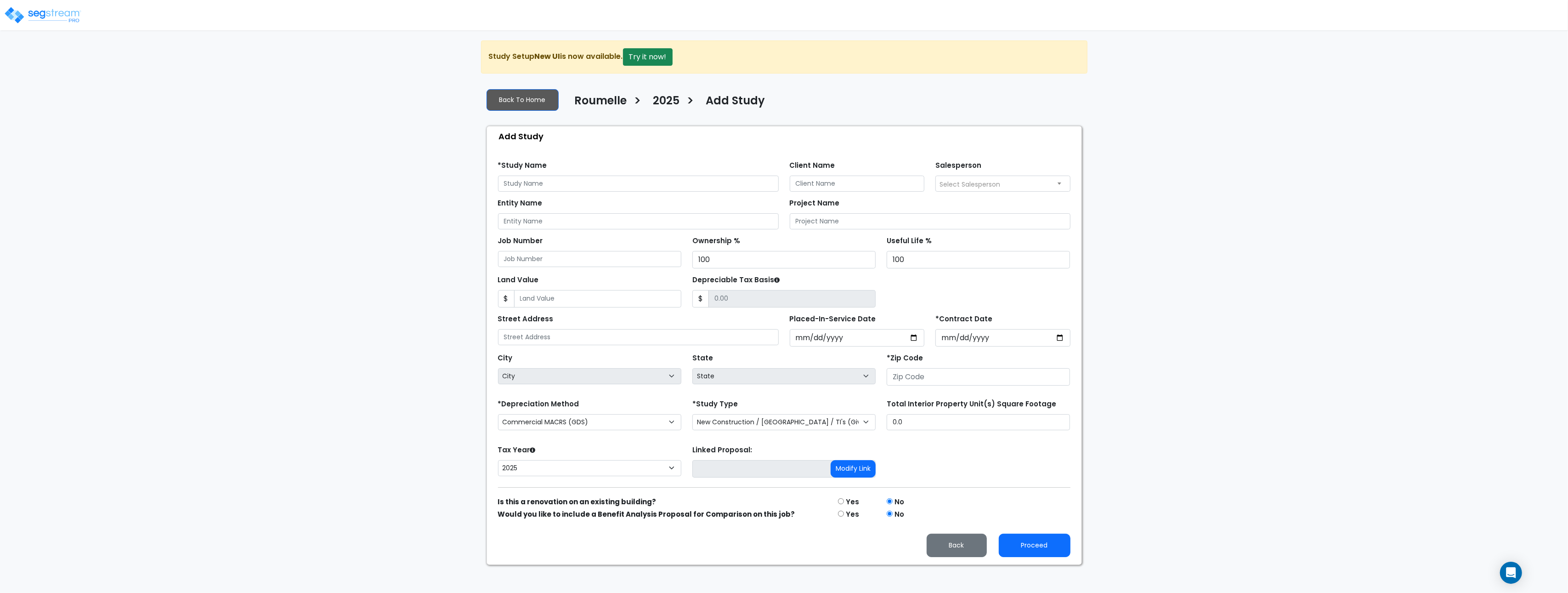
click at [577, 174] on div "*Study Name" at bounding box center [638, 175] width 281 height 33
click at [579, 182] on input "text" at bounding box center [638, 183] width 281 height 16
type input "tester"
click at [1058, 557] on button "Proceed" at bounding box center [1035, 545] width 72 height 23
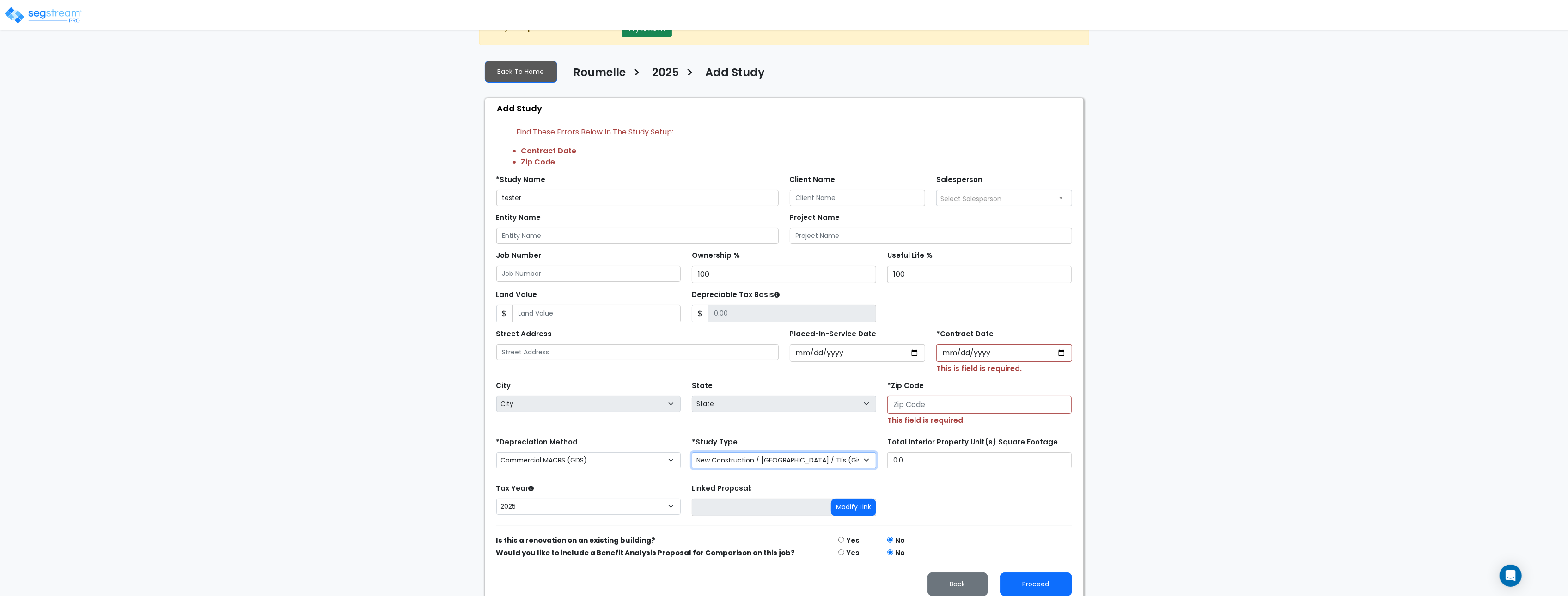
click at [817, 466] on select "Purchase Price Allocation (No Given Costs) New Construction / Reno / TI's (Give…" at bounding box center [784, 460] width 184 height 16
select select "PPA"
click at [692, 456] on select "Purchase Price Allocation (No Given Costs) New Construction / Reno / TI's (Give…" at bounding box center [784, 463] width 184 height 16
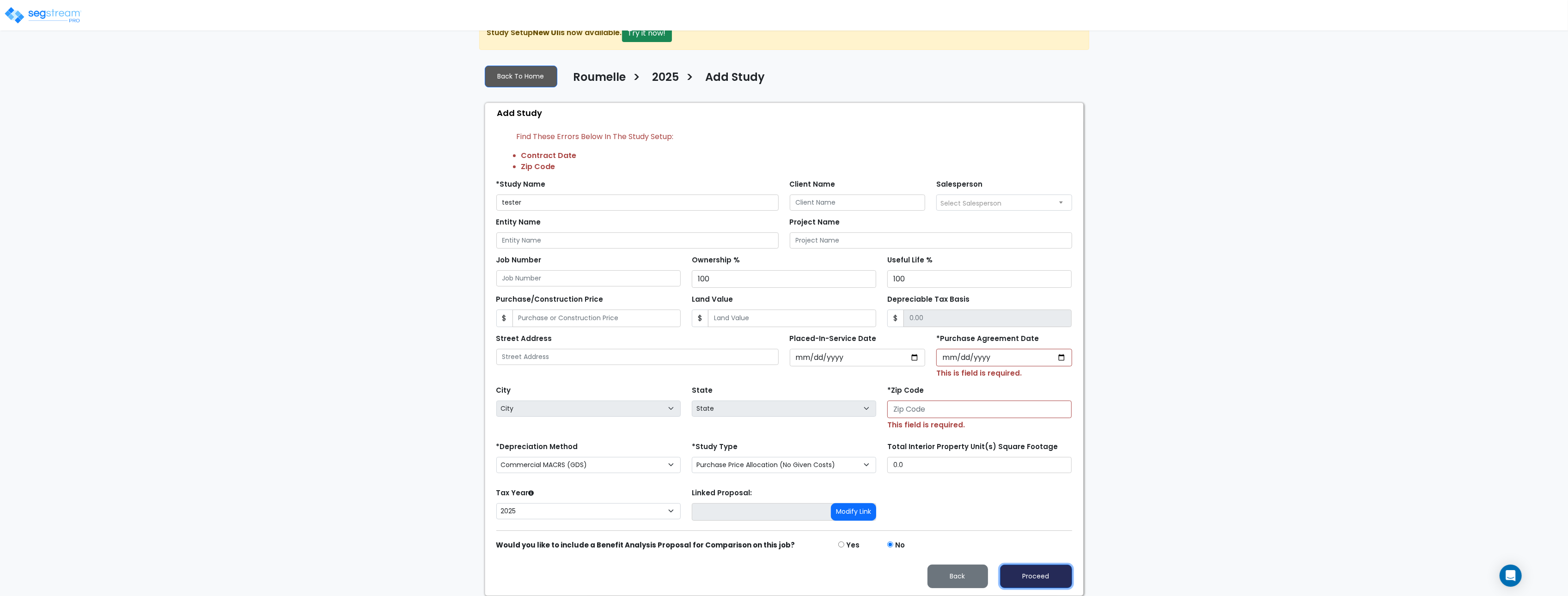
click at [1036, 582] on button "Proceed" at bounding box center [1036, 576] width 72 height 23
click at [577, 158] on li "Purchase Agreement Date" at bounding box center [797, 155] width 551 height 11
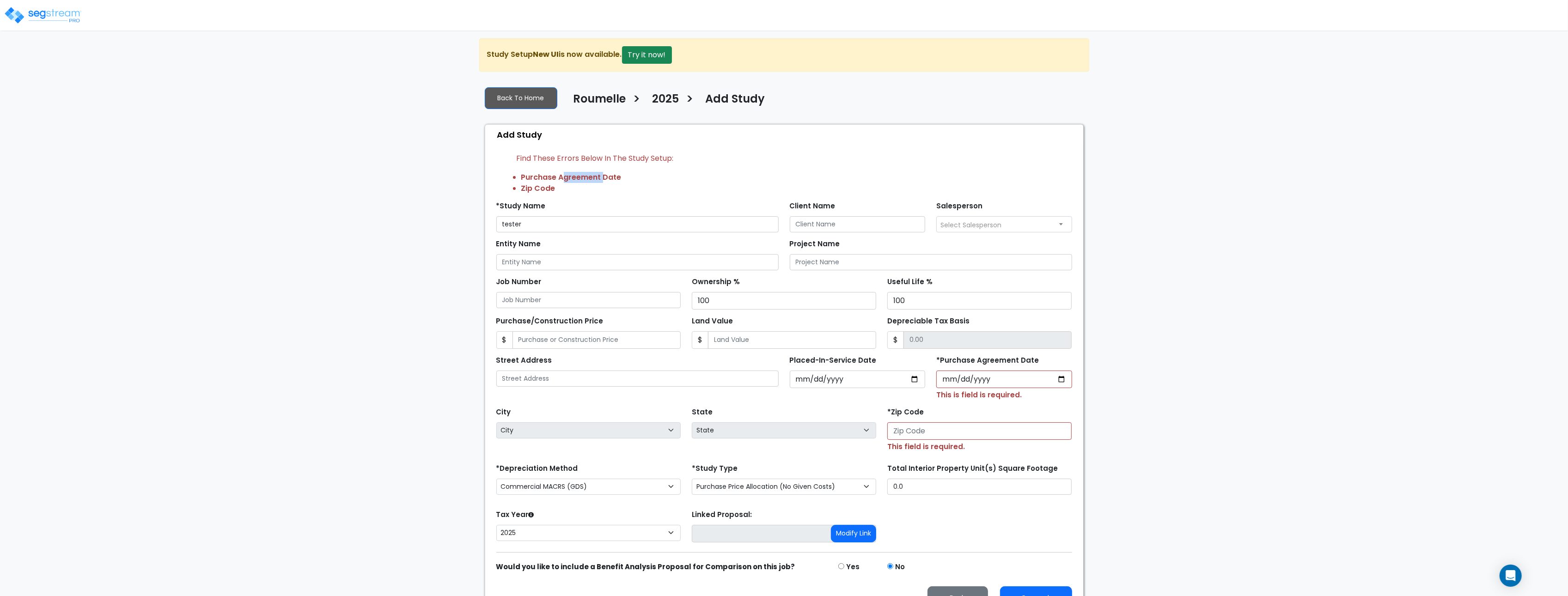
scroll to position [5, 0]
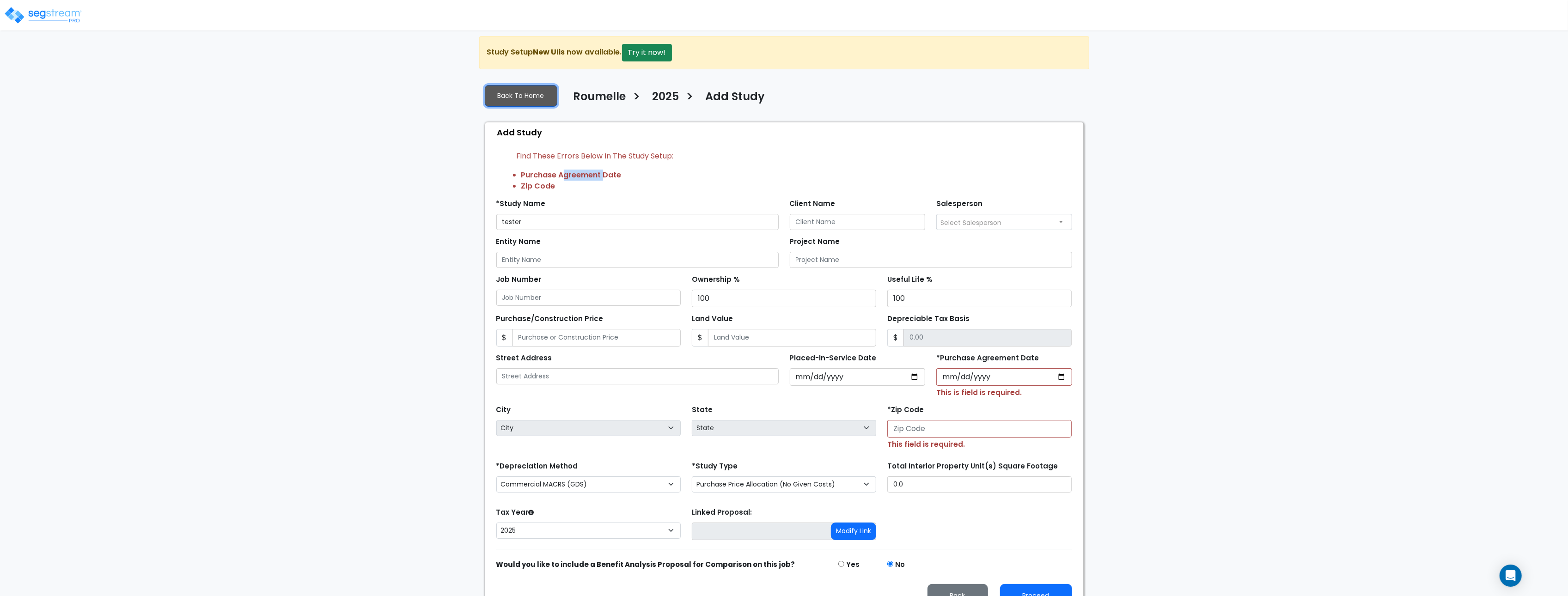
click at [531, 94] on link "Back To Home" at bounding box center [521, 95] width 72 height 21
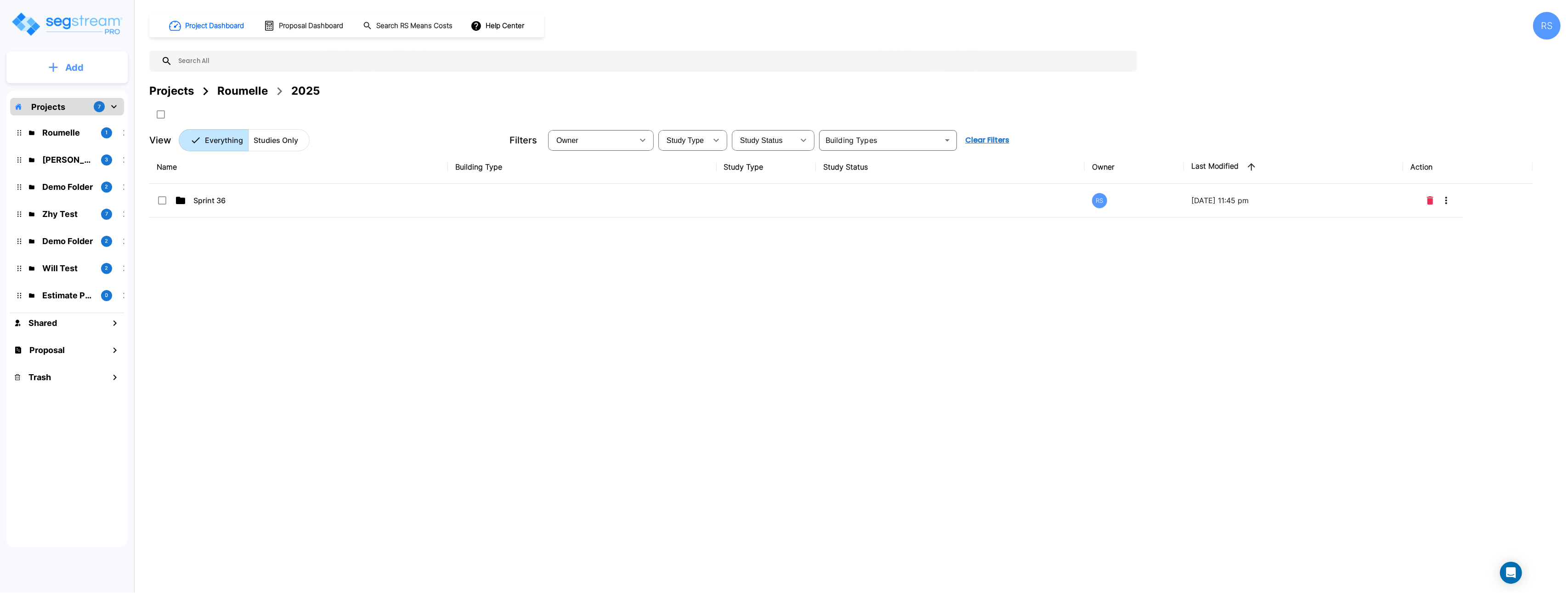
click at [82, 68] on p "Add" at bounding box center [74, 68] width 18 height 14
click at [80, 114] on p "Add Study" at bounding box center [72, 119] width 37 height 11
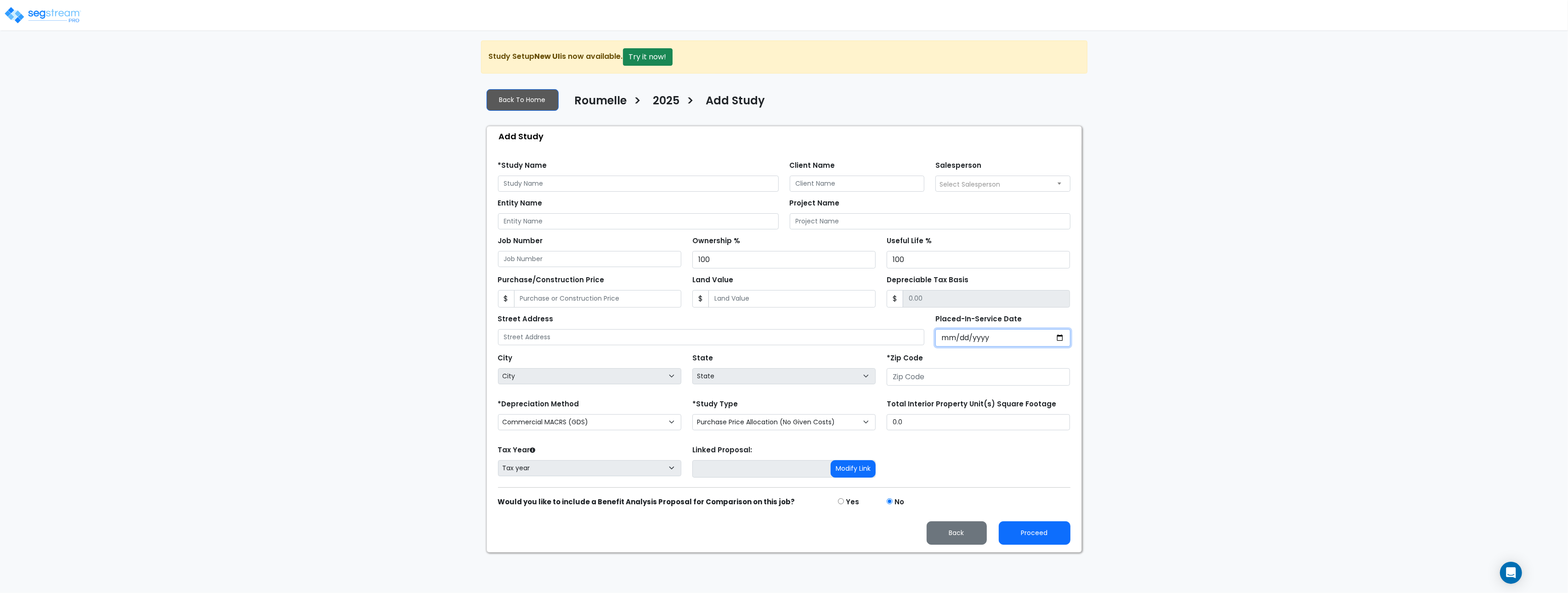
click at [1064, 339] on input "Placed-In-Service Date" at bounding box center [1003, 337] width 135 height 18
click at [1062, 339] on input "Placed-In-Service Date" at bounding box center [1003, 337] width 135 height 18
type input "[DATE]"
select select "2025"
click at [1060, 342] on input "*Purchase Agreement Date" at bounding box center [1003, 337] width 135 height 18
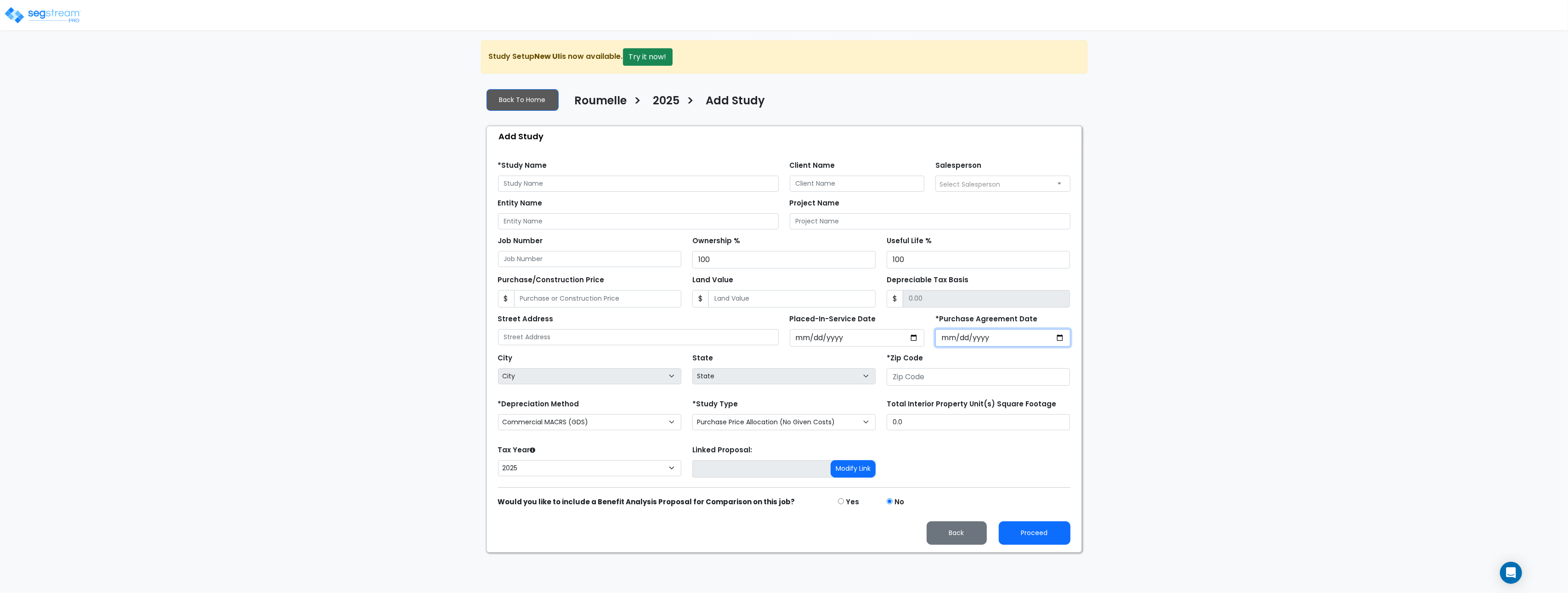
type input "2025-12-19"
drag, startPoint x: 1038, startPoint y: 527, endPoint x: 1038, endPoint y: 518, distance: 9.0
click at [1037, 527] on button "Proceed" at bounding box center [1035, 533] width 72 height 23
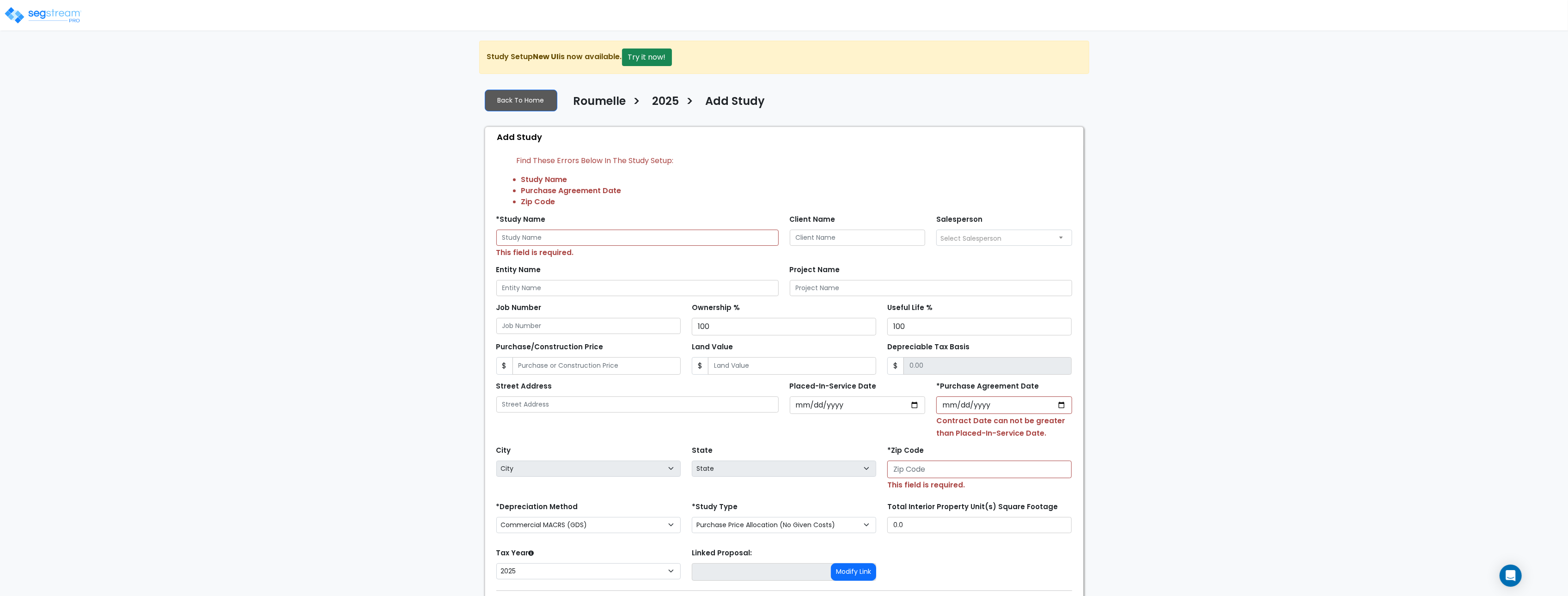
scroll to position [1, 0]
click at [527, 194] on li "Purchase Agreement Date" at bounding box center [797, 190] width 551 height 11
drag, startPoint x: 527, startPoint y: 194, endPoint x: 608, endPoint y: 220, distance: 85.1
click at [527, 194] on li "Purchase Agreement Date" at bounding box center [797, 190] width 551 height 11
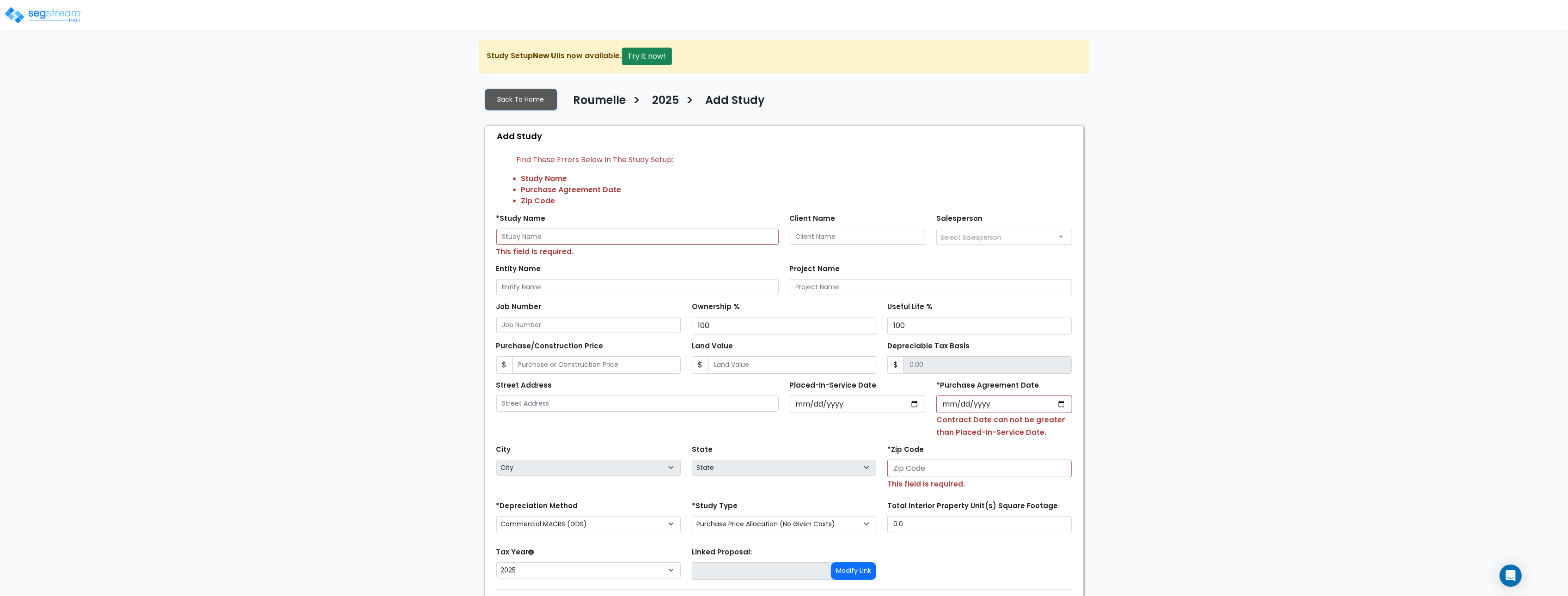
click at [943, 420] on small "Contract Date can not be greater than Placed-In-Service Date." at bounding box center [1000, 426] width 129 height 23
click at [850, 521] on select "Purchase Price Allocation (No Given Costs) New Construction / Reno / TI's (Give…" at bounding box center [784, 524] width 184 height 16
click at [692, 518] on select "Purchase Price Allocation (No Given Costs) New Construction / Reno / TI's (Give…" at bounding box center [784, 524] width 184 height 16
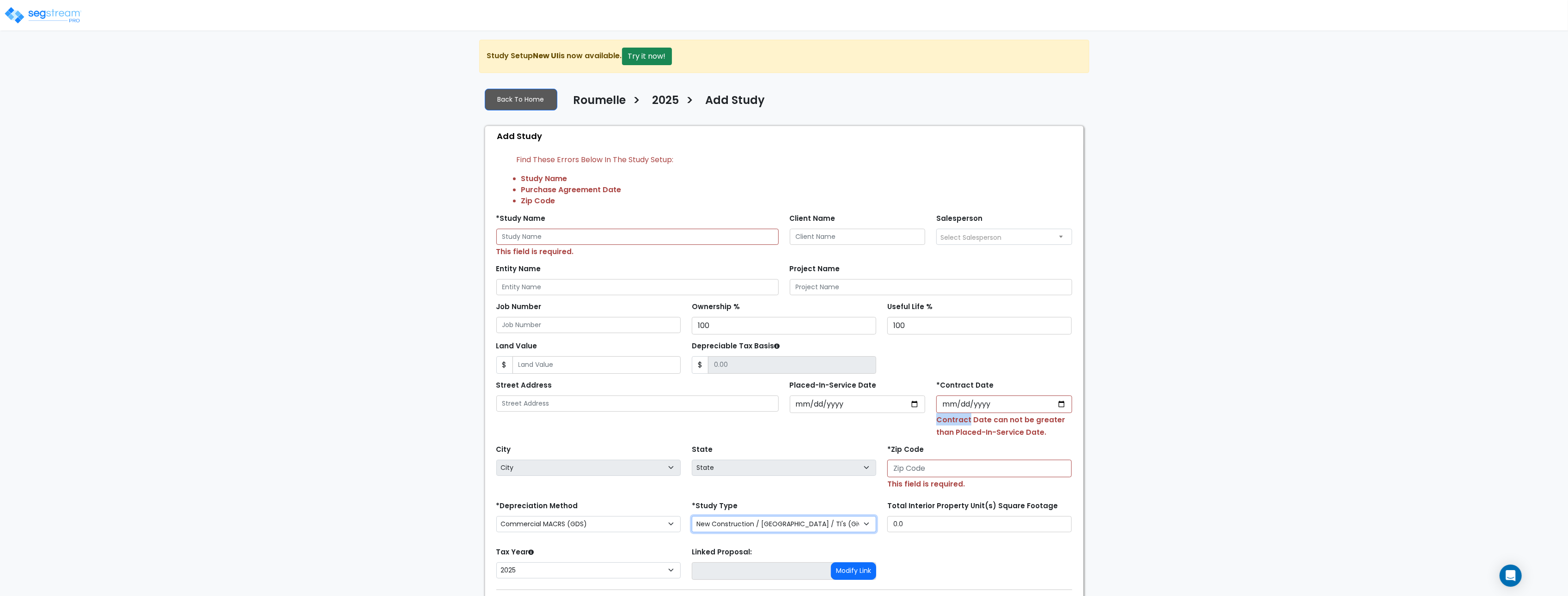
scroll to position [76, 0]
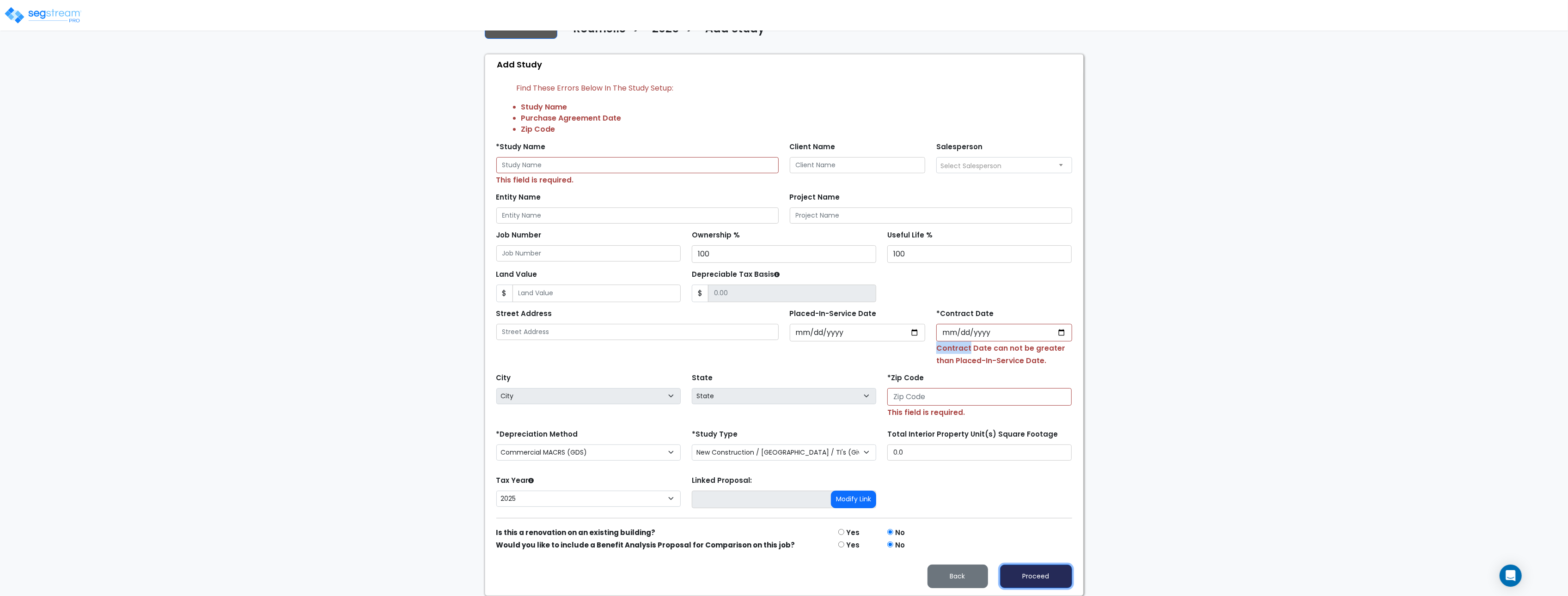
click at [1047, 577] on button "Proceed" at bounding box center [1036, 576] width 72 height 23
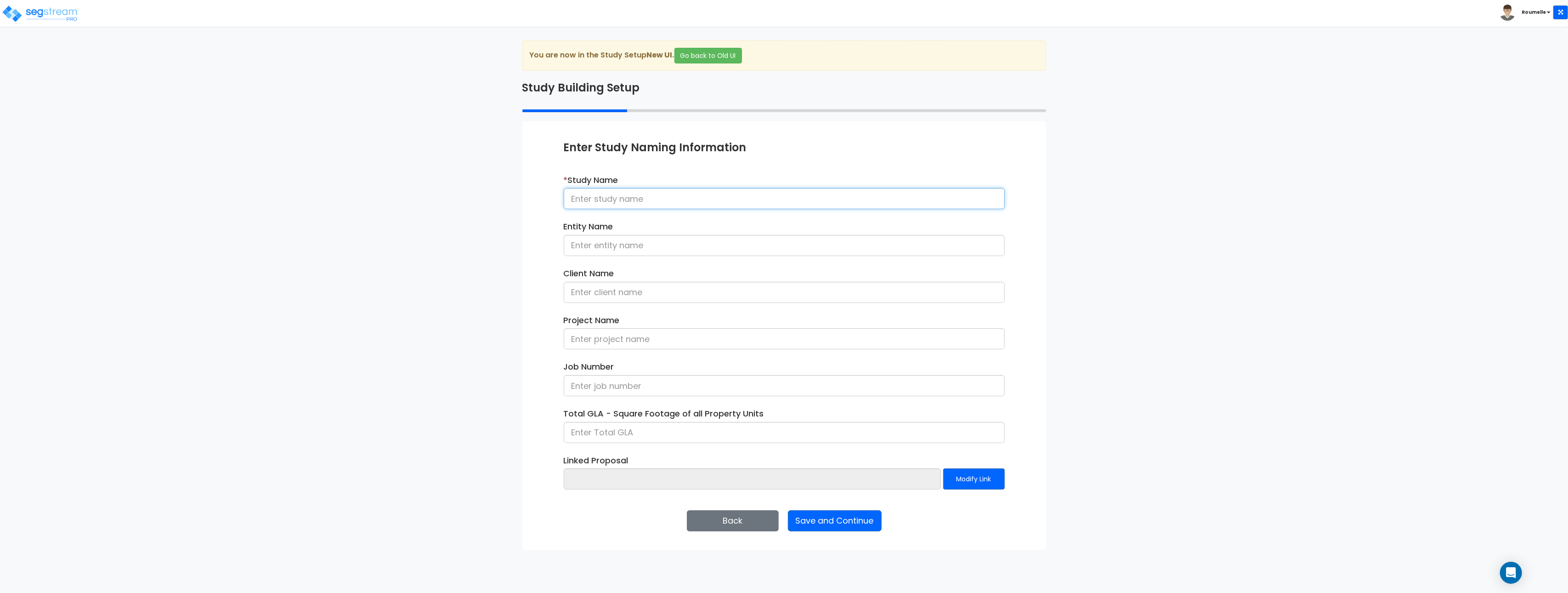
click at [651, 205] on input at bounding box center [784, 198] width 441 height 21
type input "tester"
click at [814, 522] on button "Save and Continue" at bounding box center [835, 521] width 94 height 21
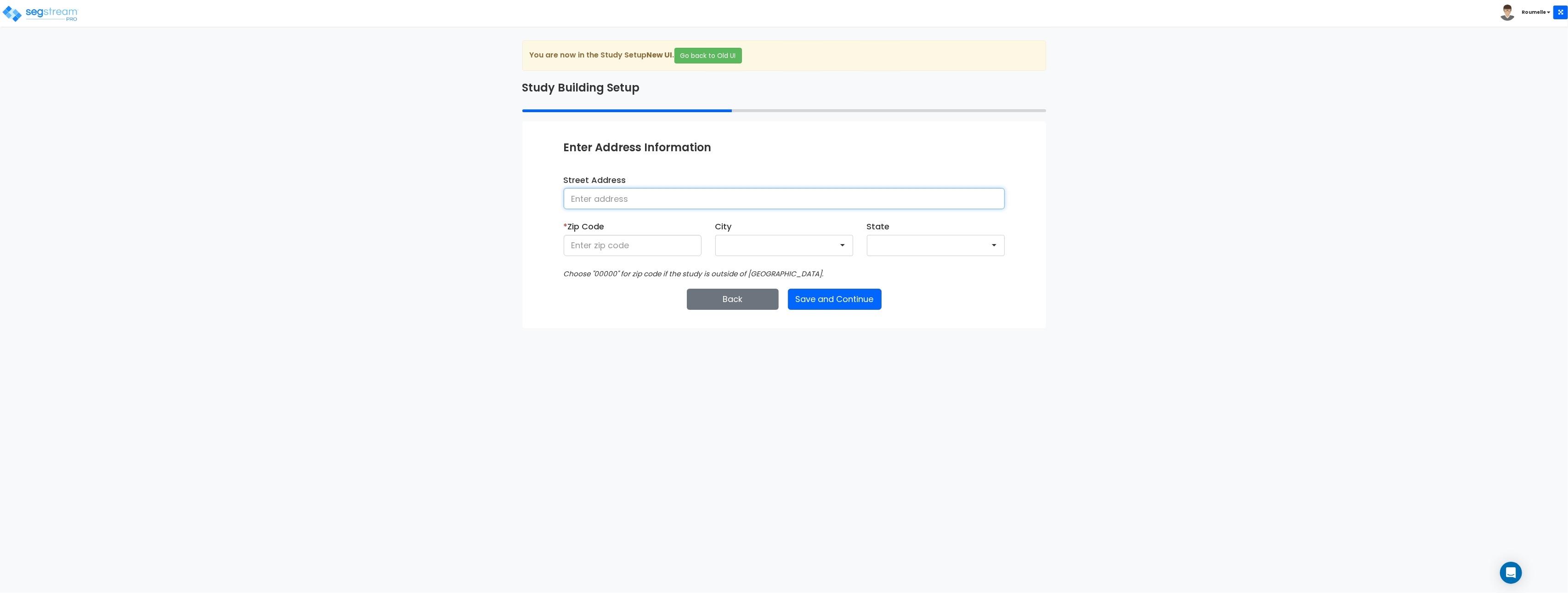
click at [626, 200] on input at bounding box center [784, 198] width 441 height 21
type input "tester"
click at [608, 247] on input "3" at bounding box center [632, 245] width 138 height 21
type input "33109"
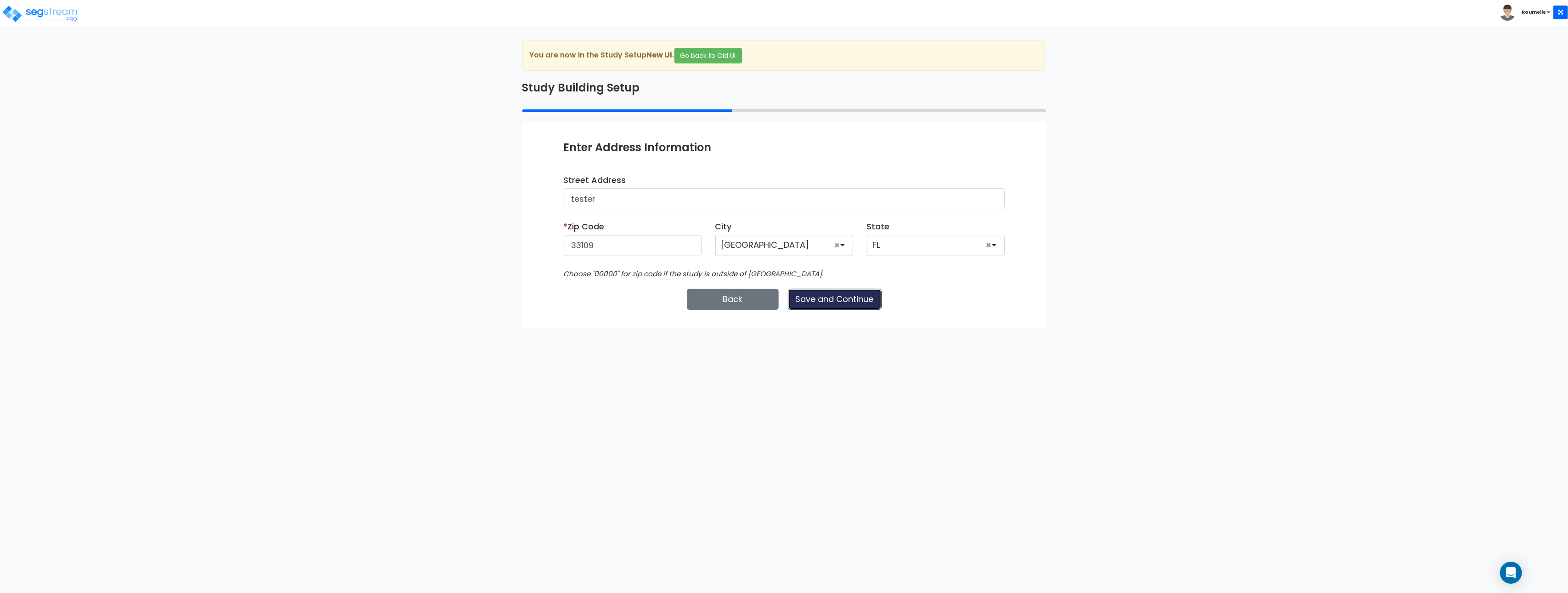
click at [853, 303] on button "Save and Continue" at bounding box center [835, 299] width 94 height 21
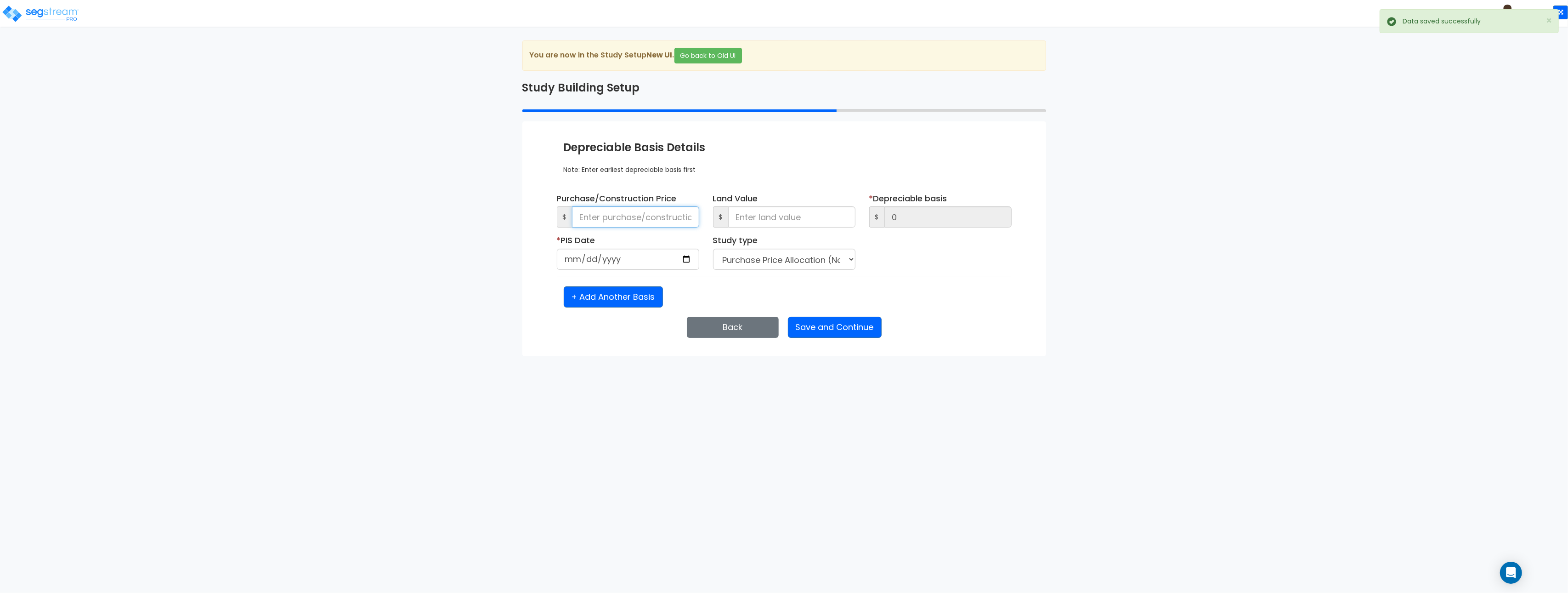
click at [657, 219] on input at bounding box center [635, 217] width 127 height 21
type input "75"
type input "757"
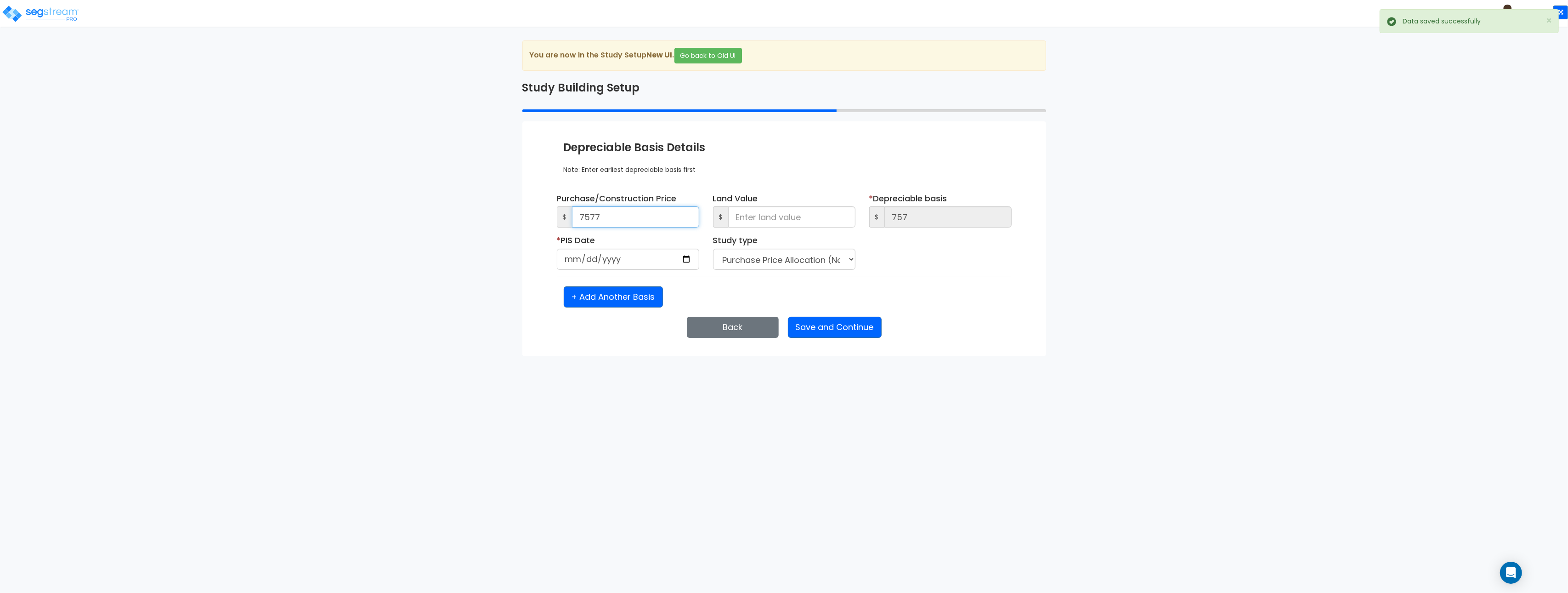
type input "7,577"
type input "75,777"
type input "757,777"
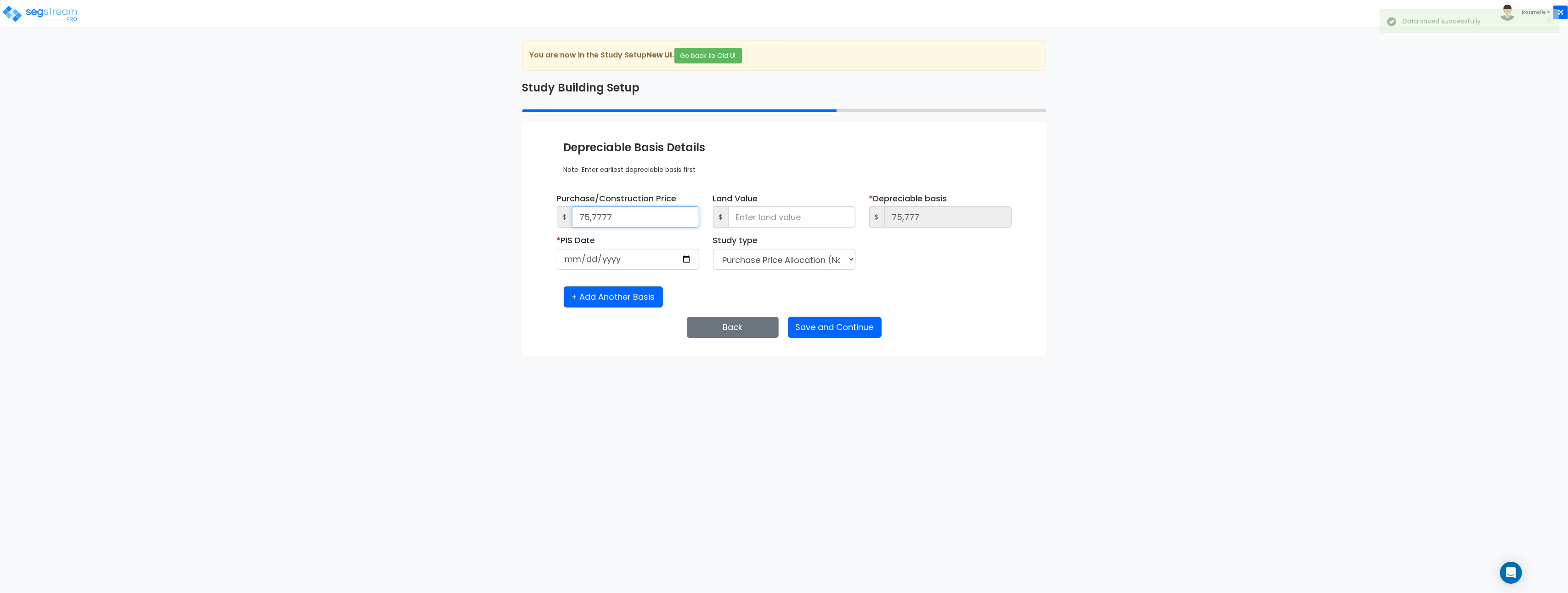
type input "757,777"
type input "7,577,777"
click at [786, 220] on input at bounding box center [791, 217] width 127 height 21
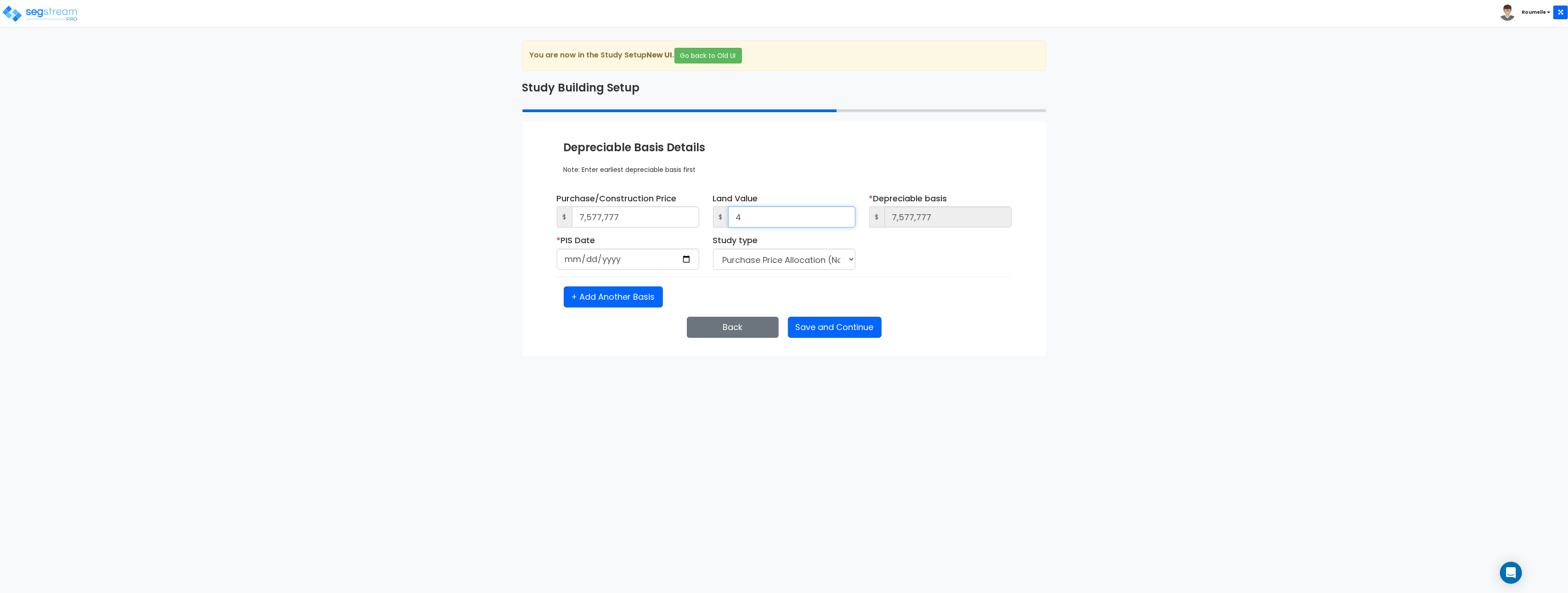
type input "45"
type input "7,577,732"
type input "454"
type input "7,577,323"
type input "4,545"
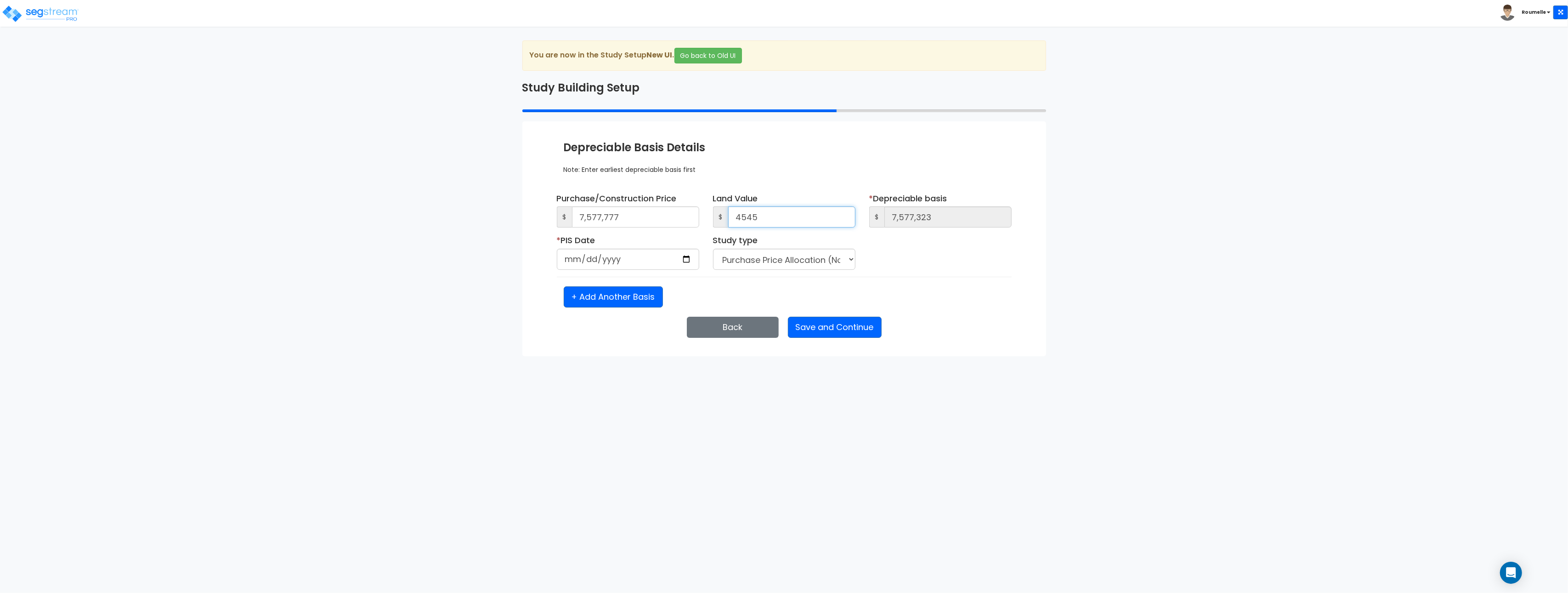
type input "7,573,232"
type input "45,454"
type input "7,532,323"
type input "454,545"
type input "7,123,232"
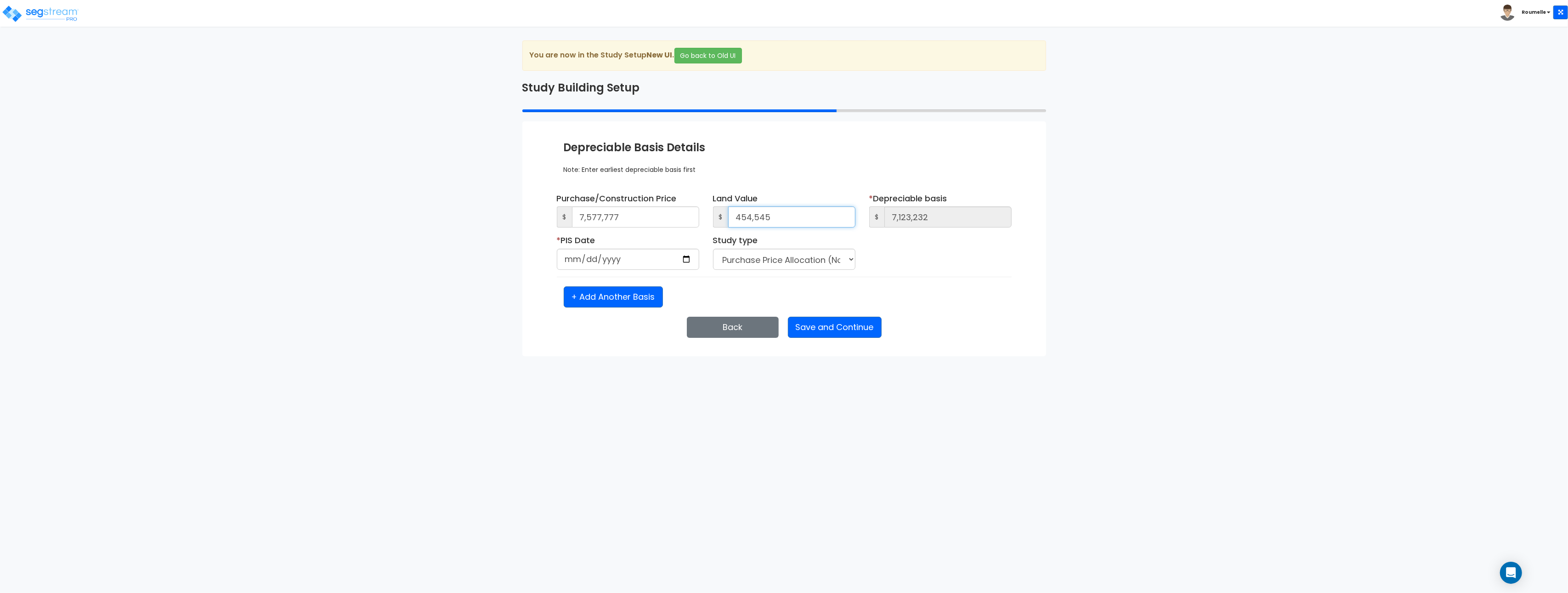
type input "454,545"
click at [687, 259] on input "date" at bounding box center [628, 259] width 142 height 21
type input "[DATE]"
click at [844, 259] on input "date" at bounding box center [784, 259] width 142 height 21
type input "[DATE]"
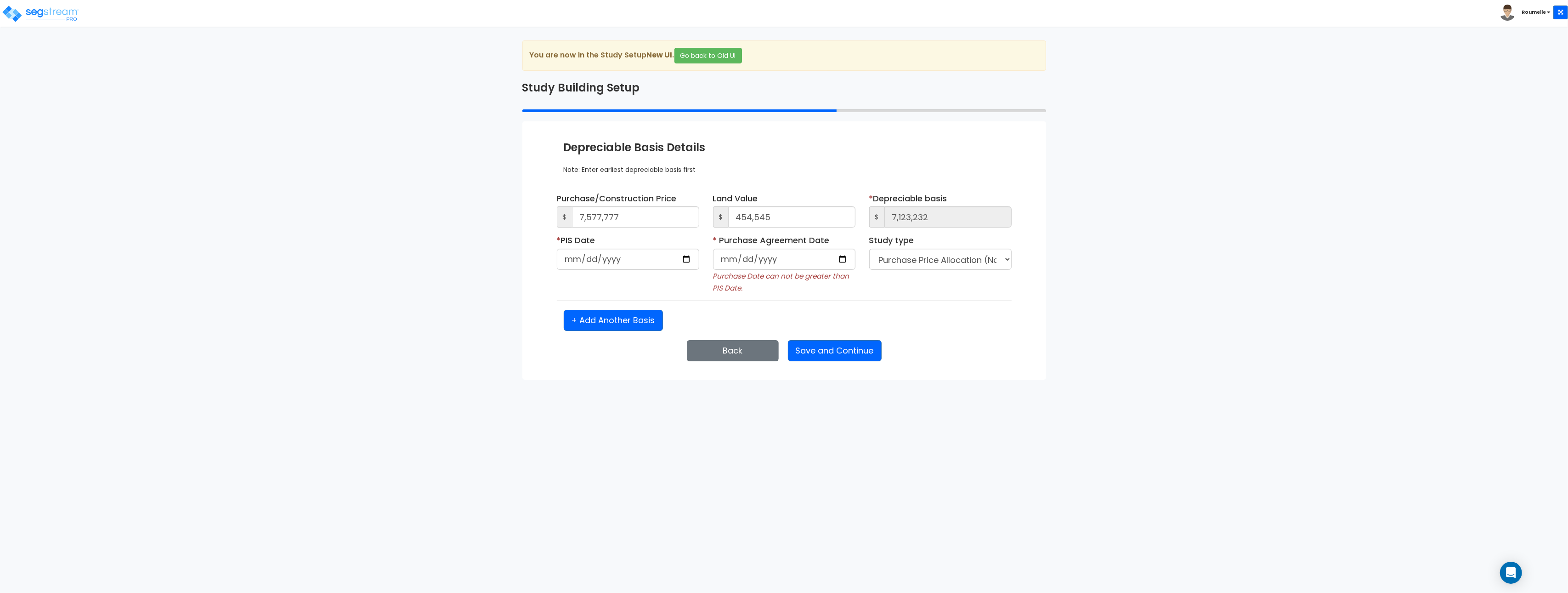
click at [723, 277] on small "Purchase Date can not be greater than PIS Date." at bounding box center [781, 281] width 136 height 21
click at [723, 277] on small "Purchase Date can not be greater than PIS Date." at bounding box center [781, 281] width 136 height 21
click at [775, 289] on div "* Purchase Agreement Date Purchase Date can not be greater than PIS Date." at bounding box center [784, 264] width 142 height 59
click at [926, 264] on select "Purchase Price Allocation (No Given Costs) New Construction / Reno / TI's (Give…" at bounding box center [940, 259] width 142 height 21
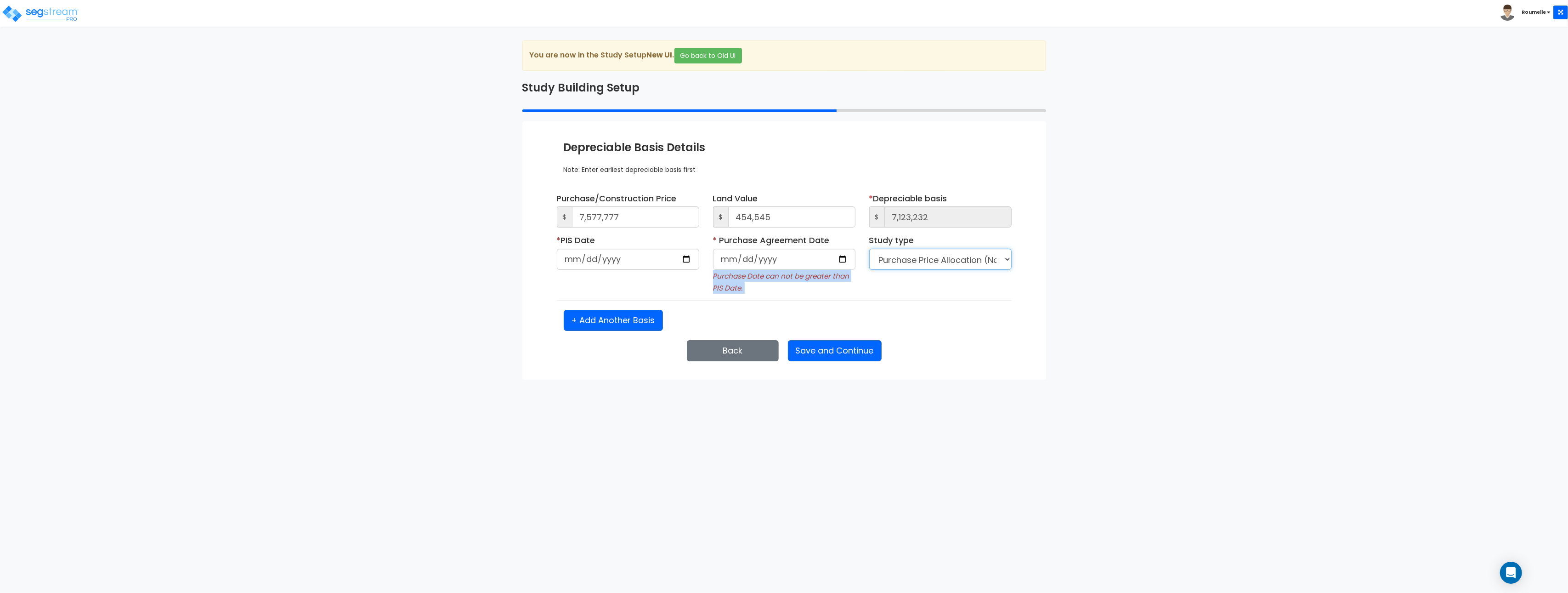
select select "NEW"
click at [869, 249] on select "Purchase Price Allocation (No Given Costs) New Construction / Reno / TI's (Give…" at bounding box center [940, 259] width 142 height 21
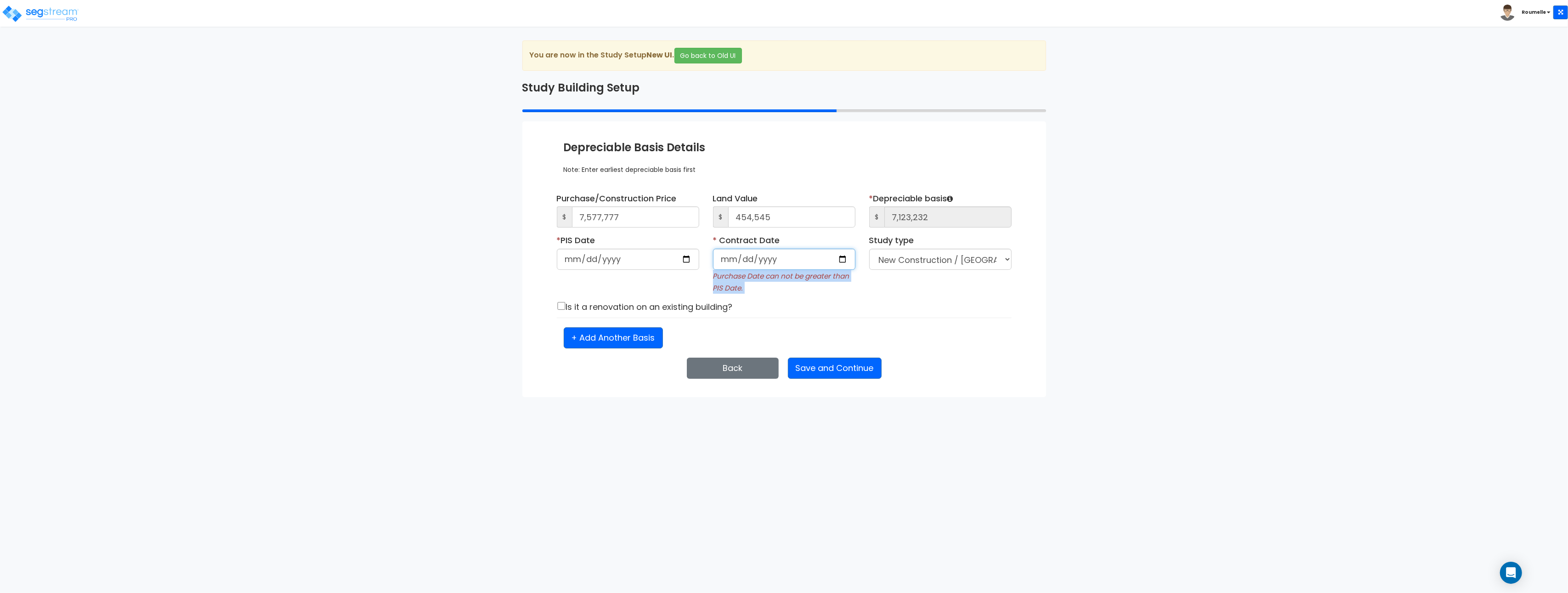
click at [845, 259] on input "date" at bounding box center [784, 259] width 142 height 21
type input "[DATE]"
click at [836, 306] on div "Is it a renovation on an existing building?" at bounding box center [784, 306] width 469 height 13
click at [711, 60] on button "Go back to Old UI" at bounding box center [708, 55] width 68 height 16
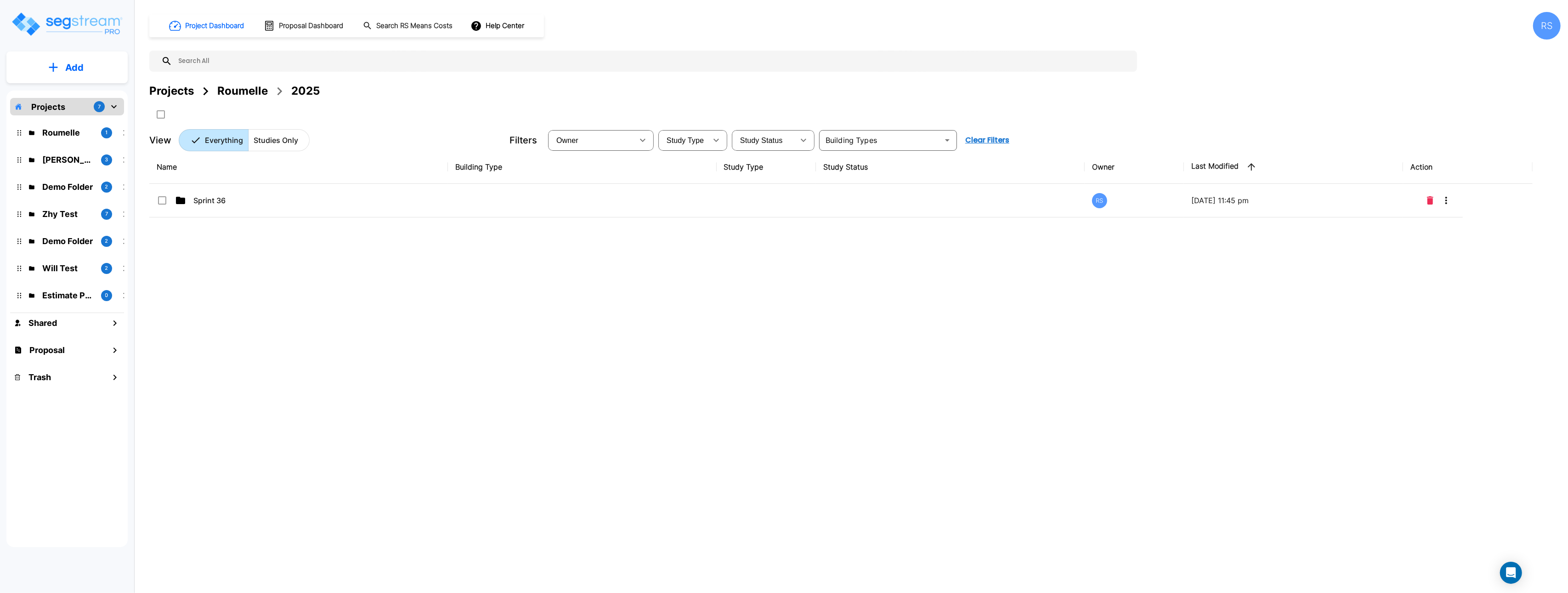
click at [80, 65] on p "Add" at bounding box center [74, 68] width 18 height 14
click at [90, 146] on p "Add Proposal" at bounding box center [73, 145] width 47 height 11
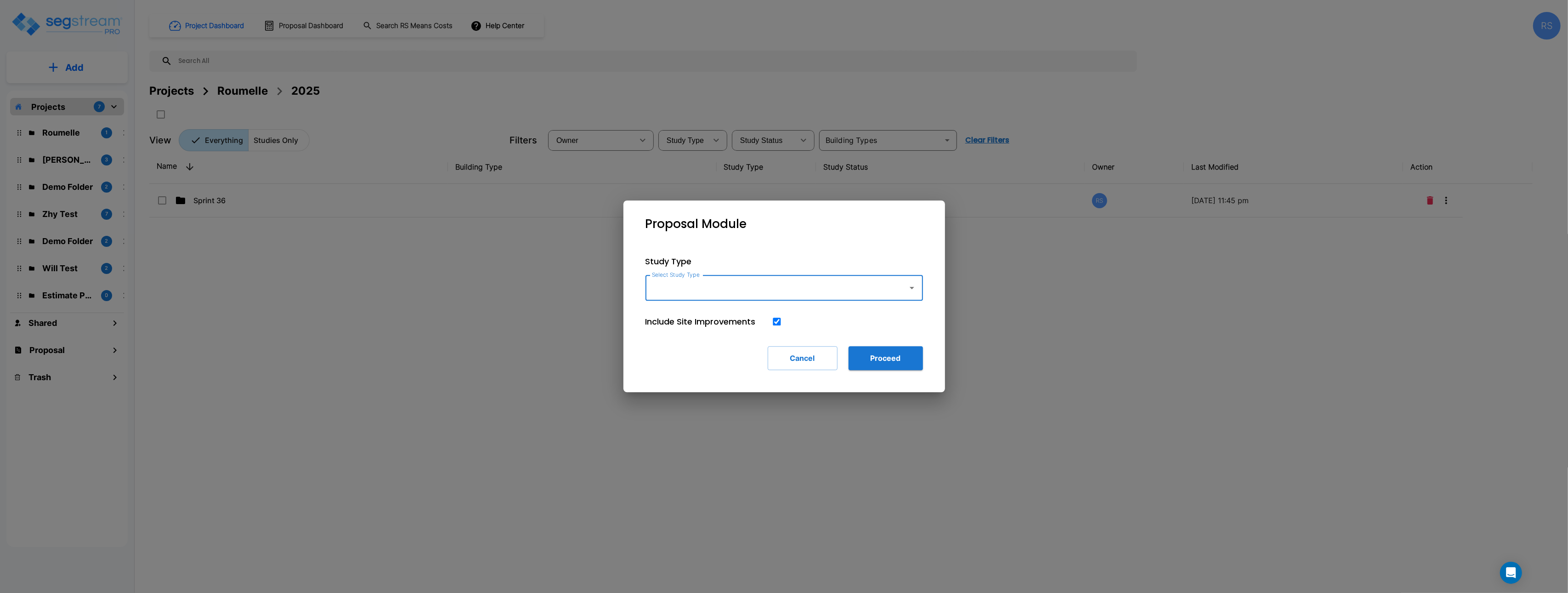
click at [768, 297] on div "Select Study Type" at bounding box center [784, 287] width 278 height 26
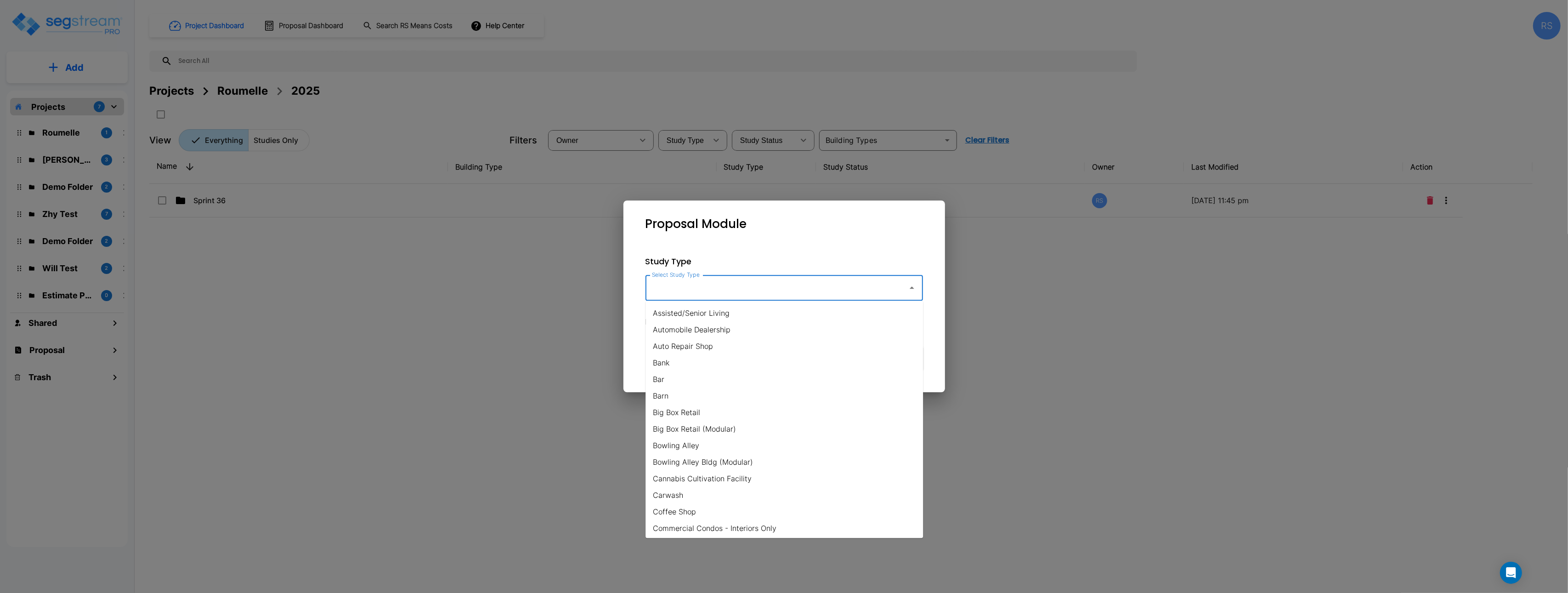
drag, startPoint x: 747, startPoint y: 313, endPoint x: 758, endPoint y: 316, distance: 11.4
click at [748, 313] on li "Assisted/Senior Living" at bounding box center [784, 312] width 278 height 16
type input "Assisted/Senior Living"
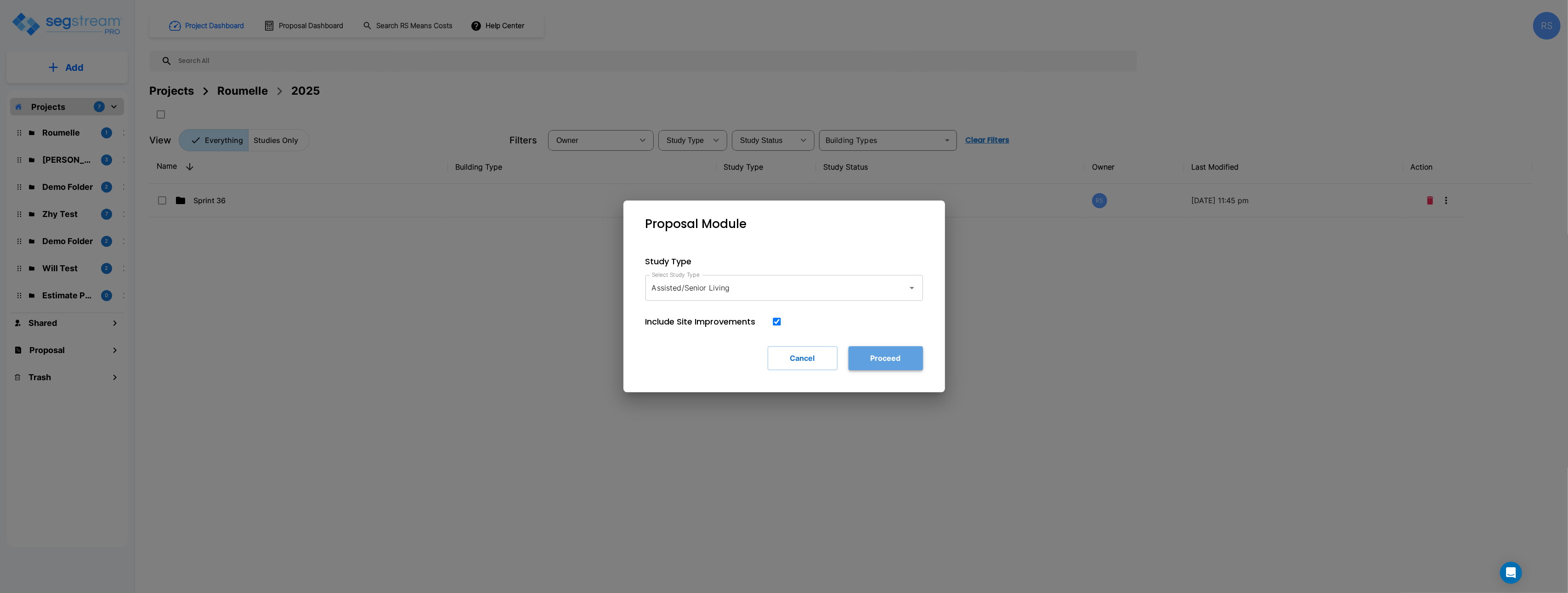
click at [910, 368] on button "Proceed" at bounding box center [886, 357] width 74 height 24
click at [898, 363] on button "Proceed" at bounding box center [886, 357] width 74 height 24
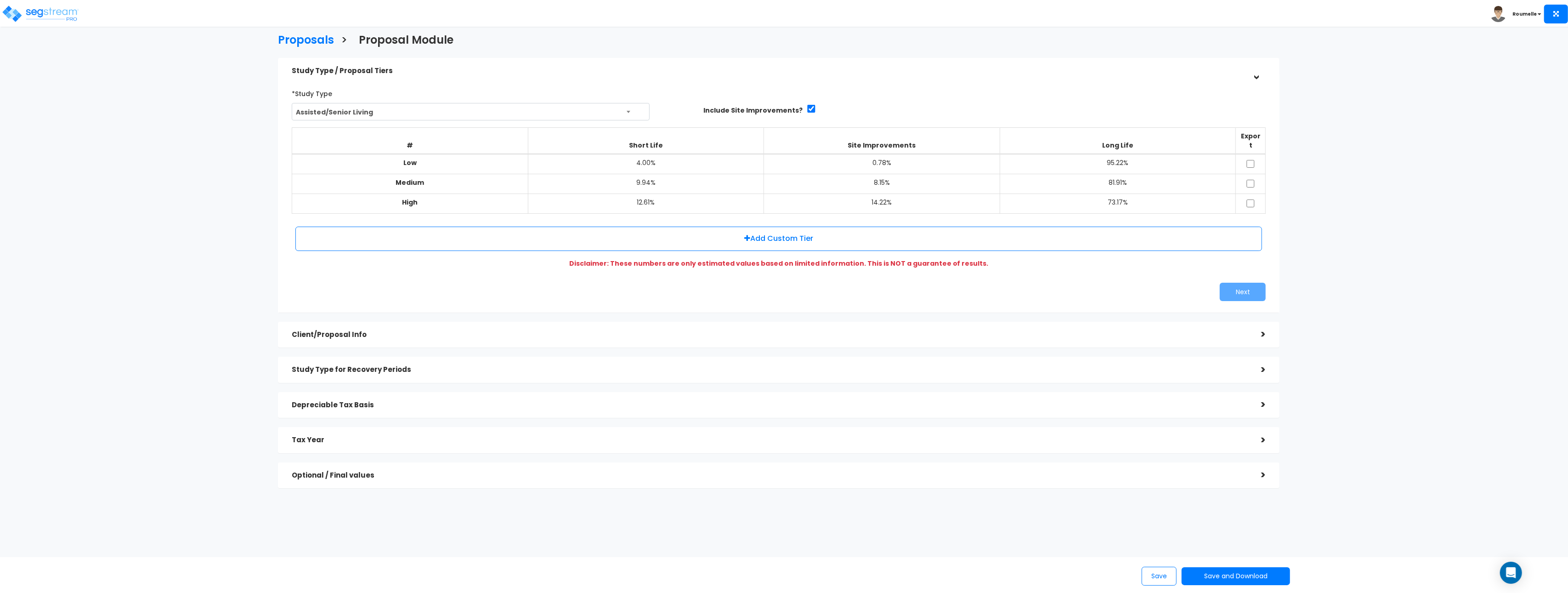
click at [425, 331] on h5 "Client/Proposal Info" at bounding box center [769, 334] width 956 height 8
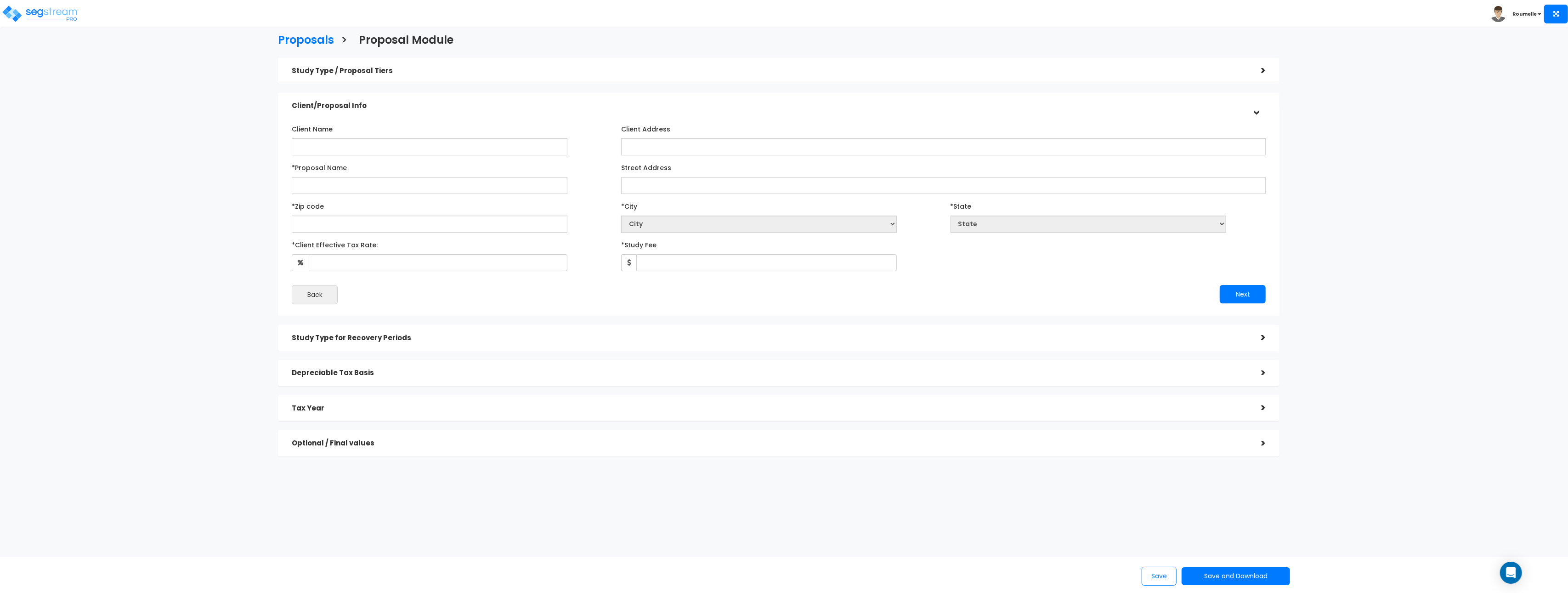
click at [368, 67] on h5 "Study Type / Proposal Tiers" at bounding box center [769, 71] width 956 height 8
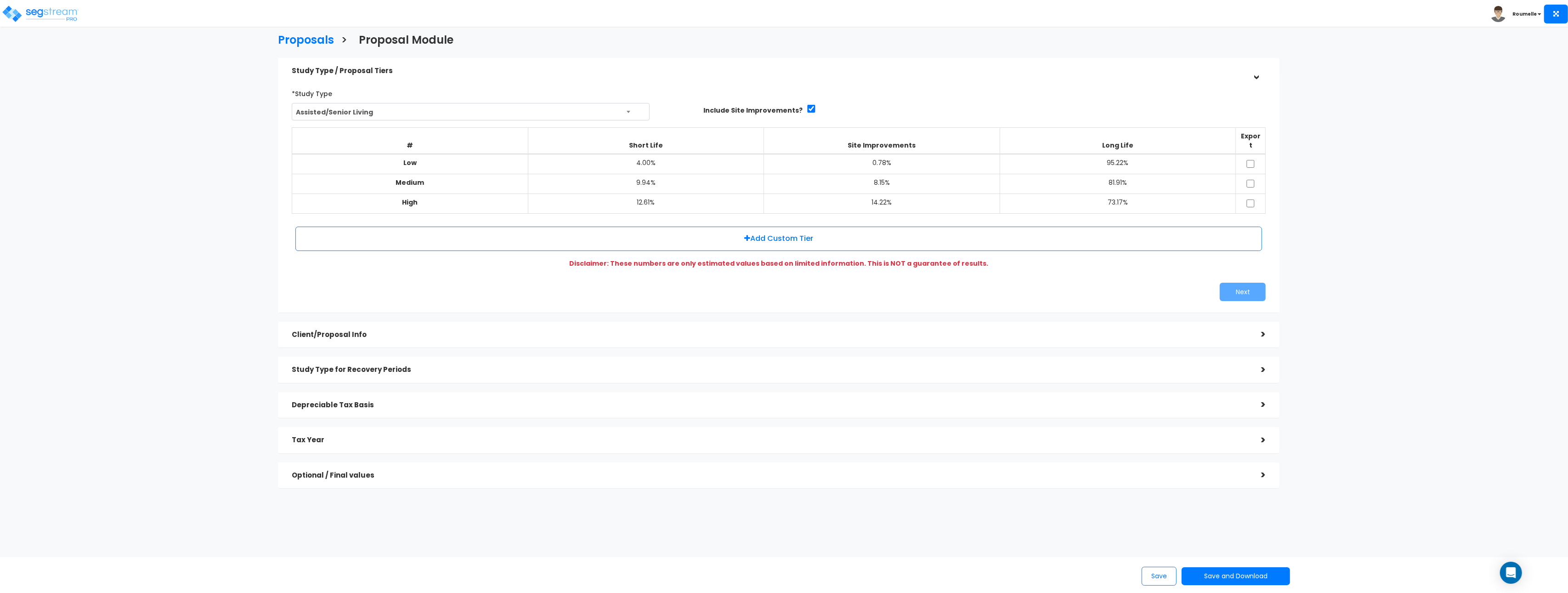
click at [524, 331] on h5 "Client/Proposal Info" at bounding box center [769, 334] width 956 height 8
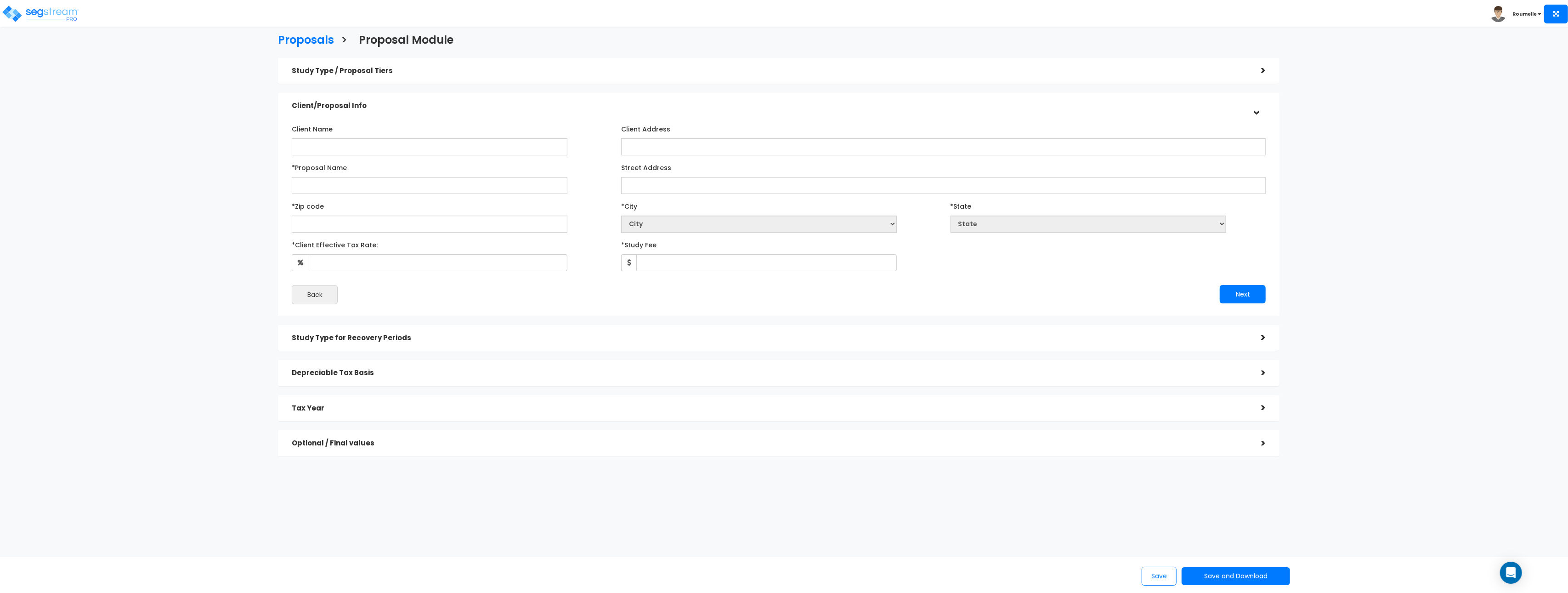
click at [374, 339] on h5 "Study Type for Recovery Periods" at bounding box center [769, 338] width 956 height 8
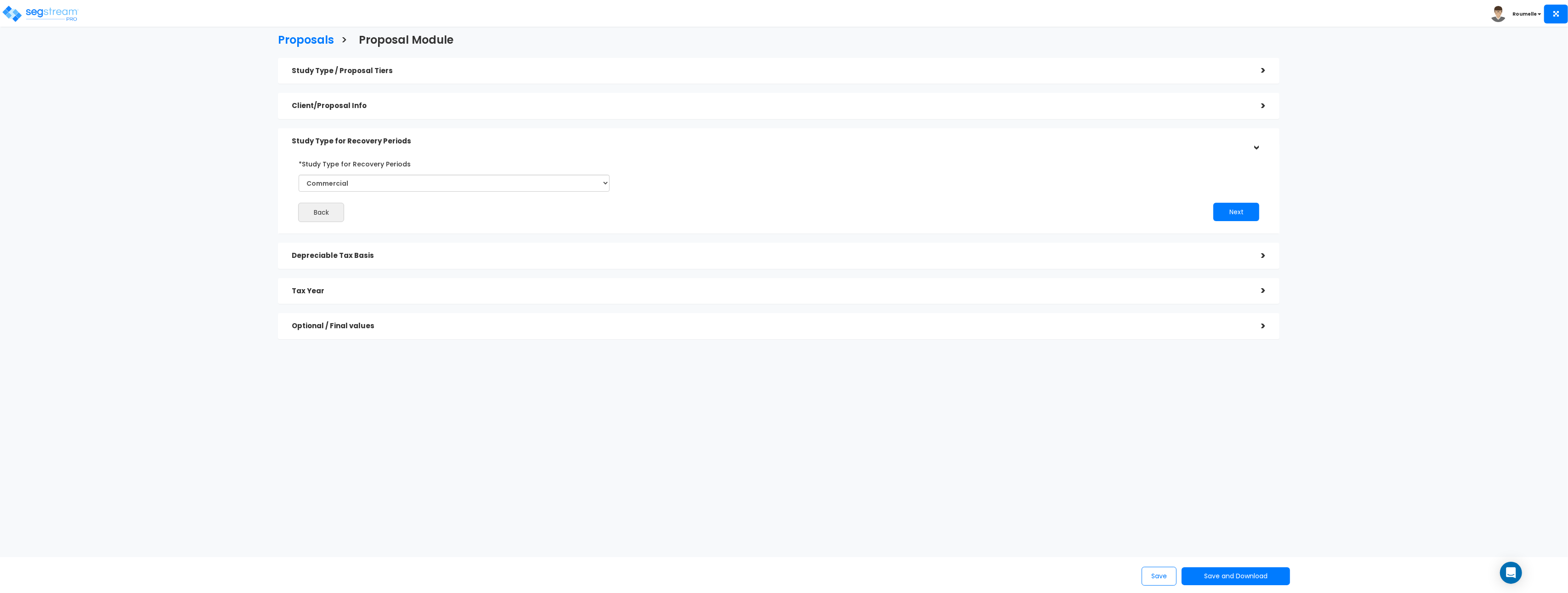
click at [346, 250] on div "Depreciable Tax Basis" at bounding box center [769, 256] width 956 height 17
click at [550, 220] on input "date" at bounding box center [655, 217] width 233 height 17
click at [587, 219] on input "date" at bounding box center [655, 217] width 233 height 17
click at [551, 222] on input "date" at bounding box center [655, 217] width 233 height 17
click at [556, 217] on input "date" at bounding box center [655, 217] width 233 height 17
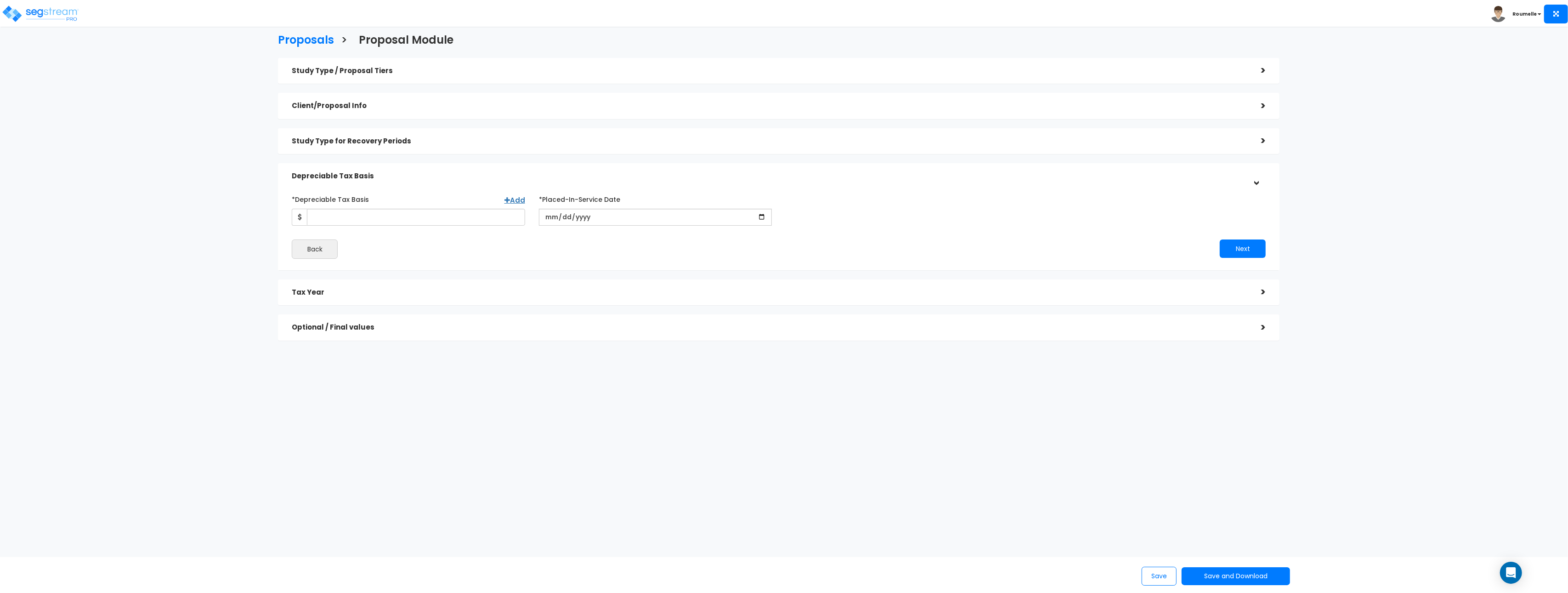
click at [873, 230] on div "*Depreciable Tax Basis Add *Placed-In-Service Date [DATE]" at bounding box center [779, 225] width 974 height 67
drag, startPoint x: 589, startPoint y: 243, endPoint x: 580, endPoint y: 229, distance: 16.6
click at [587, 240] on div "Back" at bounding box center [531, 249] width 494 height 19
drag, startPoint x: 550, startPoint y: 216, endPoint x: 556, endPoint y: 217, distance: 6.1
click at [550, 216] on input "[DATE]" at bounding box center [655, 217] width 233 height 17
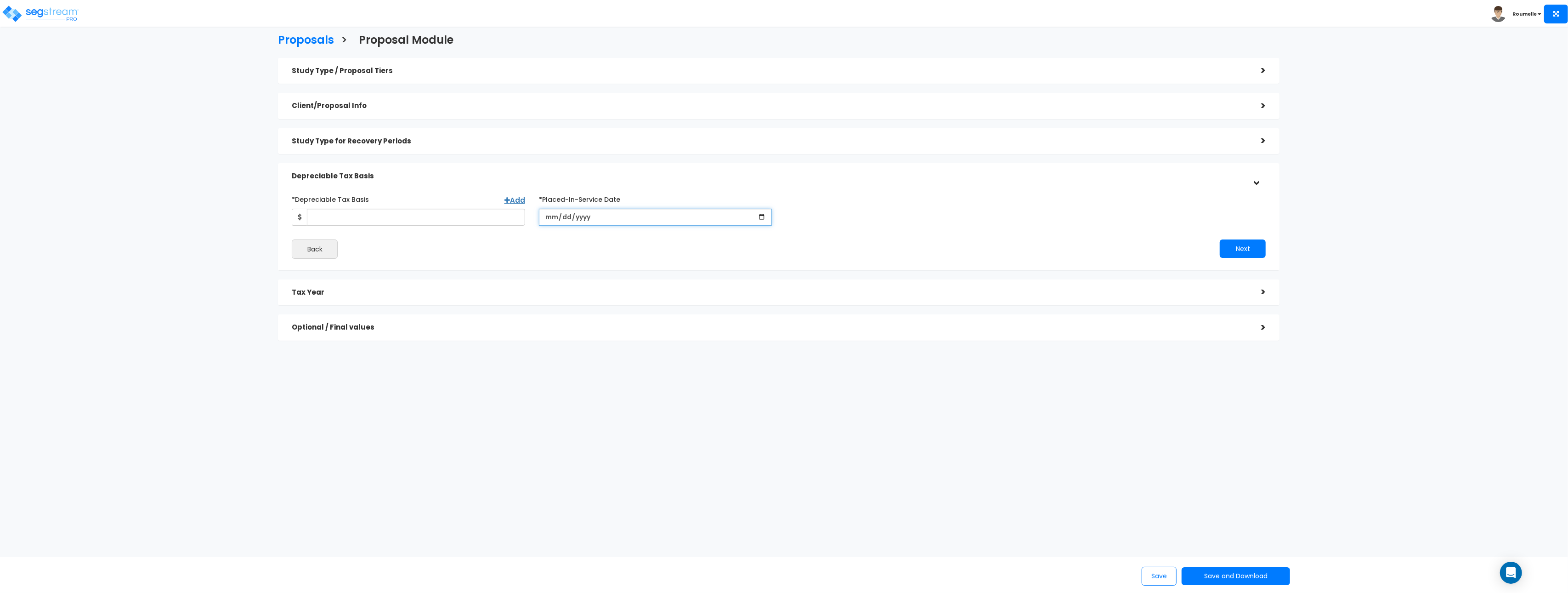
click at [579, 218] on input "[DATE]" at bounding box center [655, 217] width 233 height 17
type input "[DATE]"
click at [765, 218] on input "[DATE]" at bounding box center [655, 217] width 233 height 17
type input "[DATE]"
click at [431, 218] on input "*Depreciable Tax Basis" at bounding box center [416, 217] width 219 height 17
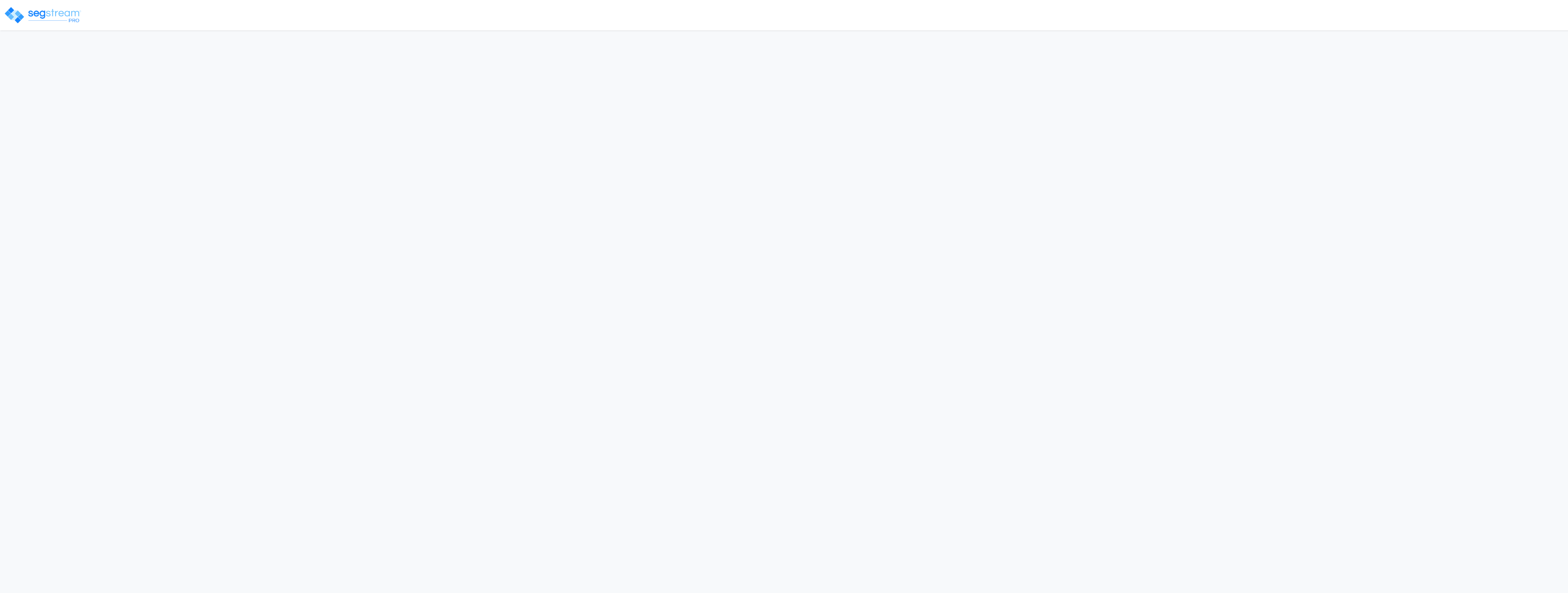
type input "33109"
select select
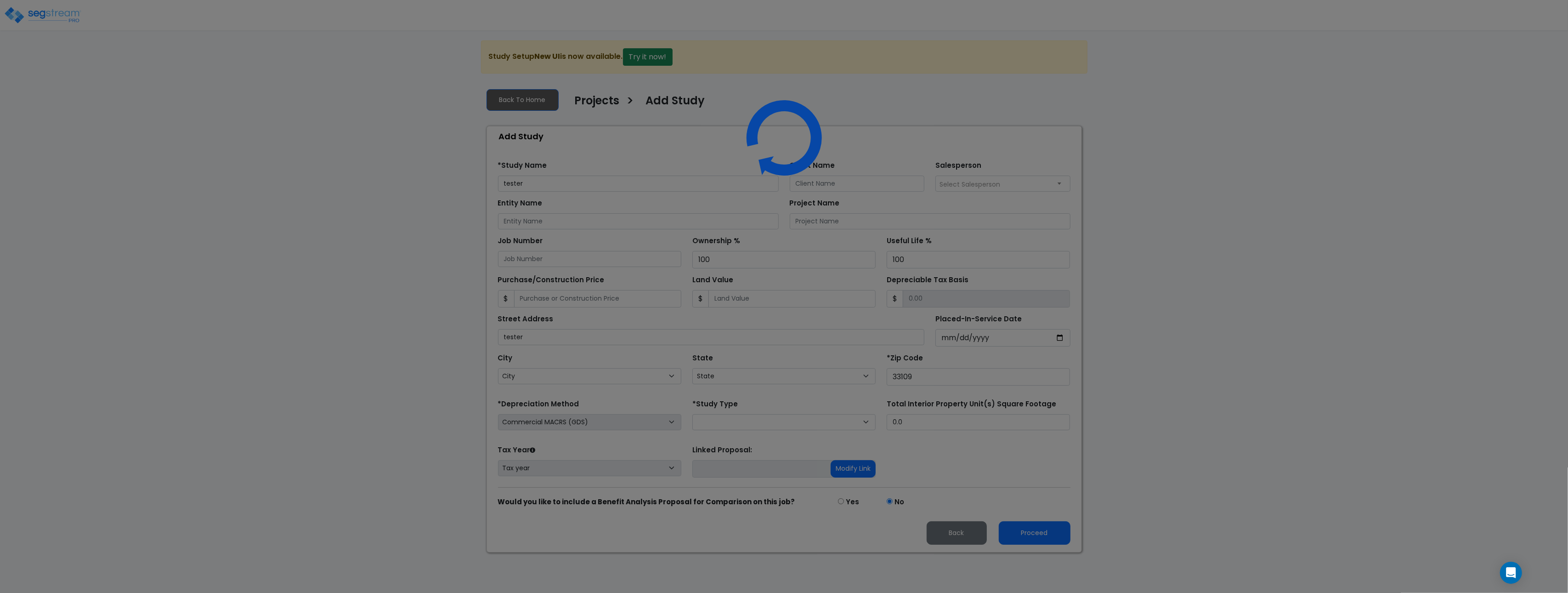
select select "FL"
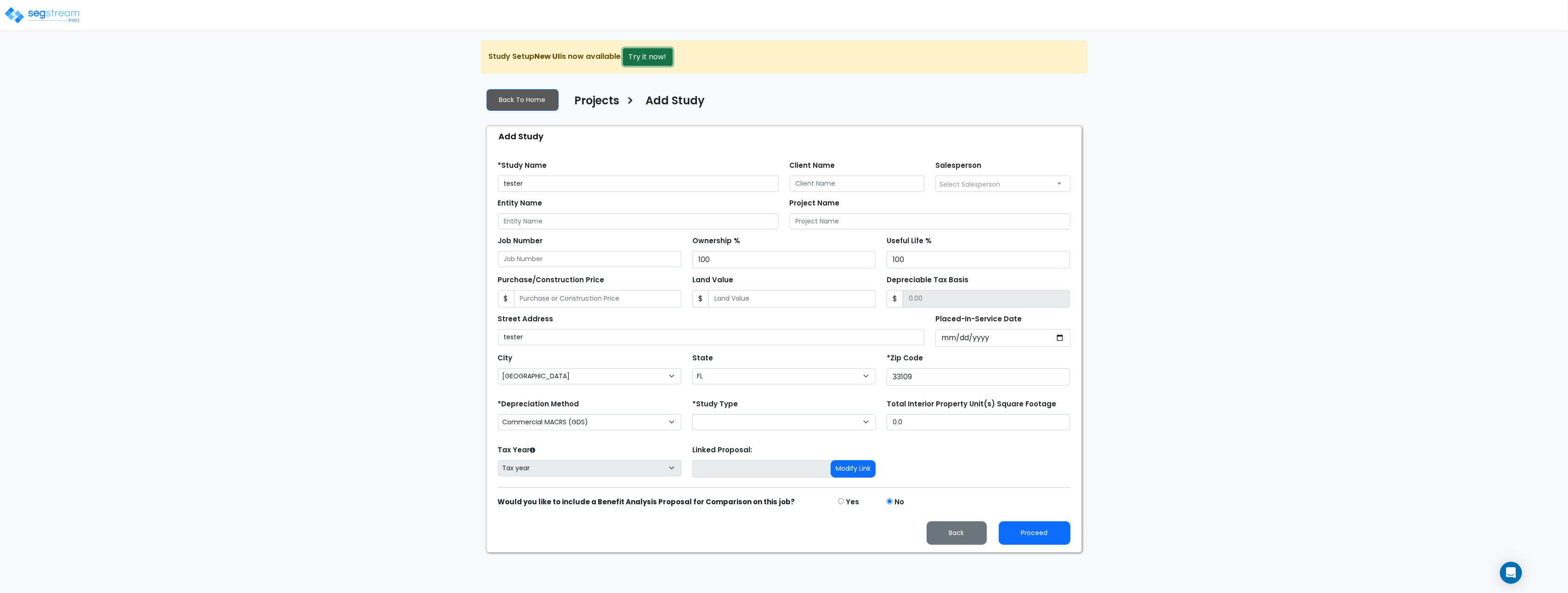
click at [646, 59] on button "Try it now!" at bounding box center [648, 57] width 50 height 18
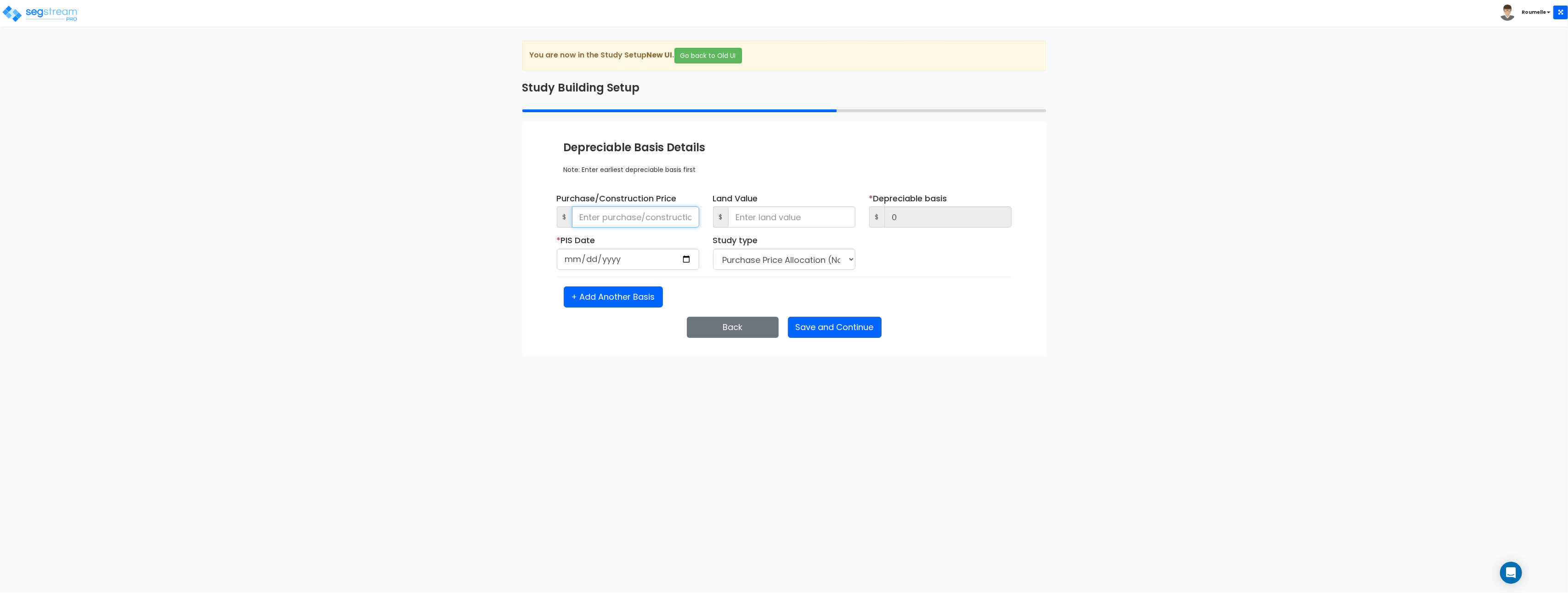
click at [663, 215] on input at bounding box center [635, 217] width 127 height 21
type input "64"
type input "644"
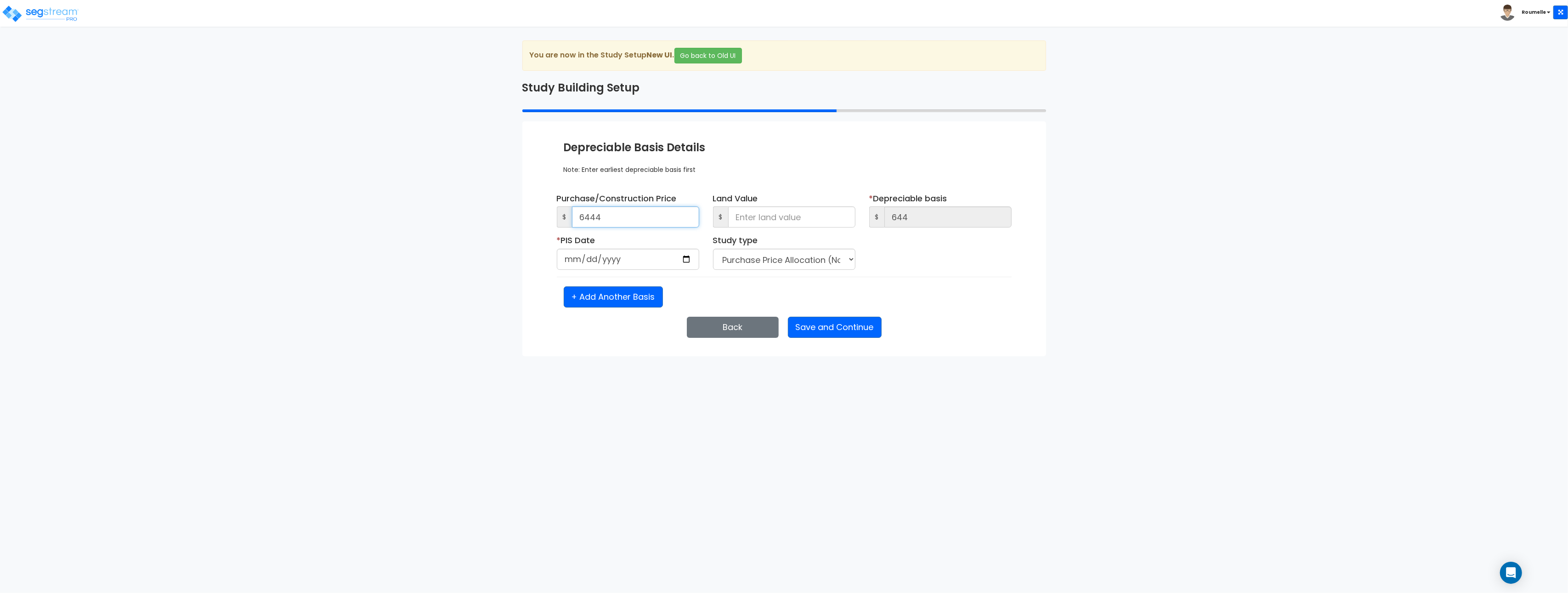
type input "6,444"
type input "64,444"
type input "644,444"
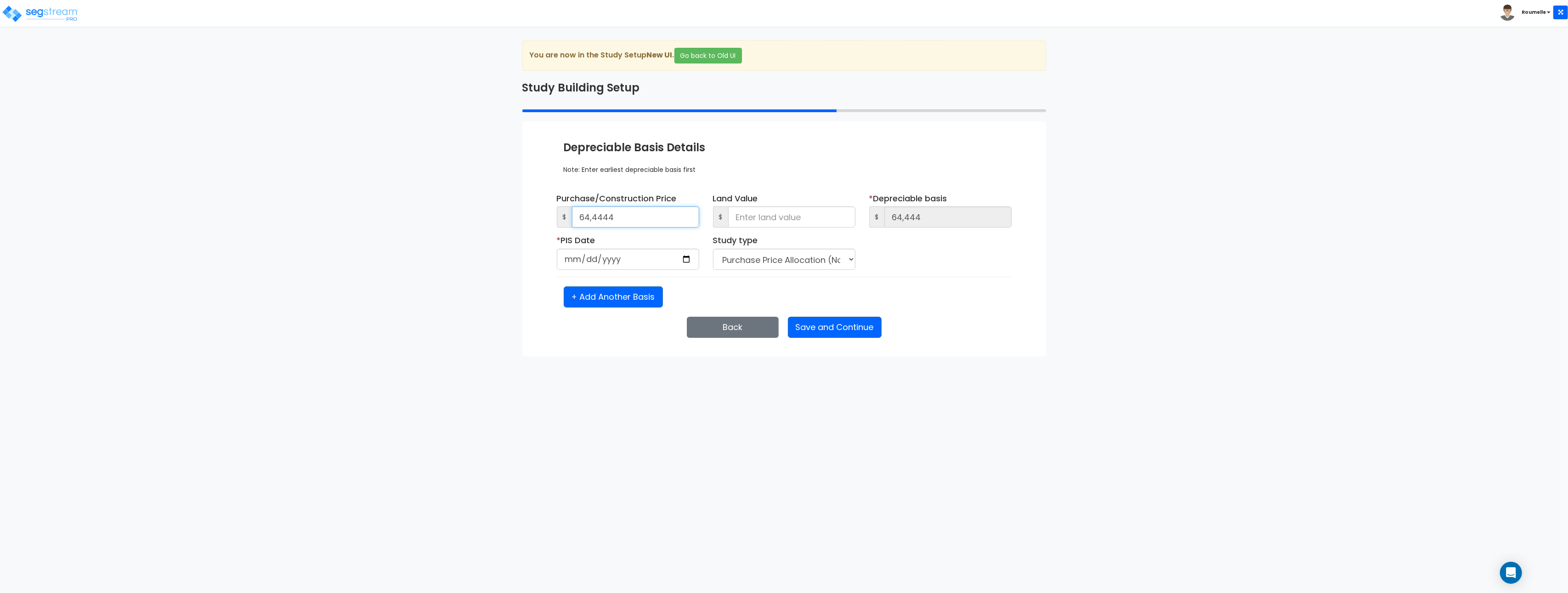
type input "644,444"
click at [788, 217] on input at bounding box center [791, 217] width 127 height 21
type input "54"
type input "644,390"
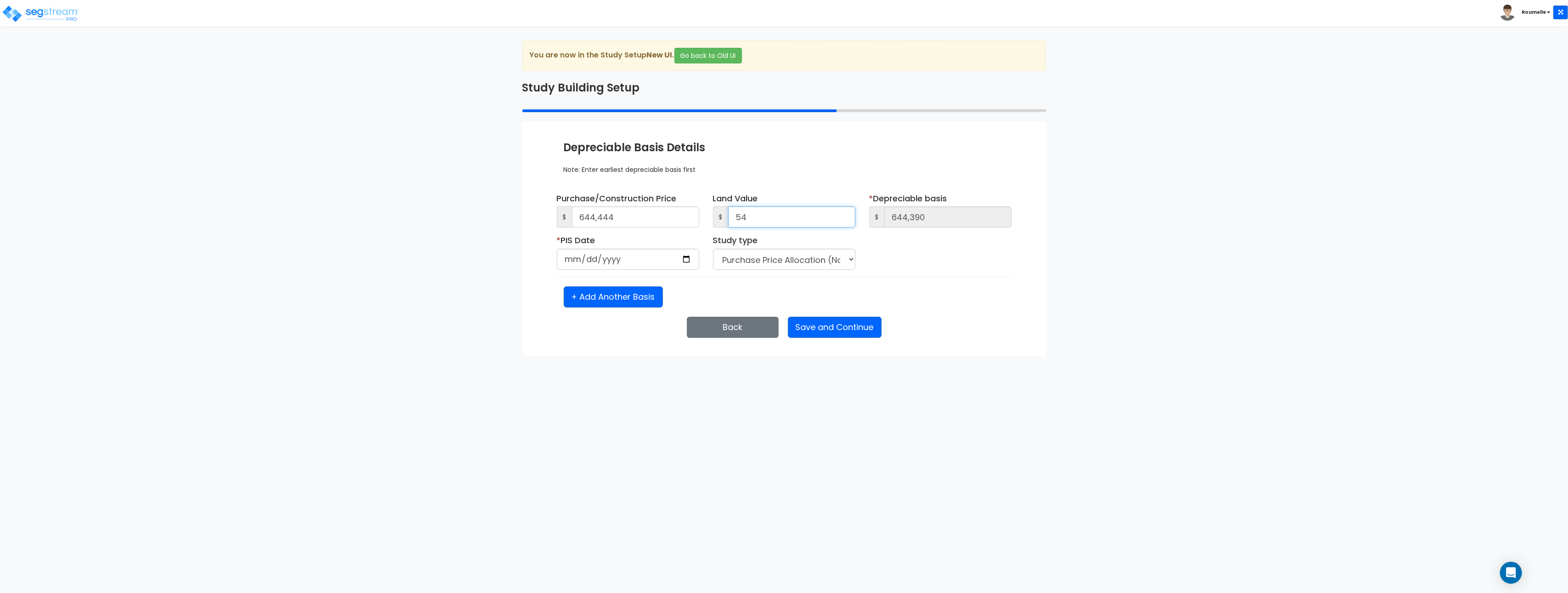
type input "544"
type input "643,900"
type input "5,444"
type input "639,000"
type input "54,444"
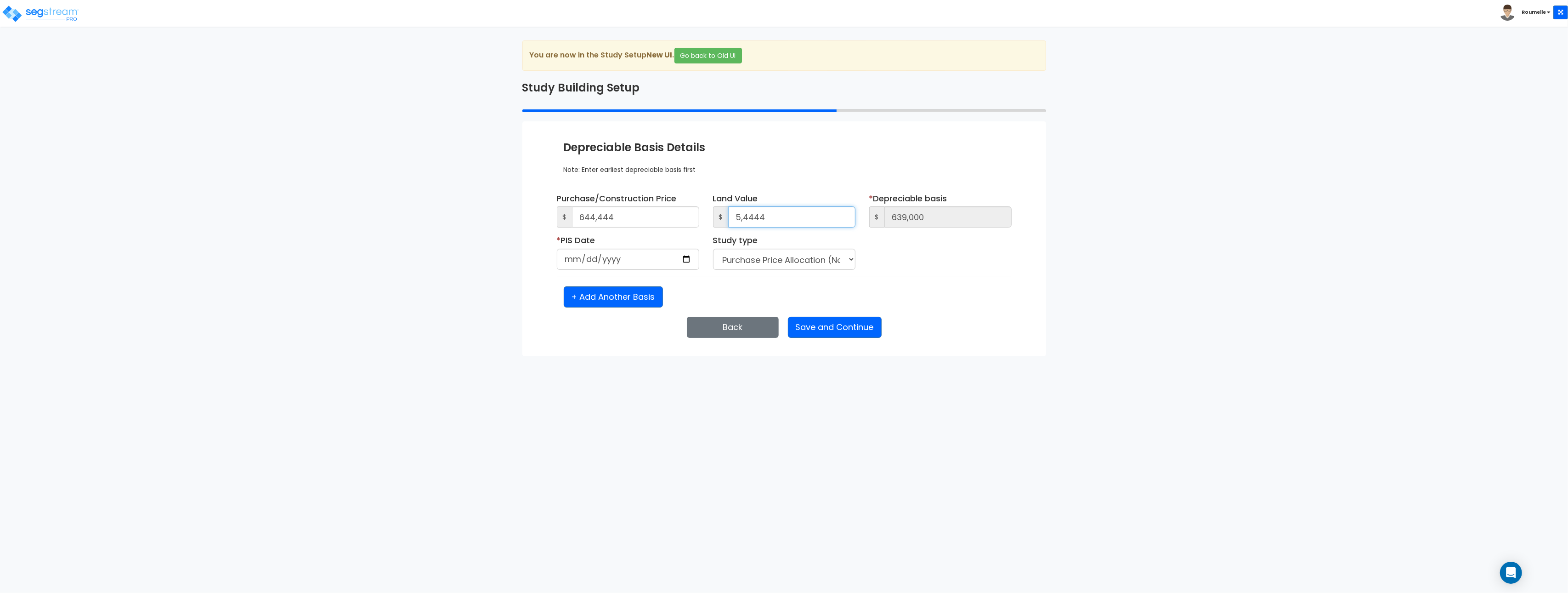
type input "590,000"
type input "54,444"
click at [631, 256] on input "date" at bounding box center [628, 259] width 142 height 21
click at [687, 259] on input "date" at bounding box center [628, 259] width 142 height 21
type input "[DATE]"
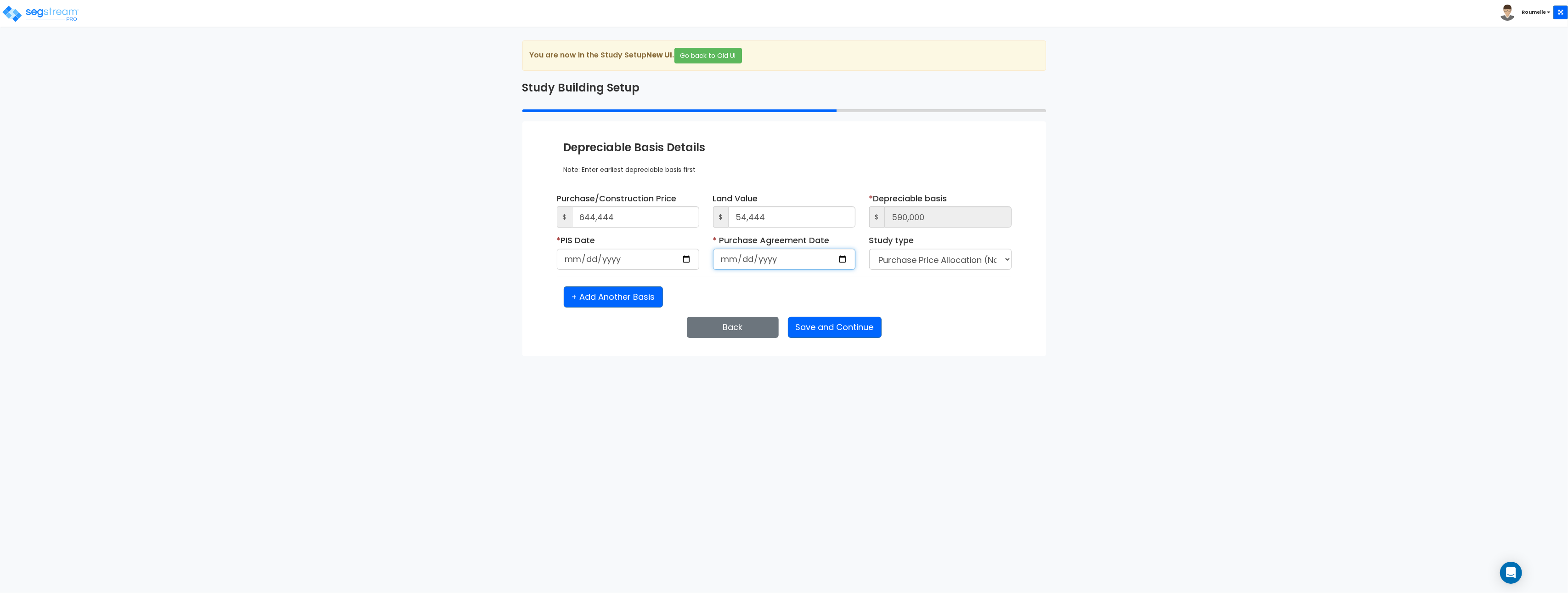
drag, startPoint x: 842, startPoint y: 259, endPoint x: 847, endPoint y: 268, distance: 10.3
click at [842, 259] on input "date" at bounding box center [784, 259] width 142 height 21
type input "[DATE]"
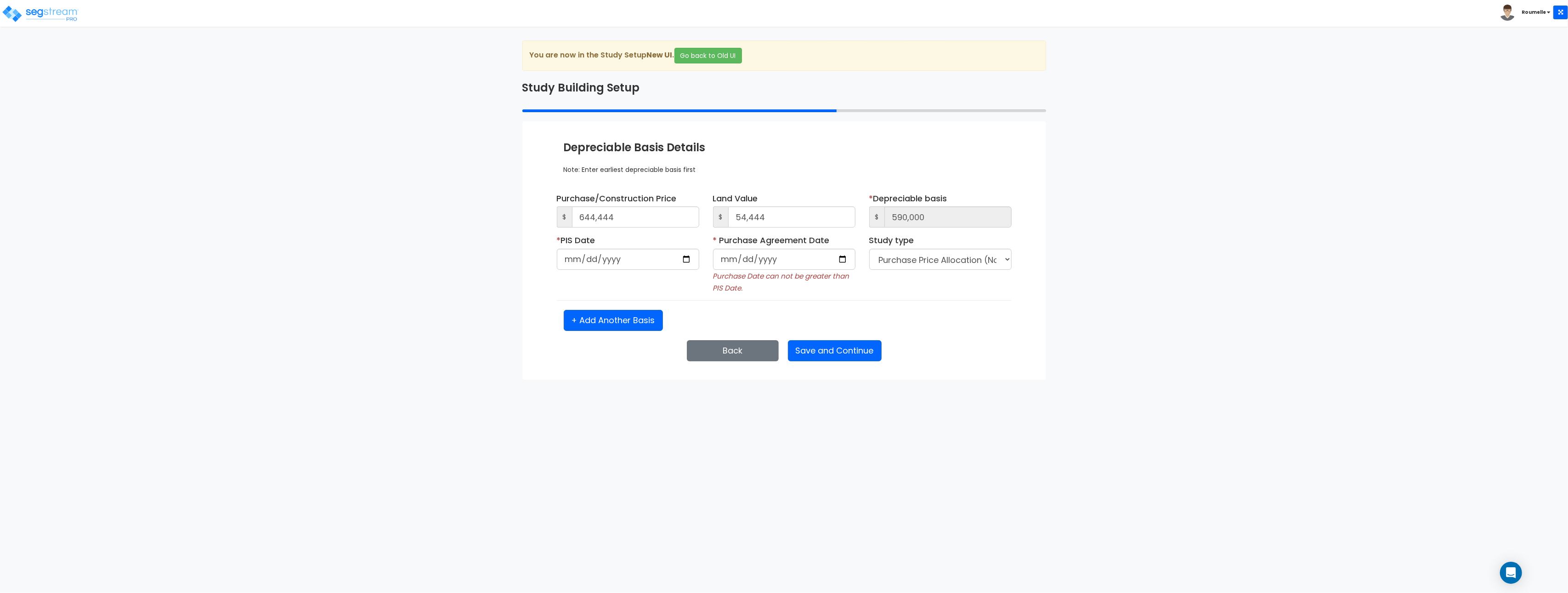
click at [723, 276] on small "Purchase Date can not be greater than PIS Date." at bounding box center [781, 281] width 136 height 21
click at [754, 275] on small "Purchase Date can not be greater than PIS Date." at bounding box center [781, 281] width 136 height 21
copy small "Purchase Date"
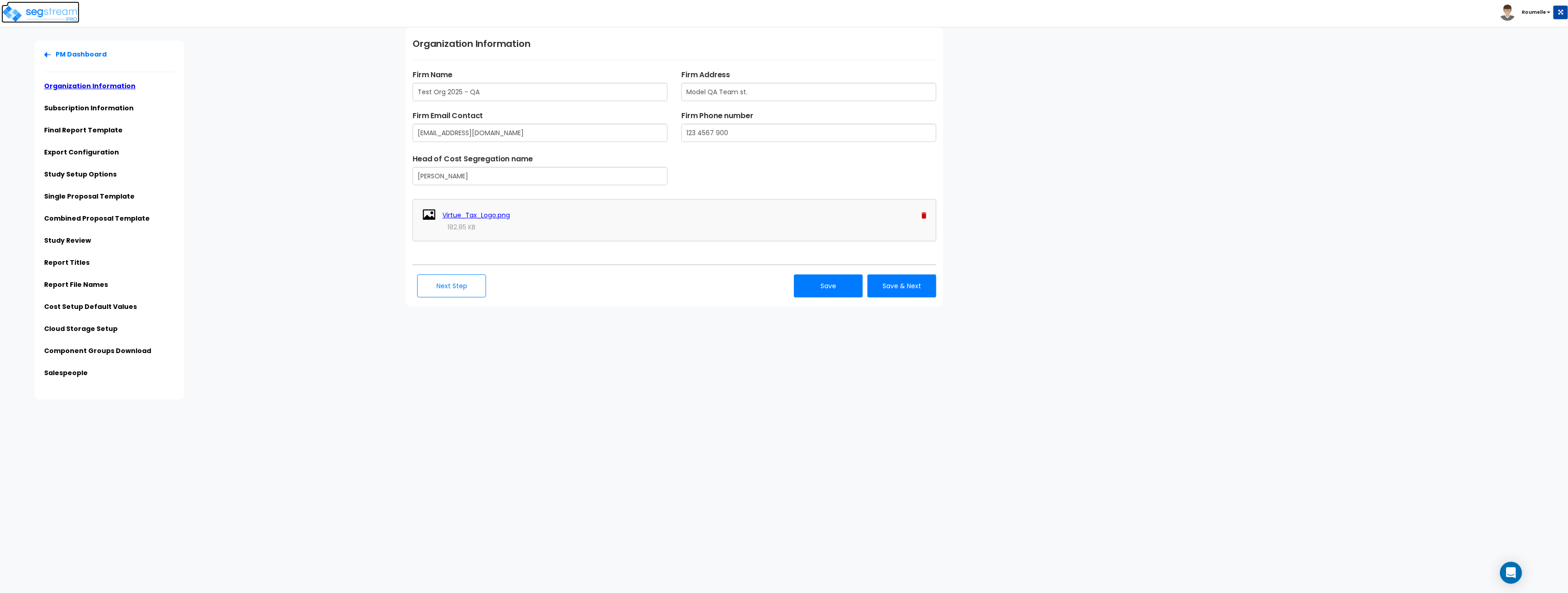
drag, startPoint x: 64, startPoint y: 13, endPoint x: 89, endPoint y: 2, distance: 27.3
click at [64, 13] on img at bounding box center [40, 14] width 78 height 18
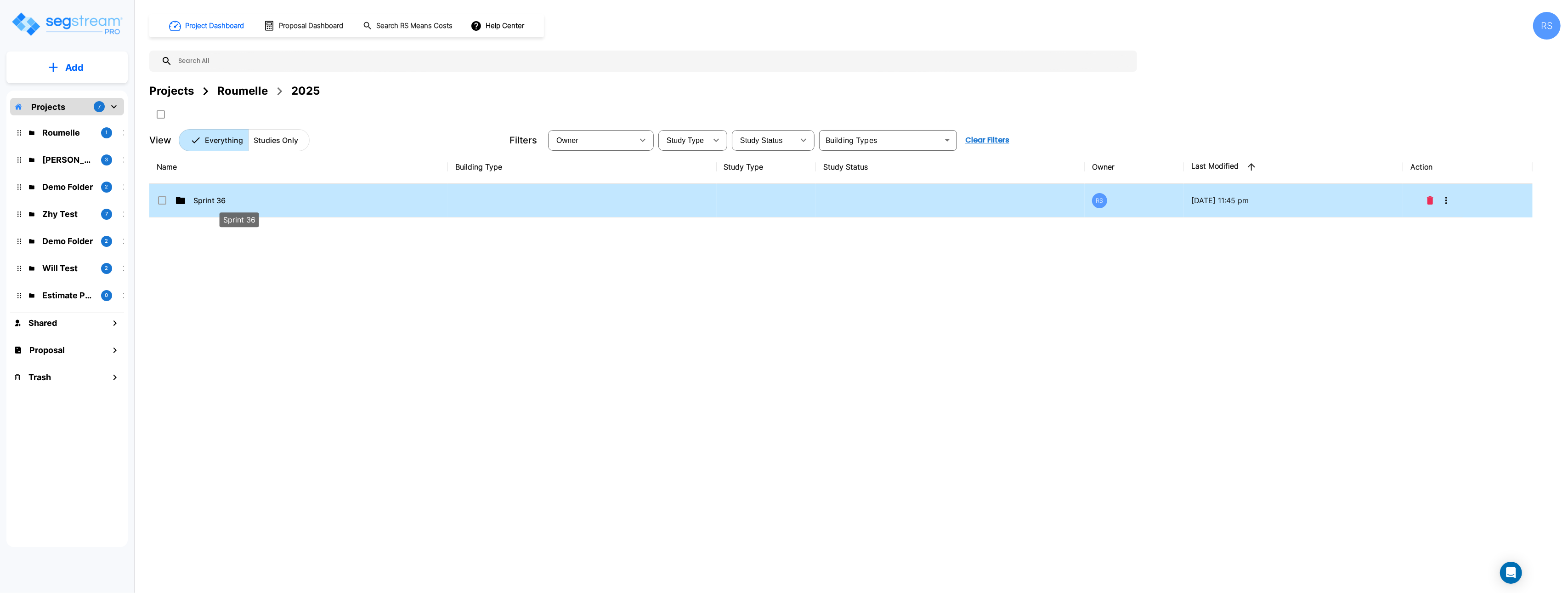
click at [201, 200] on p "Sprint 36" at bounding box center [239, 200] width 92 height 11
checkbox input "true"
click at [201, 200] on p "Sprint 36" at bounding box center [239, 200] width 92 height 11
click at [256, 200] on p "01. PPA" at bounding box center [239, 200] width 92 height 11
checkbox input "true"
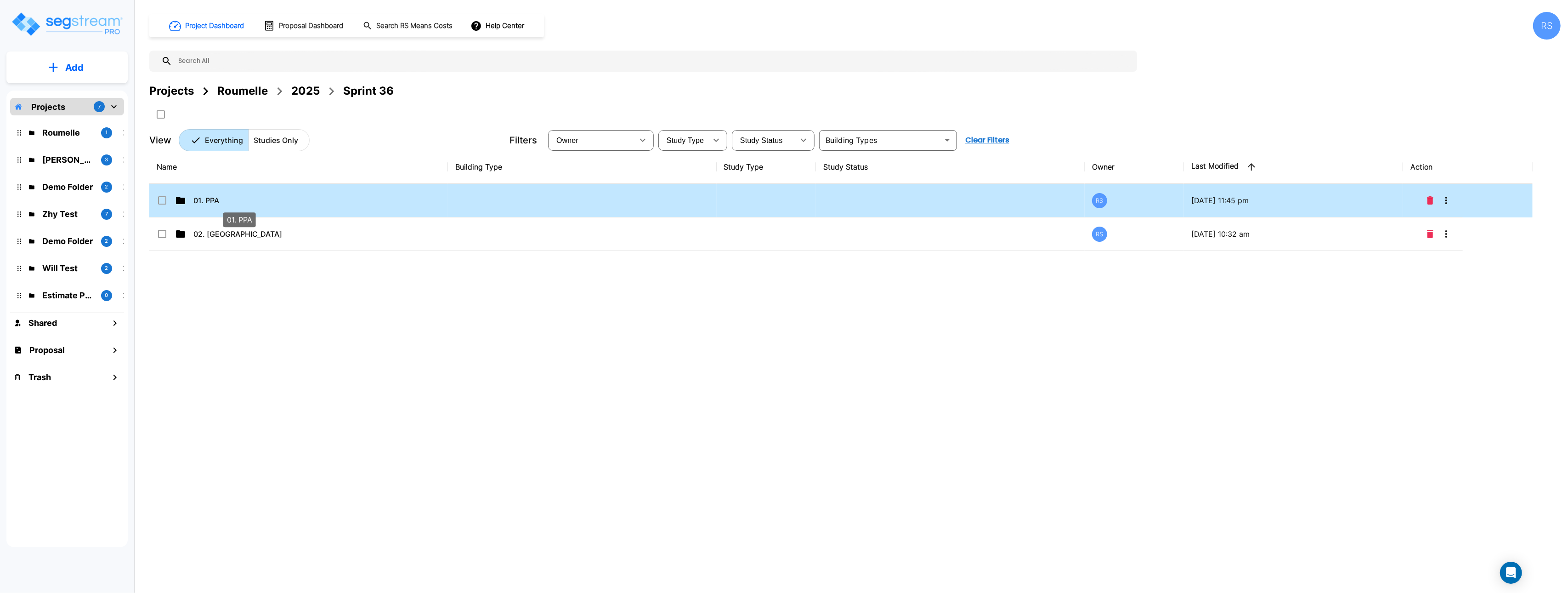
click at [256, 200] on p "01. PPA" at bounding box center [239, 200] width 92 height 11
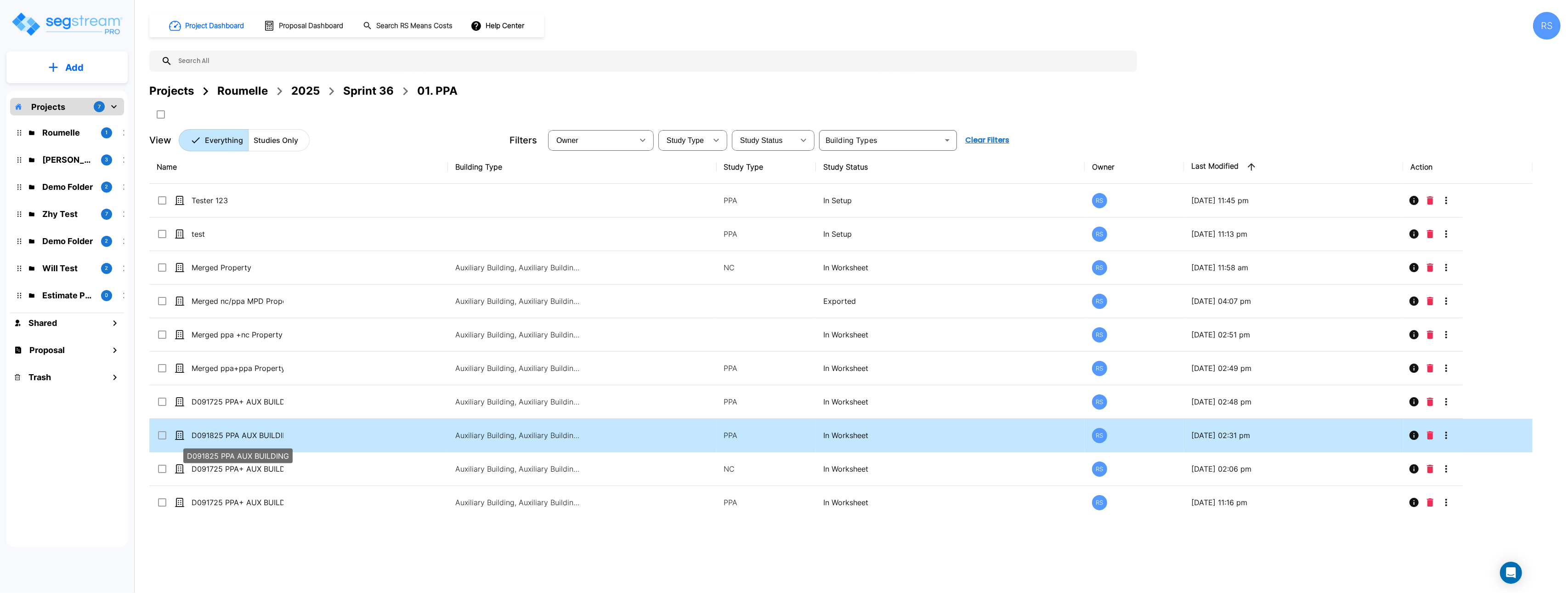
click at [267, 436] on p "D091825 PPA AUX BUILDING" at bounding box center [237, 435] width 92 height 11
click at [267, 437] on p "D091825 PPA AUX BUILDING" at bounding box center [237, 435] width 92 height 11
click at [272, 436] on p "D091825 PPA AUX BUILDING" at bounding box center [237, 435] width 92 height 11
checkbox input "true"
click at [272, 436] on p "D091825 PPA AUX BUILDING" at bounding box center [237, 435] width 92 height 11
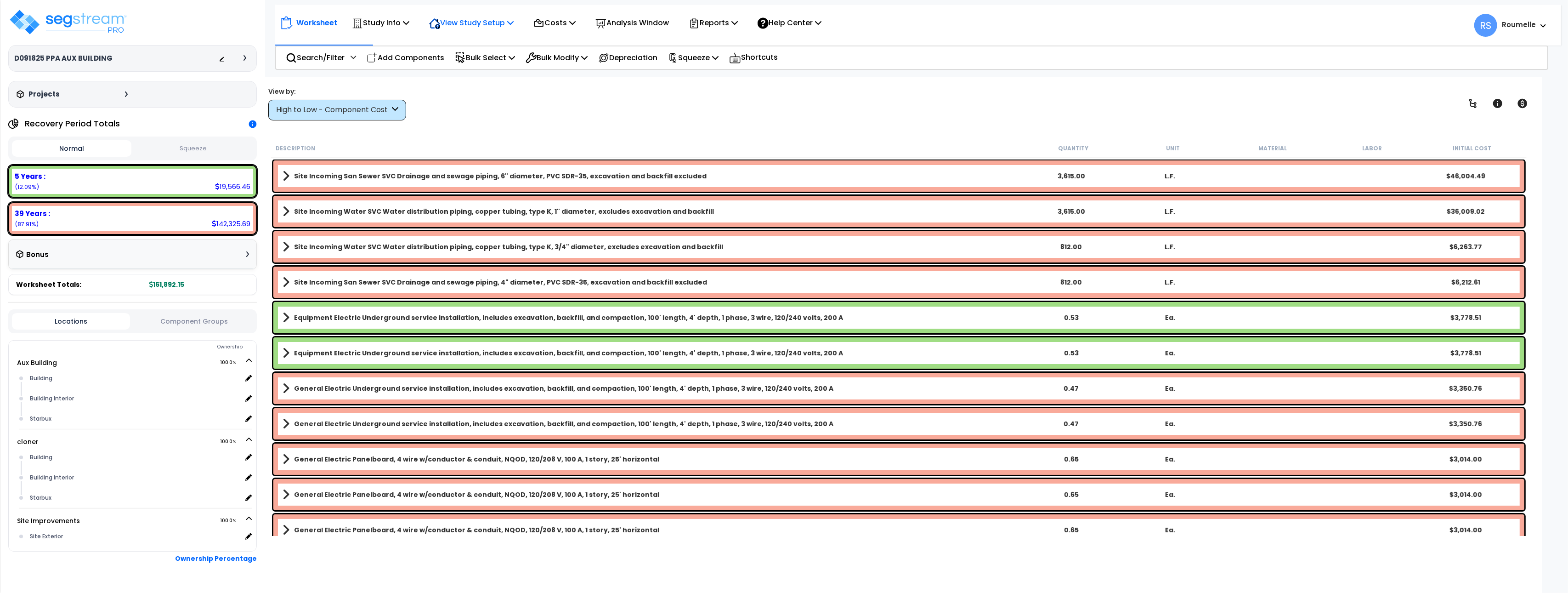
click at [505, 23] on p "View Study Setup" at bounding box center [471, 23] width 85 height 12
click at [396, 24] on p "Study Info" at bounding box center [380, 23] width 57 height 12
click at [373, 43] on link "Study Setup" at bounding box center [393, 44] width 91 height 18
click at [709, 136] on div "Worksheet Study Info Study Setup Add Property Unit Template study Clone study RS" at bounding box center [898, 374] width 1286 height 593
click at [404, 23] on p "Study Info" at bounding box center [380, 23] width 57 height 12
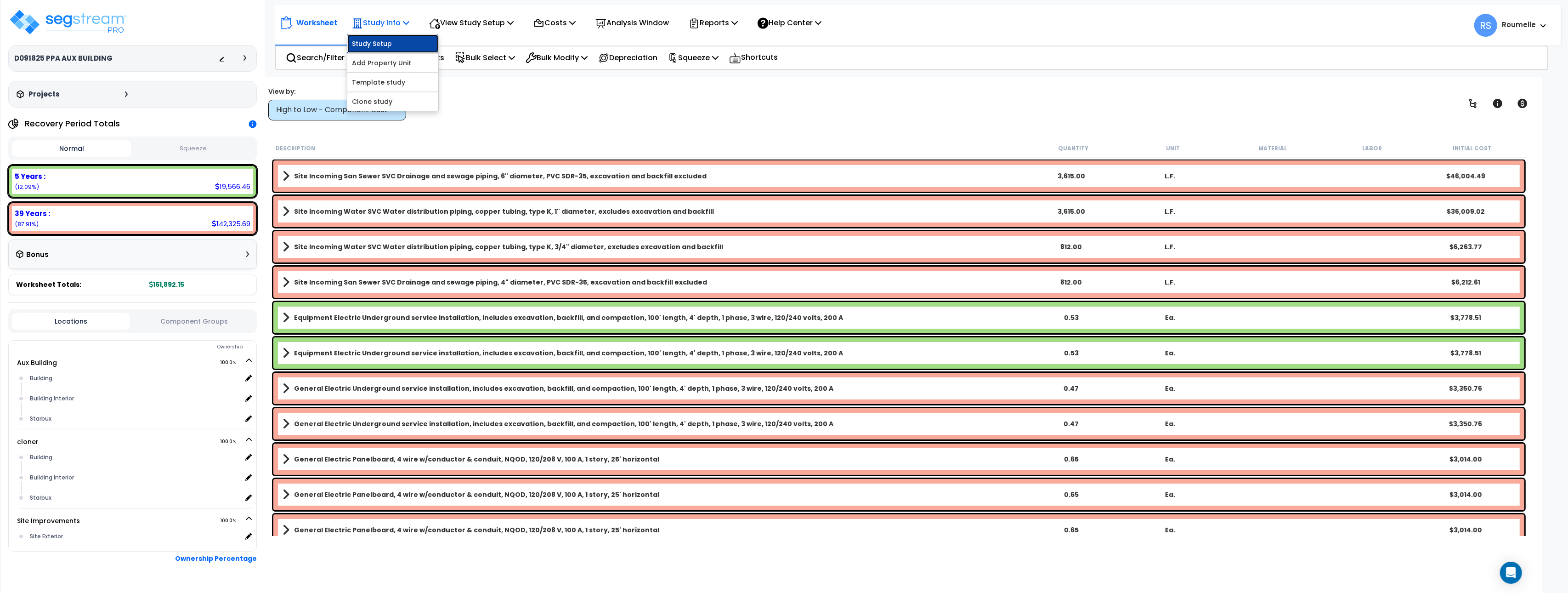
click at [379, 46] on link "Study Setup" at bounding box center [393, 44] width 91 height 18
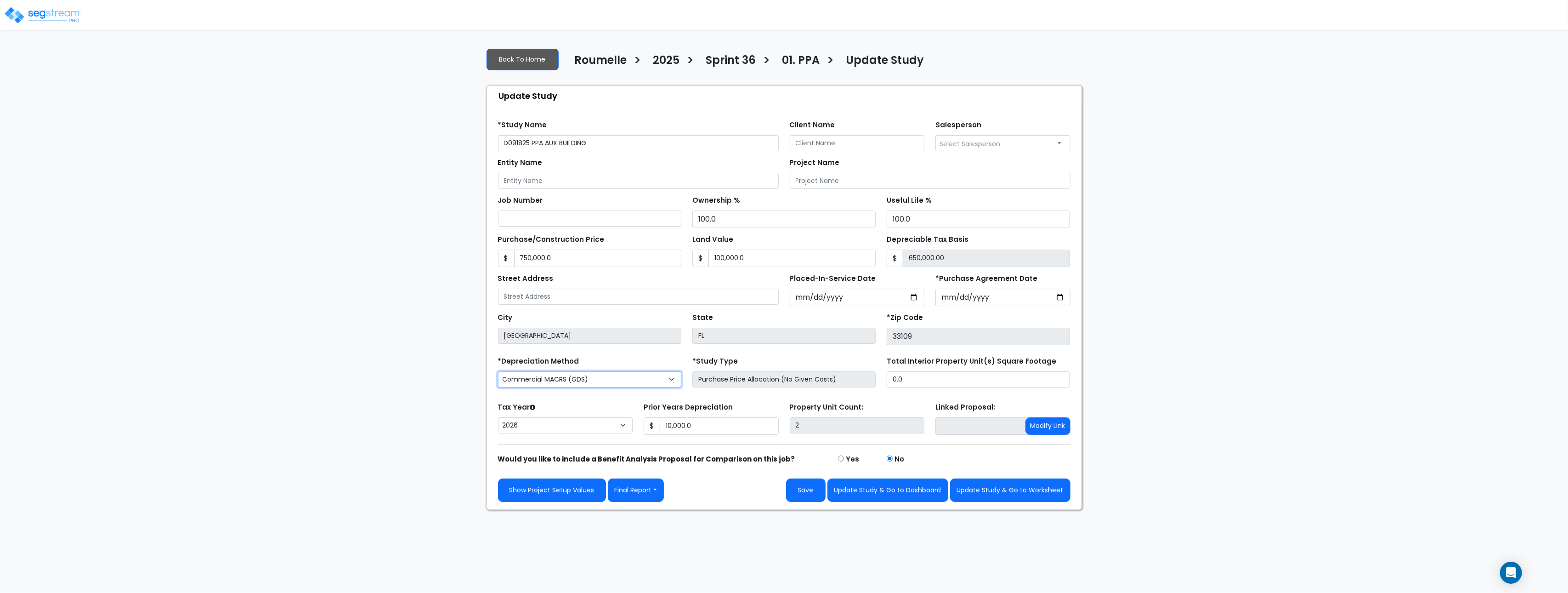
click at [601, 383] on select "Commercial MACRS (GDS) Commercial MACRS (GDS with QIP) Commercial MACRS (ADS) C…" at bounding box center [589, 379] width 183 height 16
click at [575, 382] on select "Commercial MACRS (GDS) Commercial MACRS (GDS with QIP) Commercial MACRS (ADS) C…" at bounding box center [589, 379] width 183 height 16
select select "CM(-FNA_2"
click at [612, 382] on select "Commercial MACRS (GDS) Commercial MACRS (GDS with QIP) Commercial MACRS (ADS) C…" at bounding box center [589, 379] width 183 height 16
select select "CRM(-FNA"
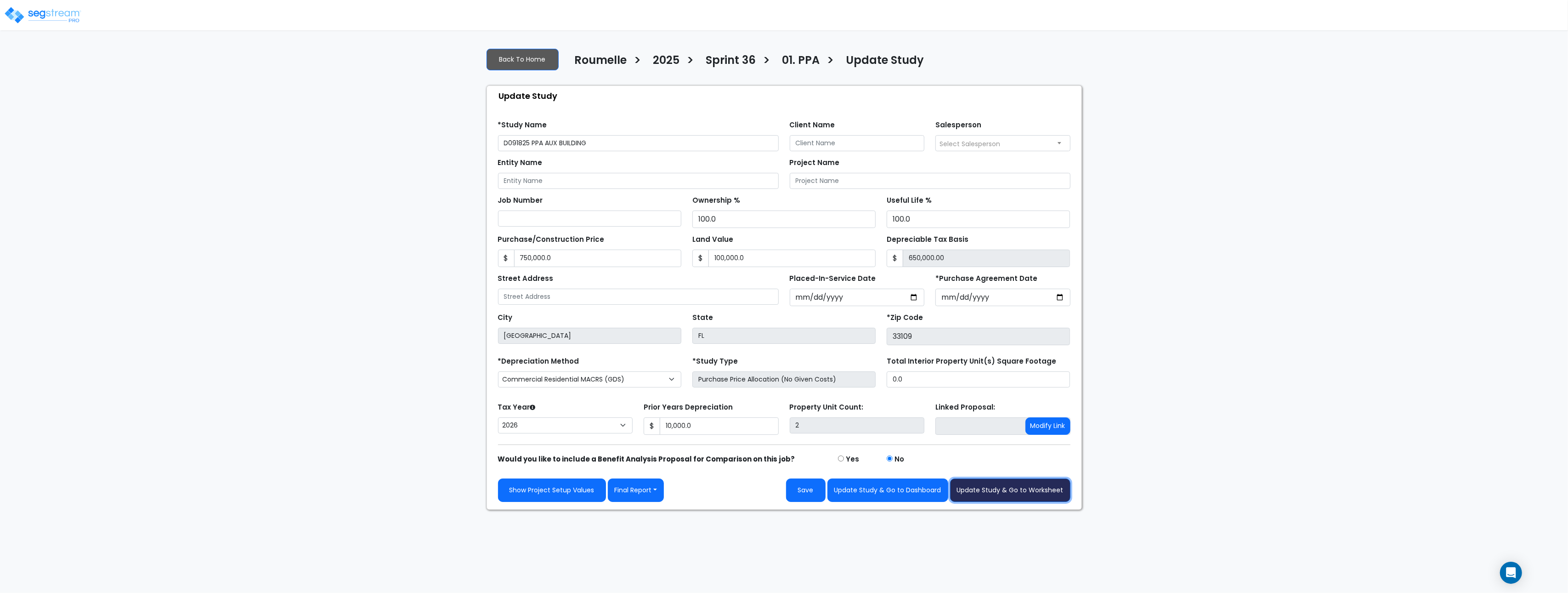
click at [993, 494] on button "Update Study & Go to Worksheet" at bounding box center [1010, 490] width 121 height 23
type input "750000"
type input "100000"
type input "10000"
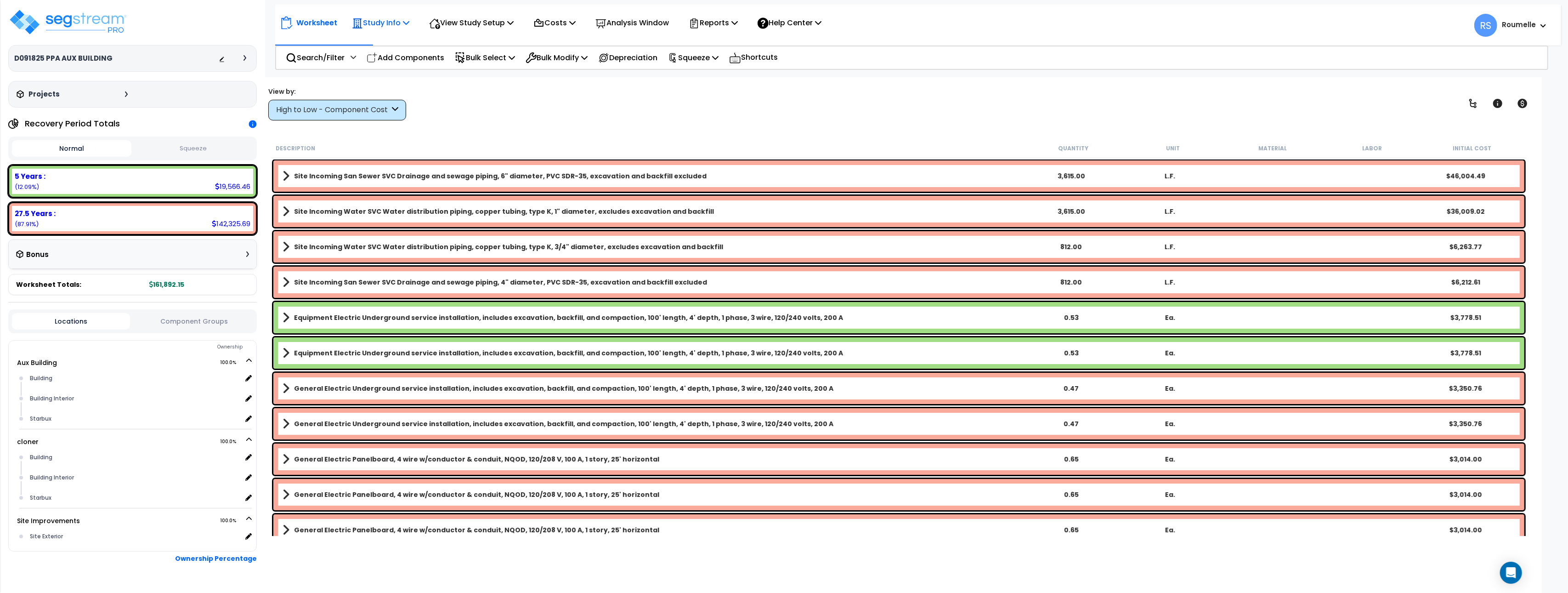
click at [409, 24] on icon at bounding box center [406, 23] width 7 height 7
click at [388, 106] on link "Clone study" at bounding box center [393, 102] width 91 height 18
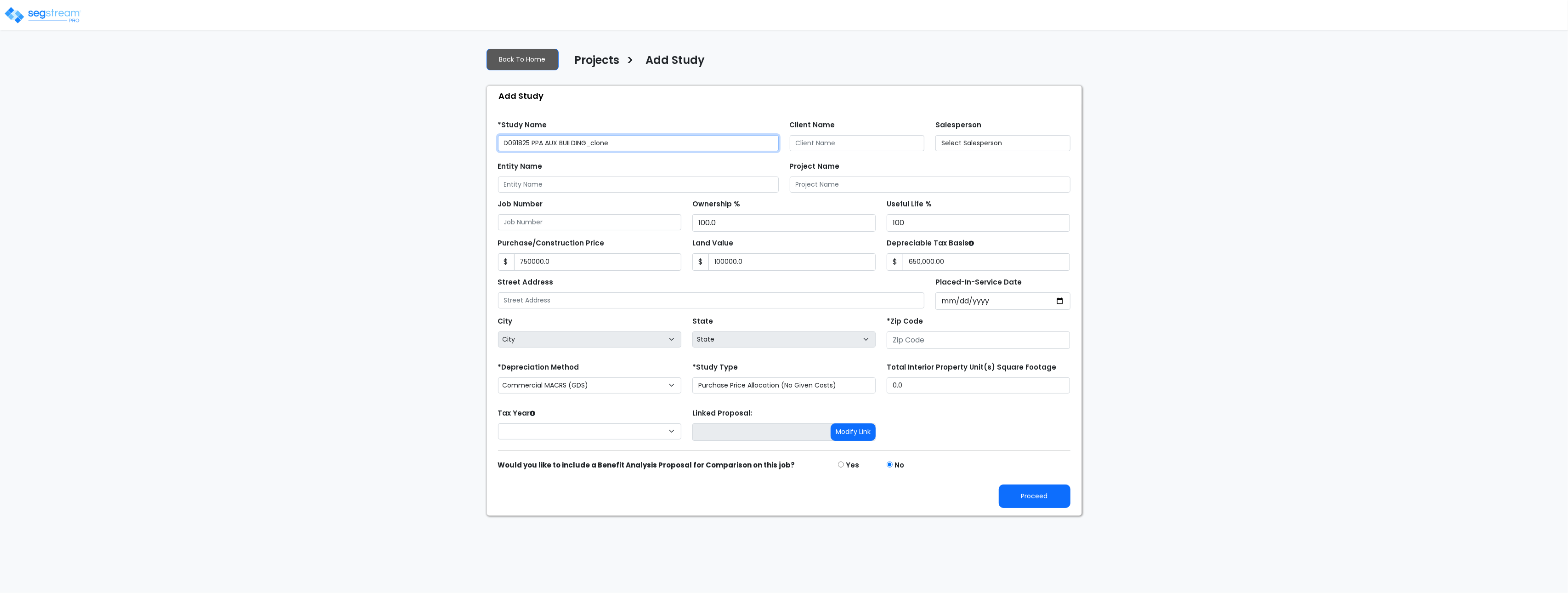
type input "None"
type input "750,000.0"
type input "100,000.0"
type input "None"
type input "33109"
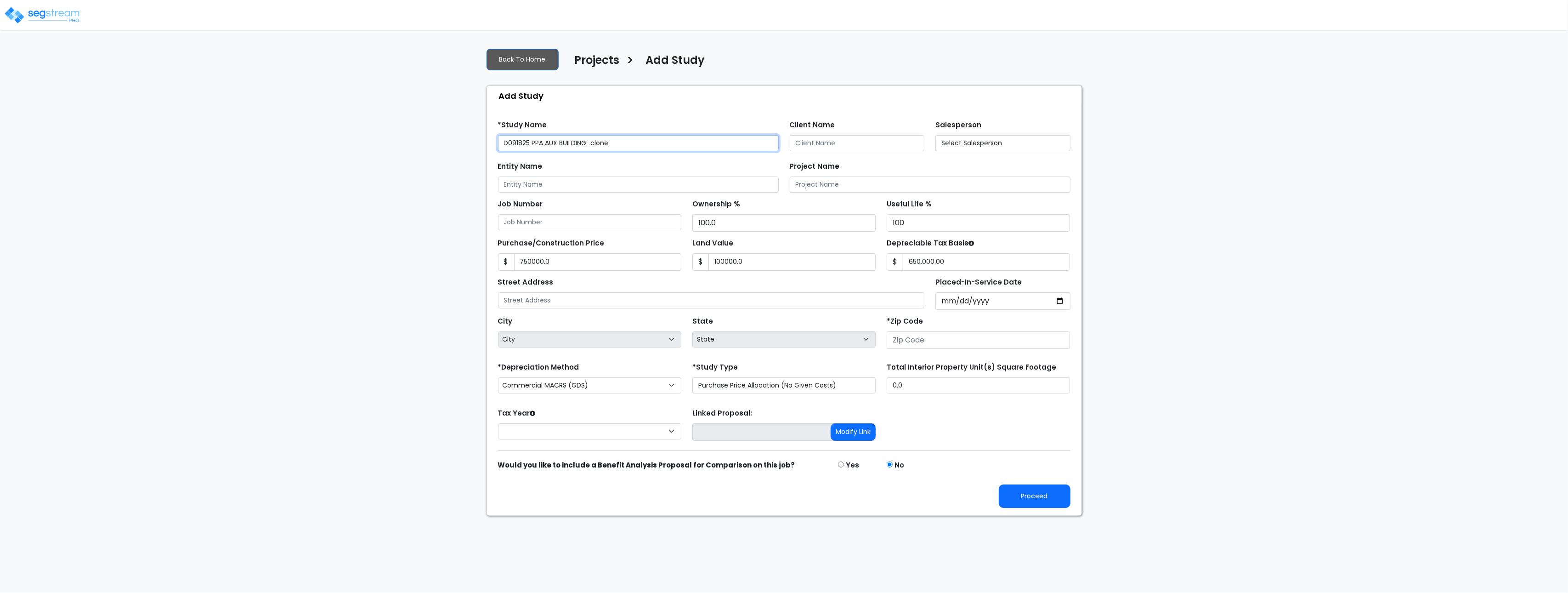
select select "CRM(-FNA"
type input "10,000.0"
select select "2026"
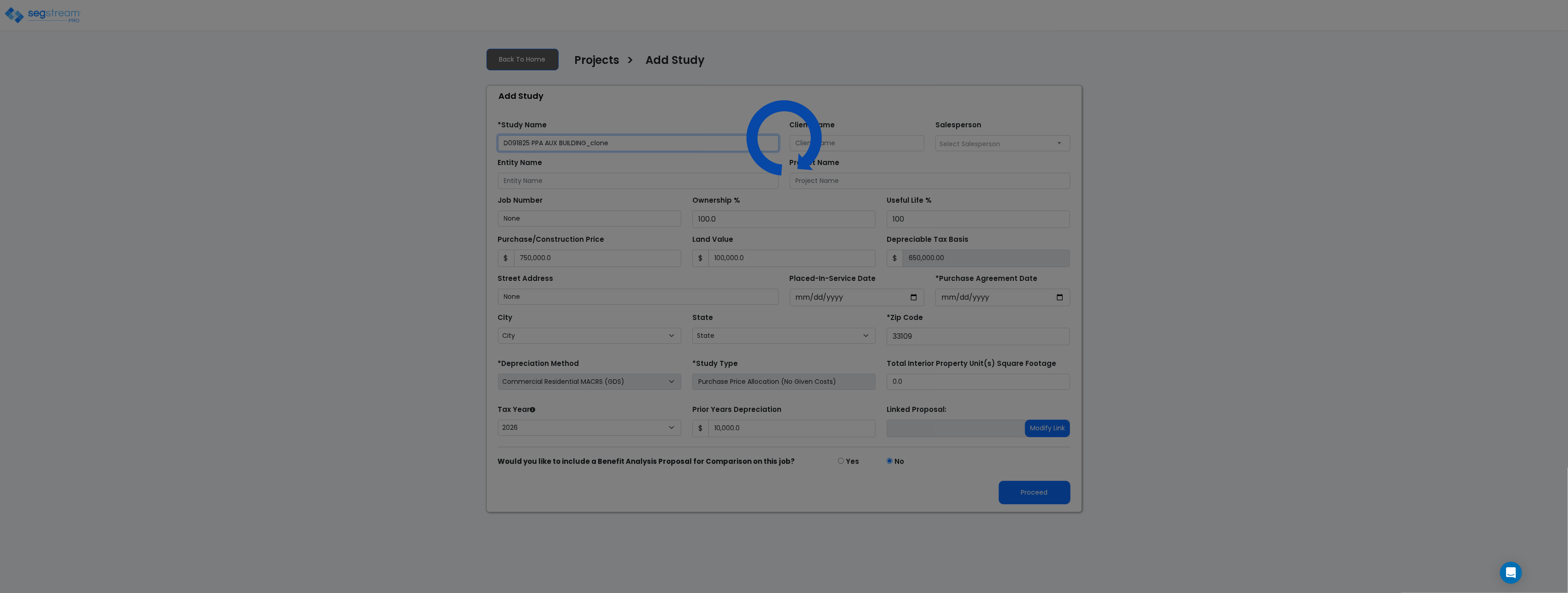
select select "FL"
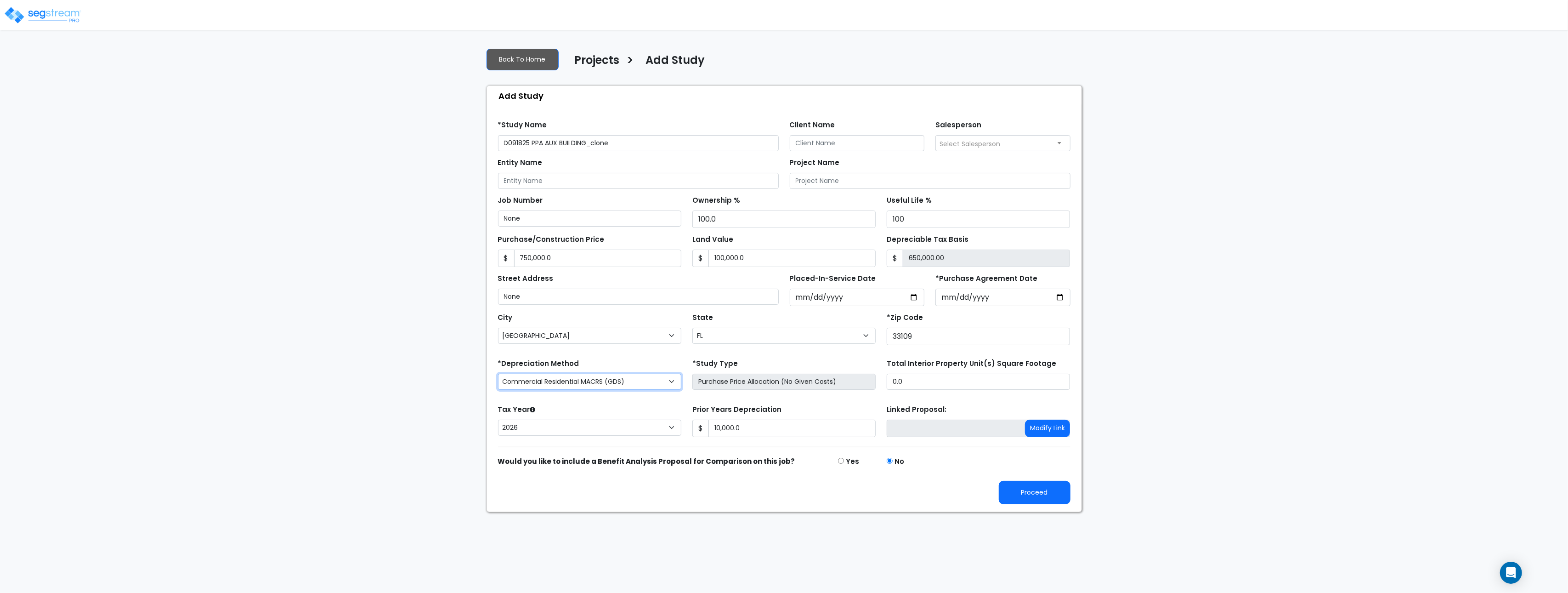
click at [602, 385] on select "Commercial MACRS (GDS) Commercial MACRS (GDS with QIP) Commercial MACRS (ADS) C…" at bounding box center [589, 382] width 183 height 16
select select "CM(-FNA_2"
click at [1031, 494] on button "Proceed" at bounding box center [1035, 492] width 72 height 23
type input "750000"
type input "100000"
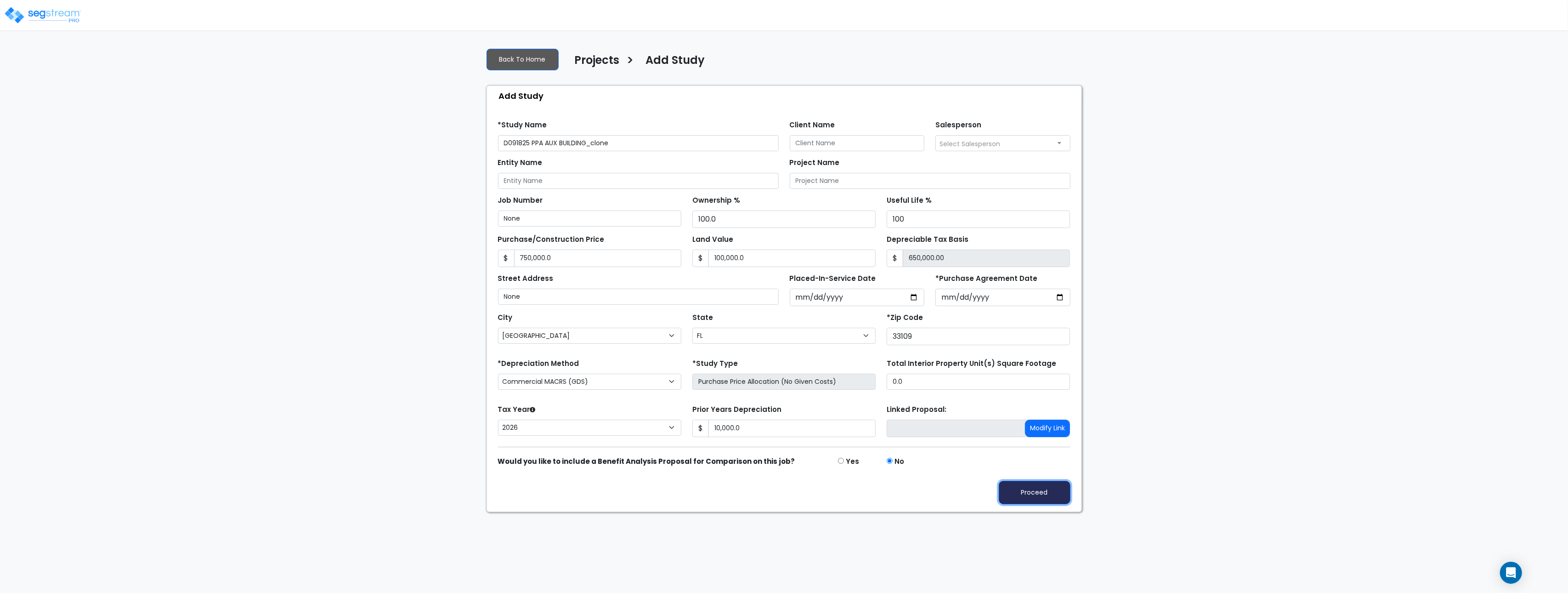
type input "10000"
